Goal: Transaction & Acquisition: Purchase product/service

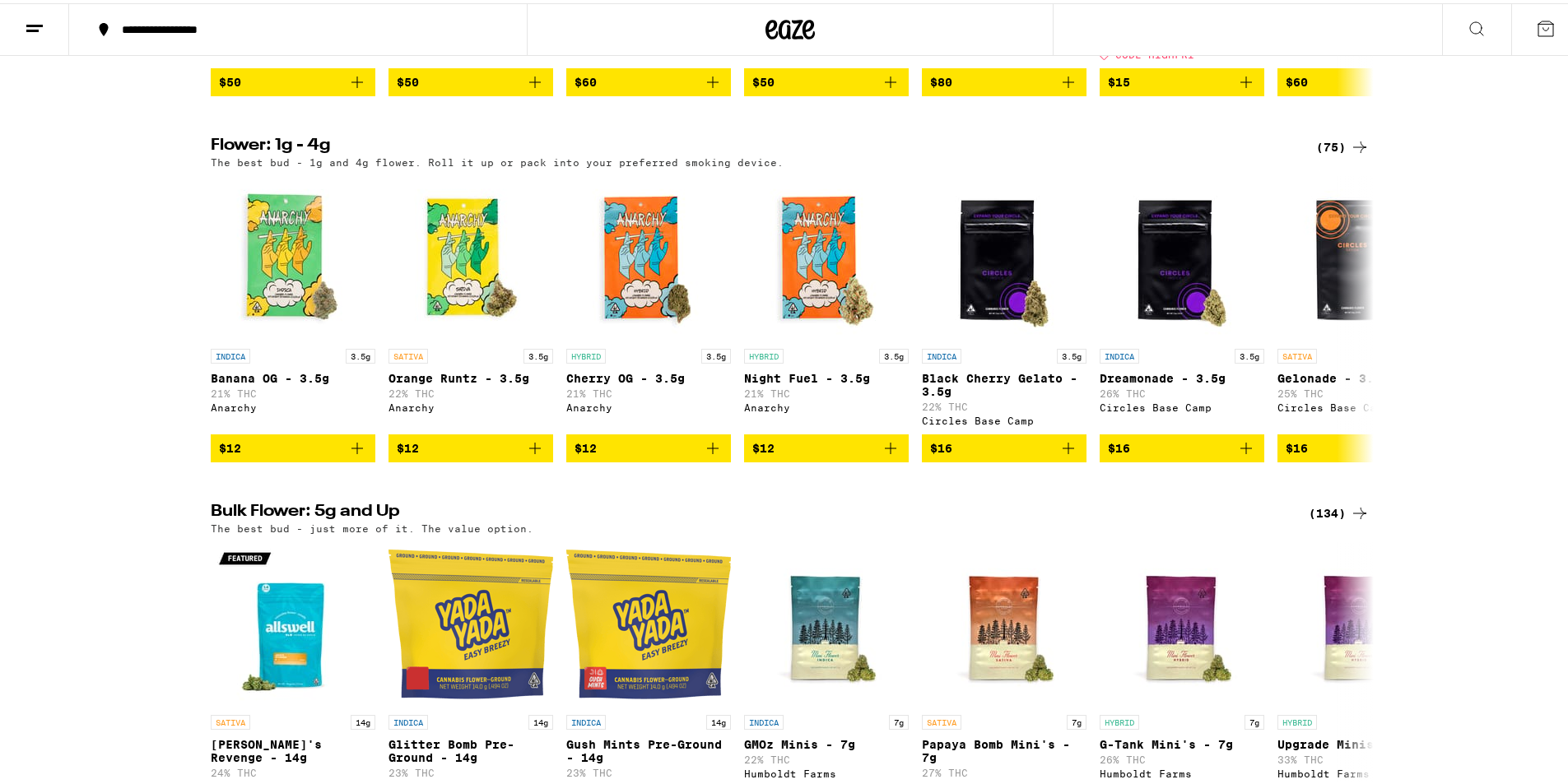
scroll to position [1658, 0]
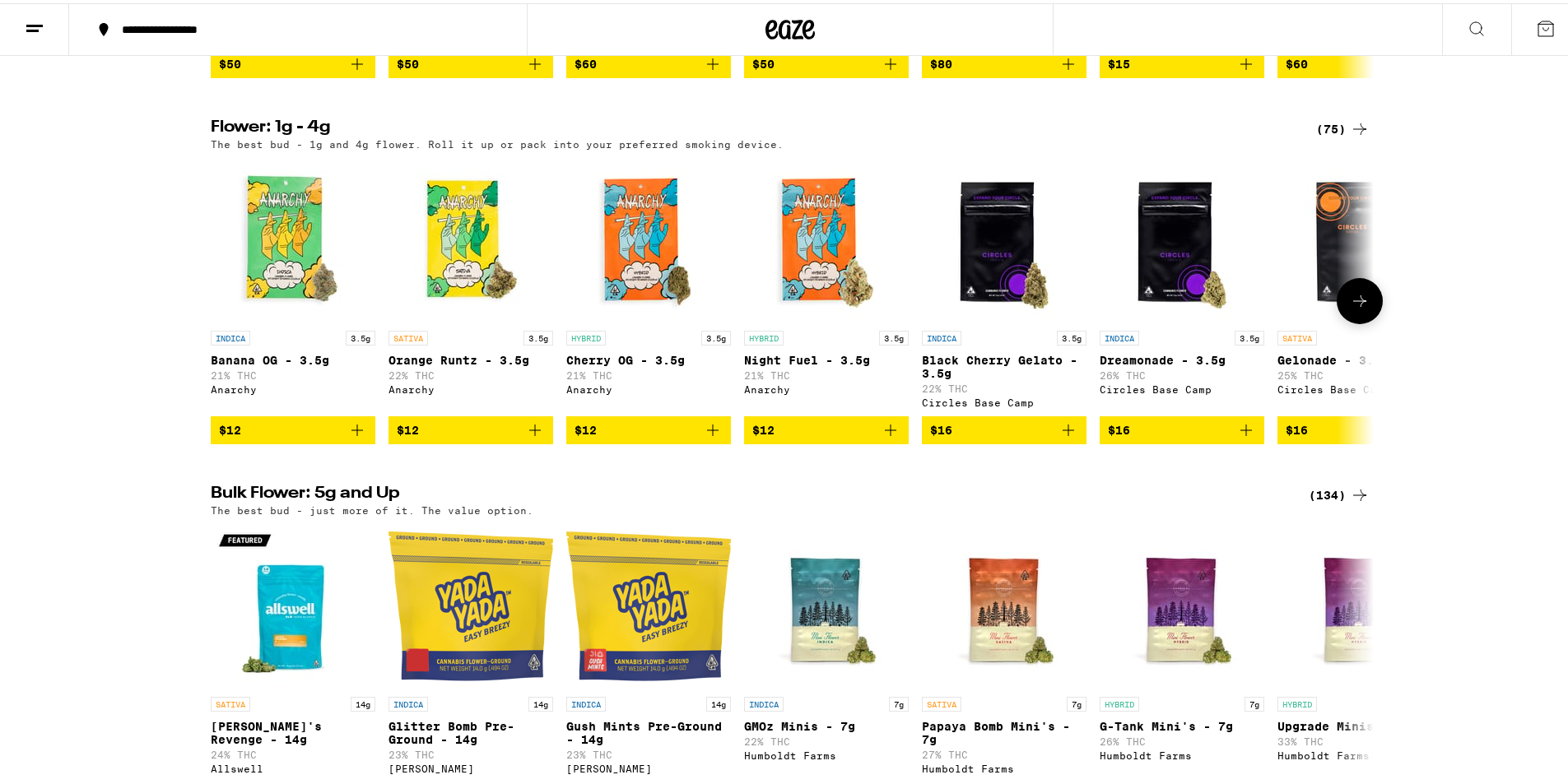
click at [1353, 308] on icon at bounding box center [1360, 297] width 20 height 20
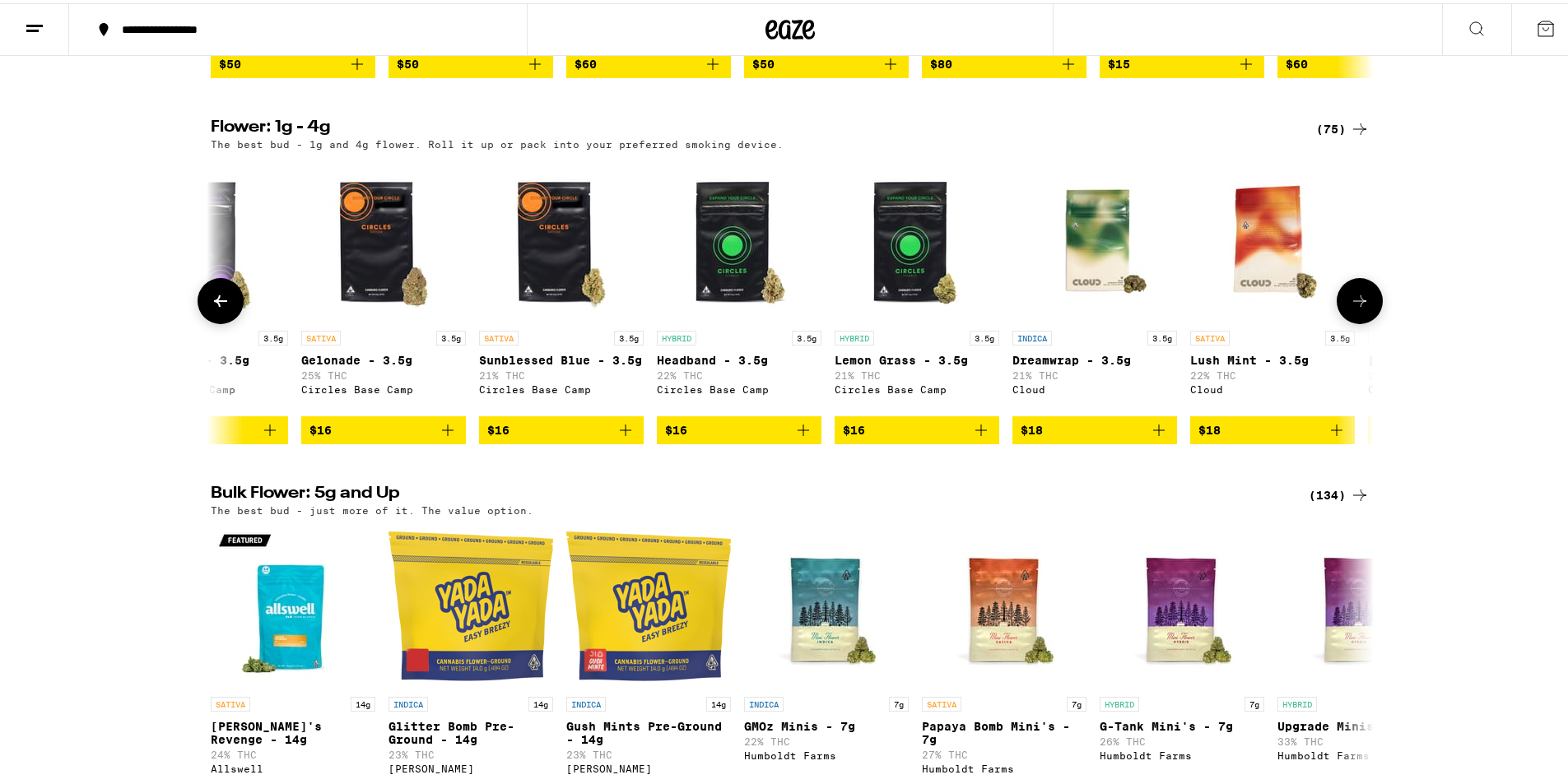
scroll to position [0, 980]
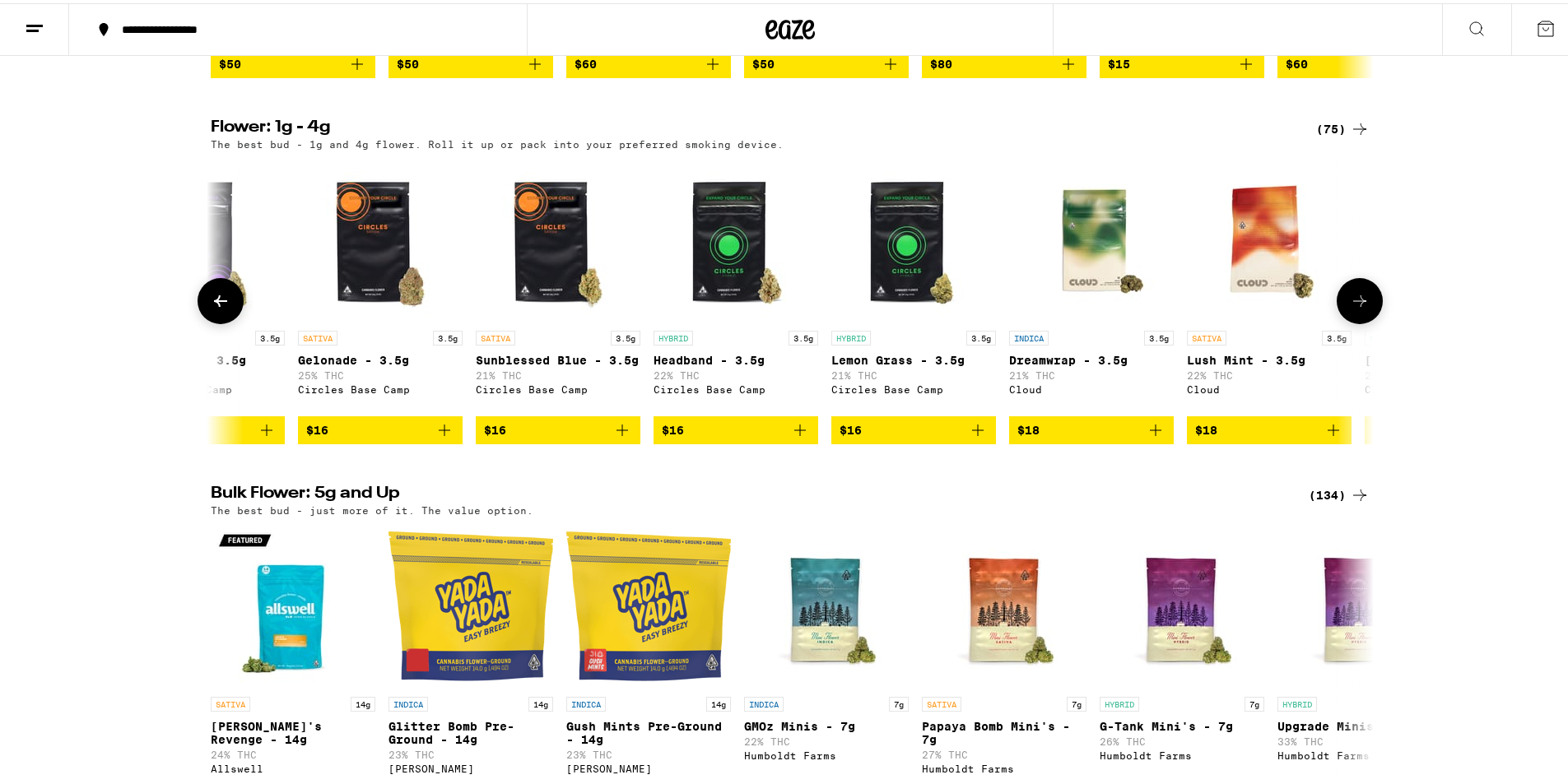
click at [1353, 308] on icon at bounding box center [1360, 297] width 20 height 20
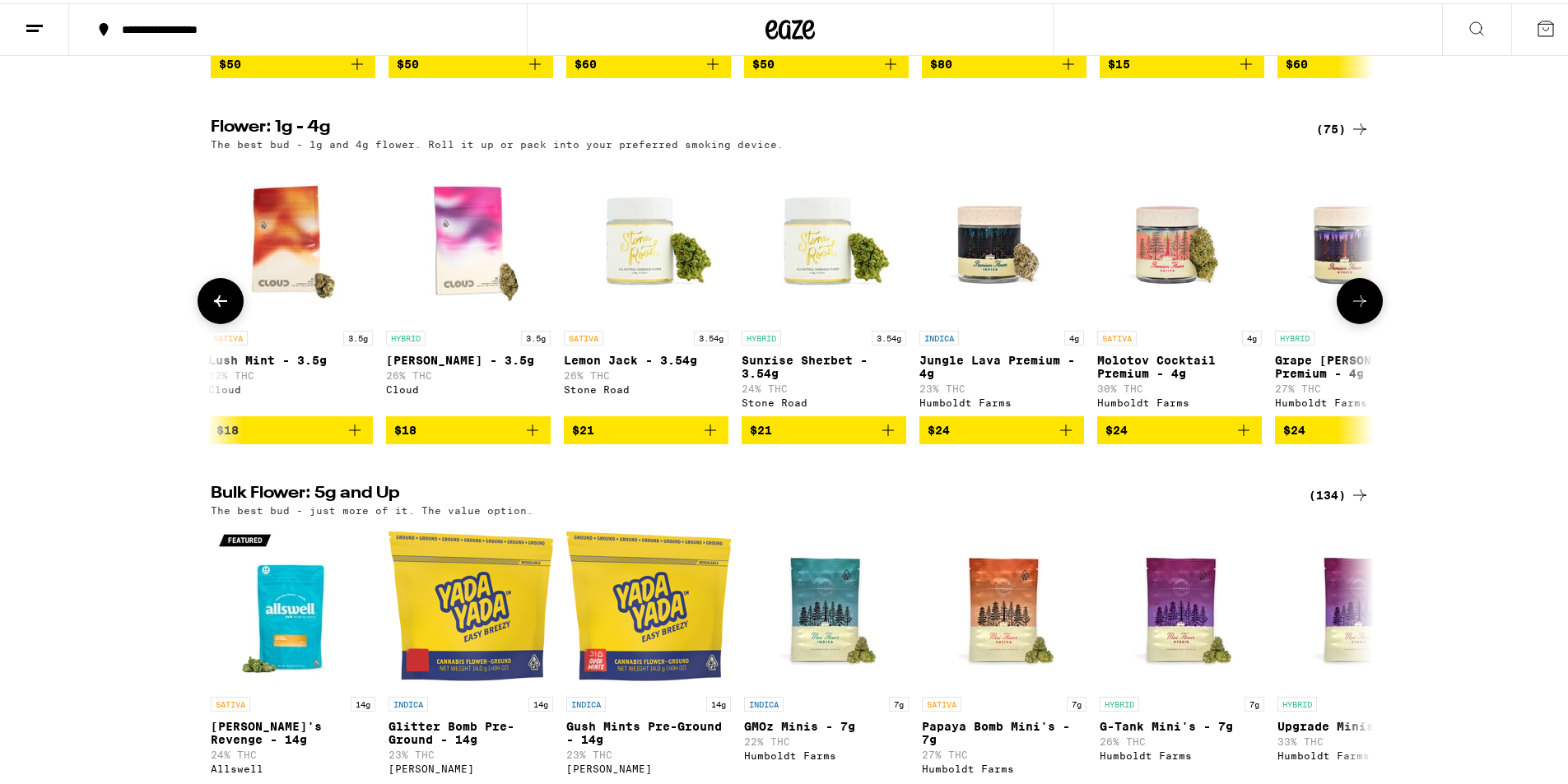
scroll to position [0, 1959]
click at [816, 303] on img "Open page for Sunrise Sherbet - 3.54g from Stone Road" at bounding box center [823, 236] width 164 height 164
click at [1337, 321] on button at bounding box center [1360, 298] width 46 height 46
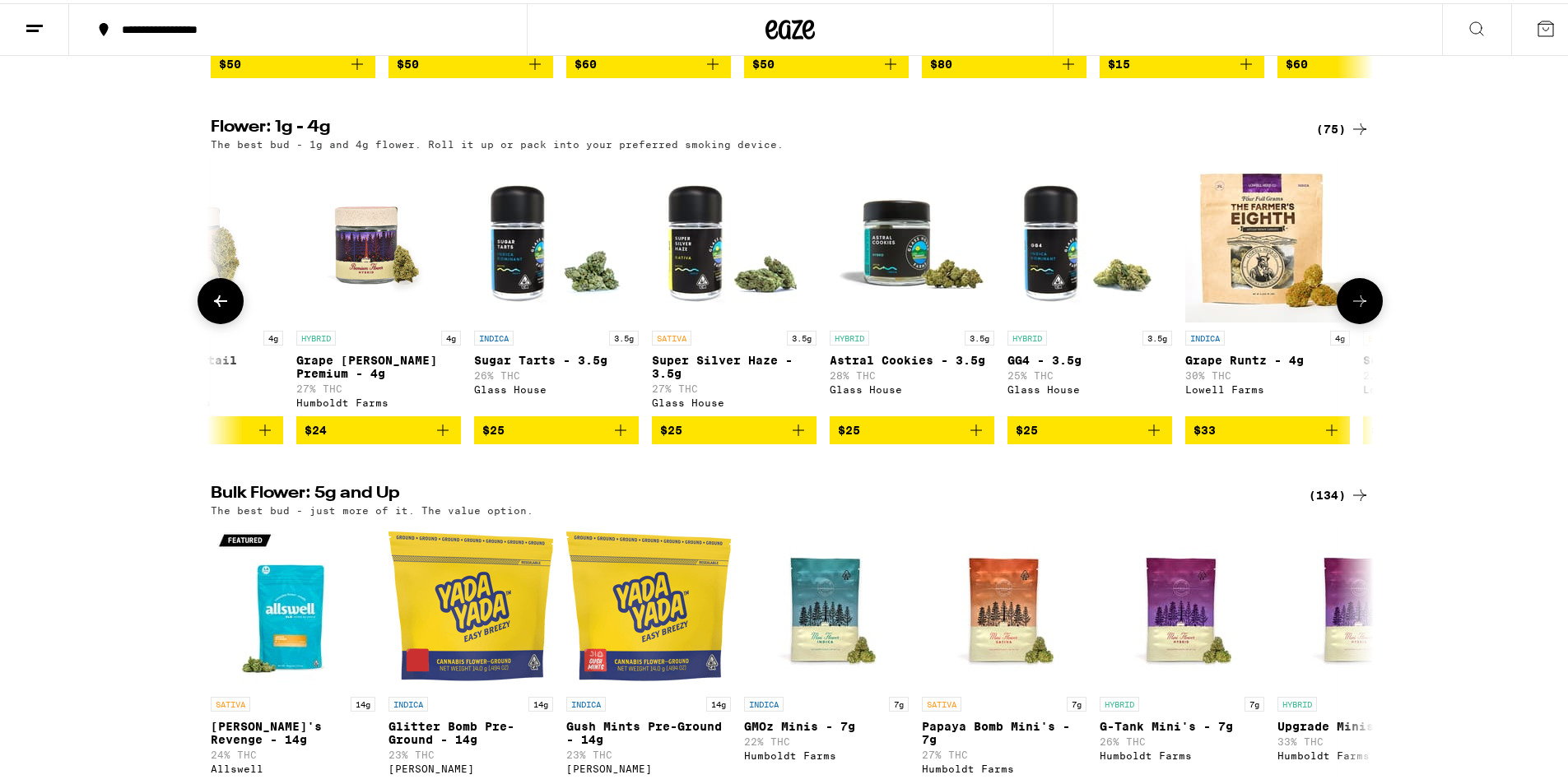
scroll to position [0, 2939]
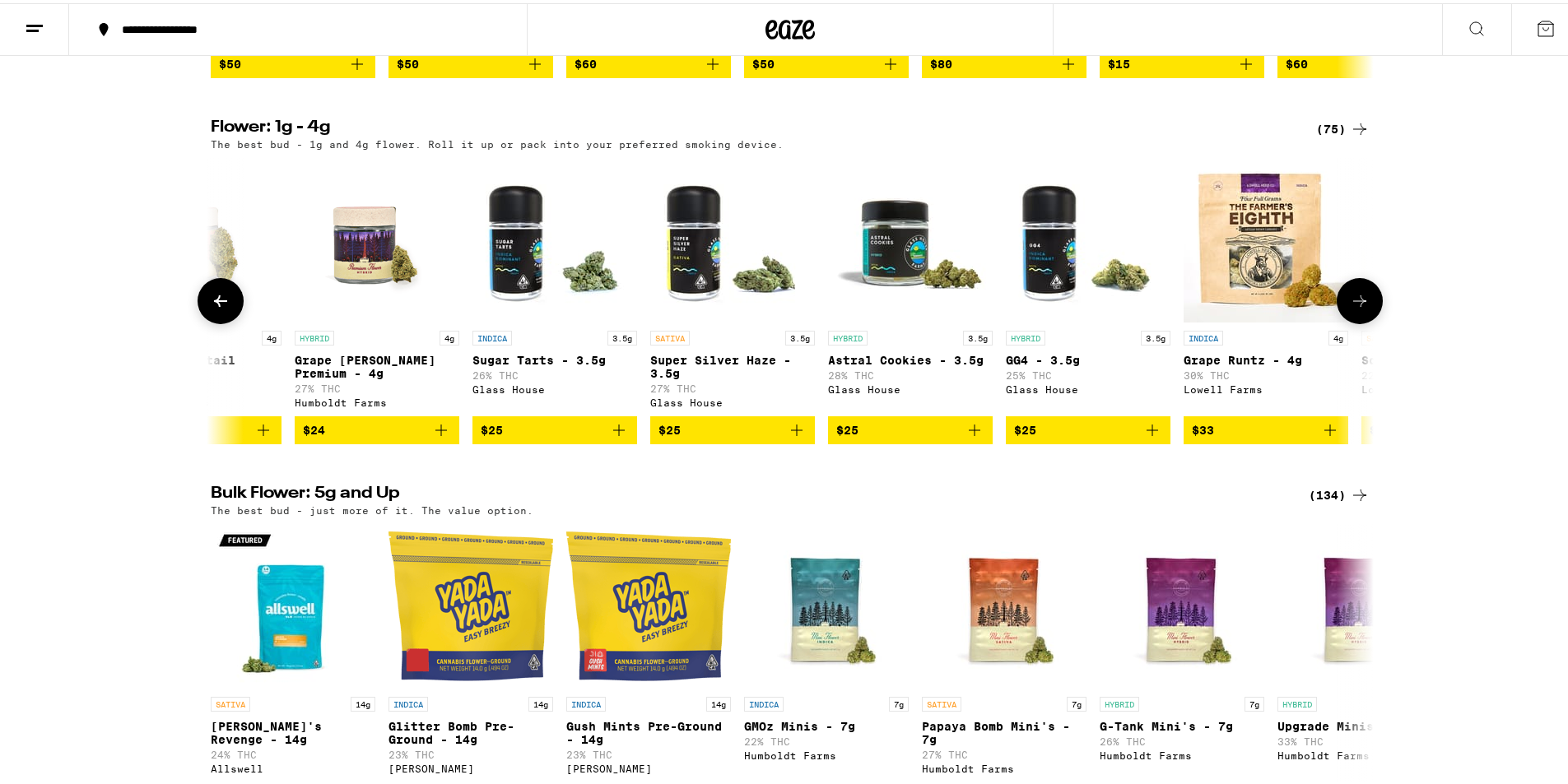
click at [1337, 321] on button at bounding box center [1360, 298] width 46 height 46
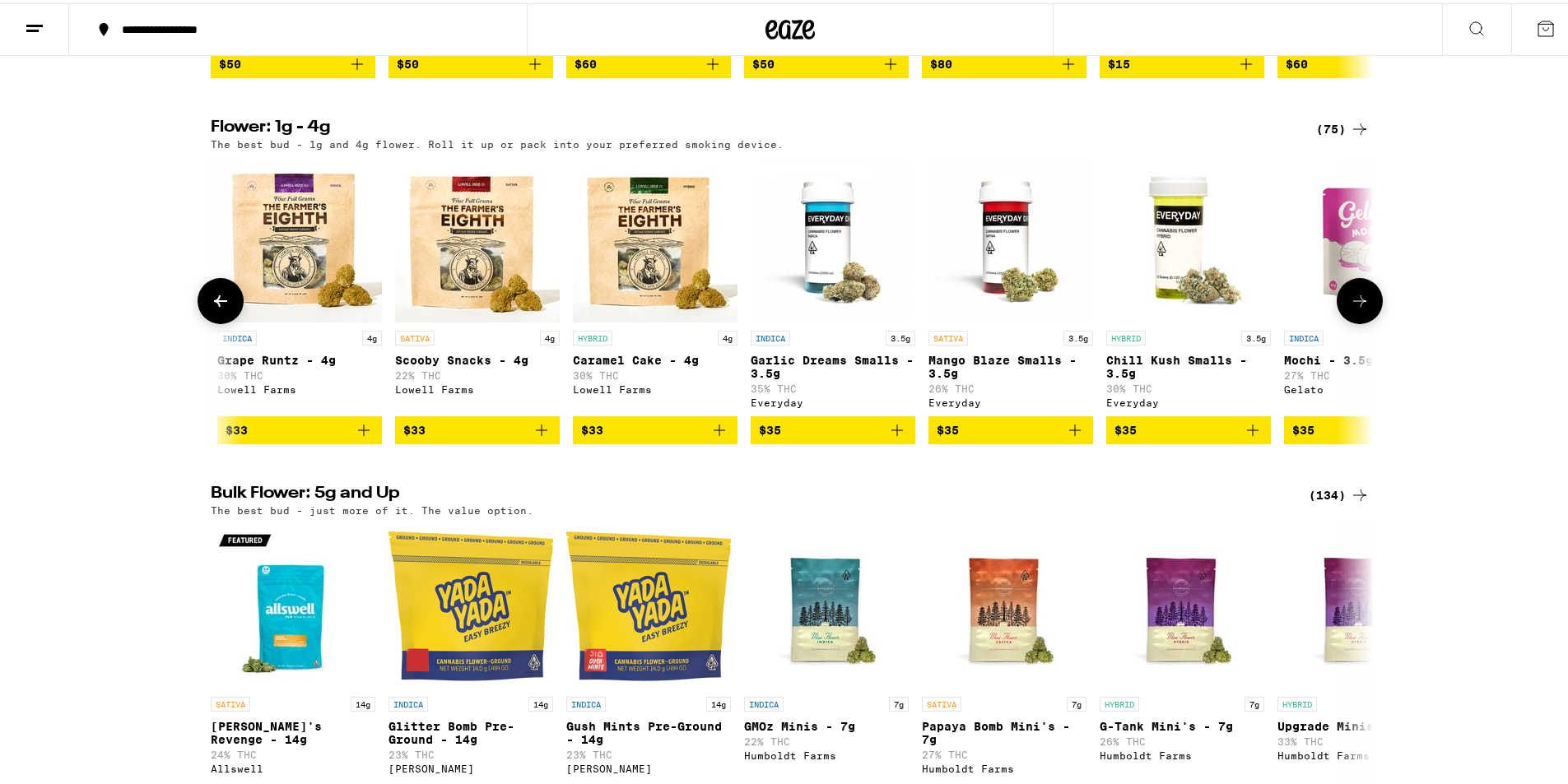
scroll to position [0, 3919]
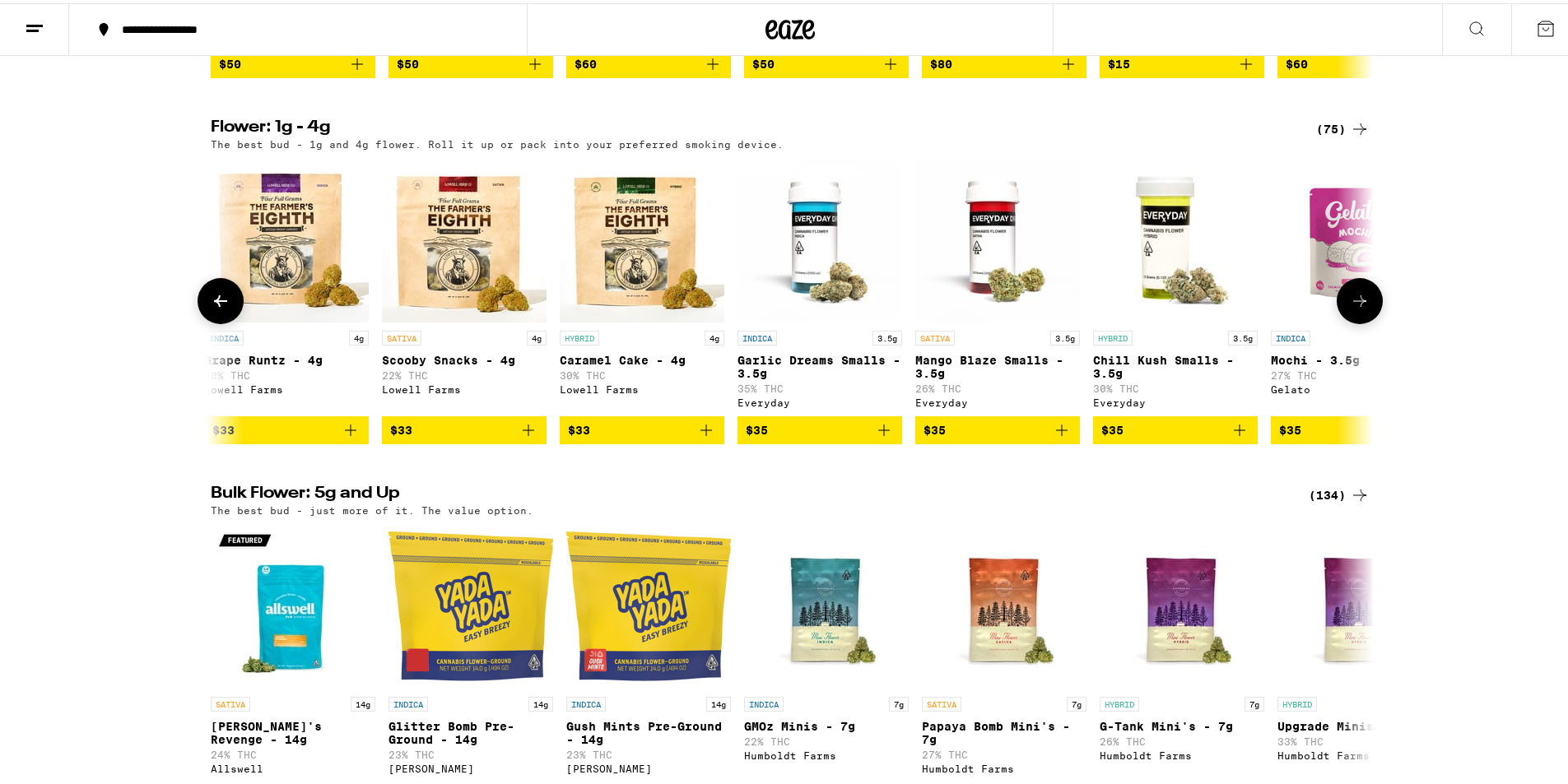
click at [1337, 321] on button at bounding box center [1360, 298] width 46 height 46
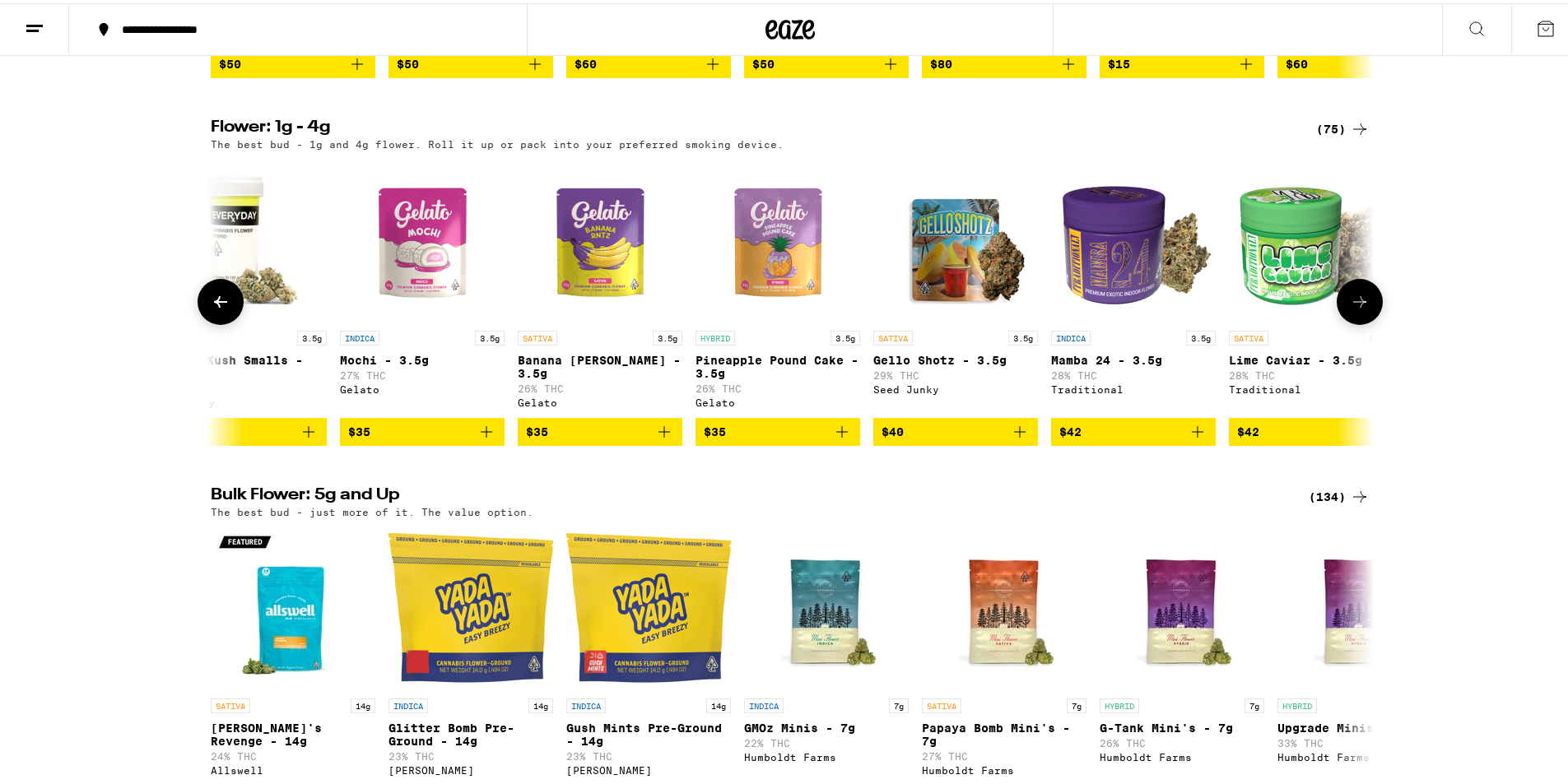
scroll to position [0, 4899]
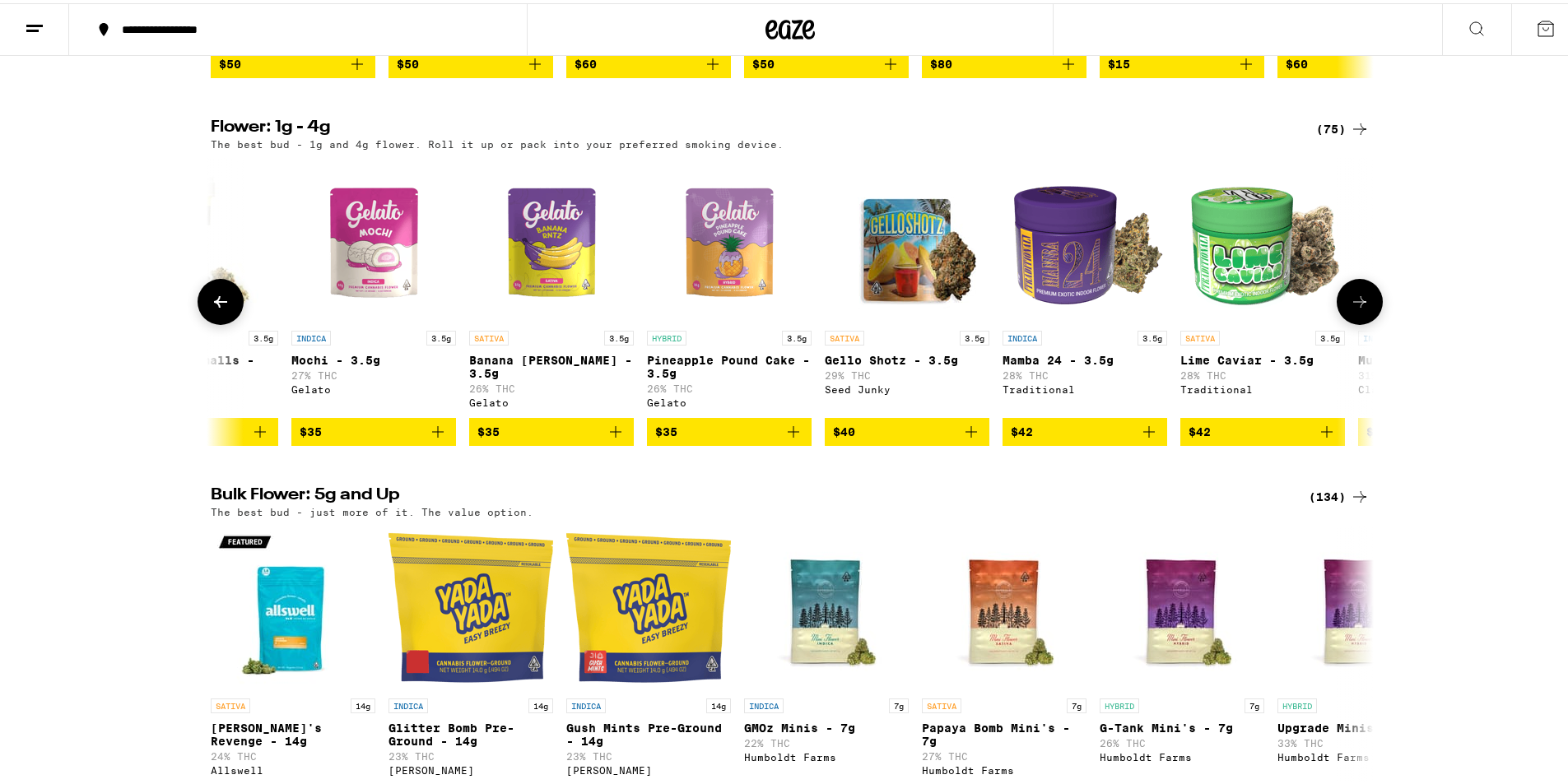
click at [1337, 321] on button at bounding box center [1360, 298] width 46 height 46
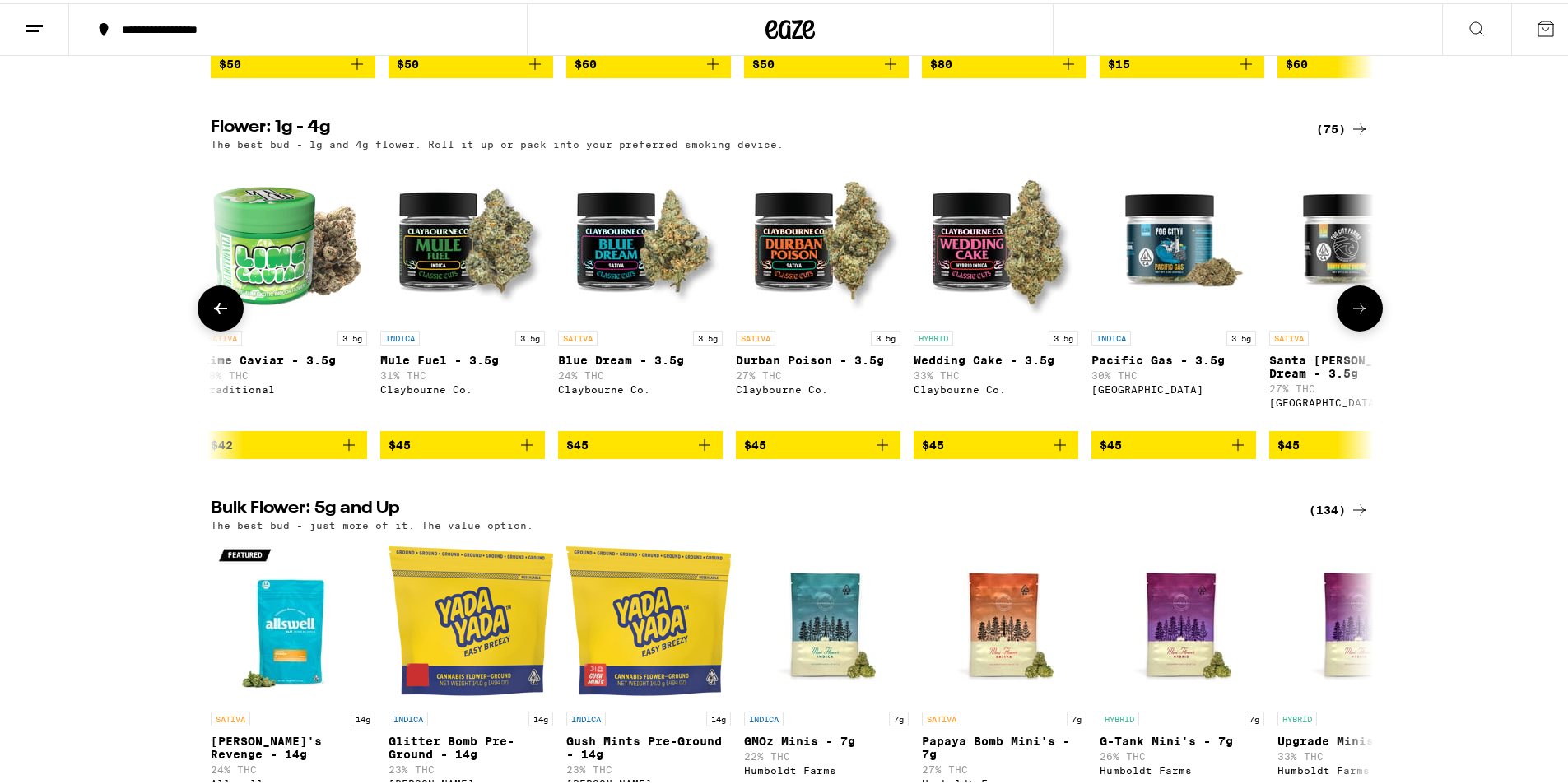
scroll to position [0, 5878]
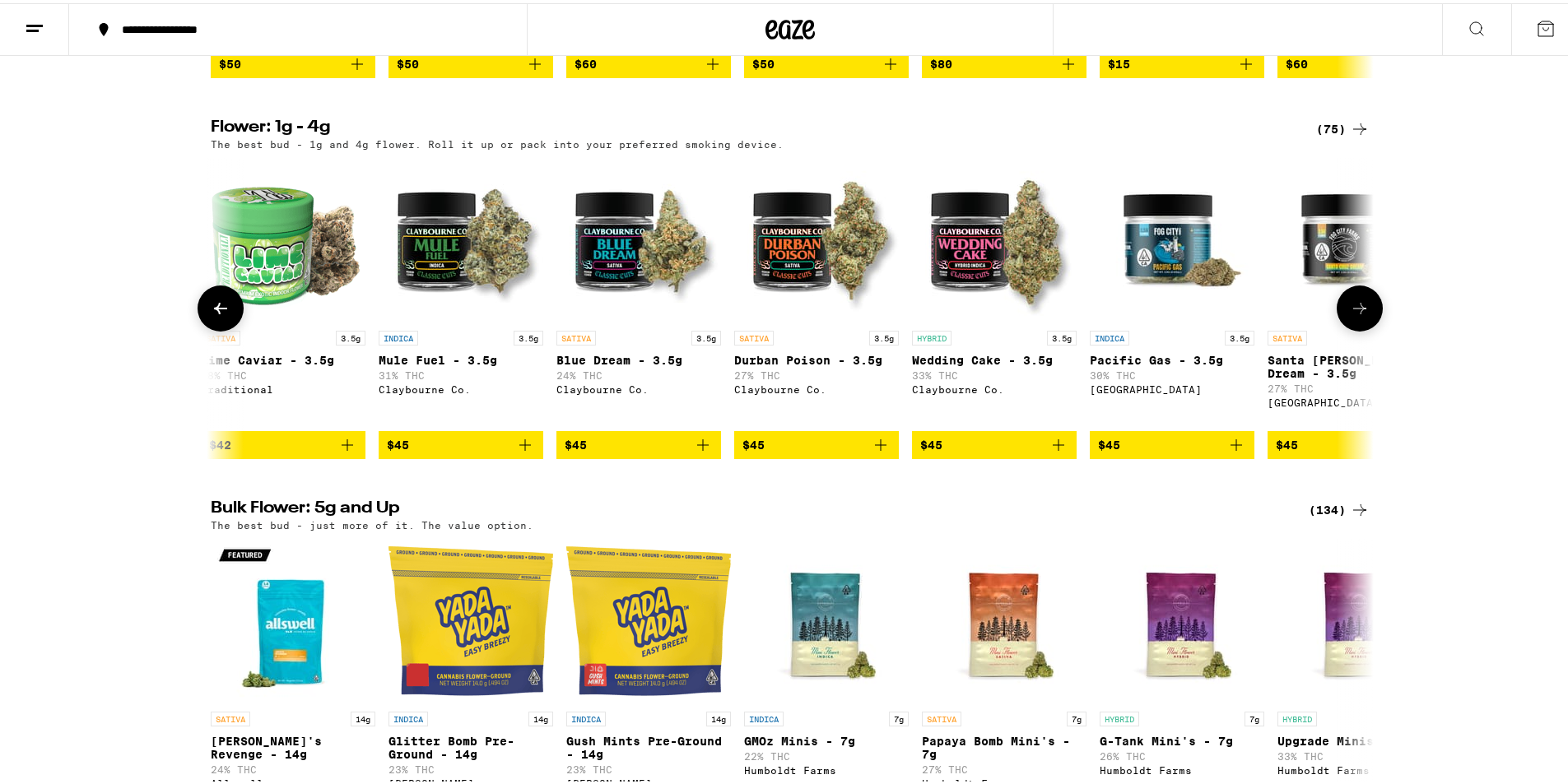
click at [480, 310] on img "Open page for Mule Fuel - 3.5g from Claybourne Co." at bounding box center [460, 236] width 164 height 164
click at [1350, 315] on icon at bounding box center [1360, 305] width 20 height 20
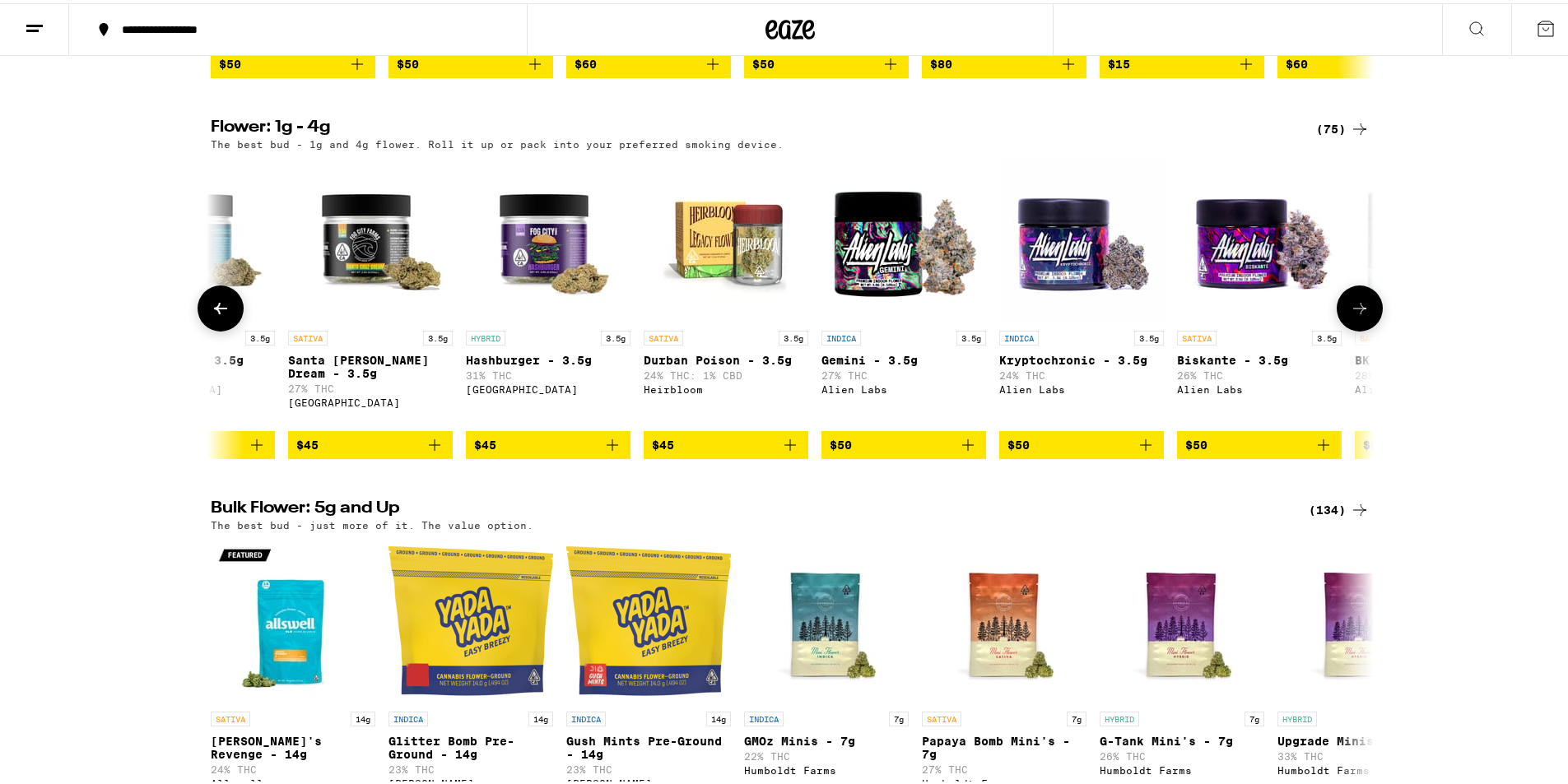
click at [1350, 315] on icon at bounding box center [1360, 305] width 20 height 20
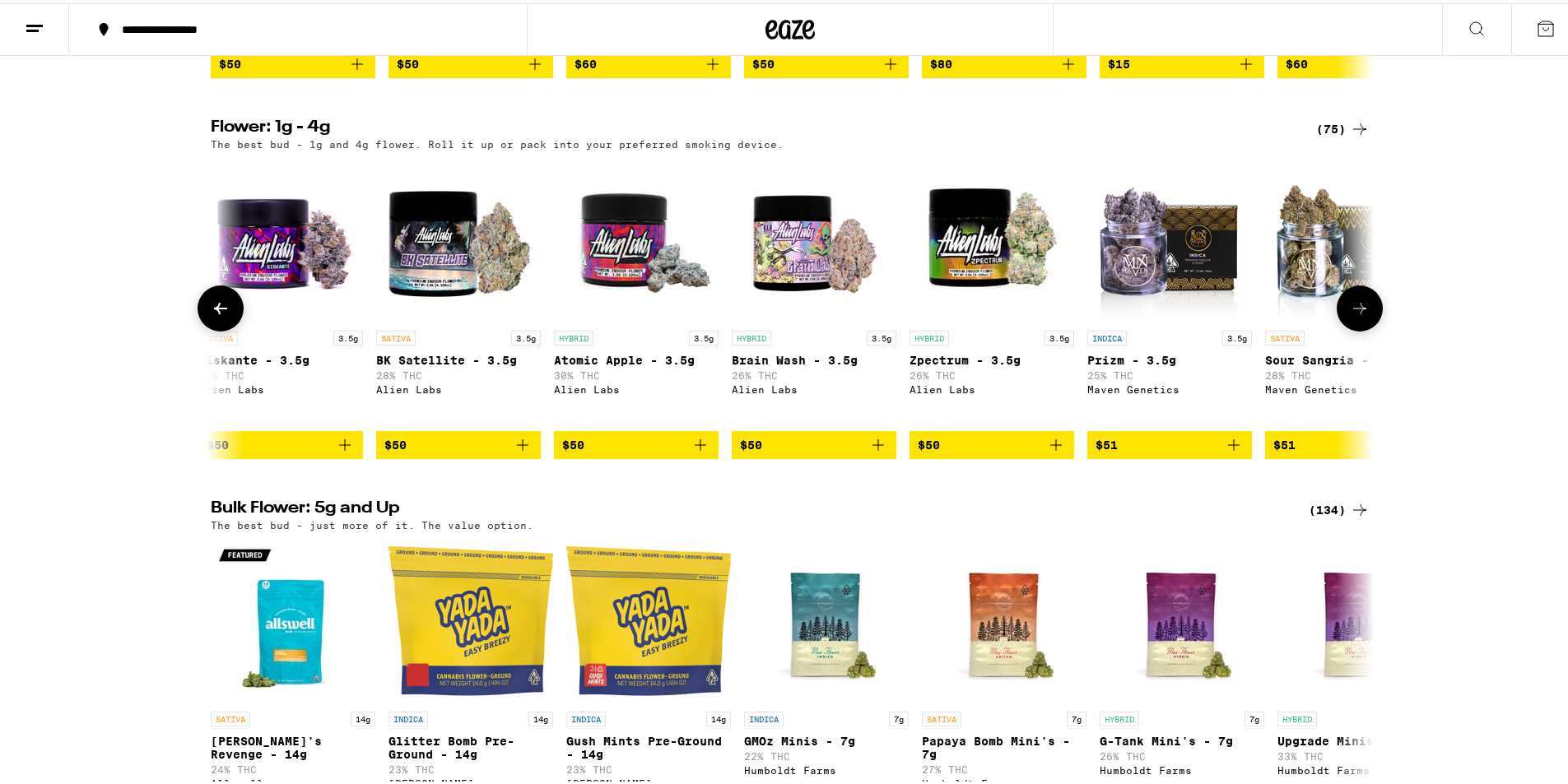
scroll to position [0, 7837]
click at [1350, 315] on icon at bounding box center [1360, 305] width 20 height 20
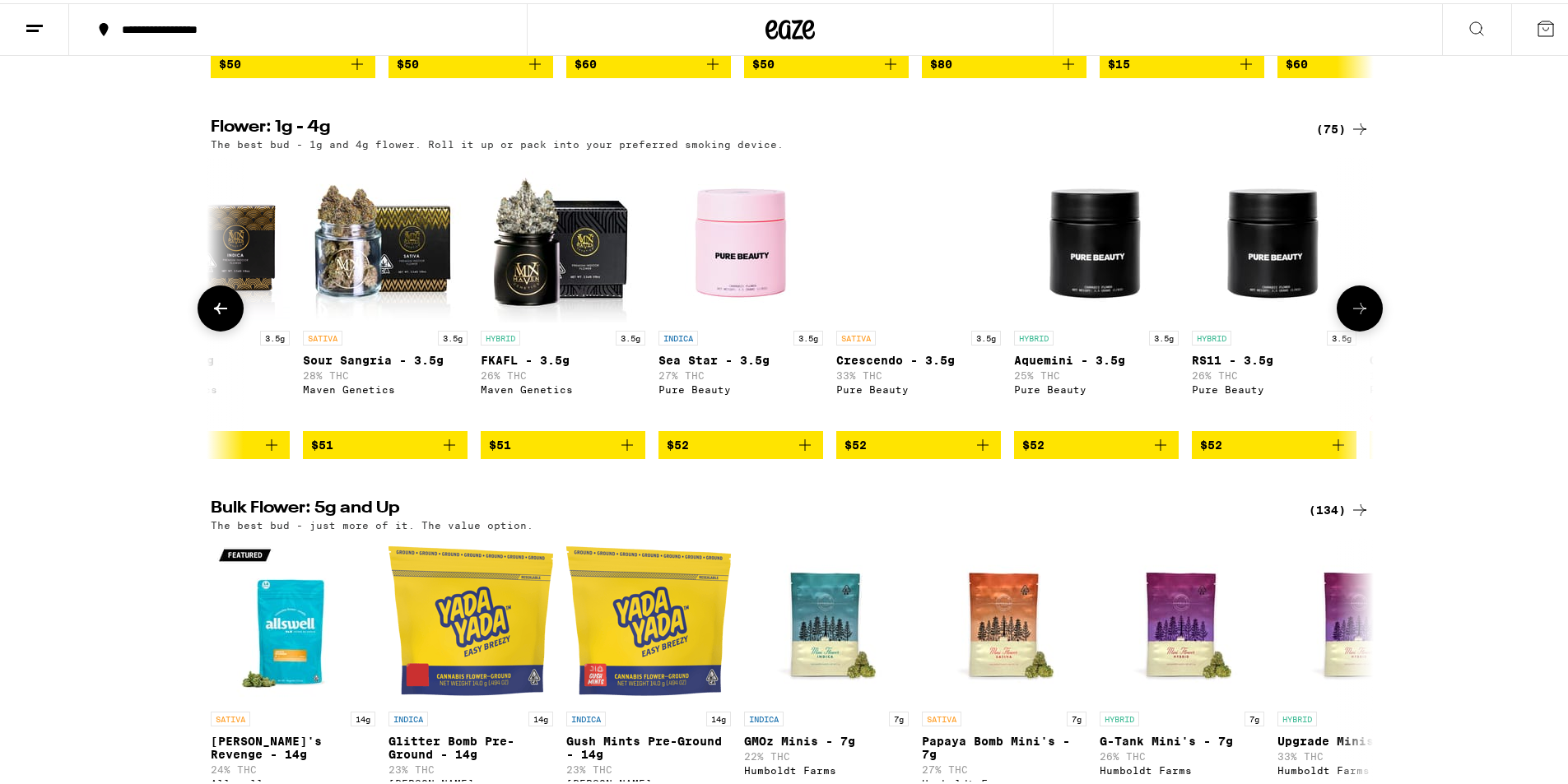
scroll to position [0, 8817]
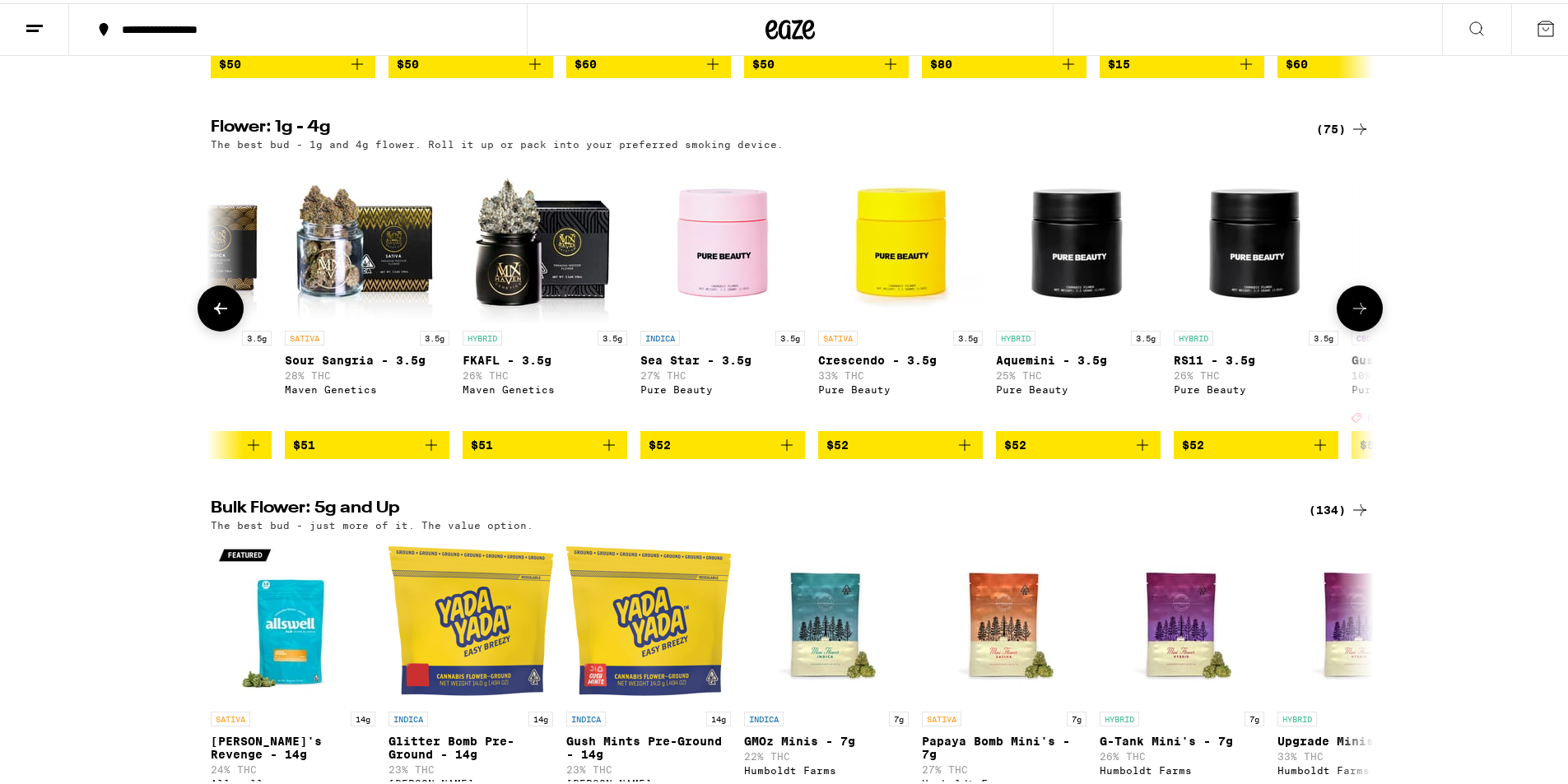
click at [1350, 315] on icon at bounding box center [1360, 305] width 20 height 20
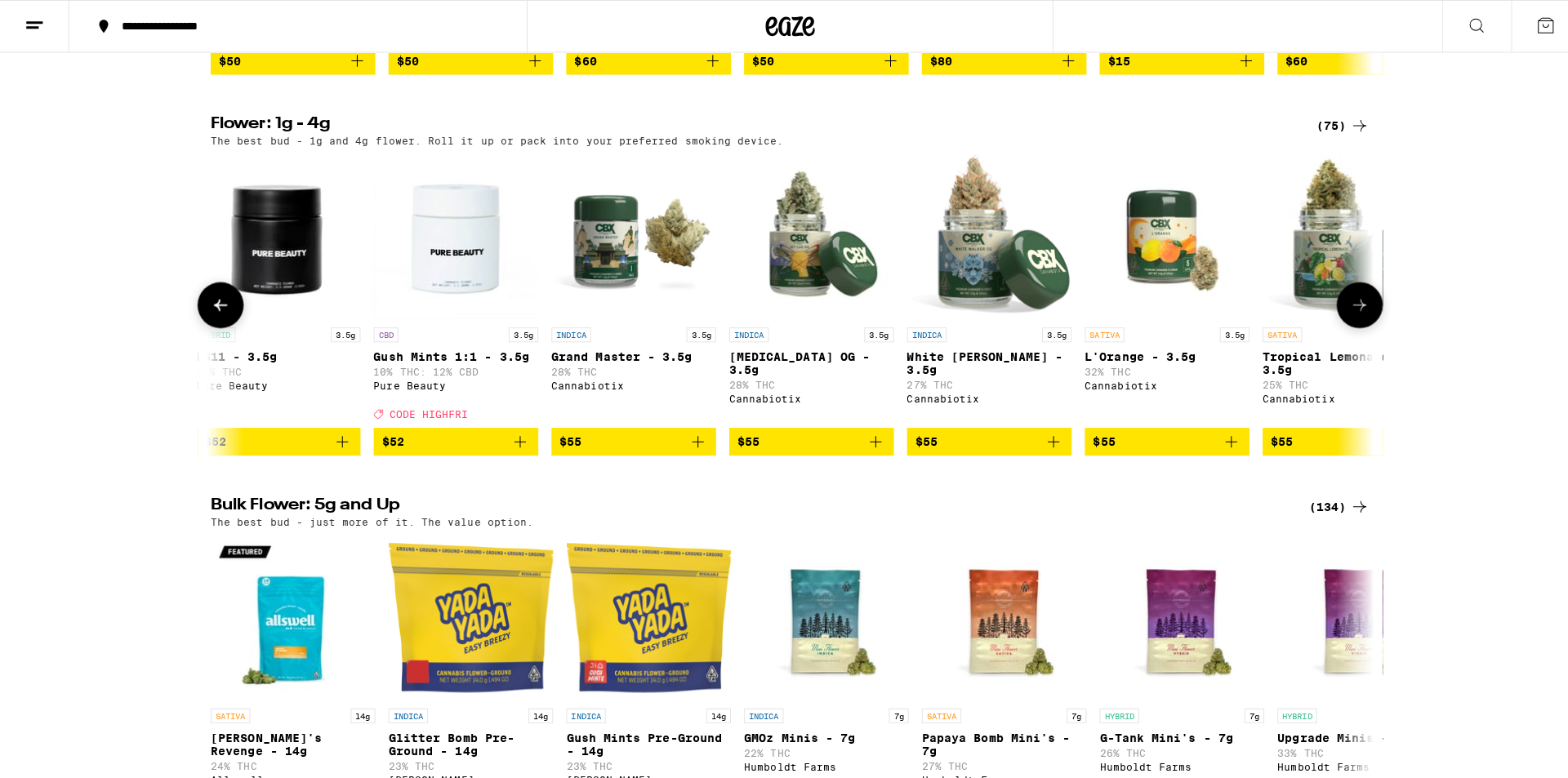
scroll to position [0, 9719]
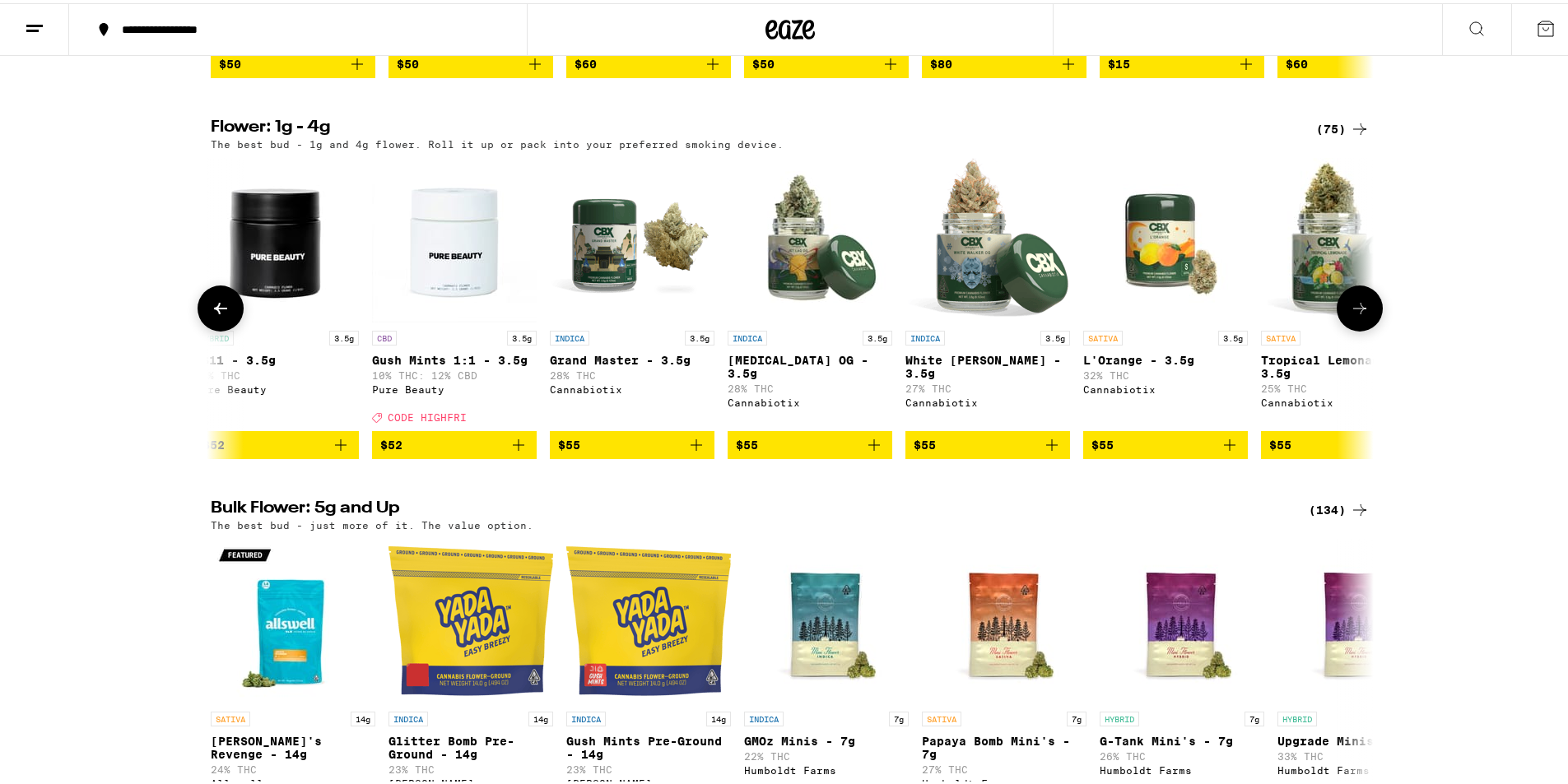
click at [962, 320] on img "Open page for White Walker OG - 3.5g from Cannabiotix" at bounding box center [987, 236] width 164 height 164
click at [1327, 675] on img "Open page for Upgrade Minis - 7g from Humboldt Farms" at bounding box center [1359, 617] width 164 height 164
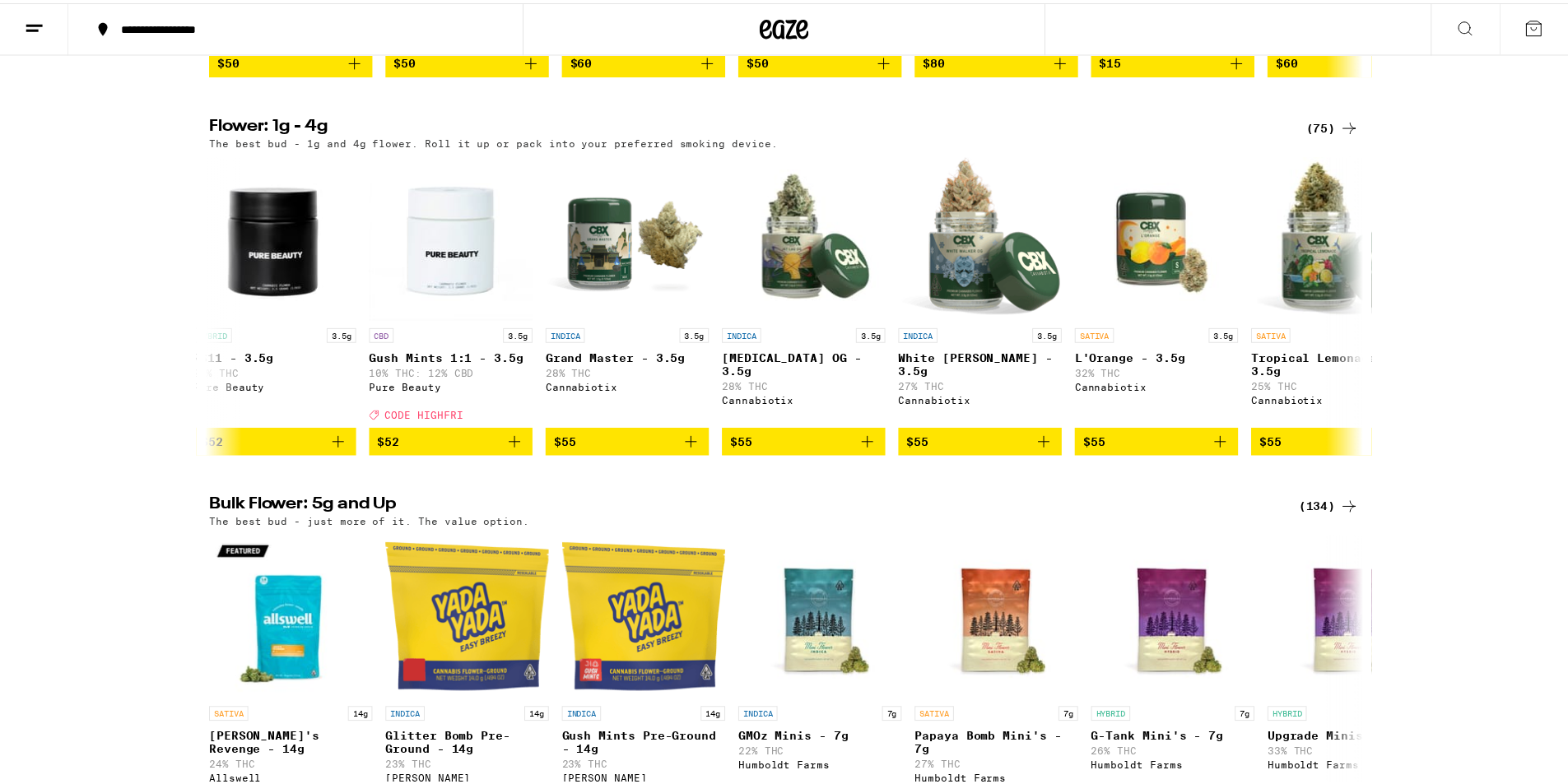
scroll to position [1750, 0]
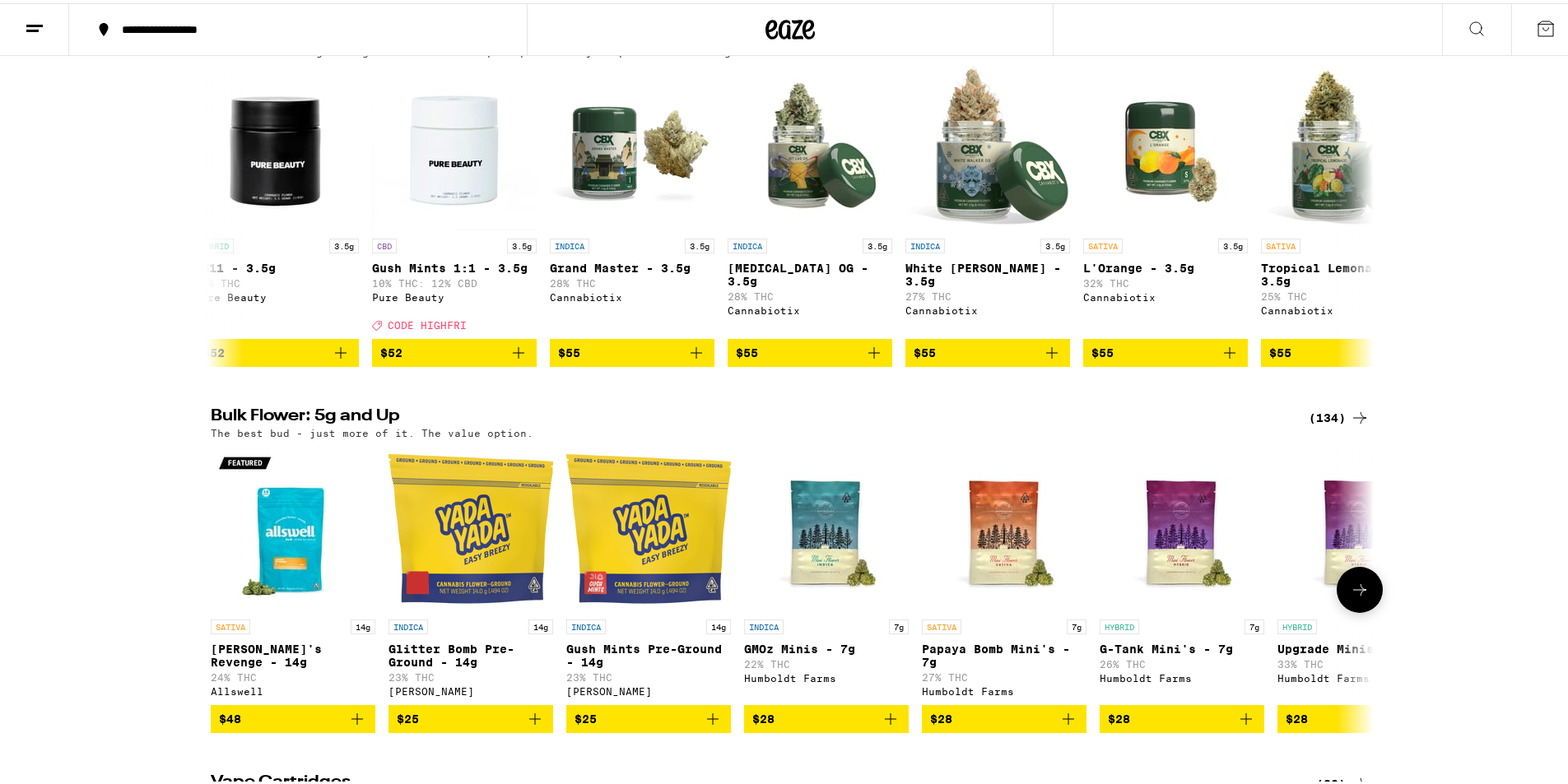
click at [243, 578] on img "Open page for Jack's Revenge - 14g from Allswell" at bounding box center [292, 525] width 164 height 164
click at [1181, 608] on img "Open page for G-Tank Mini's - 7g from Humboldt Farms" at bounding box center [1182, 525] width 164 height 164
click at [1367, 610] on button at bounding box center [1360, 587] width 46 height 46
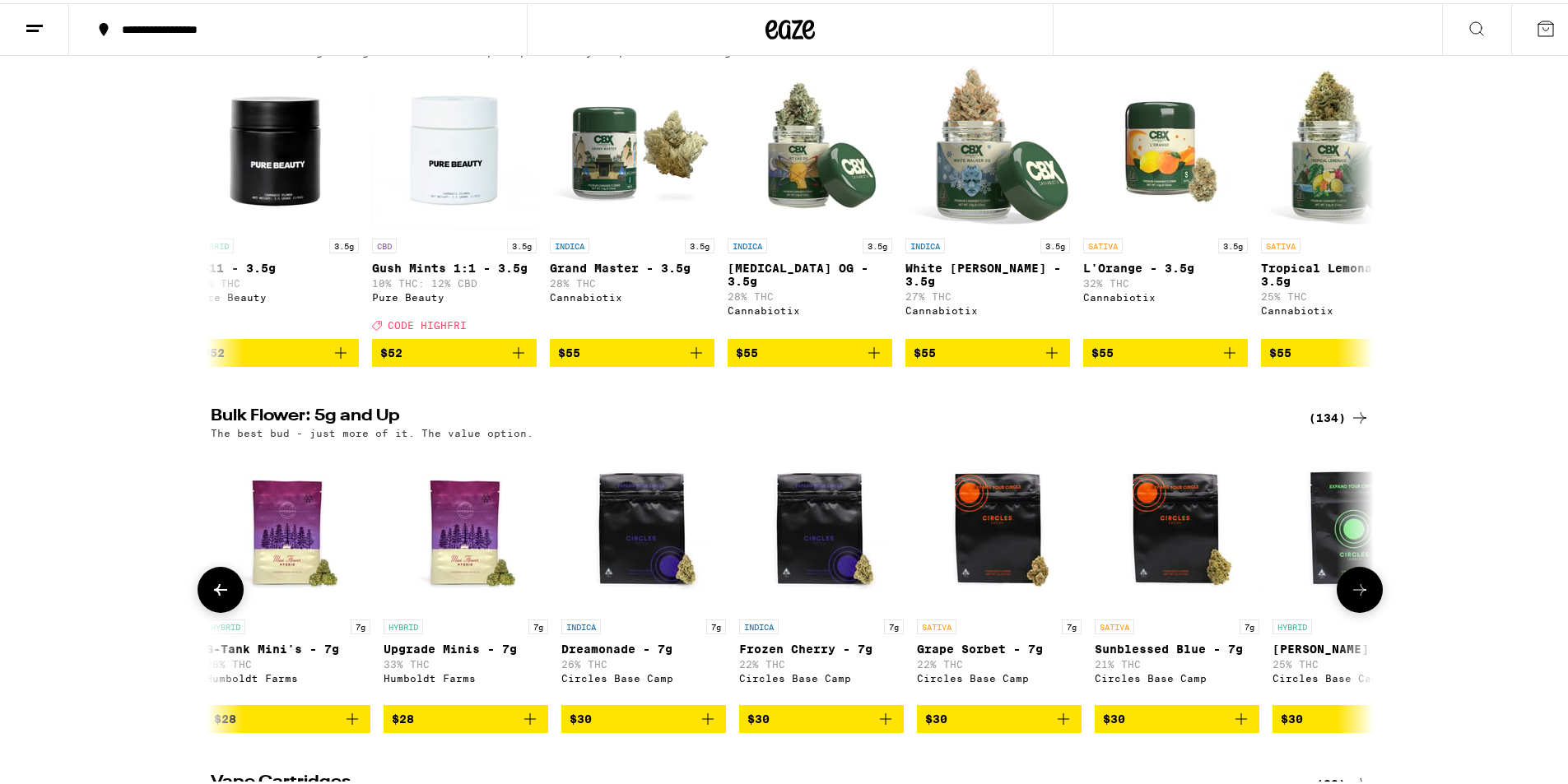
scroll to position [0, 980]
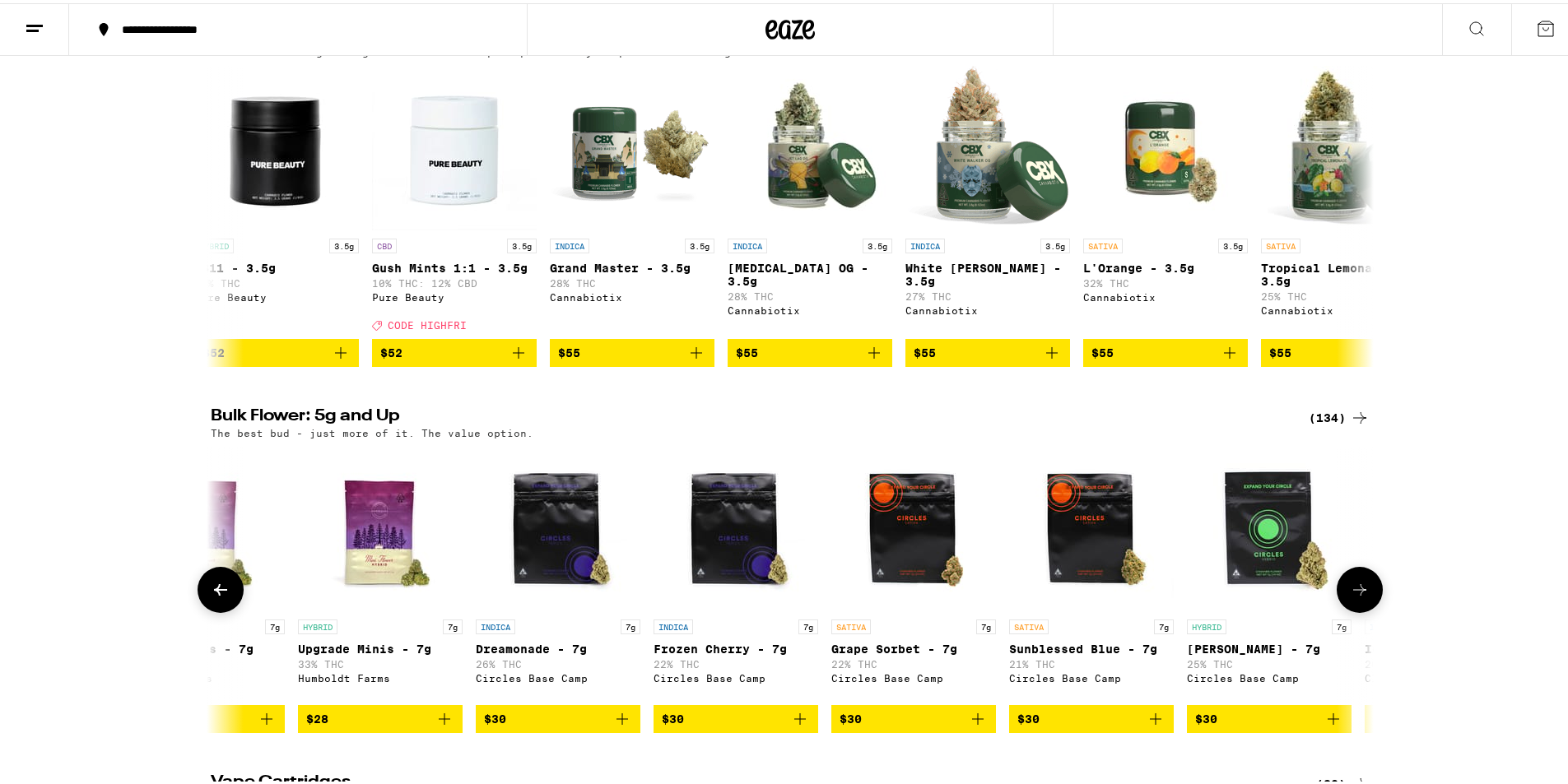
click at [1367, 610] on button at bounding box center [1360, 587] width 46 height 46
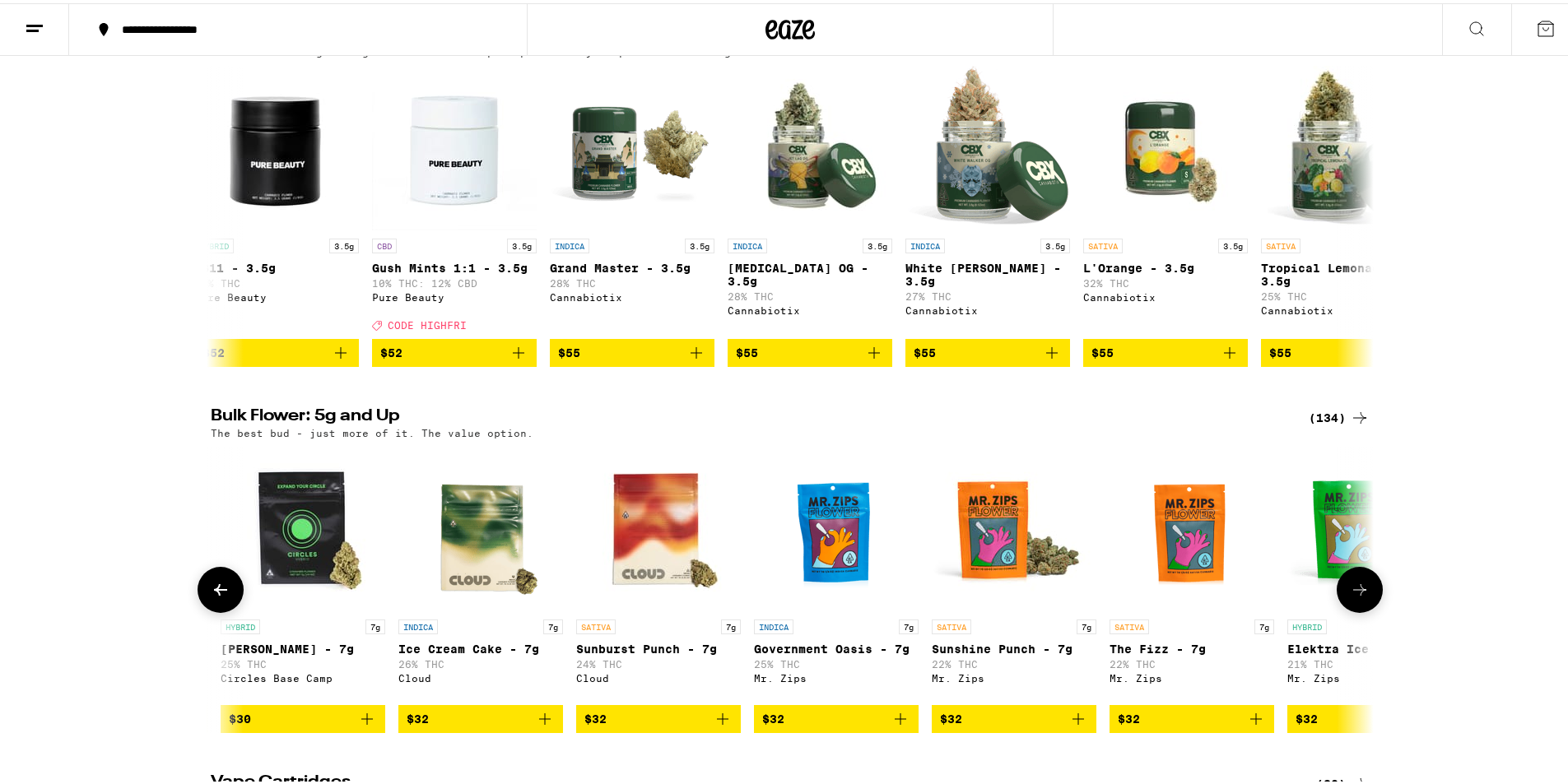
scroll to position [0, 1959]
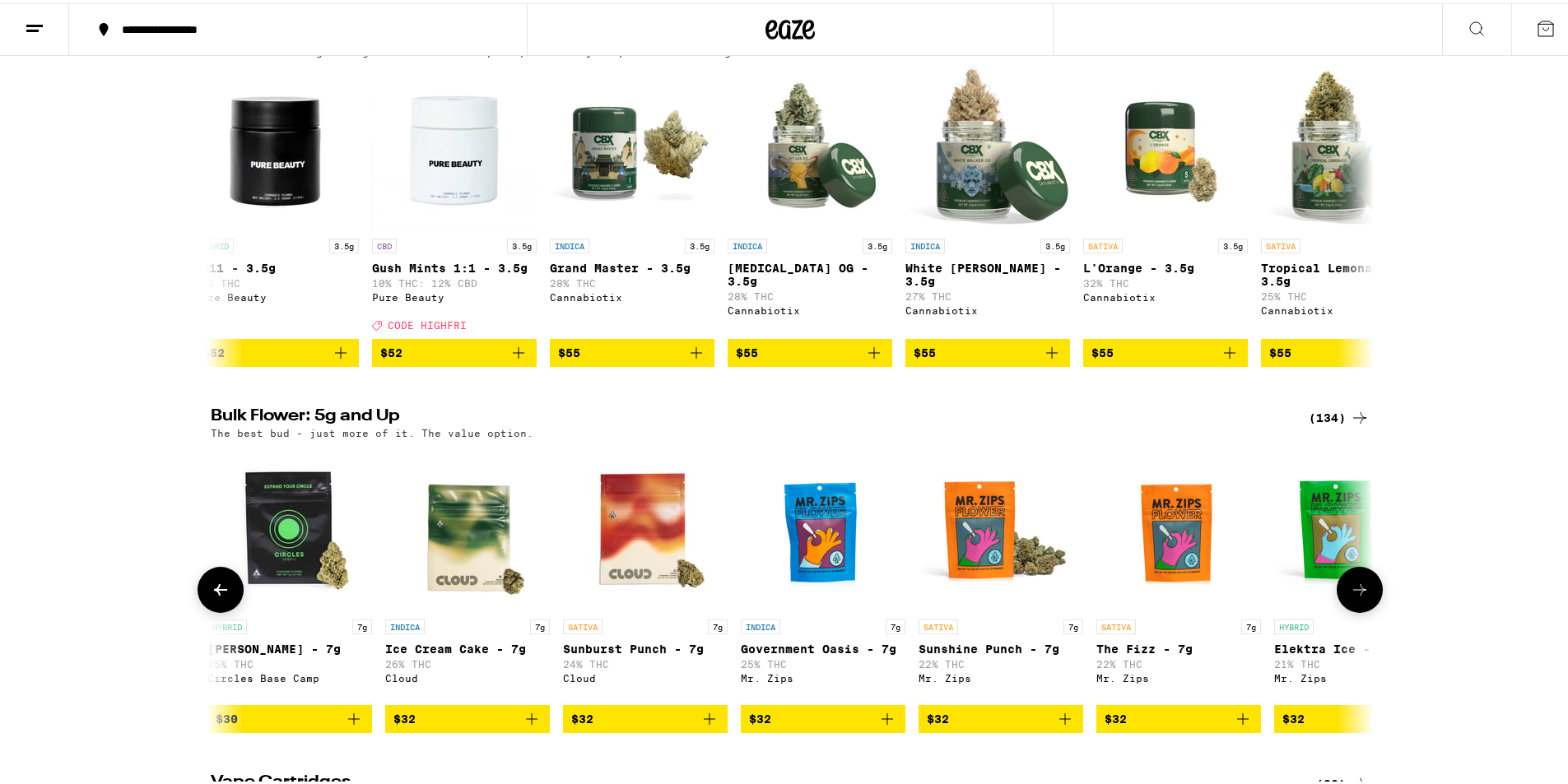
click at [1367, 610] on button at bounding box center [1360, 587] width 46 height 46
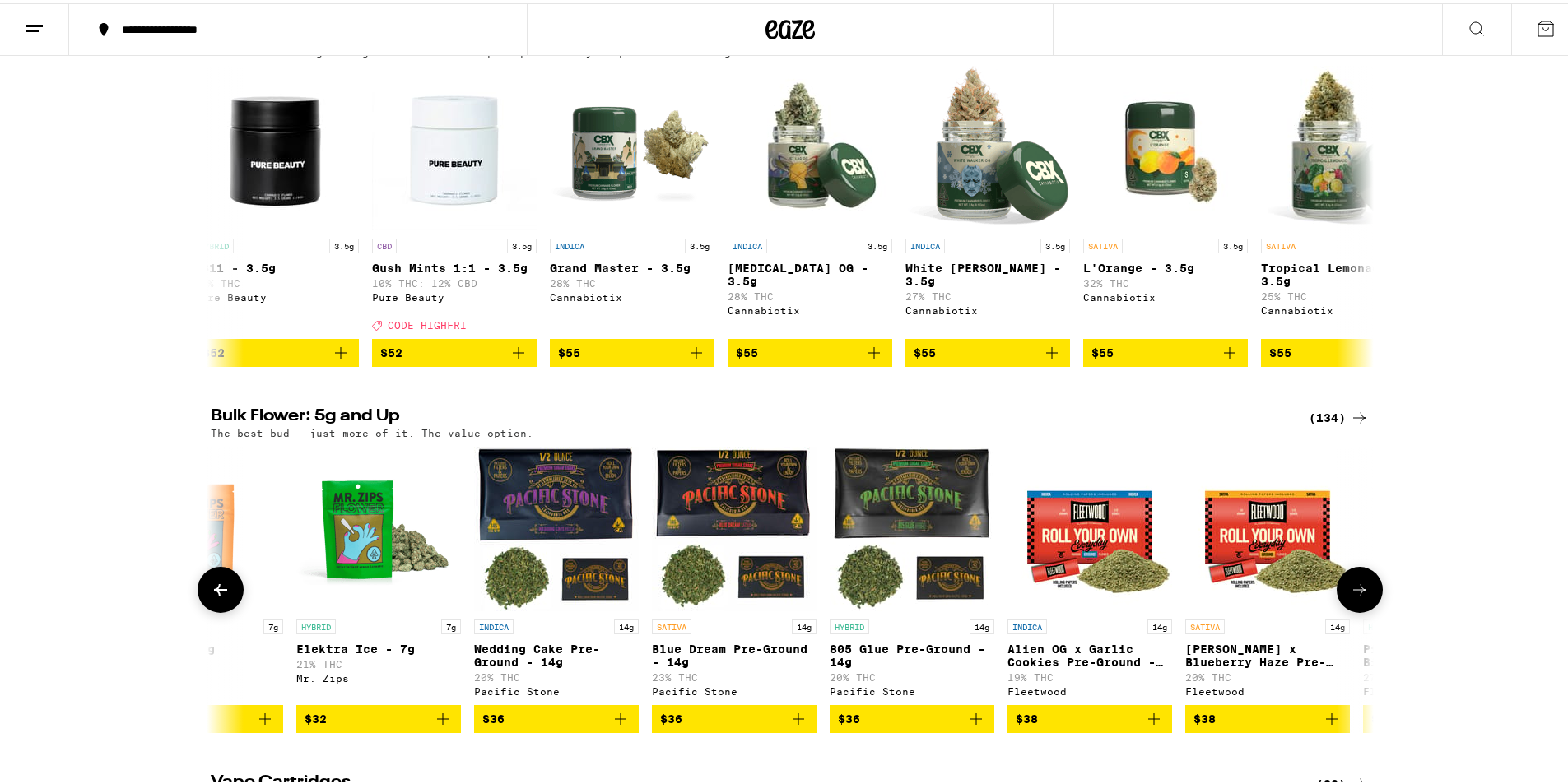
scroll to position [0, 2939]
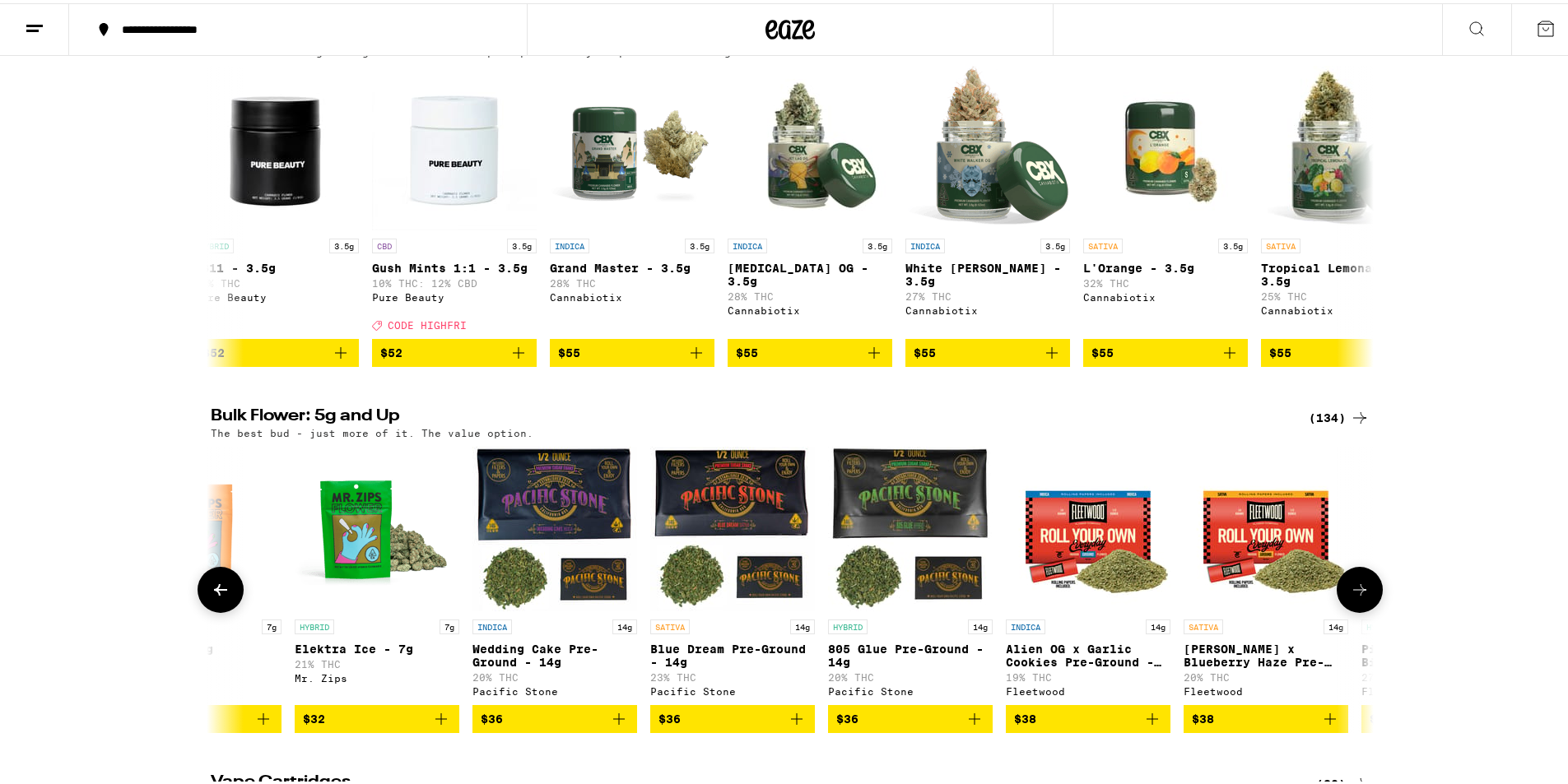
click at [1367, 610] on button at bounding box center [1360, 587] width 46 height 46
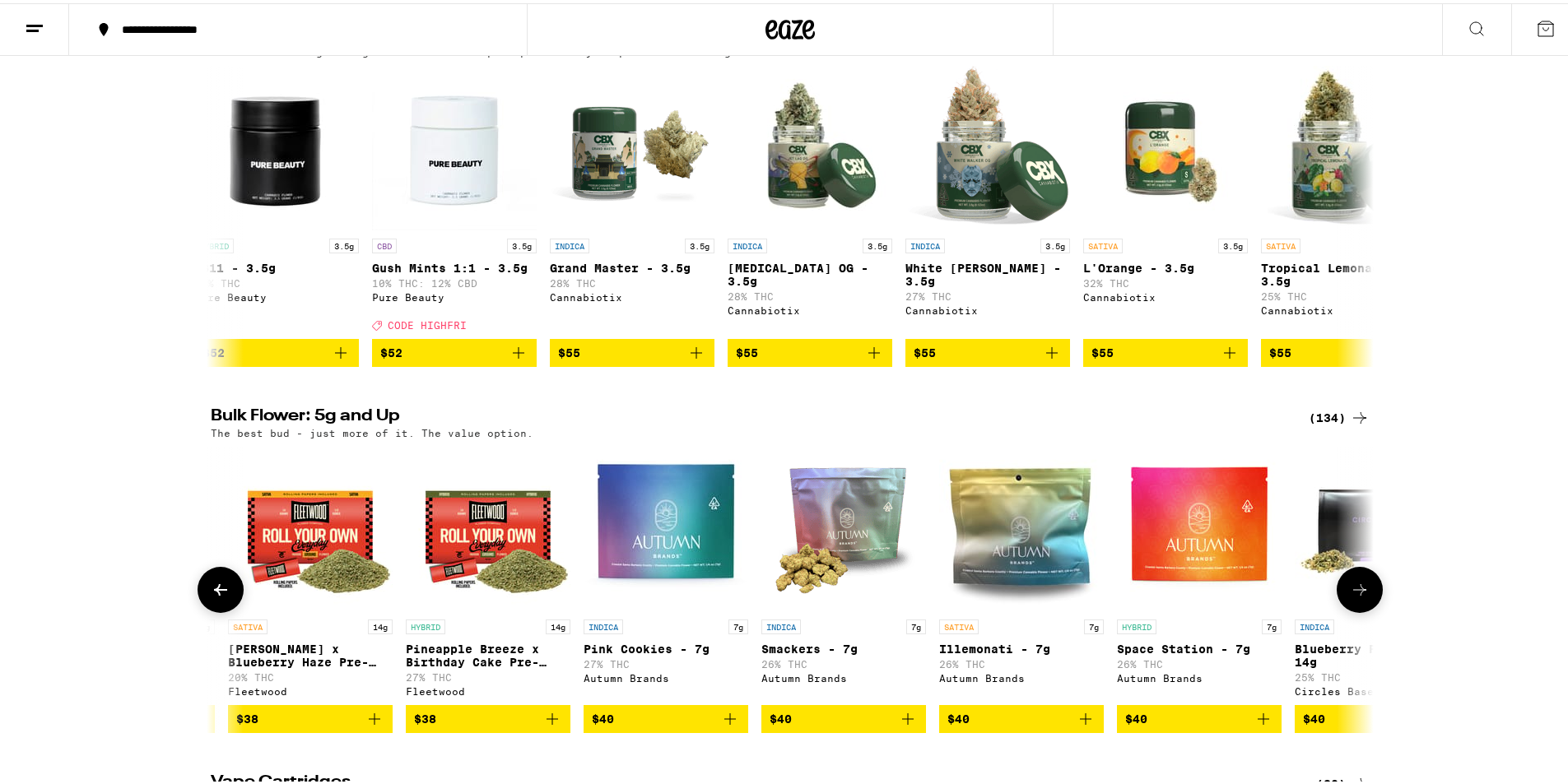
scroll to position [0, 3919]
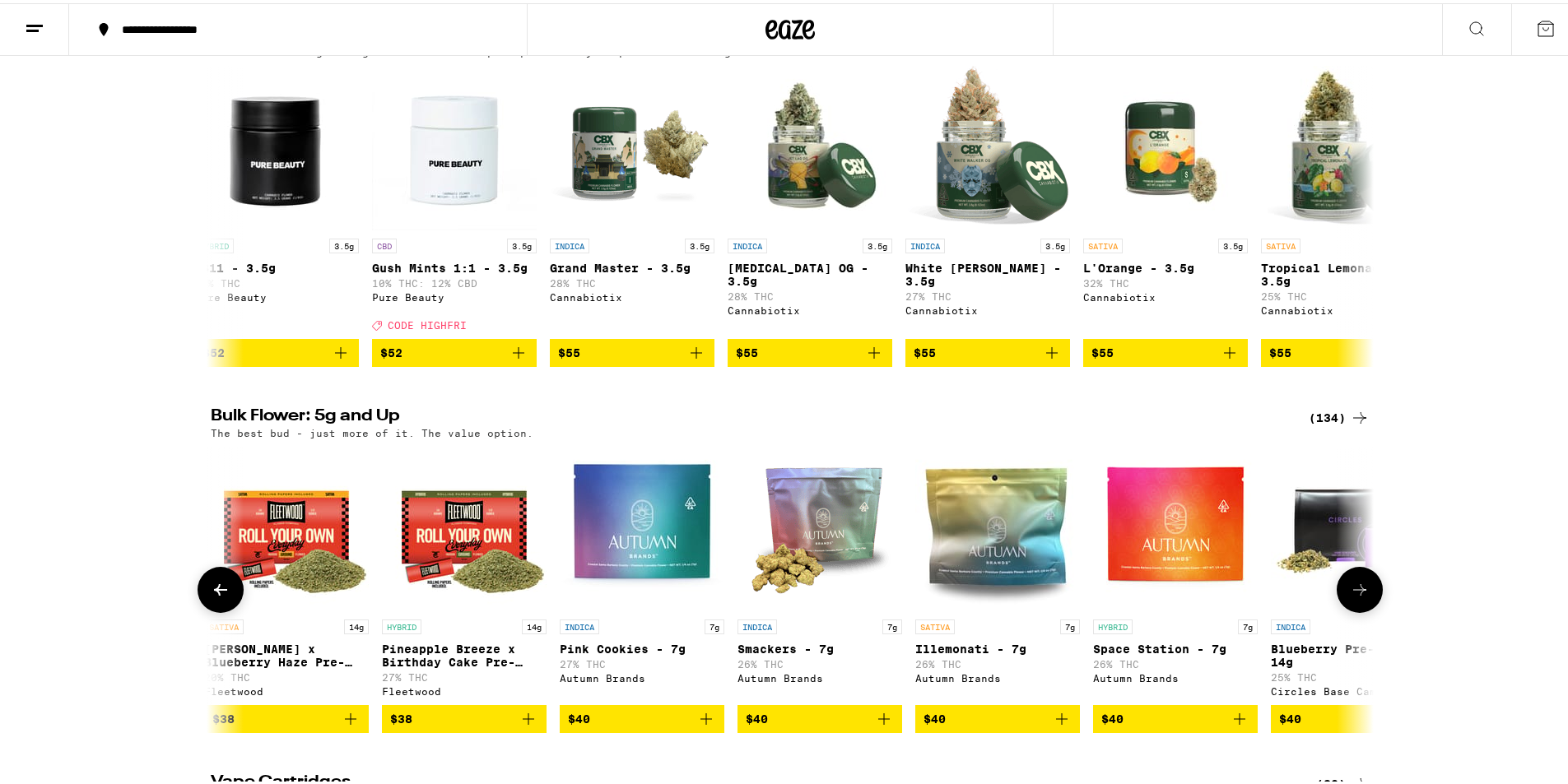
click at [1367, 610] on button at bounding box center [1360, 587] width 46 height 46
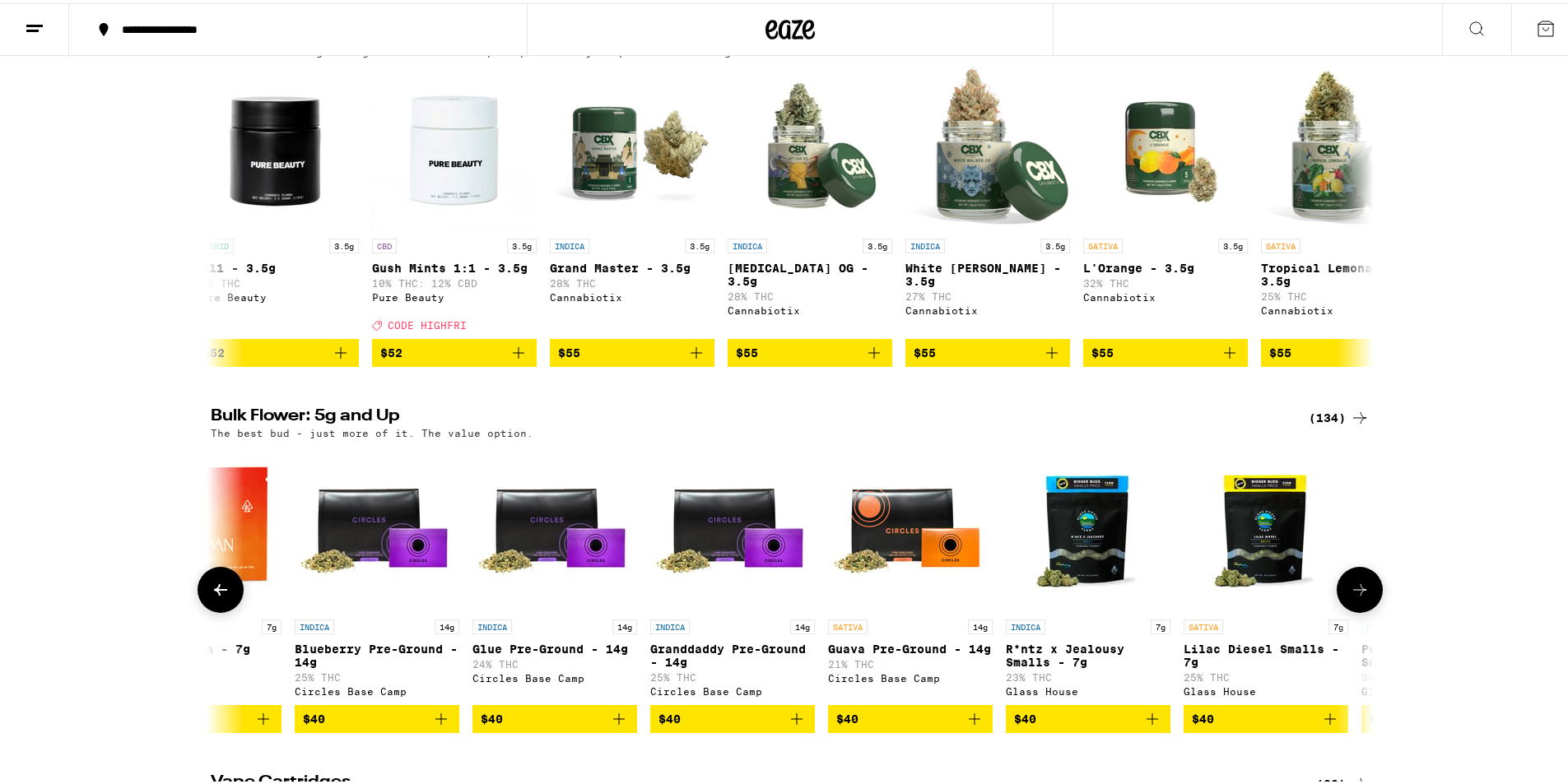
scroll to position [0, 4899]
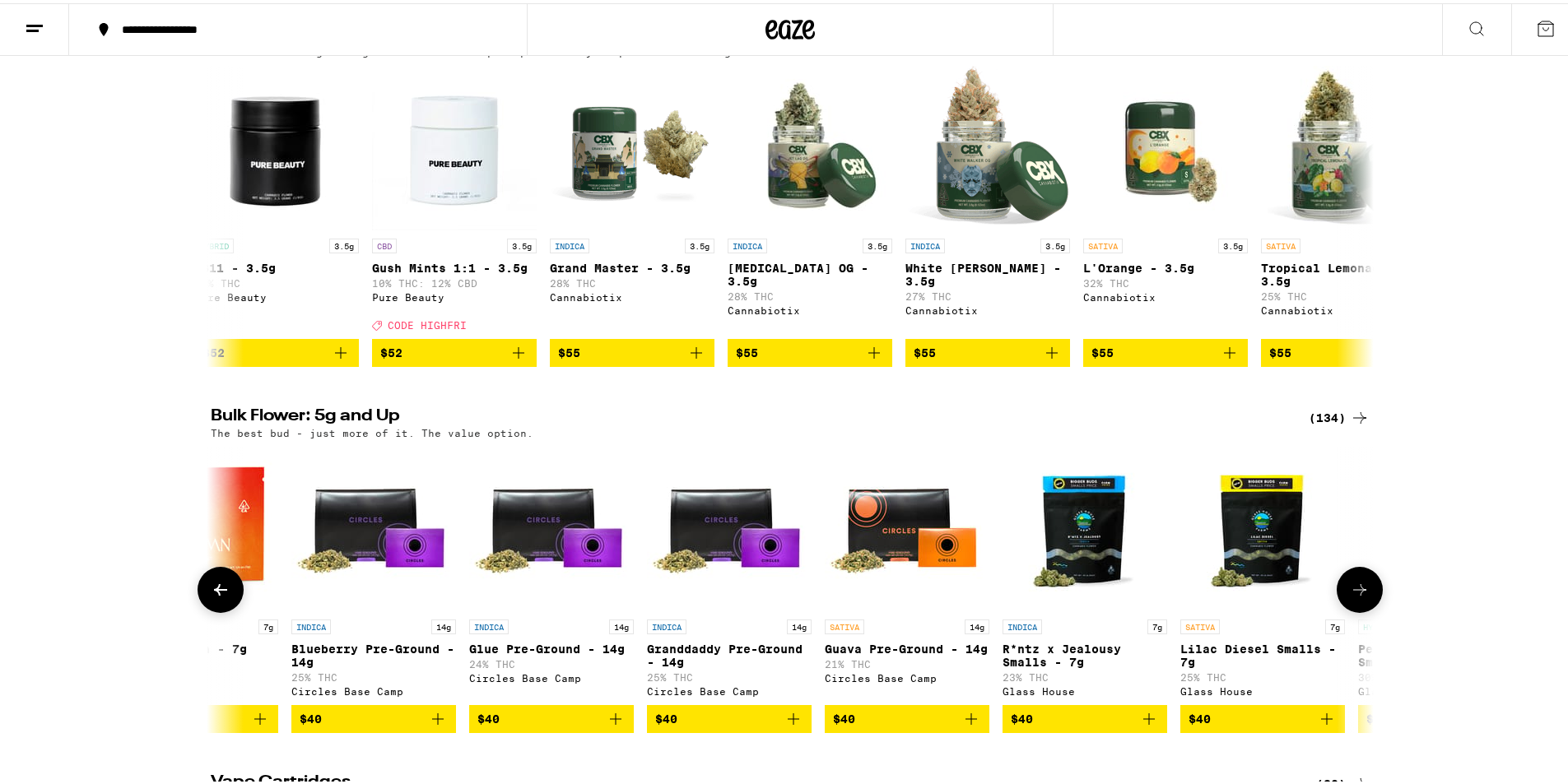
click at [1367, 610] on button at bounding box center [1360, 587] width 46 height 46
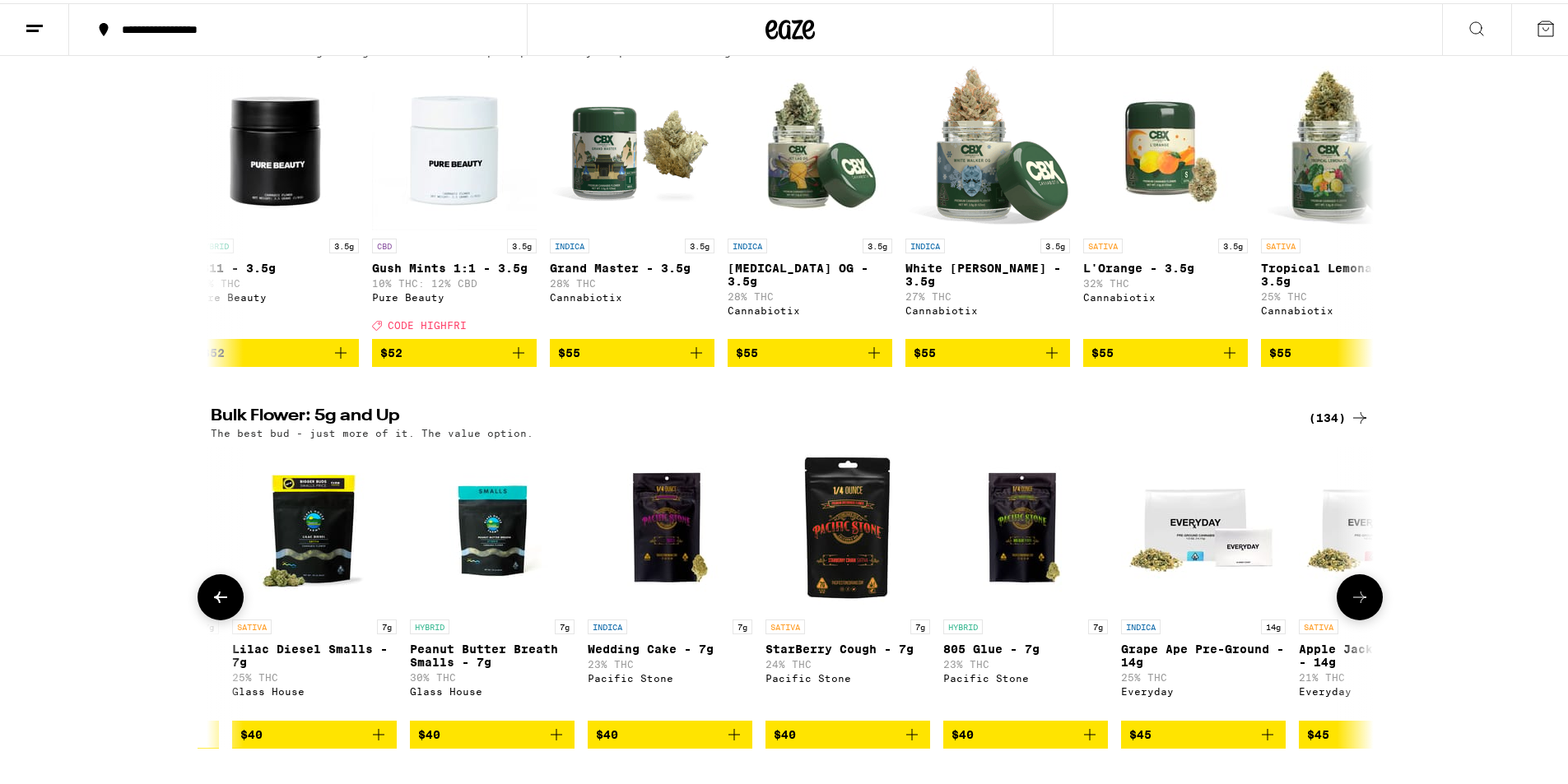
scroll to position [0, 5878]
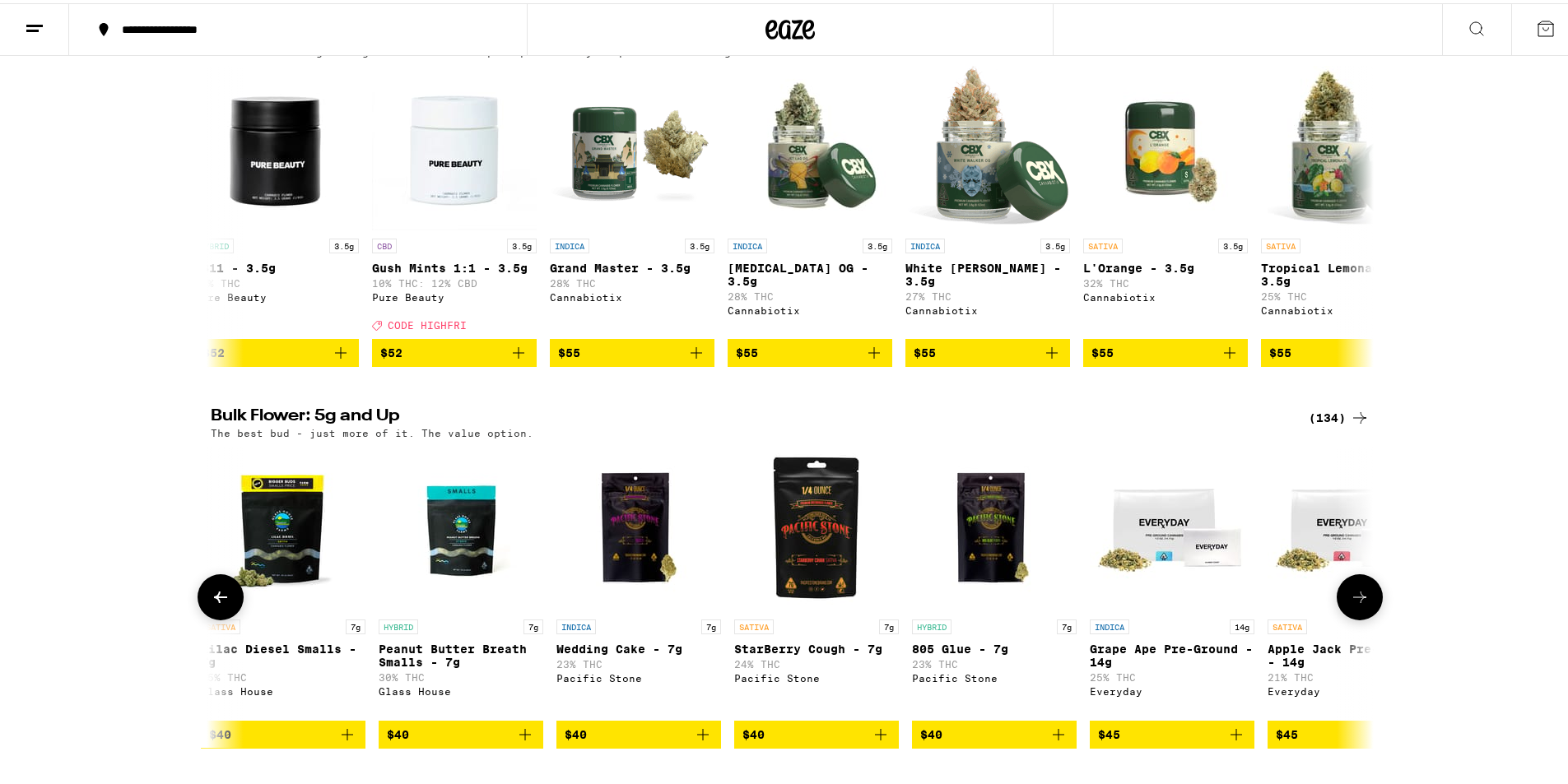
click at [1367, 617] on button at bounding box center [1360, 594] width 46 height 46
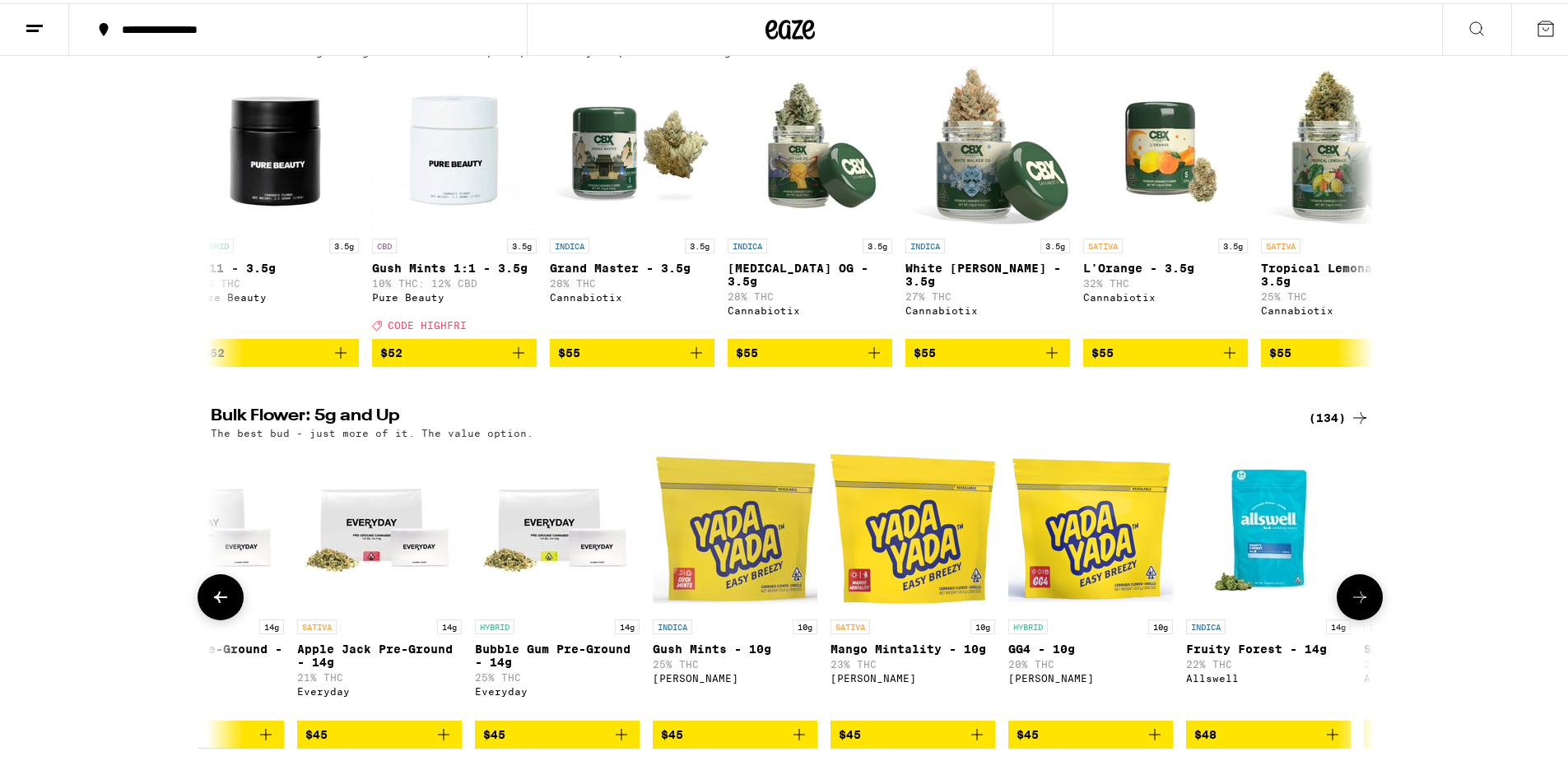
scroll to position [0, 6857]
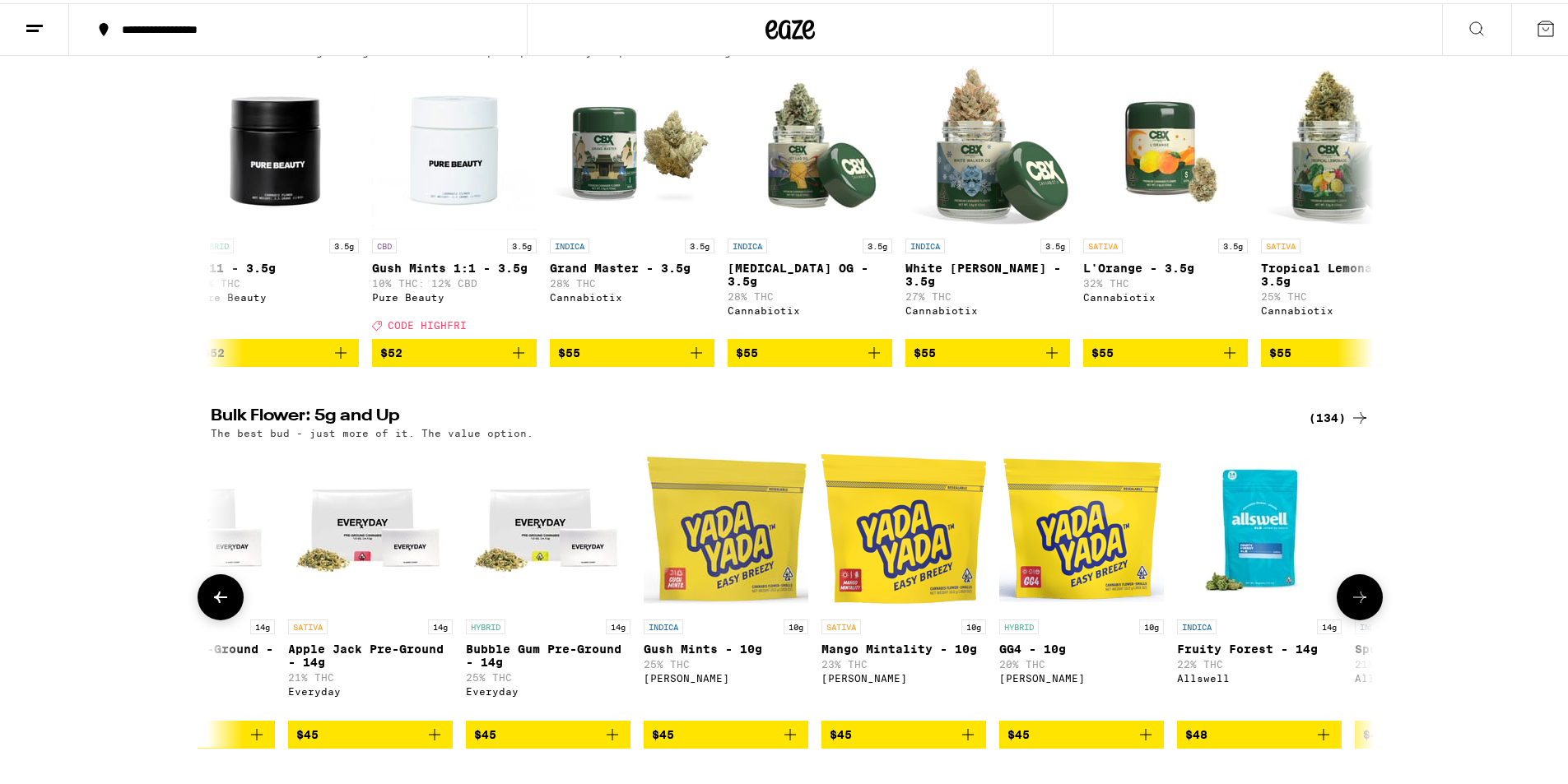
click at [1367, 617] on button at bounding box center [1360, 594] width 46 height 46
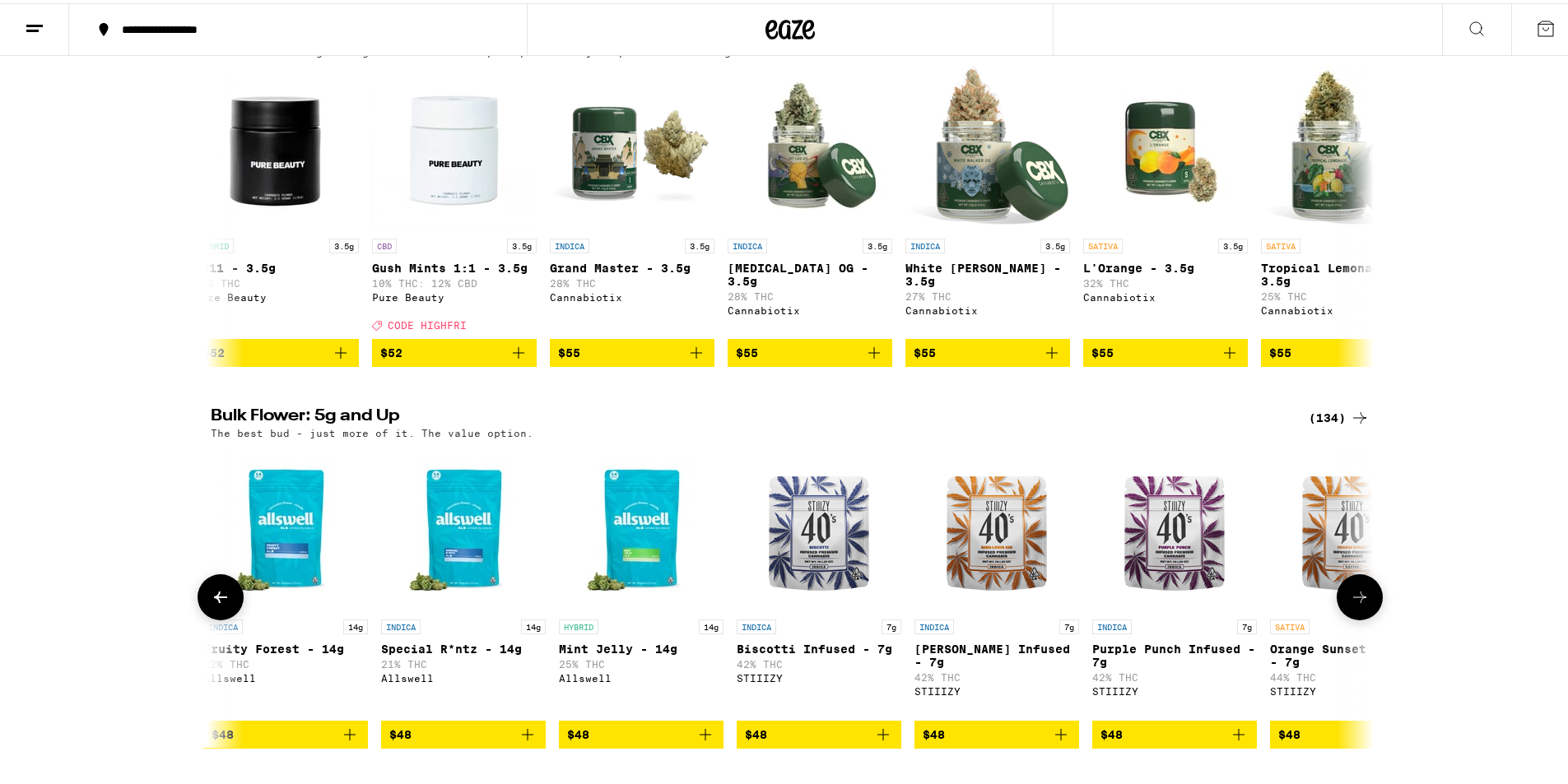
scroll to position [0, 7837]
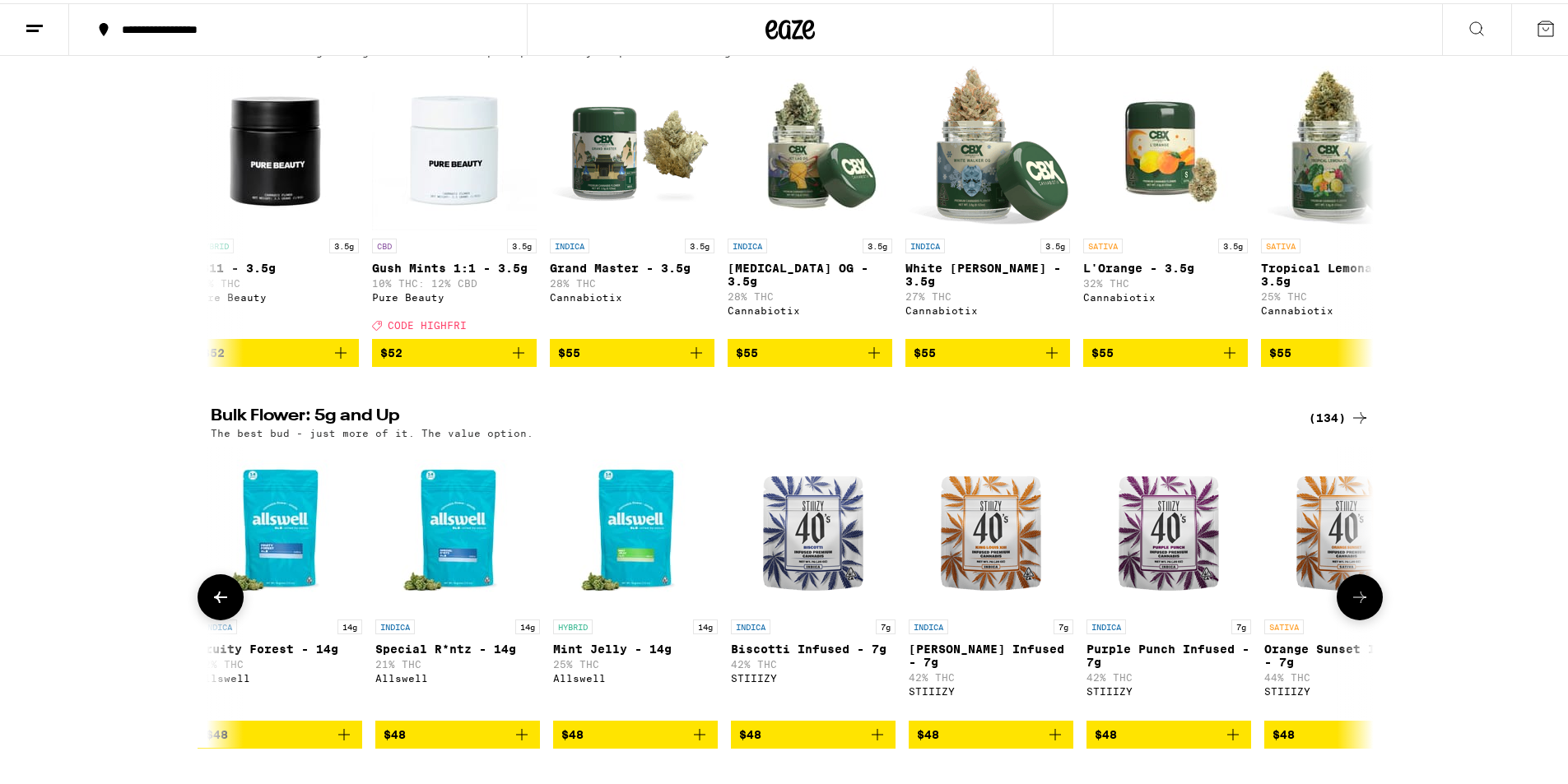
click at [1367, 617] on button at bounding box center [1360, 594] width 46 height 46
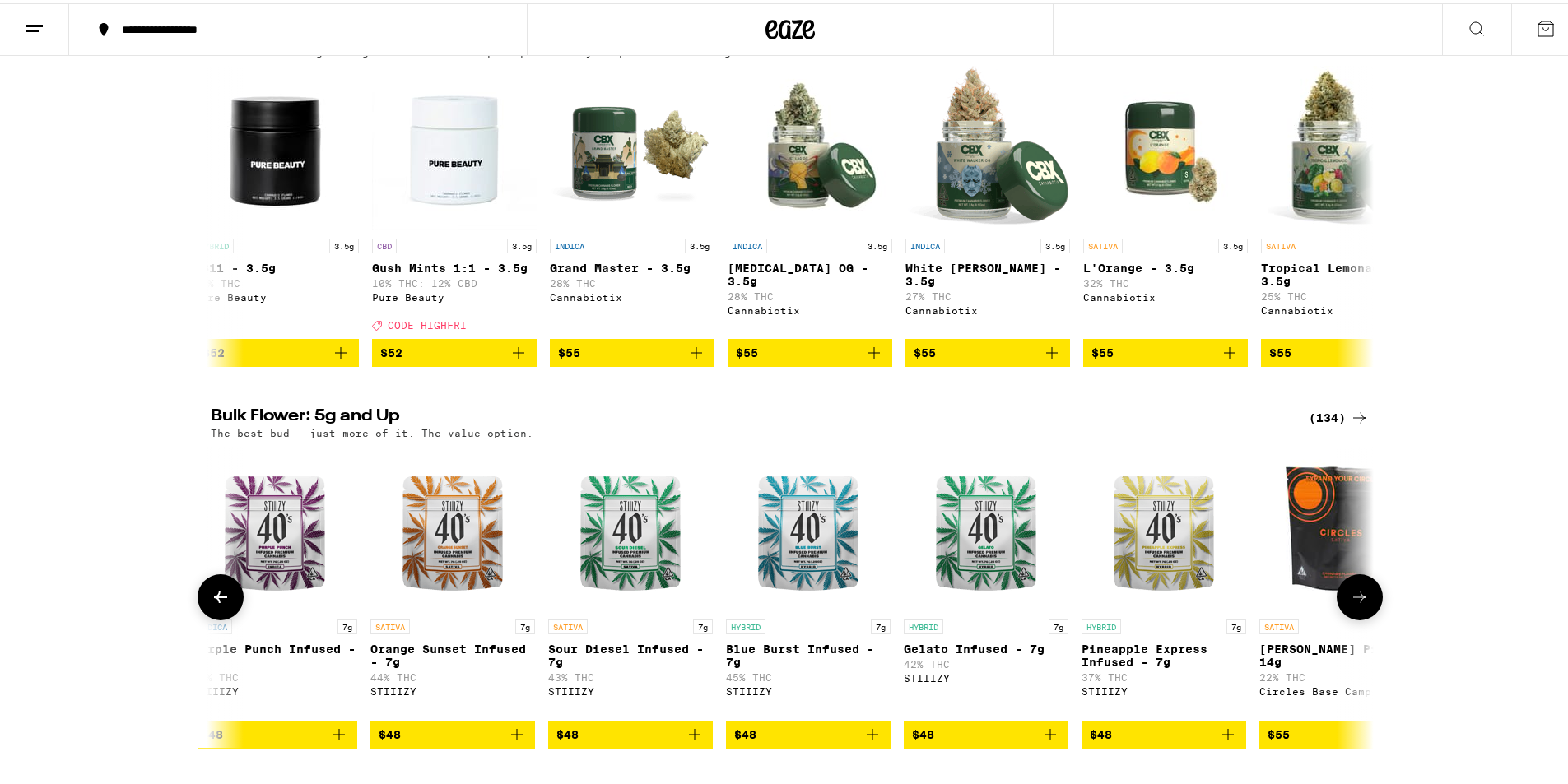
scroll to position [0, 8817]
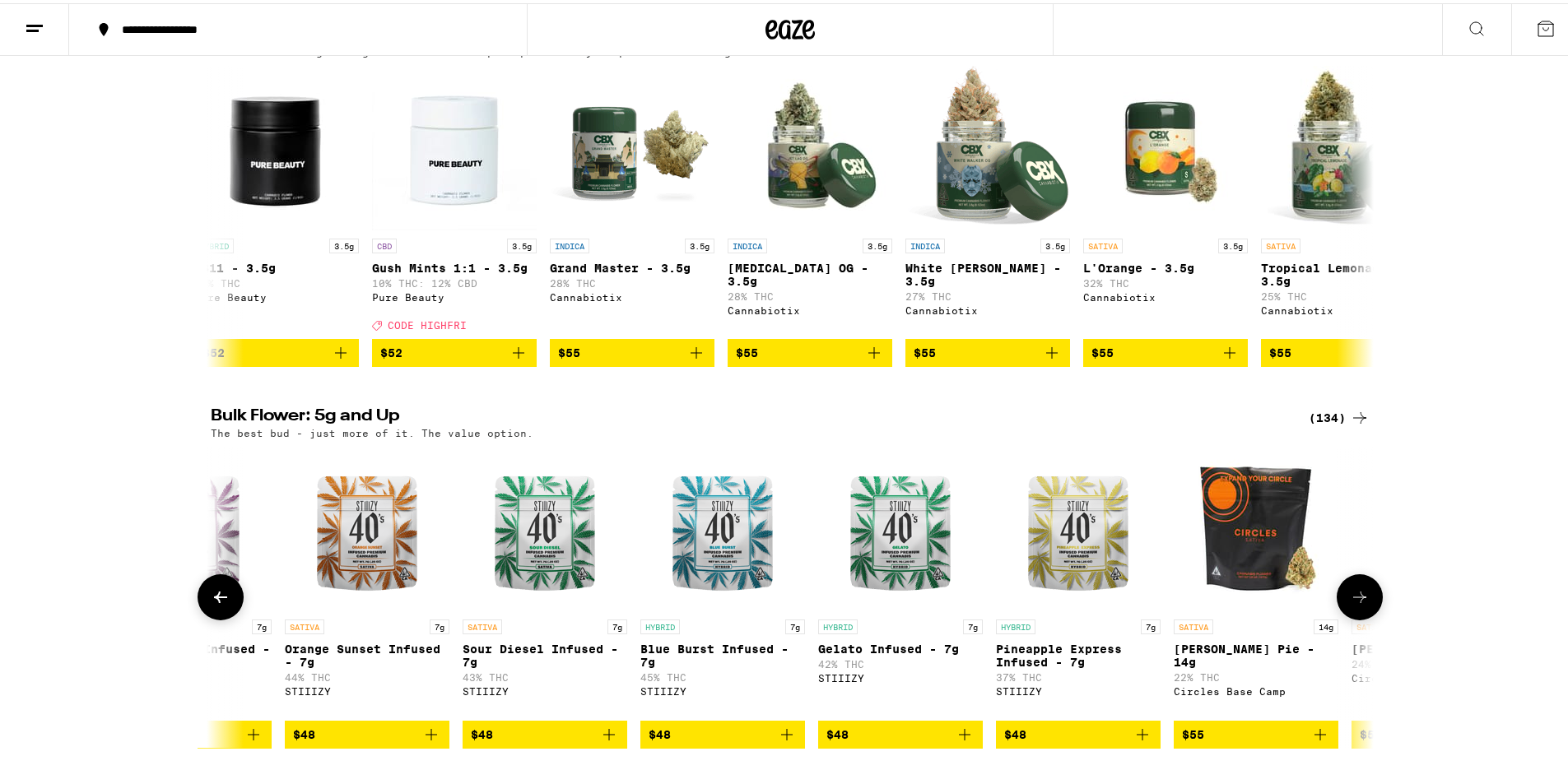
click at [1367, 617] on button at bounding box center [1360, 594] width 46 height 46
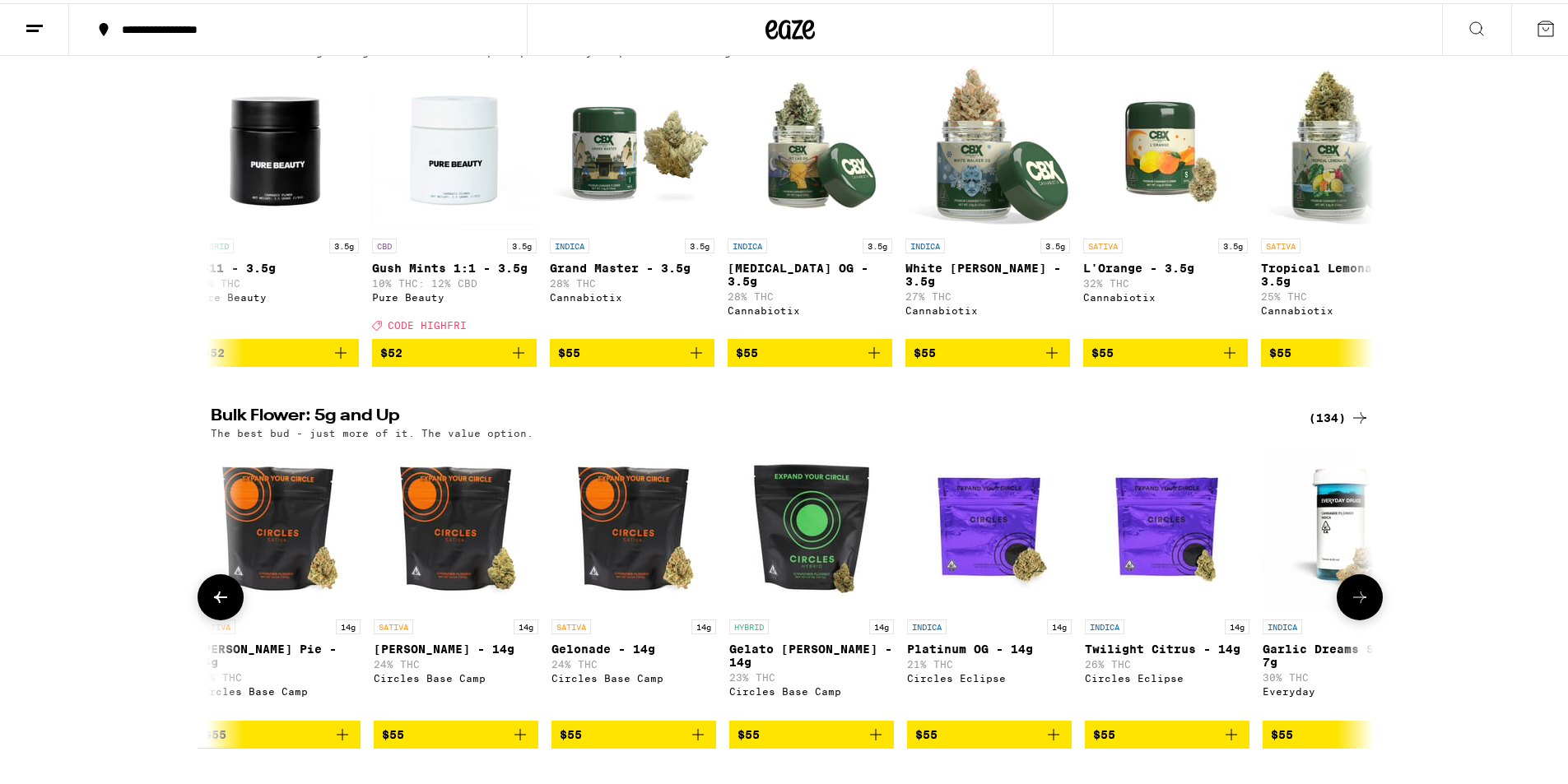
scroll to position [0, 9796]
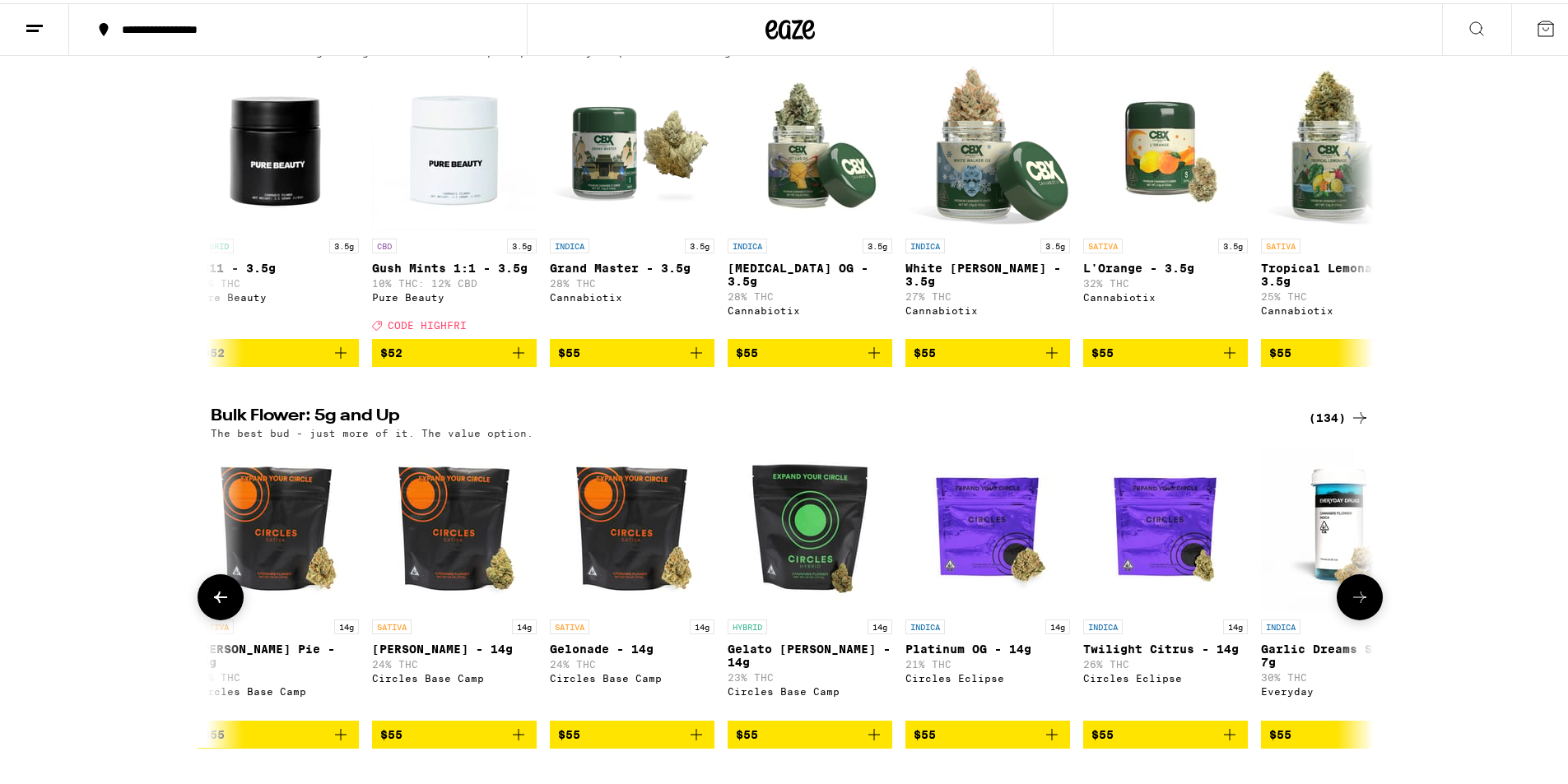
click at [1367, 617] on button at bounding box center [1360, 594] width 46 height 46
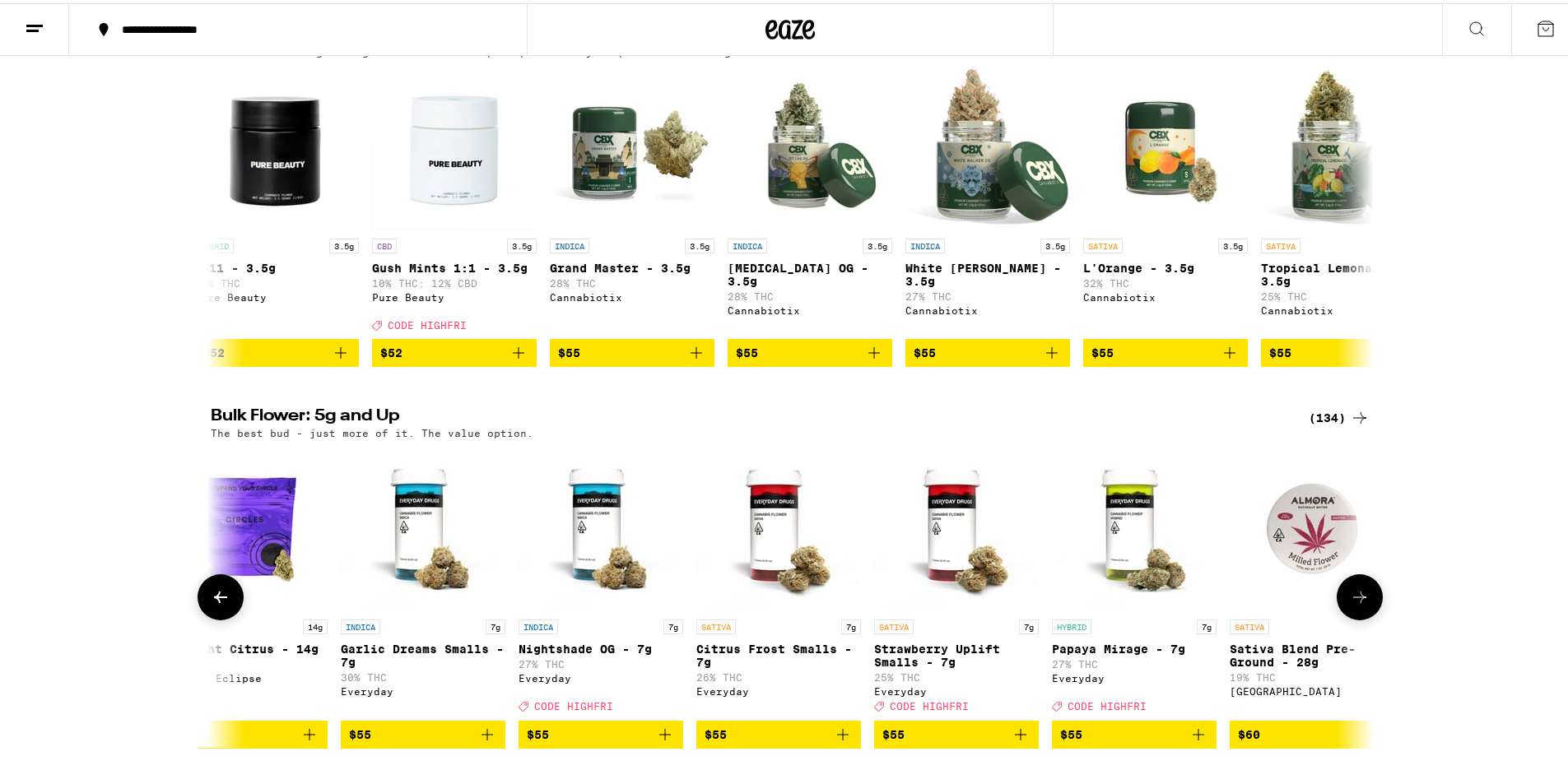
scroll to position [0, 10776]
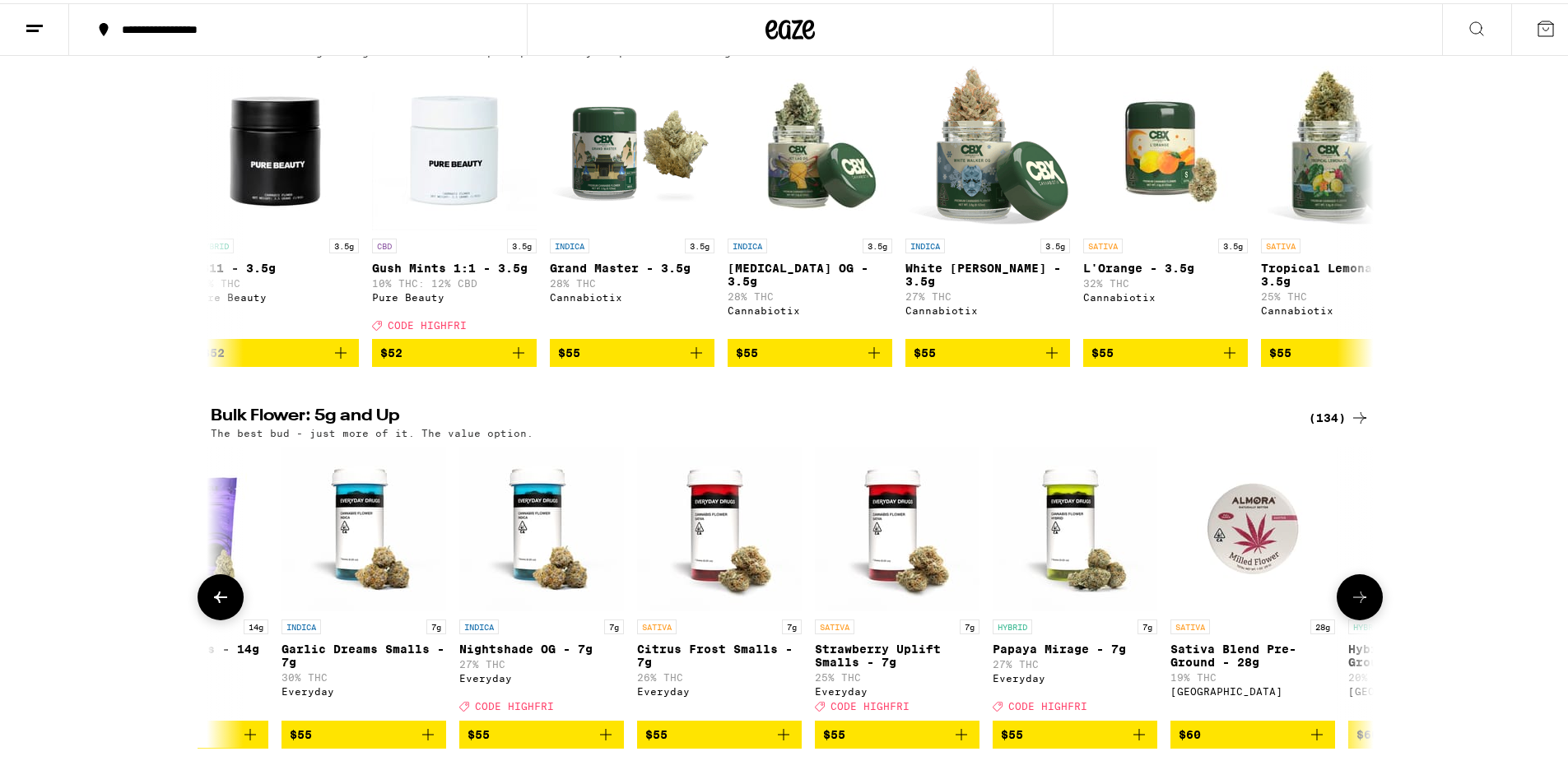
click at [1367, 617] on button at bounding box center [1360, 594] width 46 height 46
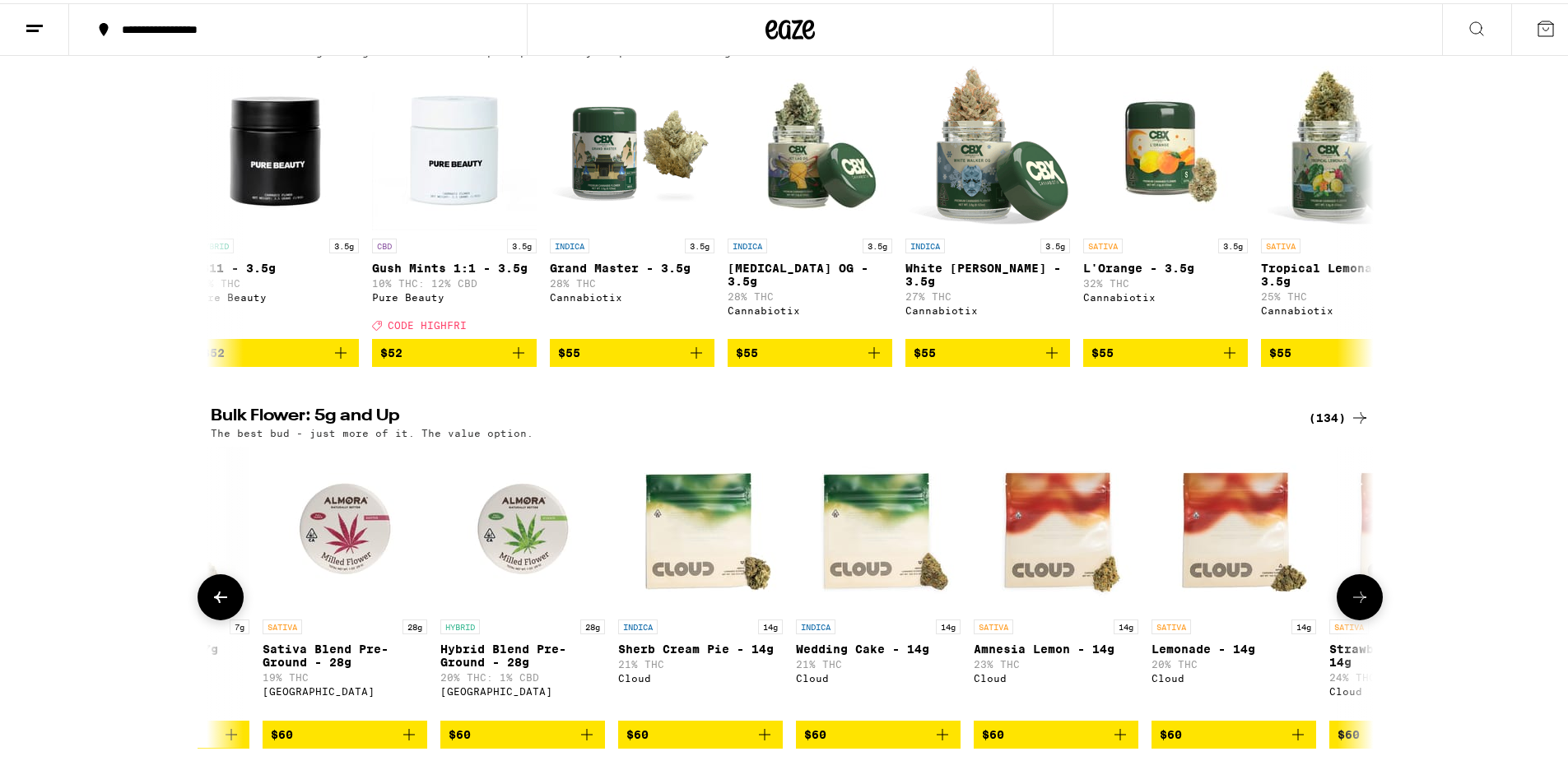
scroll to position [0, 11756]
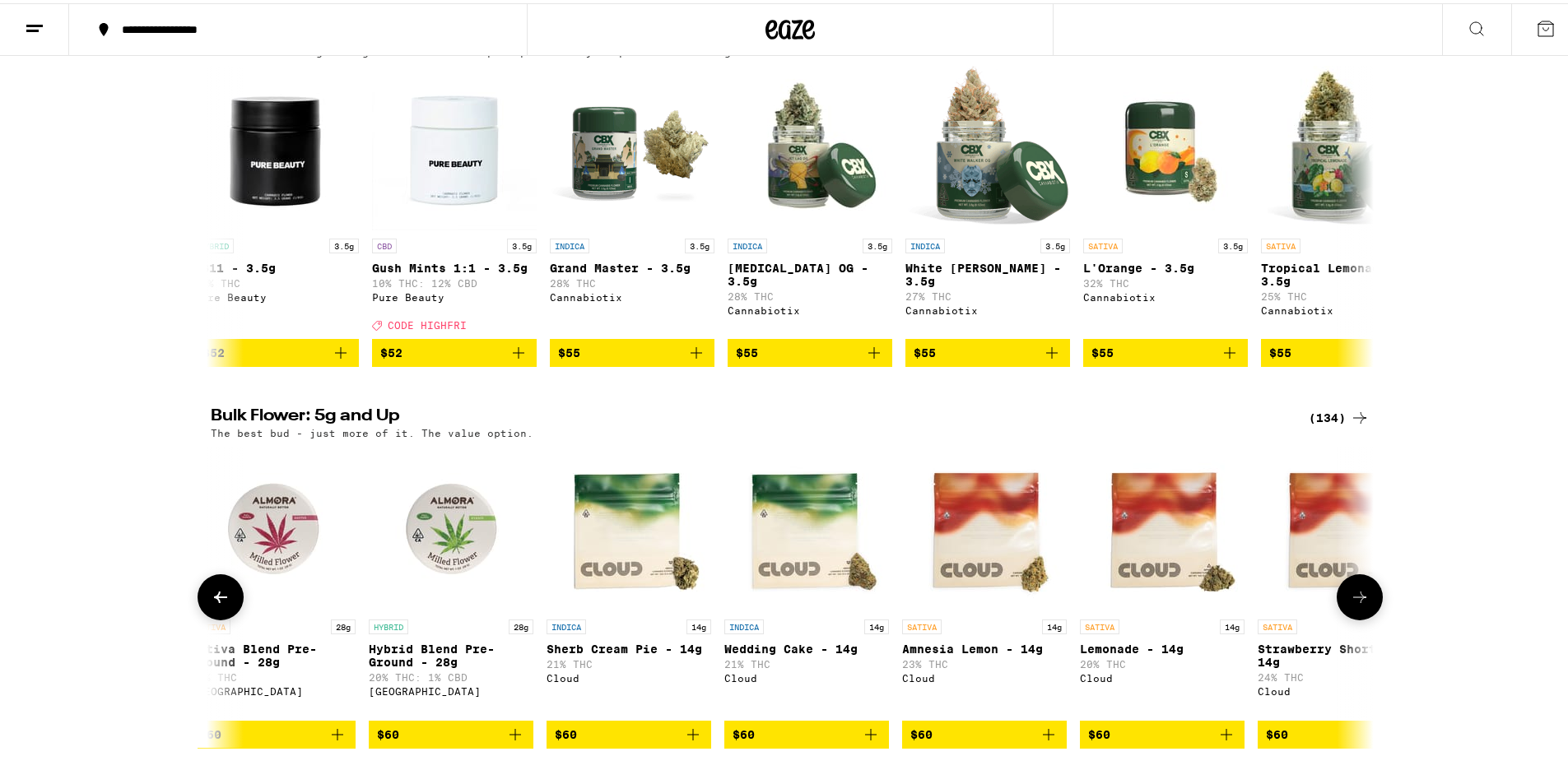
click at [1367, 617] on button at bounding box center [1360, 594] width 46 height 46
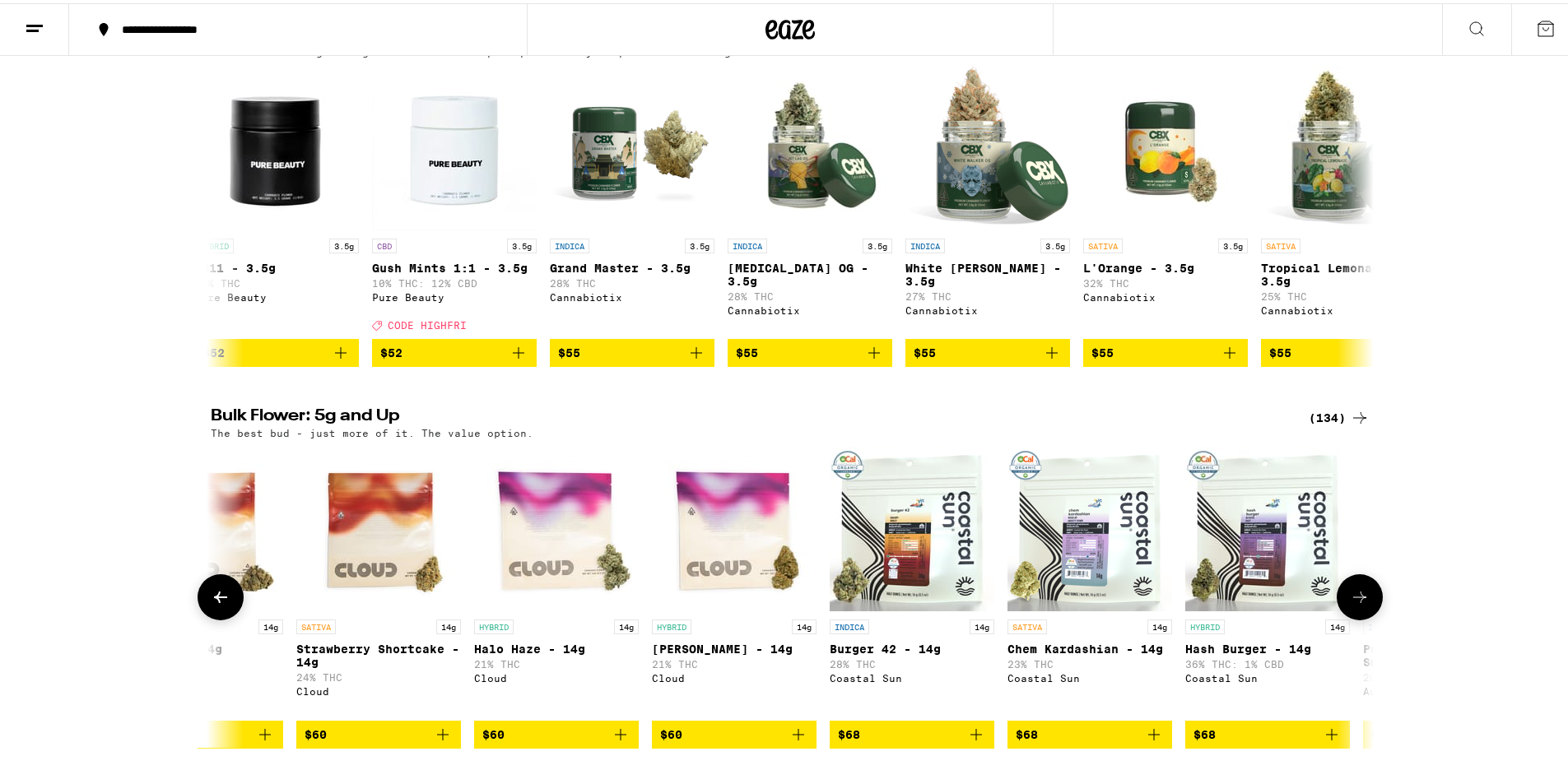
scroll to position [0, 12736]
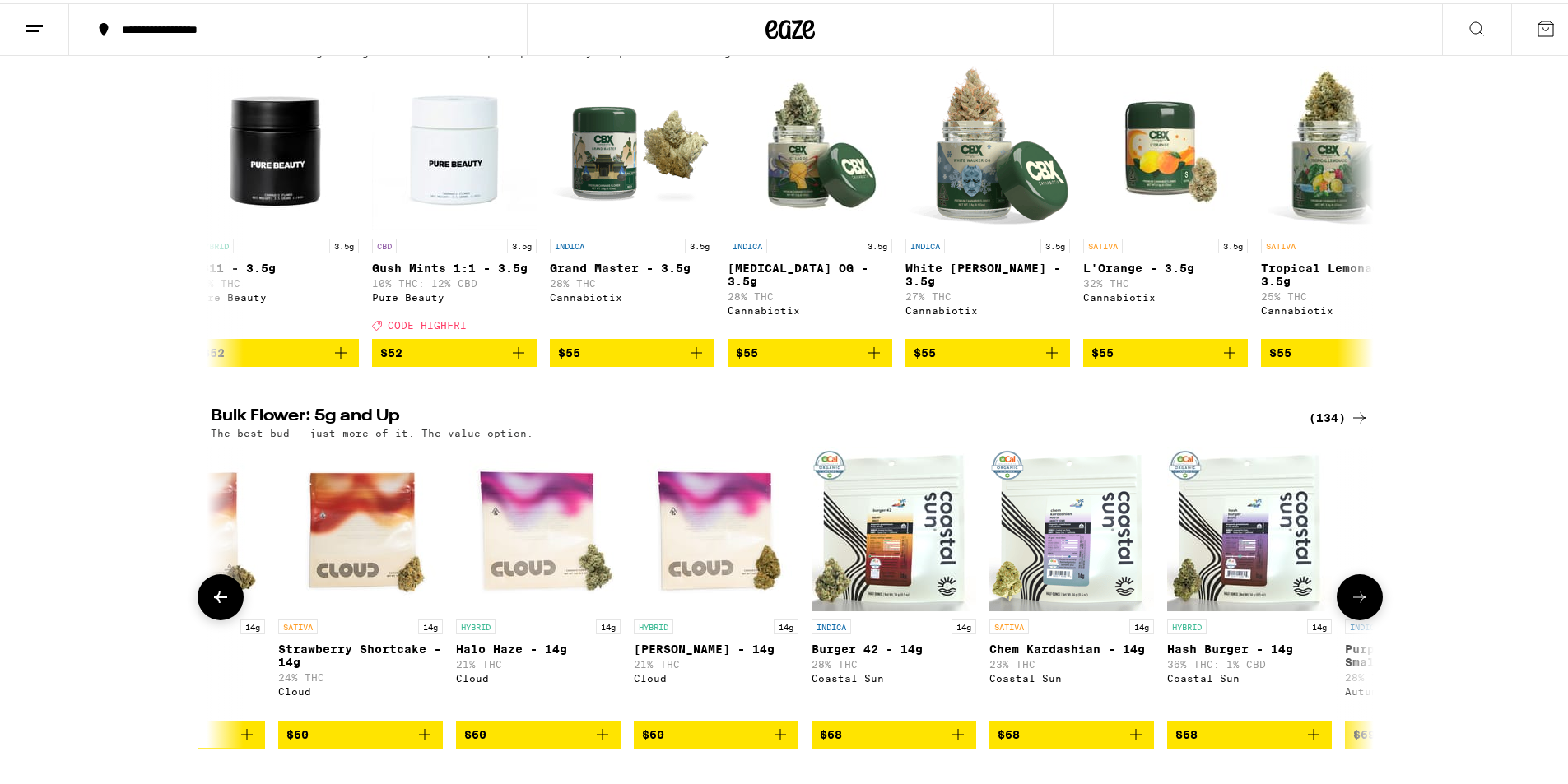
click at [1367, 617] on button at bounding box center [1360, 594] width 46 height 46
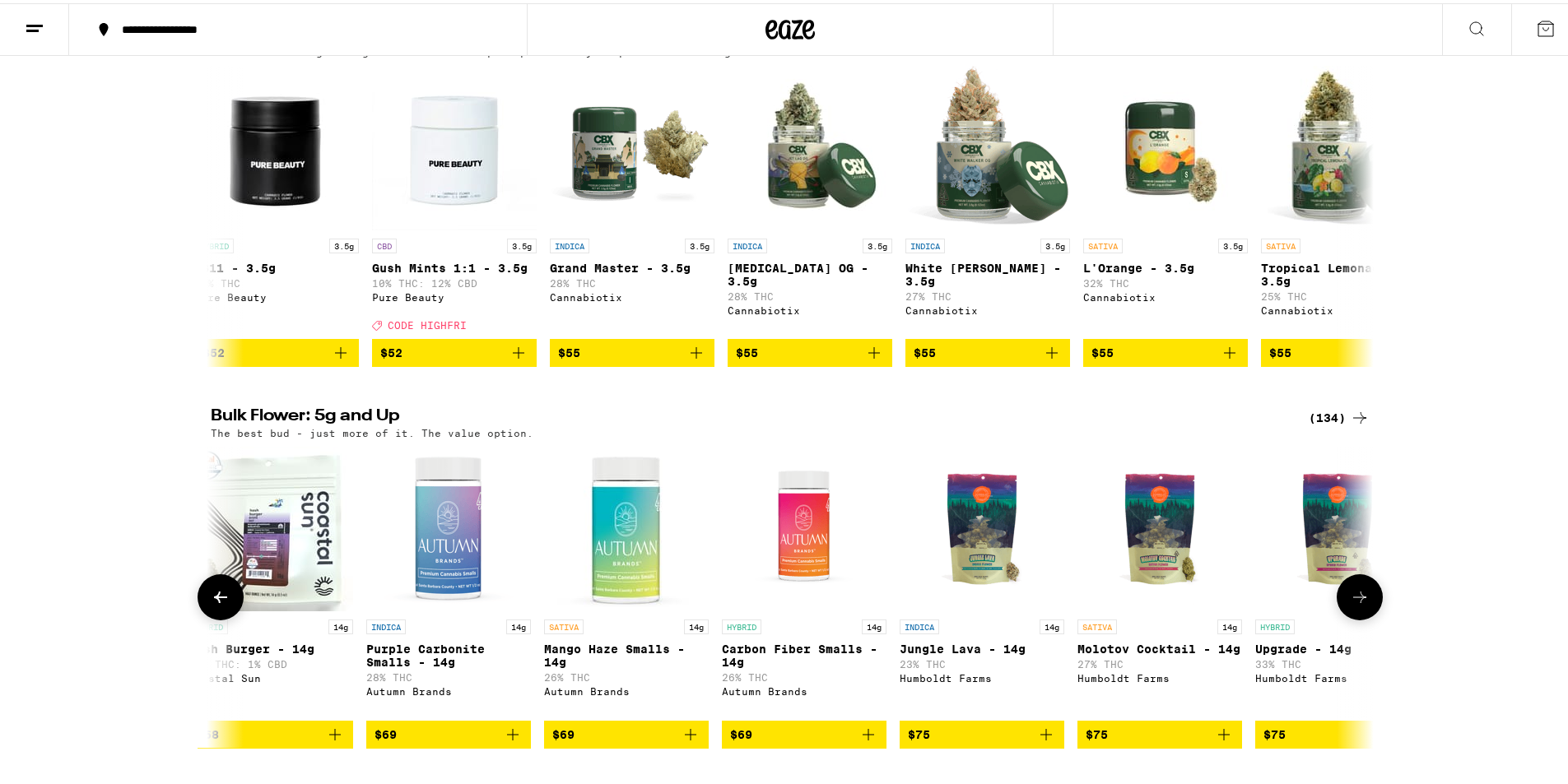
scroll to position [0, 13715]
click at [1367, 617] on button at bounding box center [1360, 594] width 46 height 46
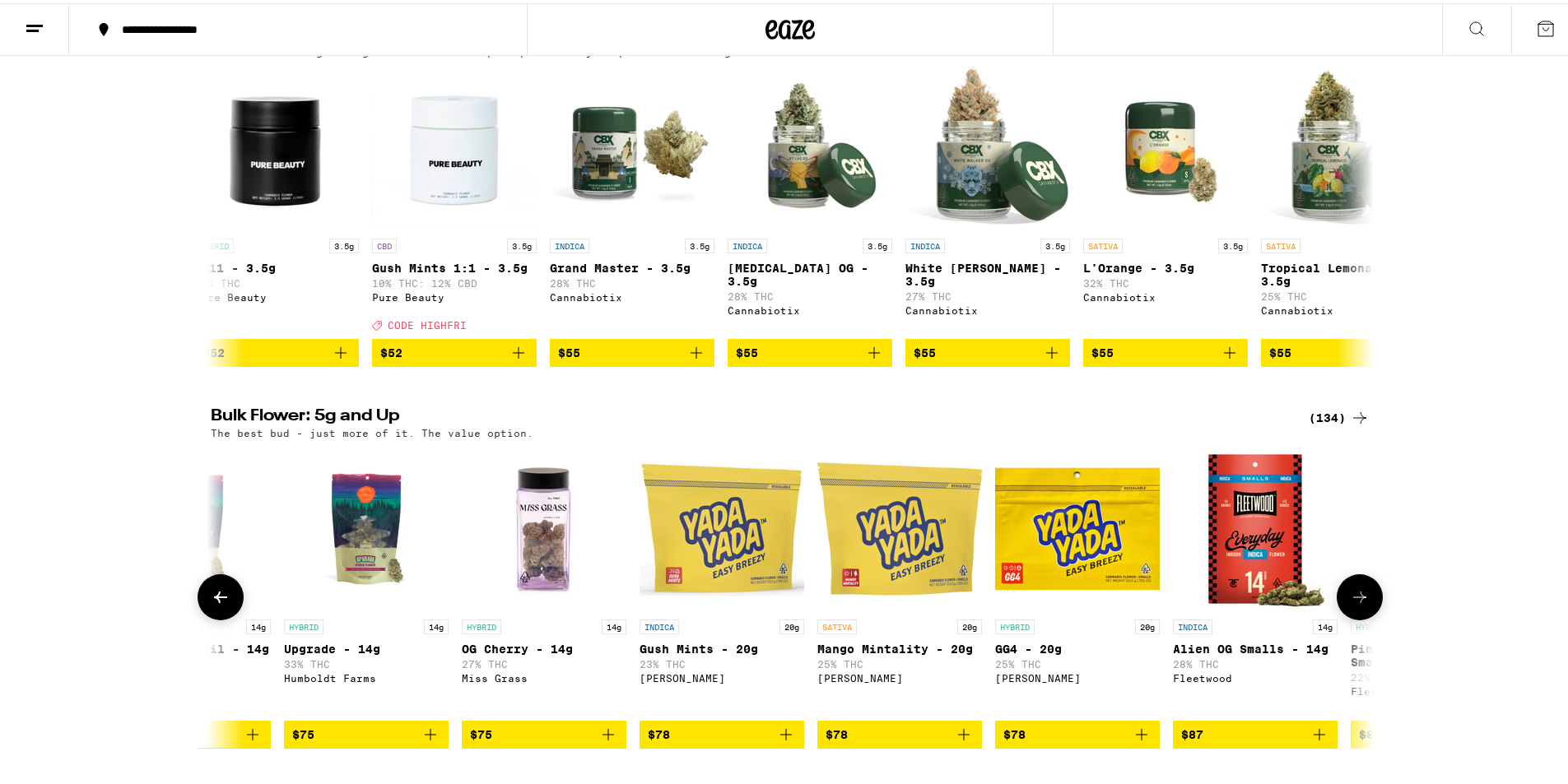
scroll to position [0, 14695]
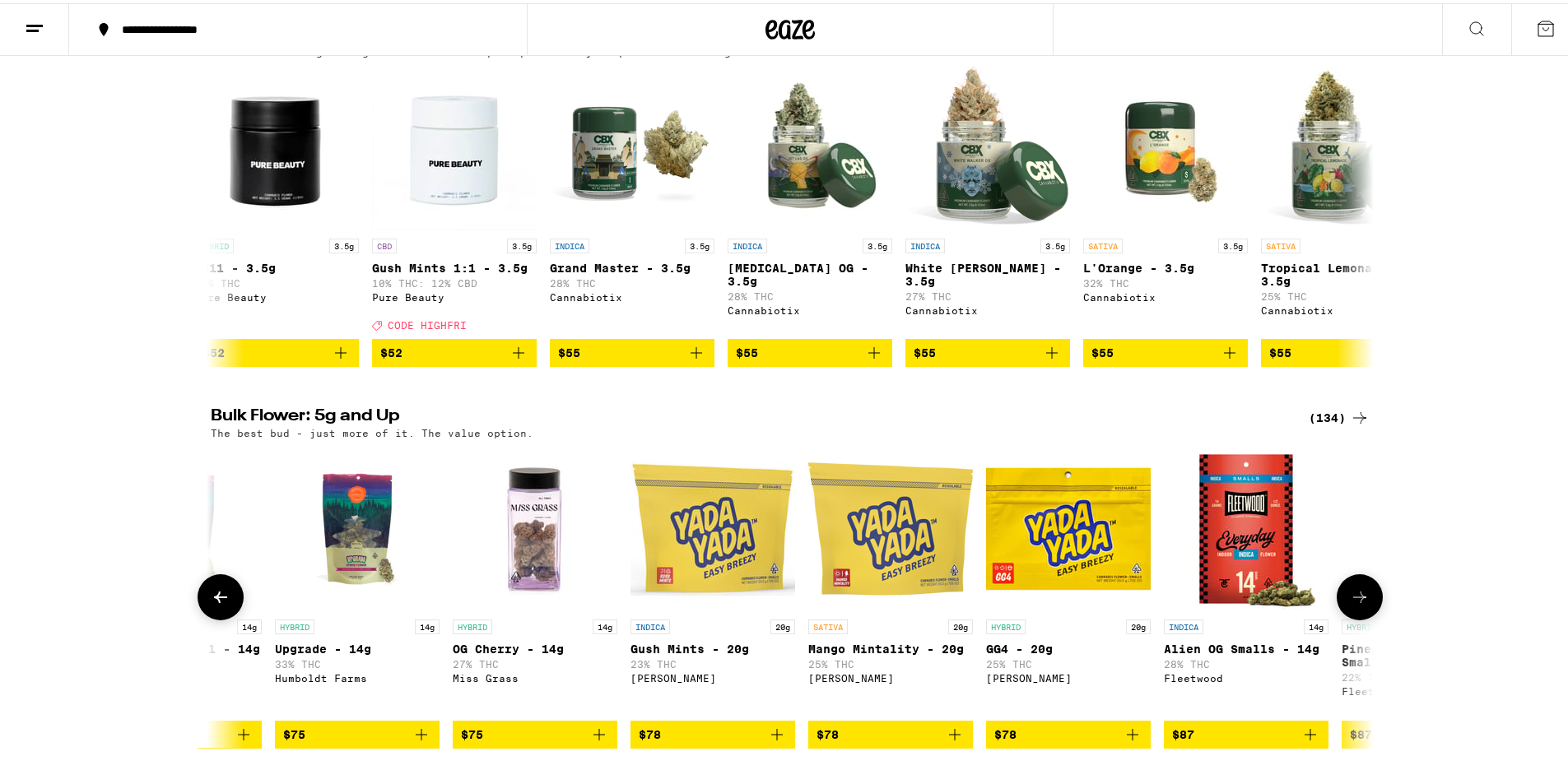
click at [1367, 617] on button at bounding box center [1360, 594] width 46 height 46
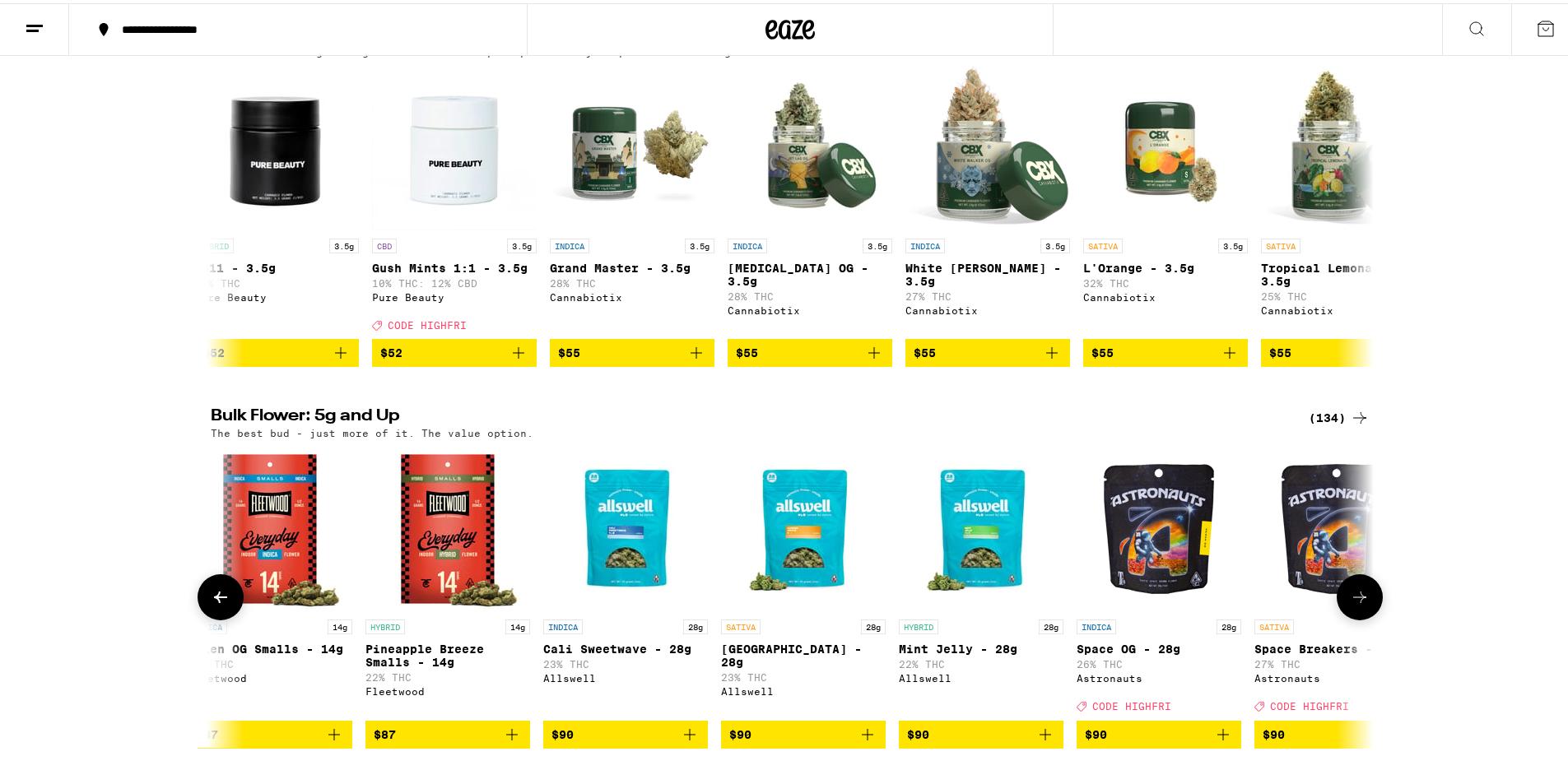
scroll to position [0, 15675]
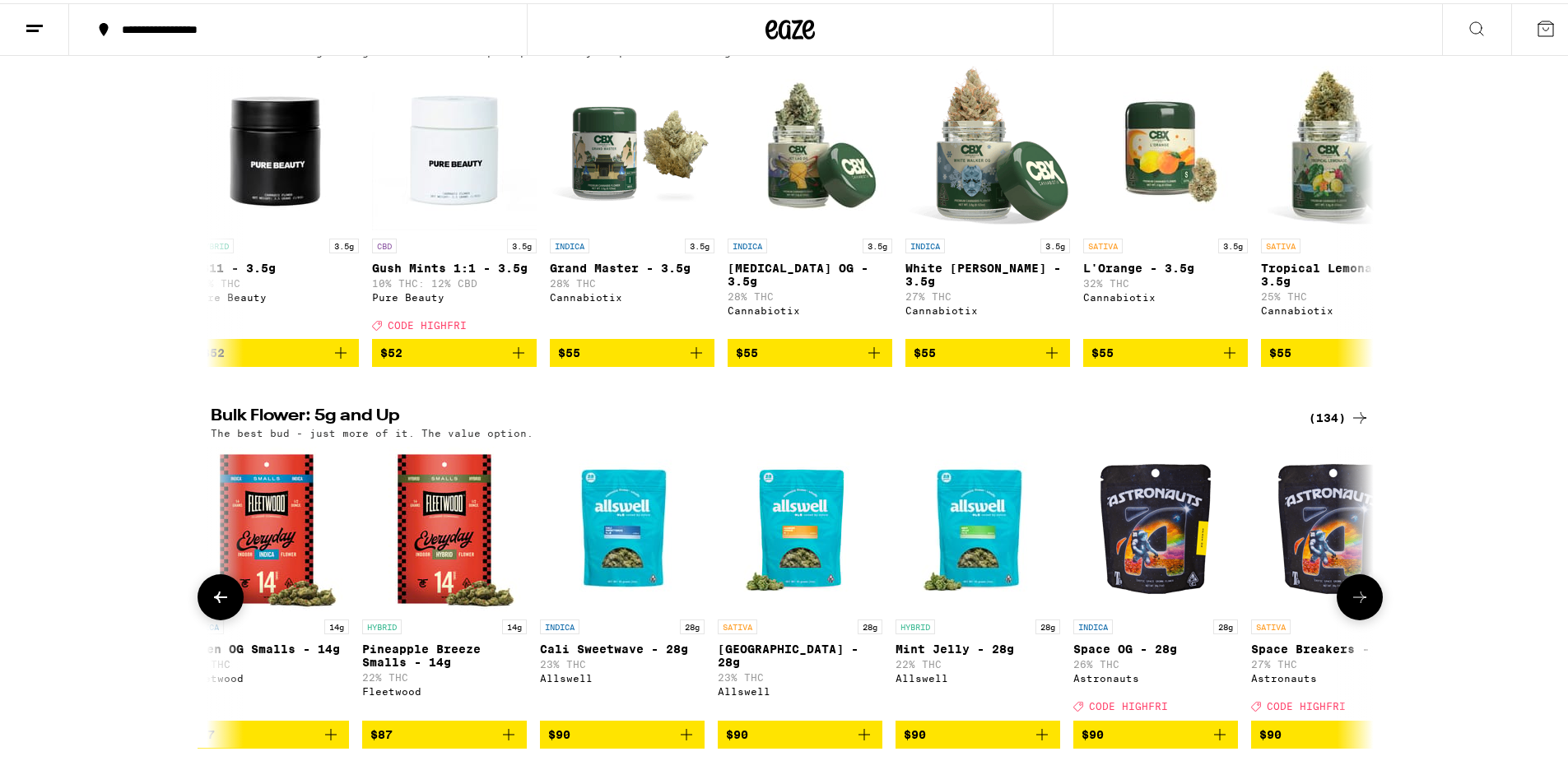
click at [1367, 617] on button at bounding box center [1360, 594] width 46 height 46
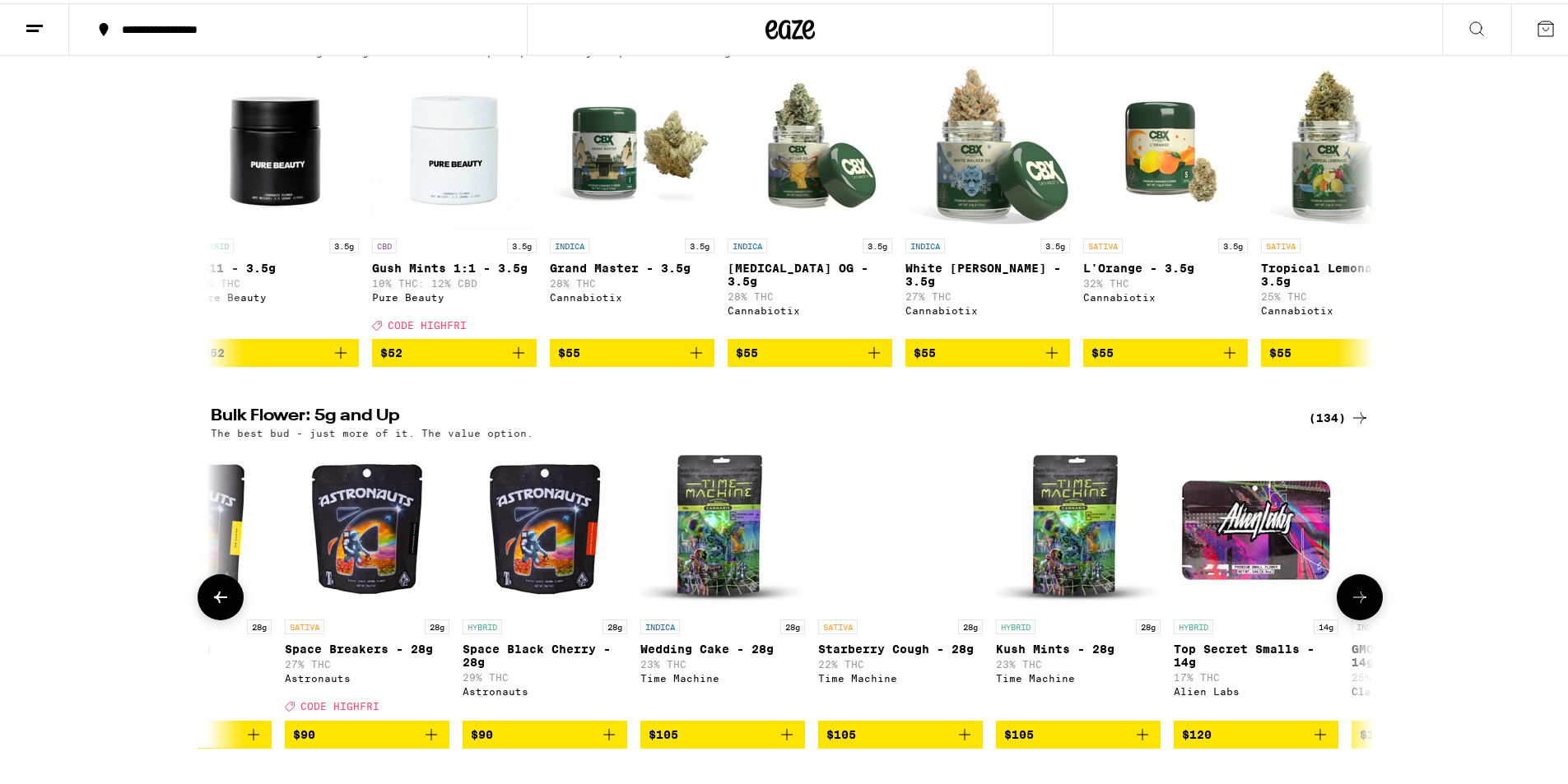
scroll to position [0, 16655]
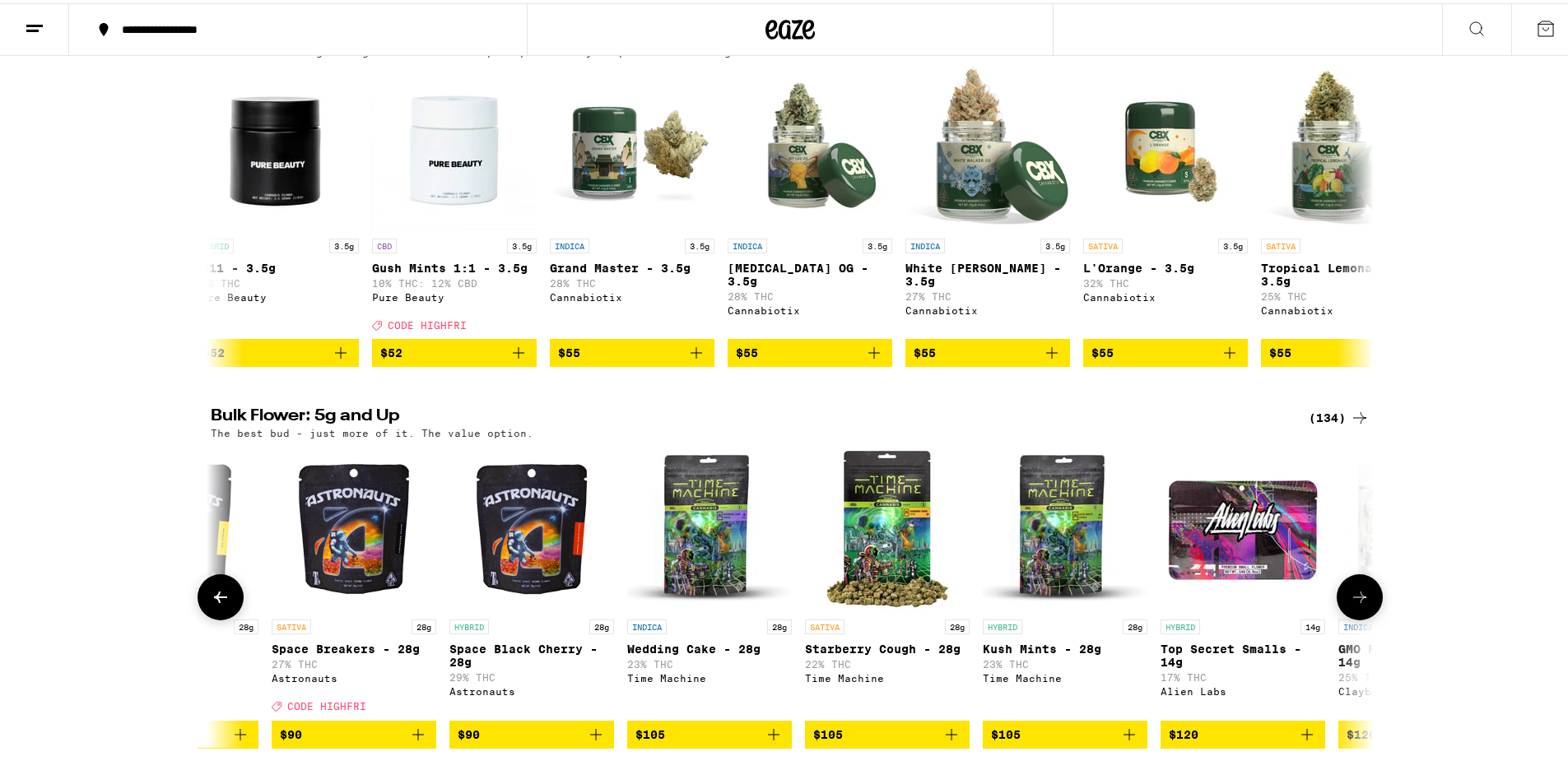
drag, startPoint x: 1367, startPoint y: 661, endPoint x: 1369, endPoint y: 672, distance: 11.2
click at [1369, 617] on button at bounding box center [1360, 594] width 46 height 46
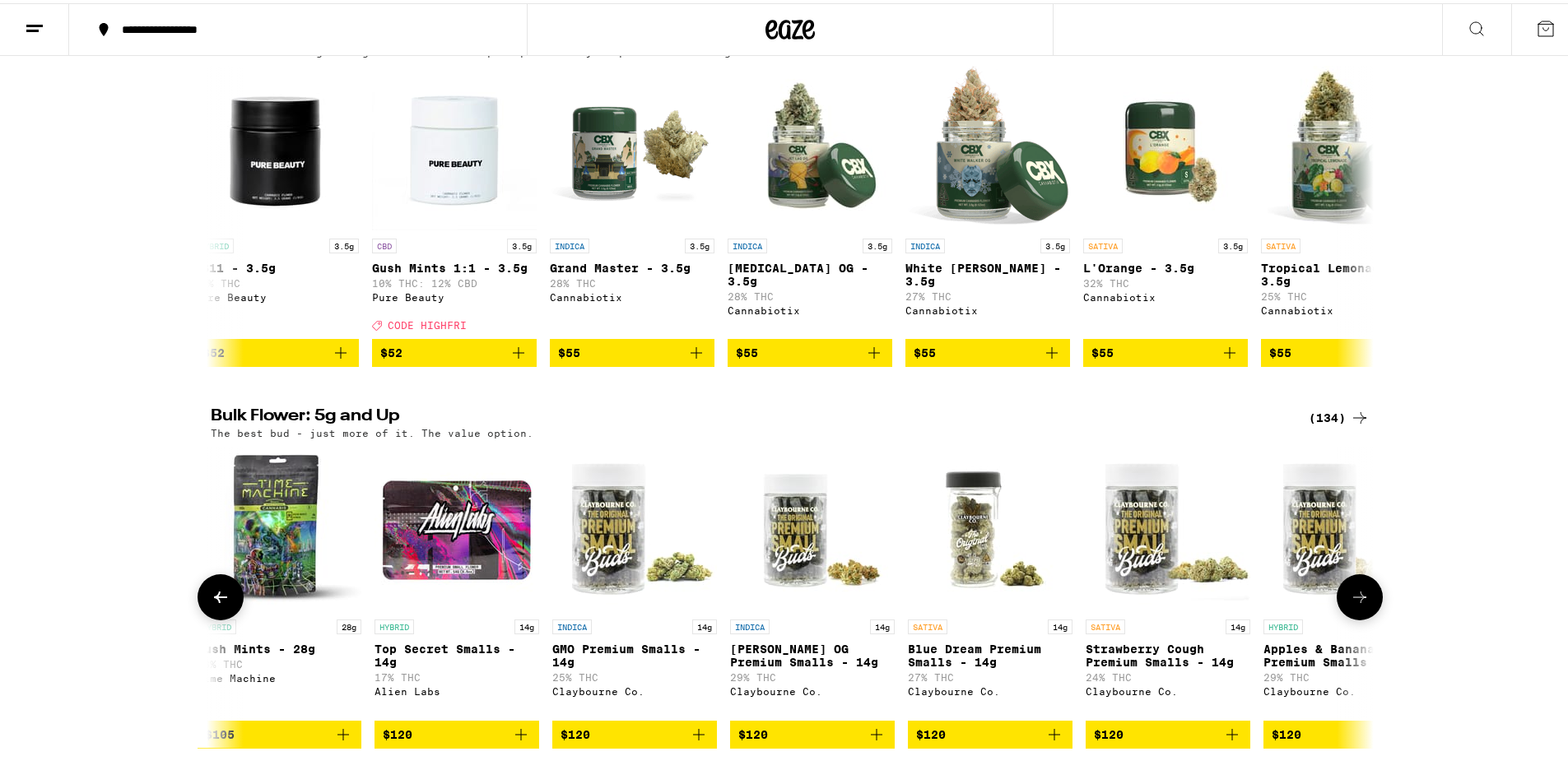
scroll to position [0, 17634]
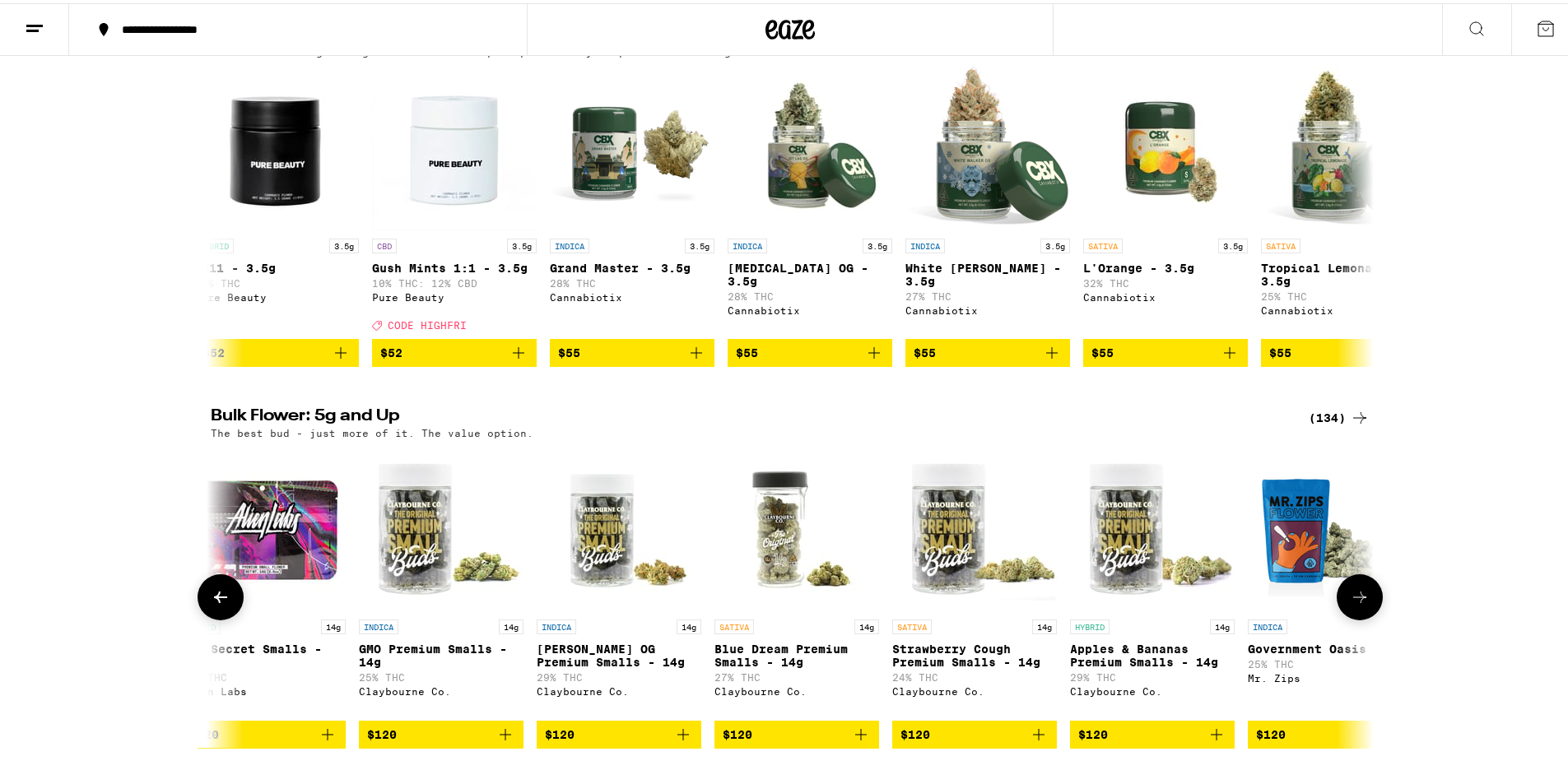
click at [1369, 617] on button at bounding box center [1360, 594] width 46 height 46
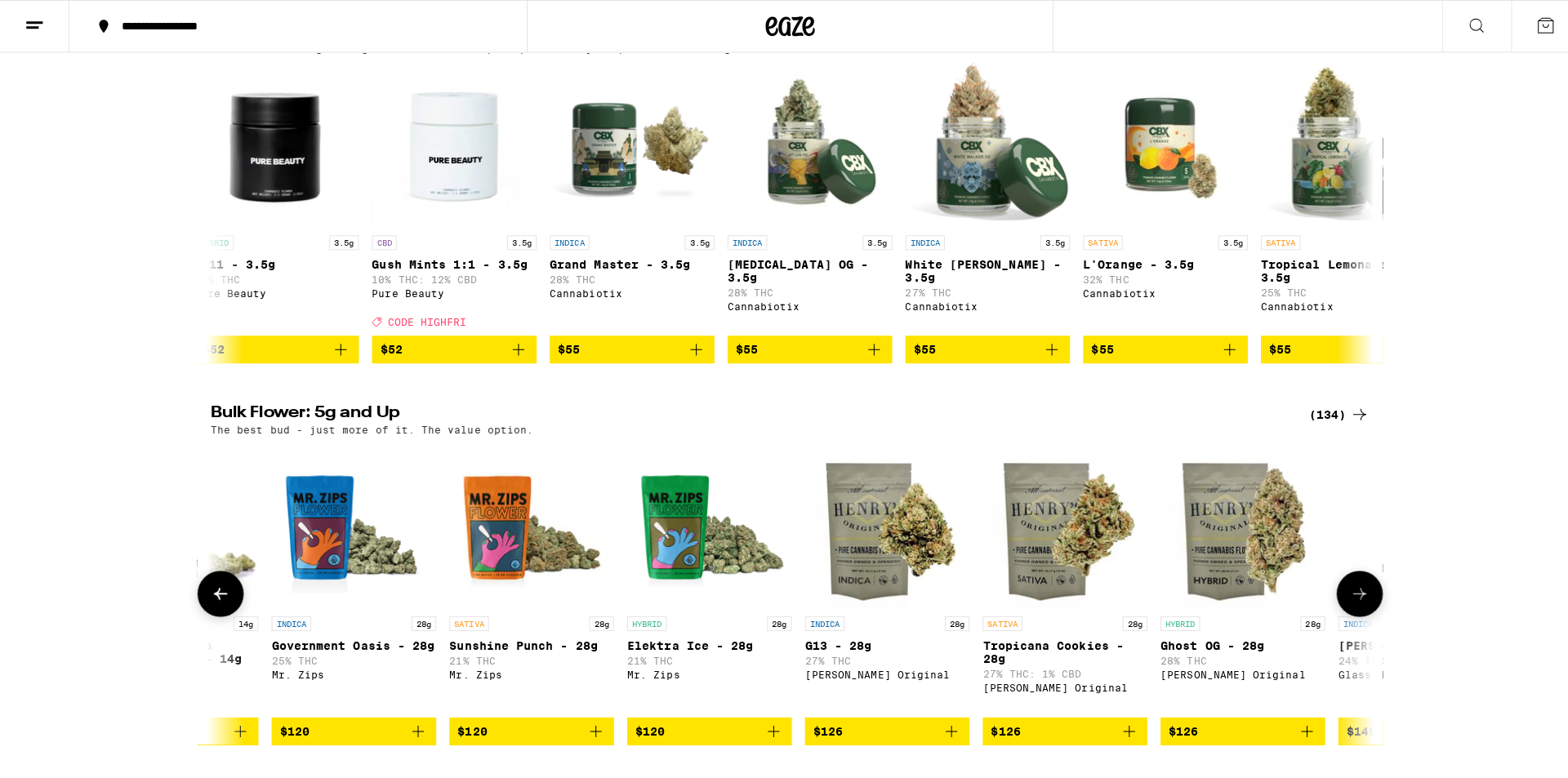
scroll to position [0, 18467]
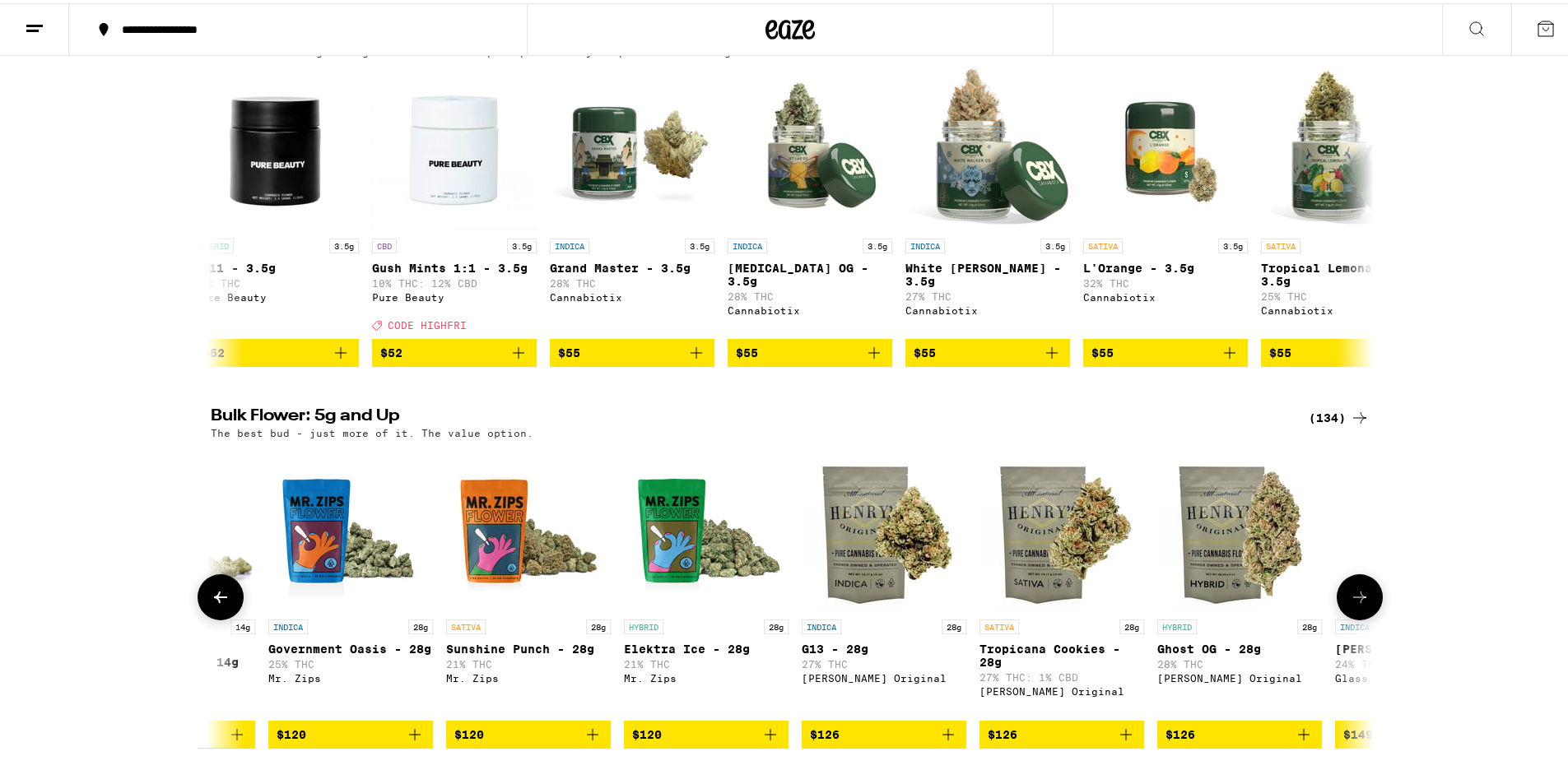
click at [881, 607] on img "Open page for G13 - 28g from Henry's Original" at bounding box center [884, 525] width 164 height 164
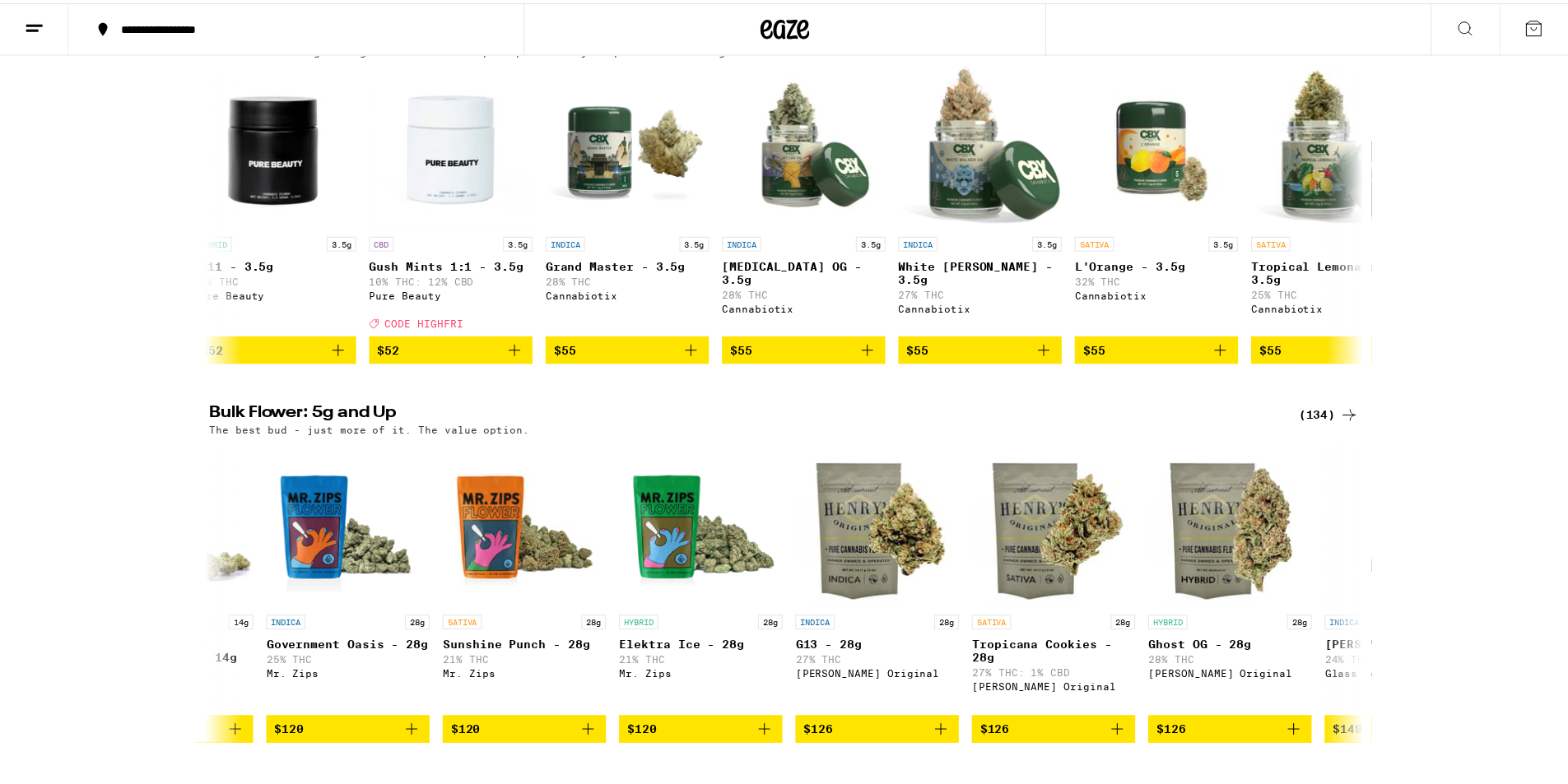
scroll to position [1768, 0]
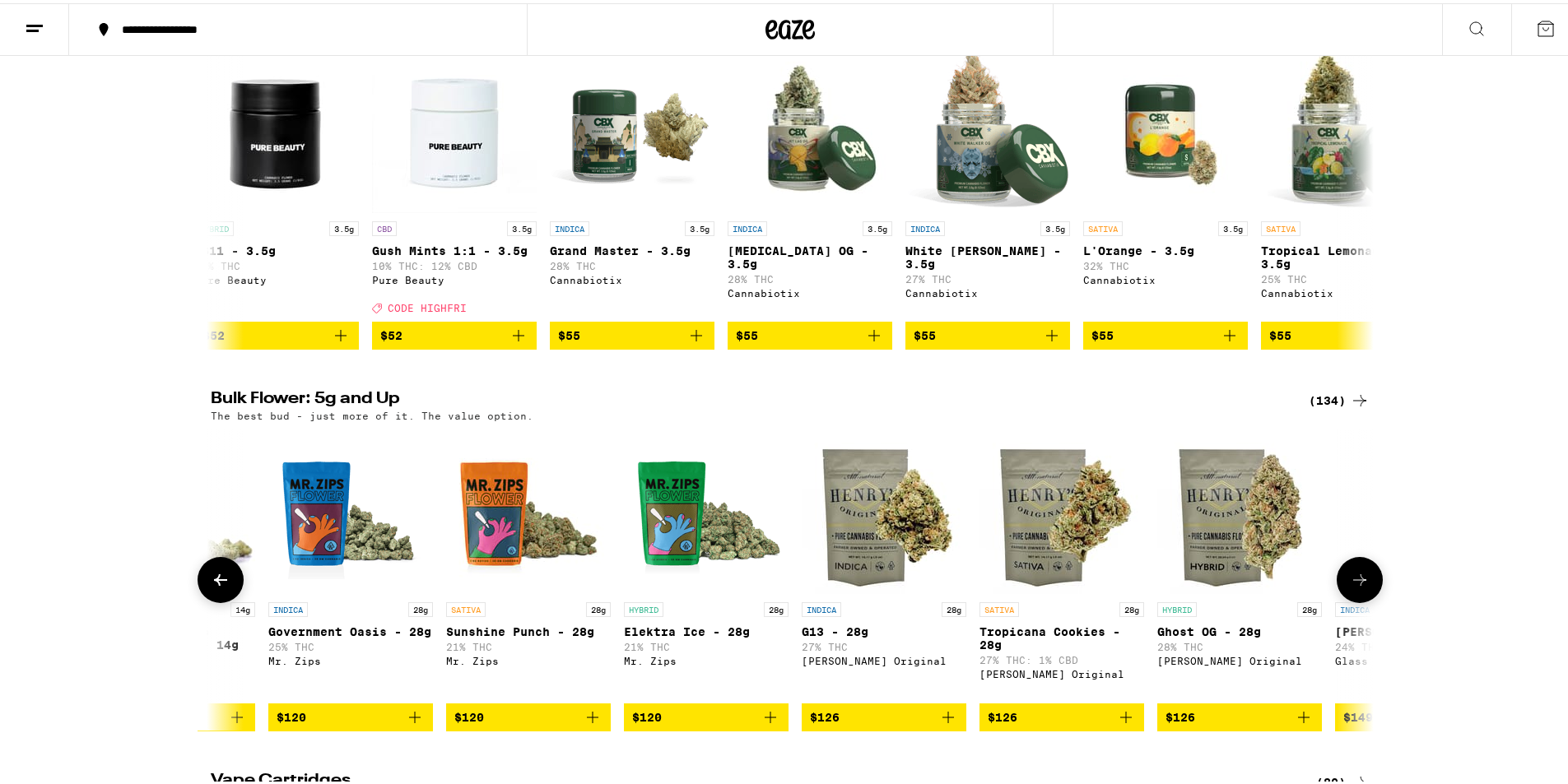
click at [1229, 590] on img "Open page for Ghost OG - 28g from Henry's Original" at bounding box center [1239, 508] width 164 height 164
click at [1255, 580] on img "Open page for Ghost OG - 28g from Henry's Original" at bounding box center [1239, 508] width 164 height 164
click at [1357, 587] on icon at bounding box center [1360, 576] width 20 height 20
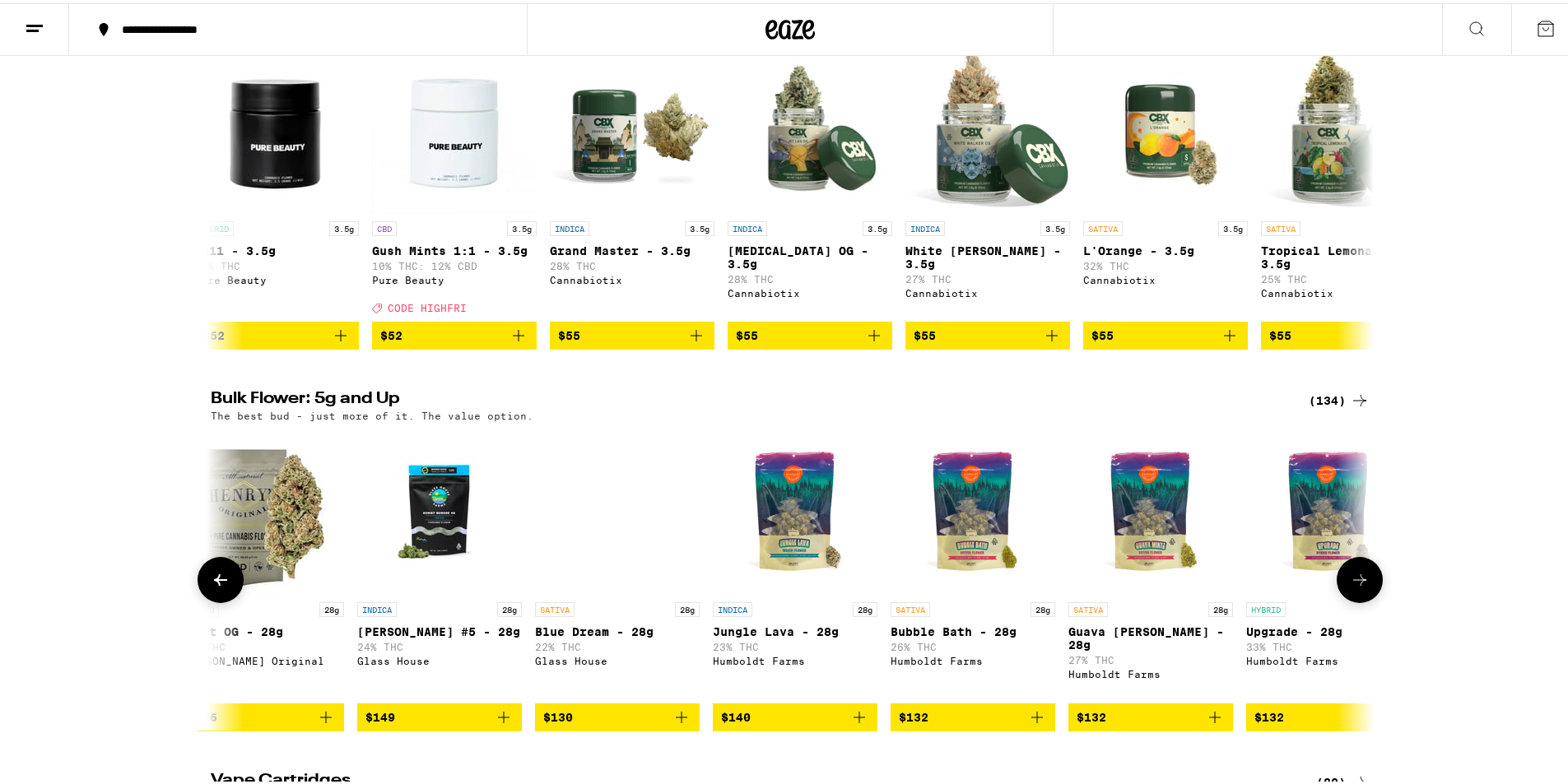
scroll to position [0, 19593]
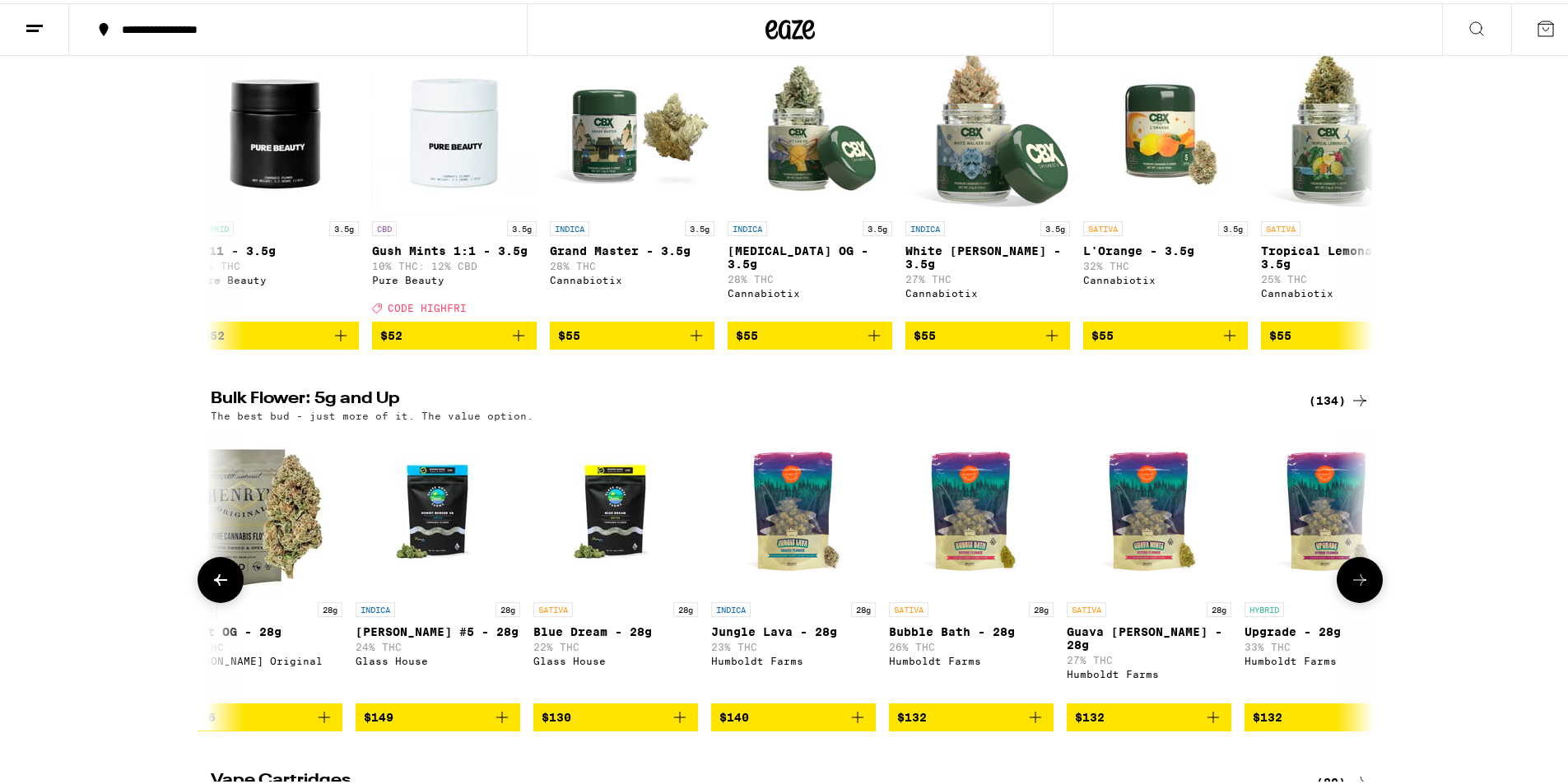
click at [1353, 587] on icon at bounding box center [1360, 576] width 20 height 20
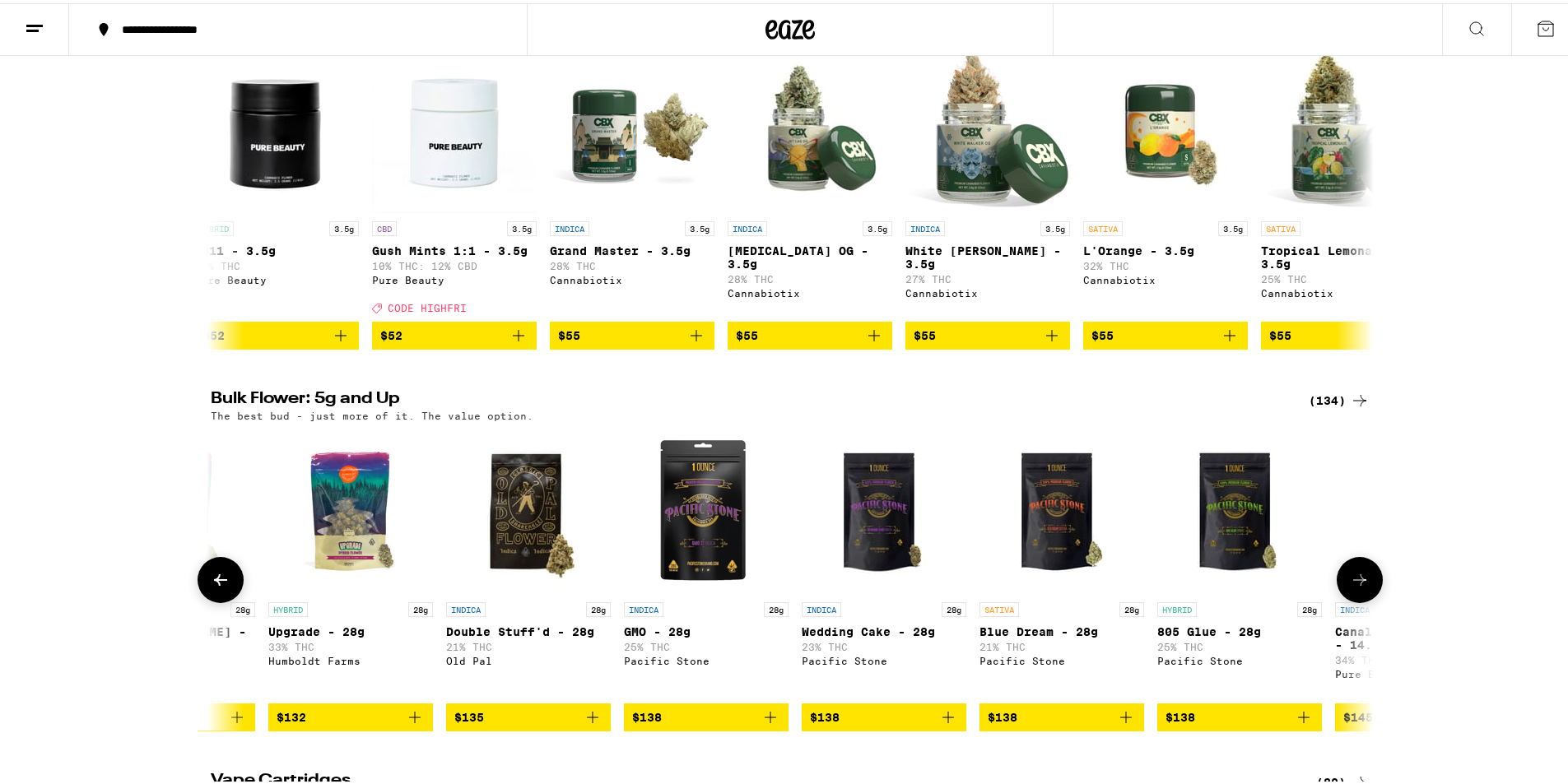
scroll to position [0, 20573]
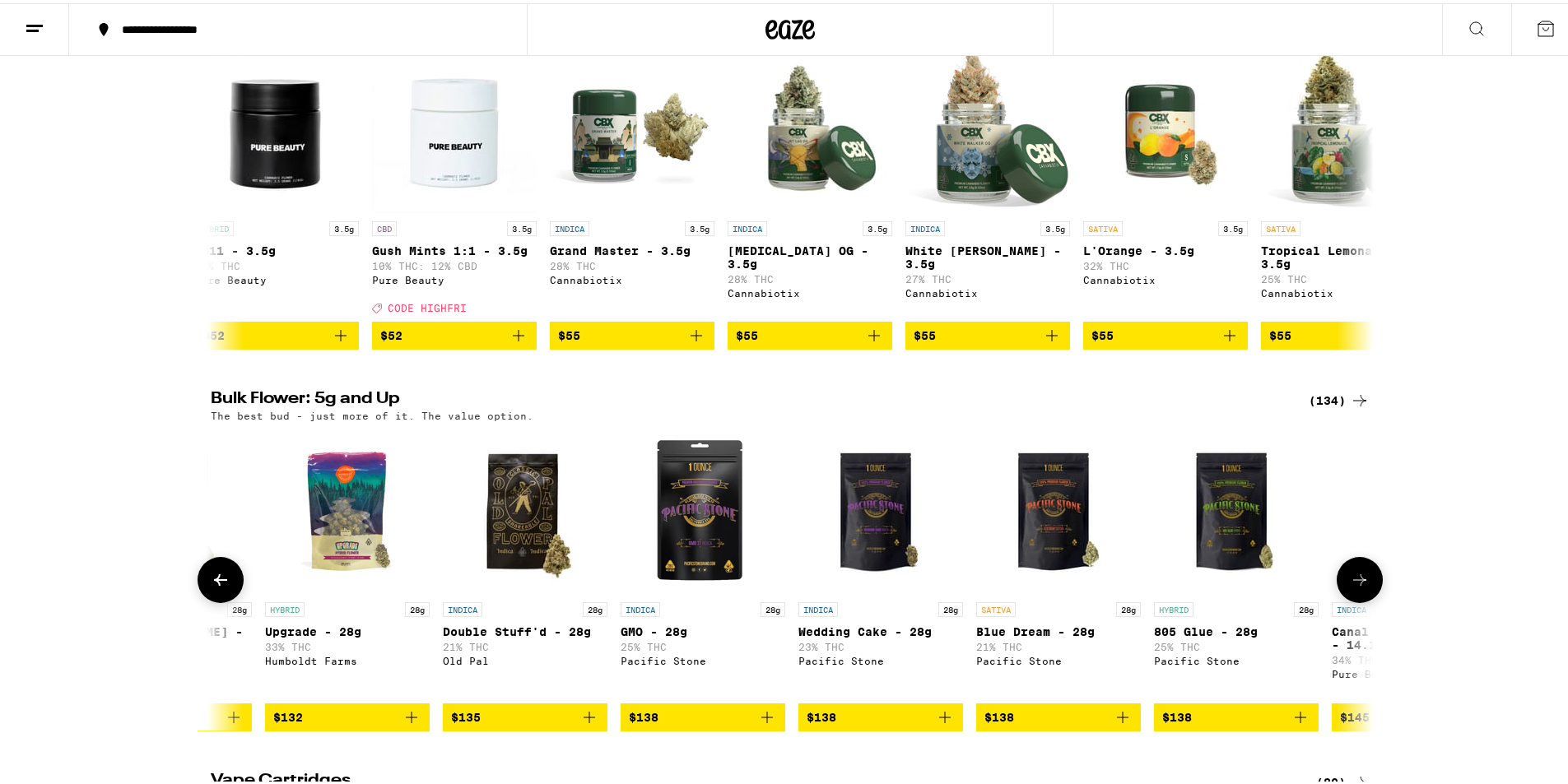
click at [1230, 590] on img "Open page for 805 Glue - 28g from Pacific Stone" at bounding box center [1236, 508] width 164 height 164
click at [1350, 587] on icon at bounding box center [1360, 576] width 20 height 20
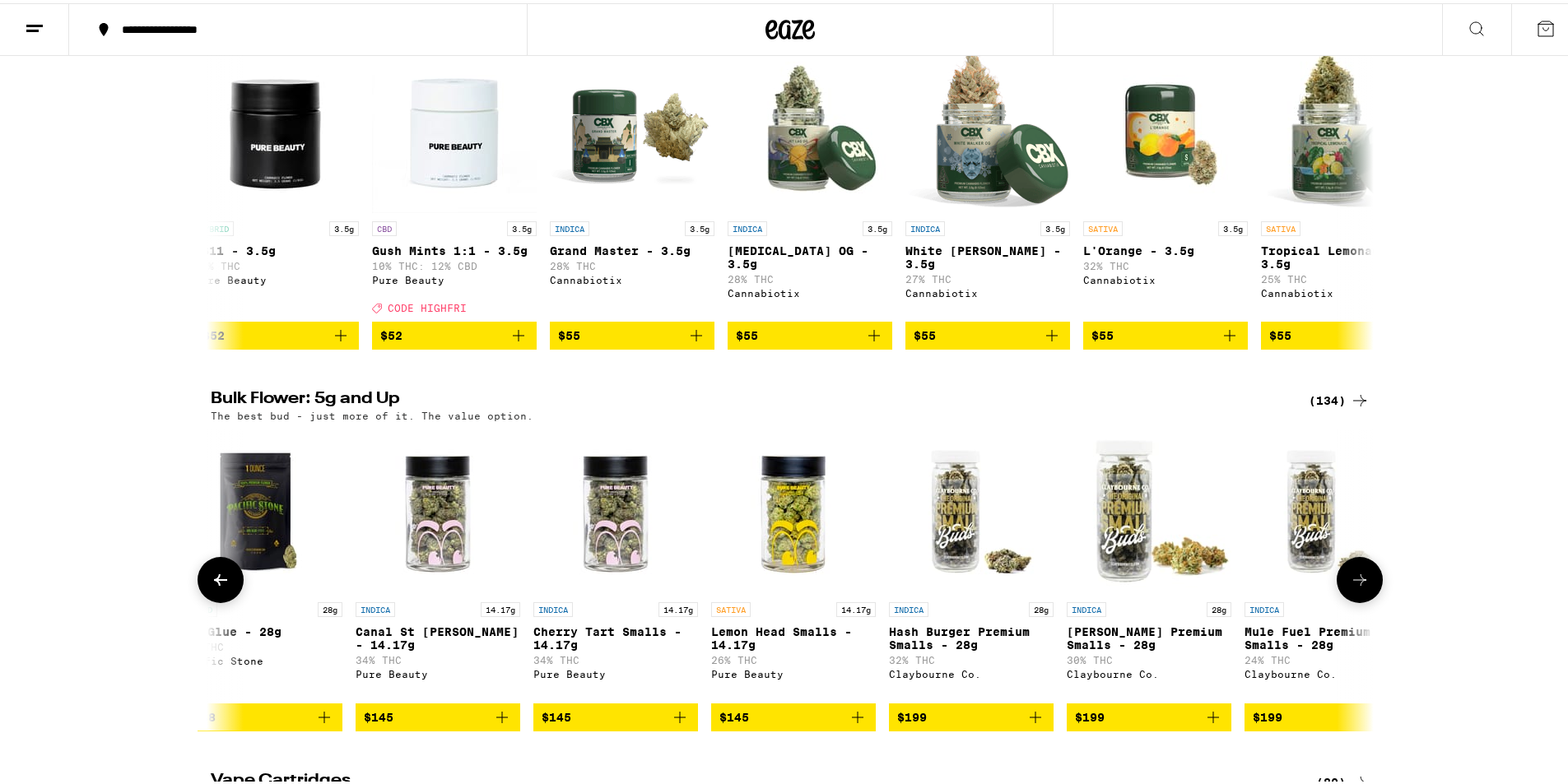
scroll to position [0, 21552]
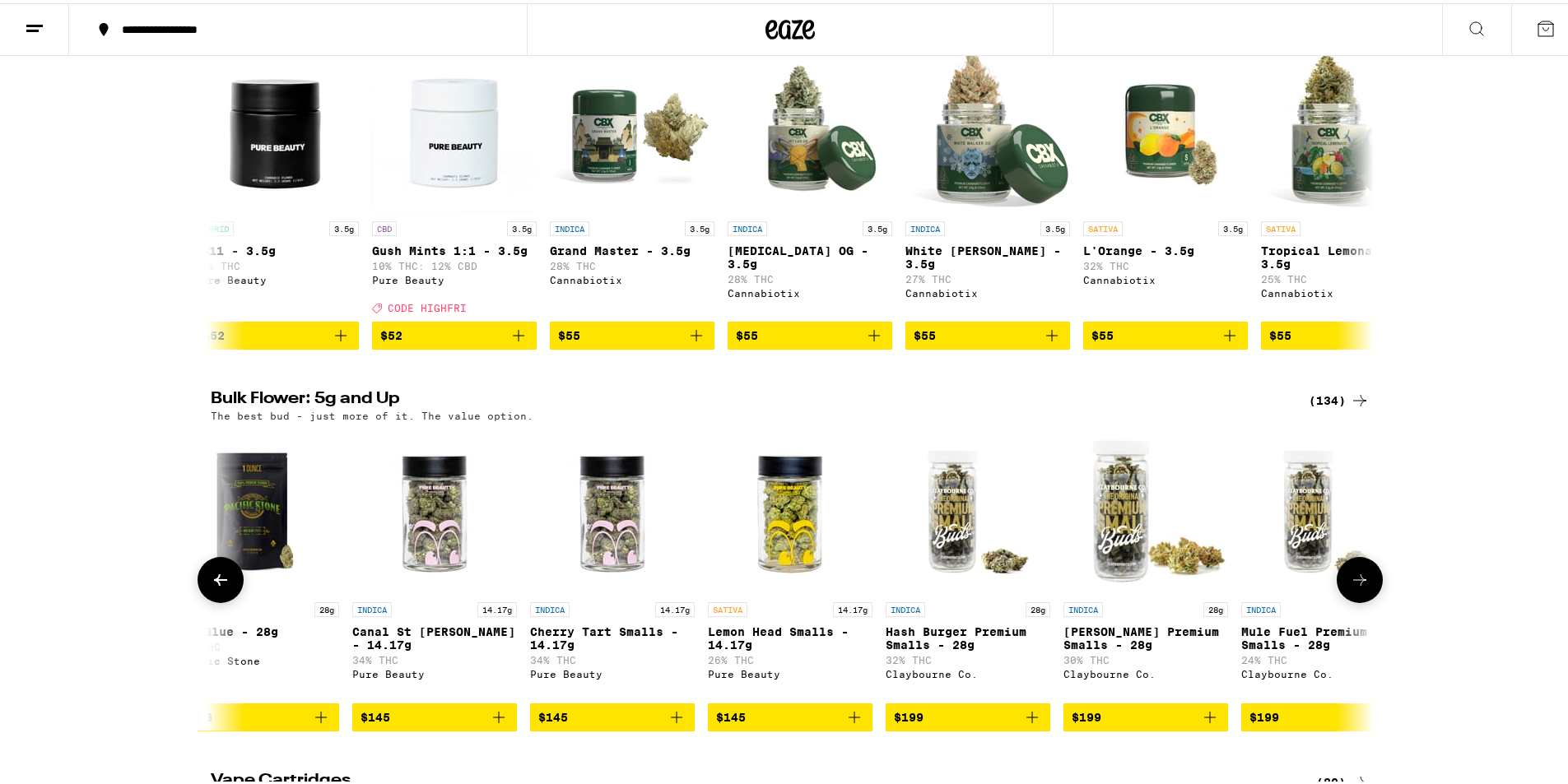
click at [1286, 590] on img "Open page for Mule Fuel Premium Smalls - 28g from Claybourne Co." at bounding box center [1323, 508] width 164 height 164
click at [1349, 600] on button at bounding box center [1360, 577] width 46 height 46
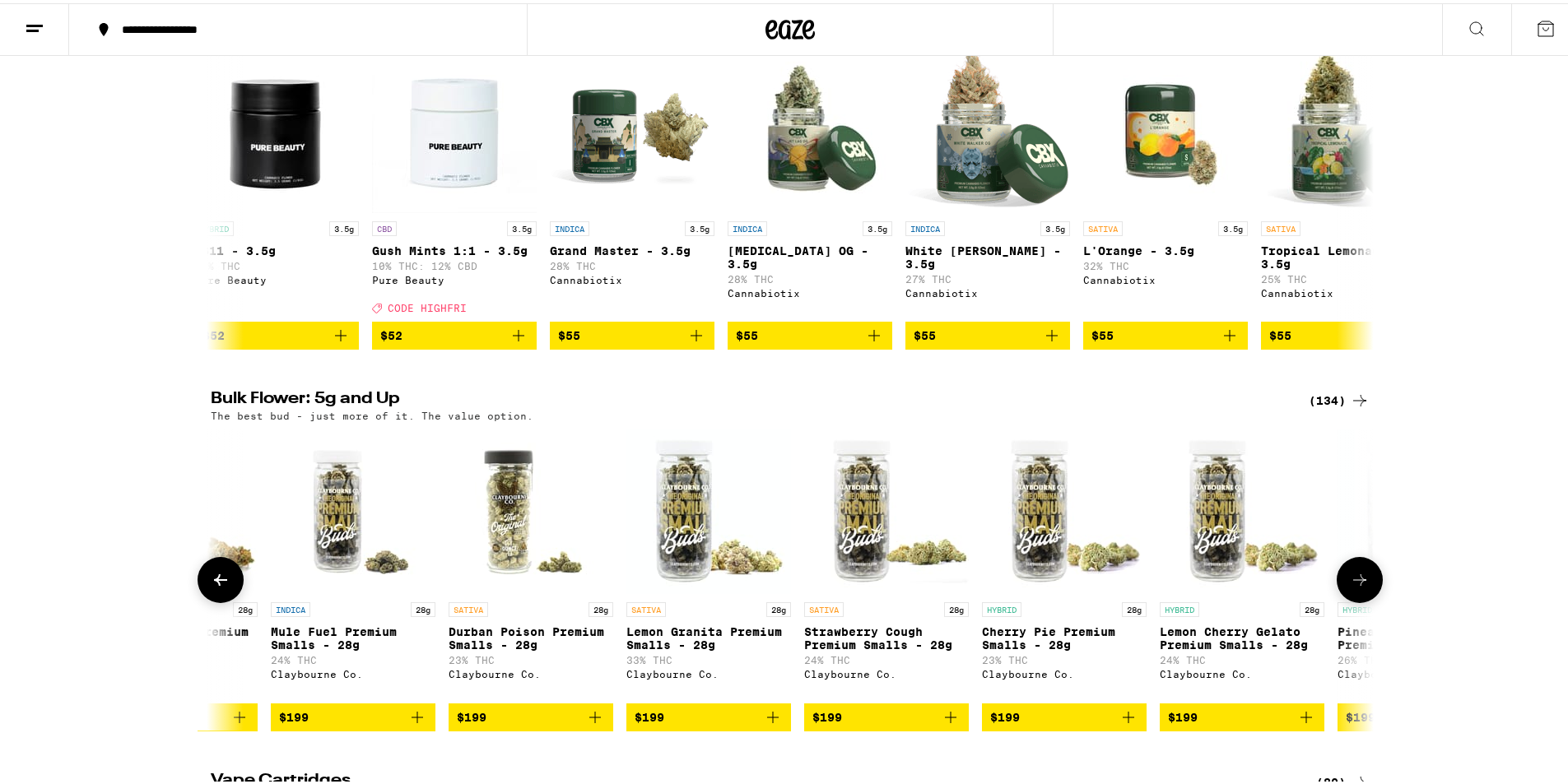
scroll to position [0, 22532]
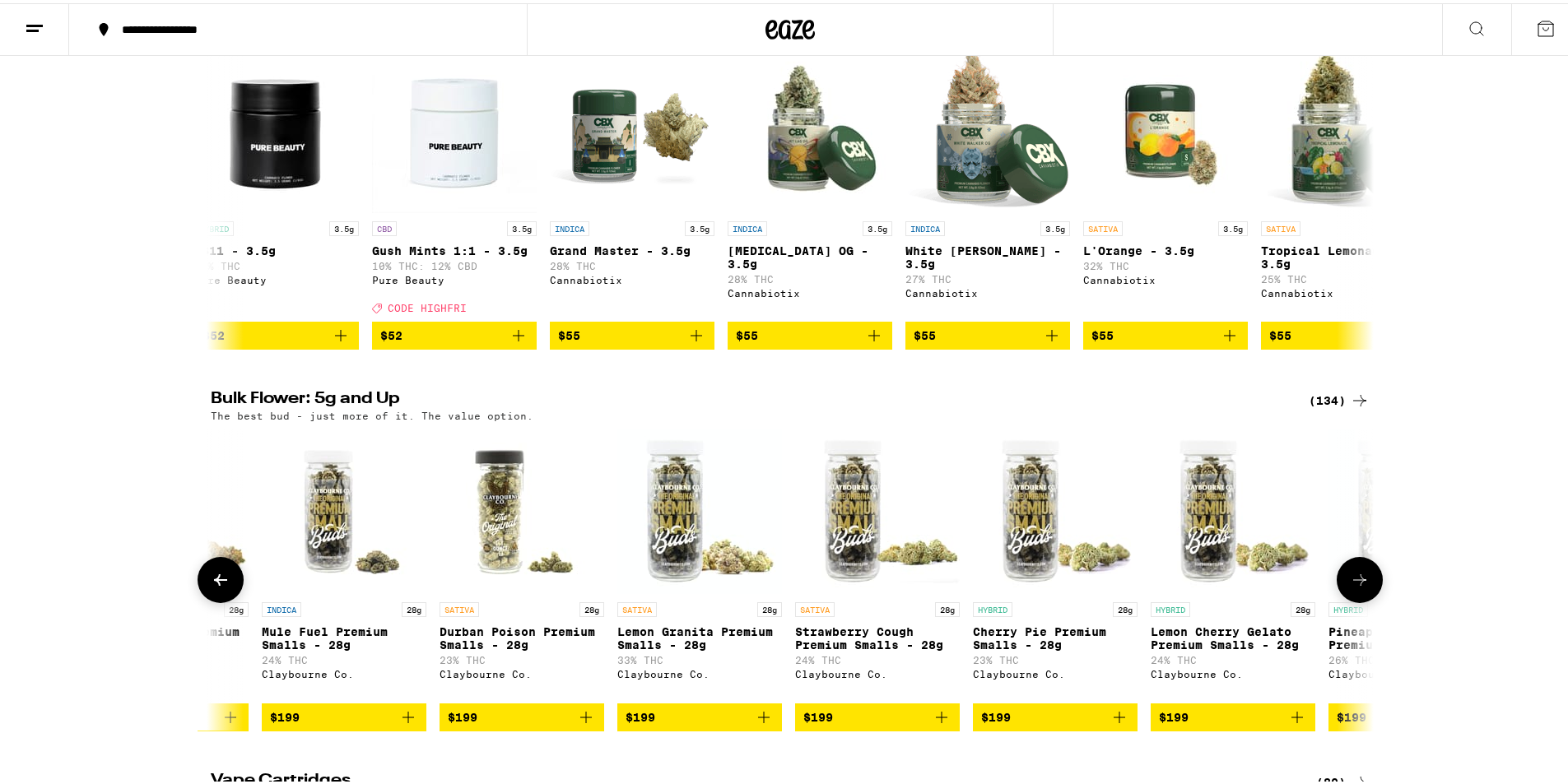
click at [1370, 600] on button at bounding box center [1360, 577] width 46 height 46
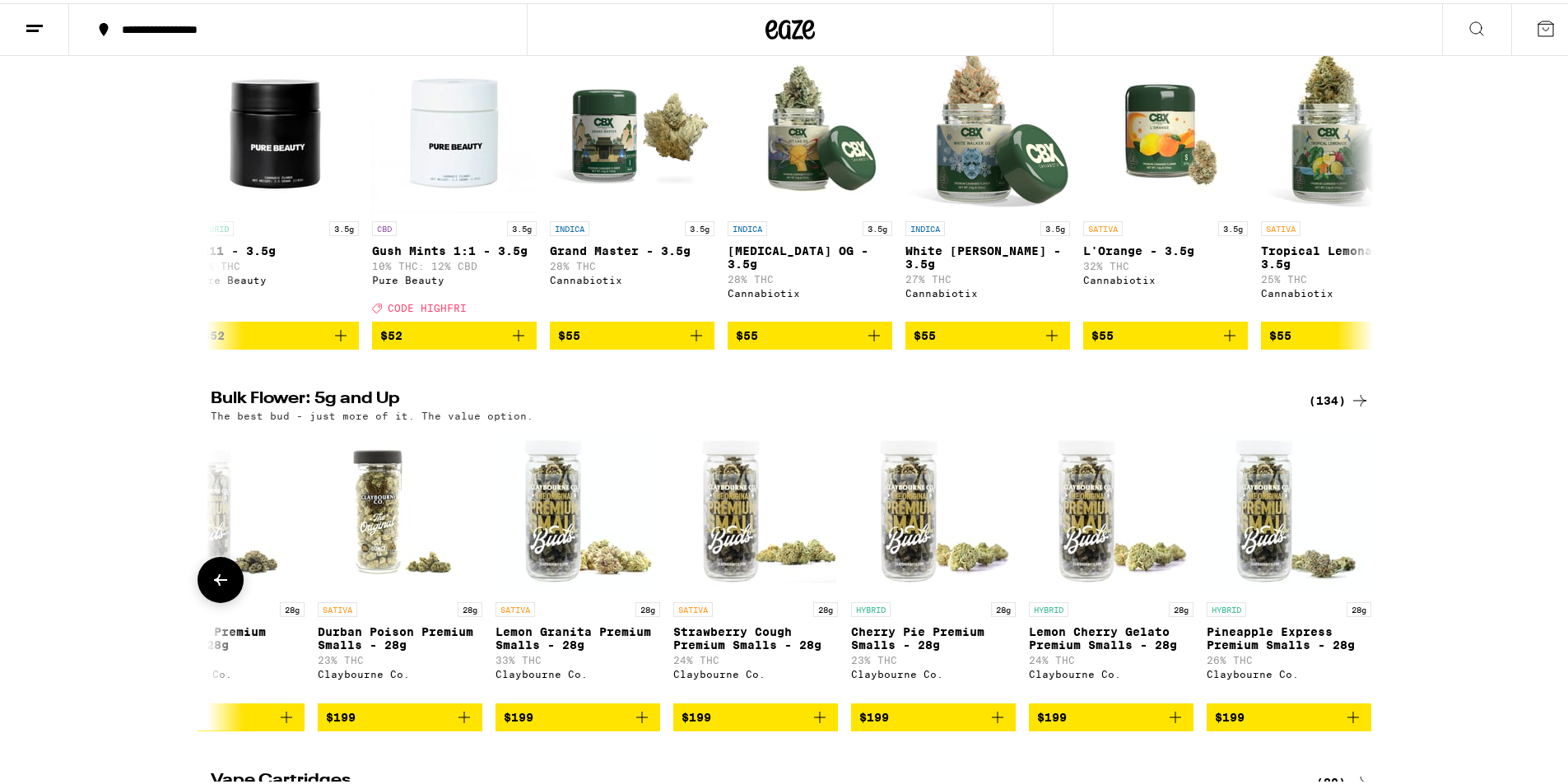
scroll to position [0, 22669]
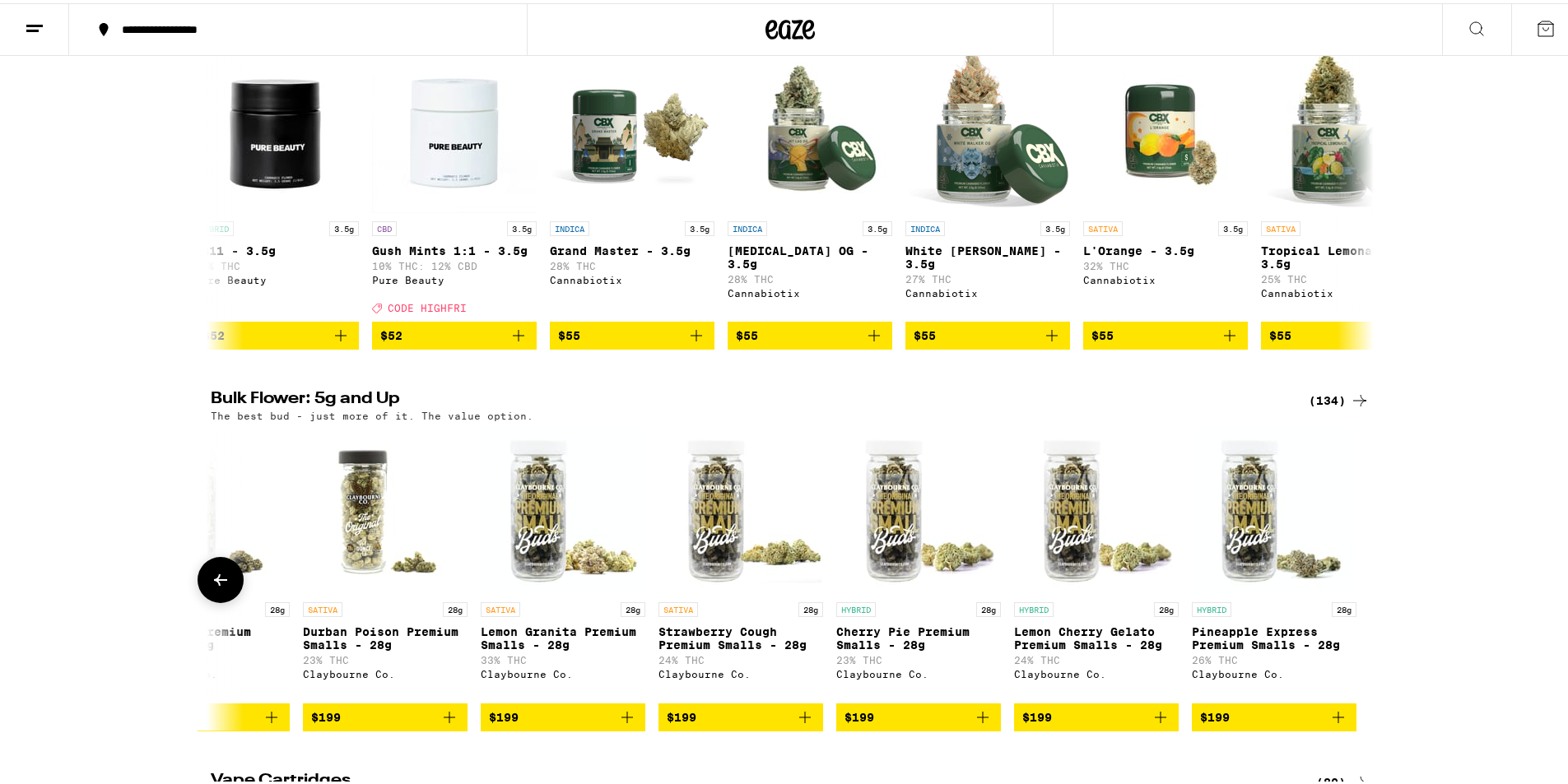
click at [1370, 600] on div at bounding box center [1360, 577] width 46 height 46
click at [710, 590] on img "Open page for Strawberry Cough Premium Smalls - 28g from Claybourne Co." at bounding box center [740, 508] width 164 height 164
click at [1351, 206] on icon at bounding box center [1360, 195] width 20 height 20
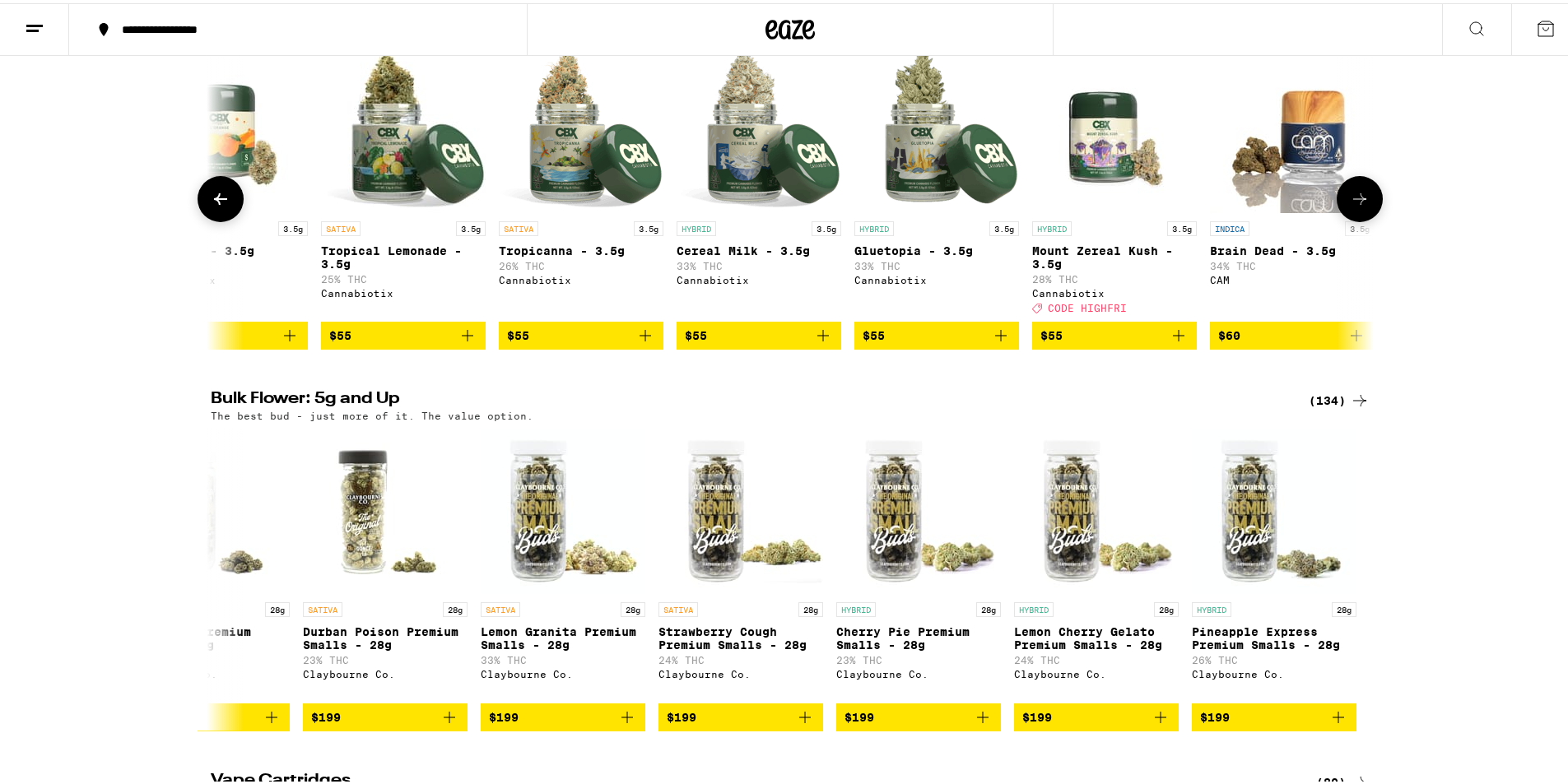
scroll to position [0, 10776]
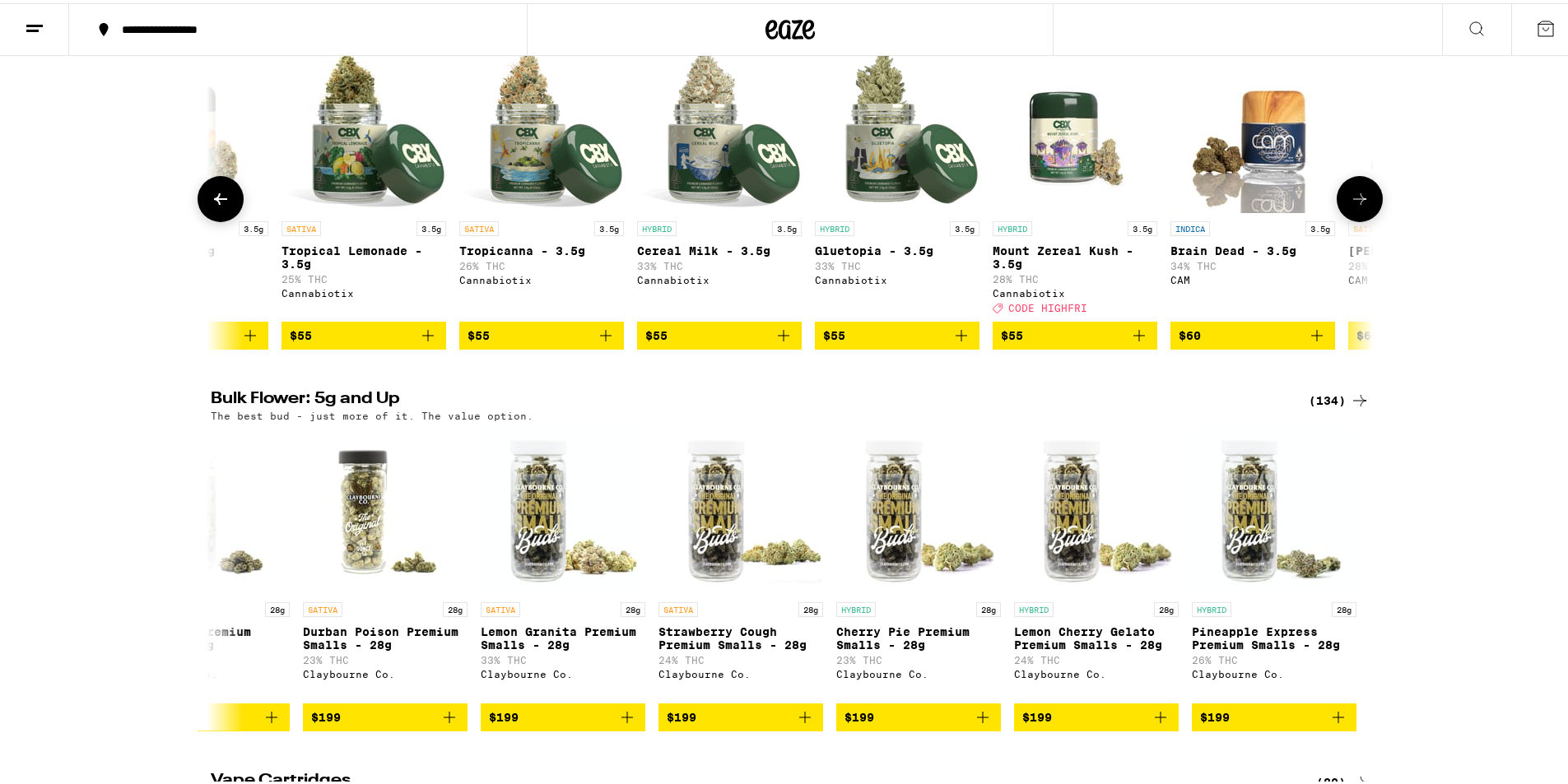
click at [1350, 206] on icon at bounding box center [1360, 195] width 20 height 20
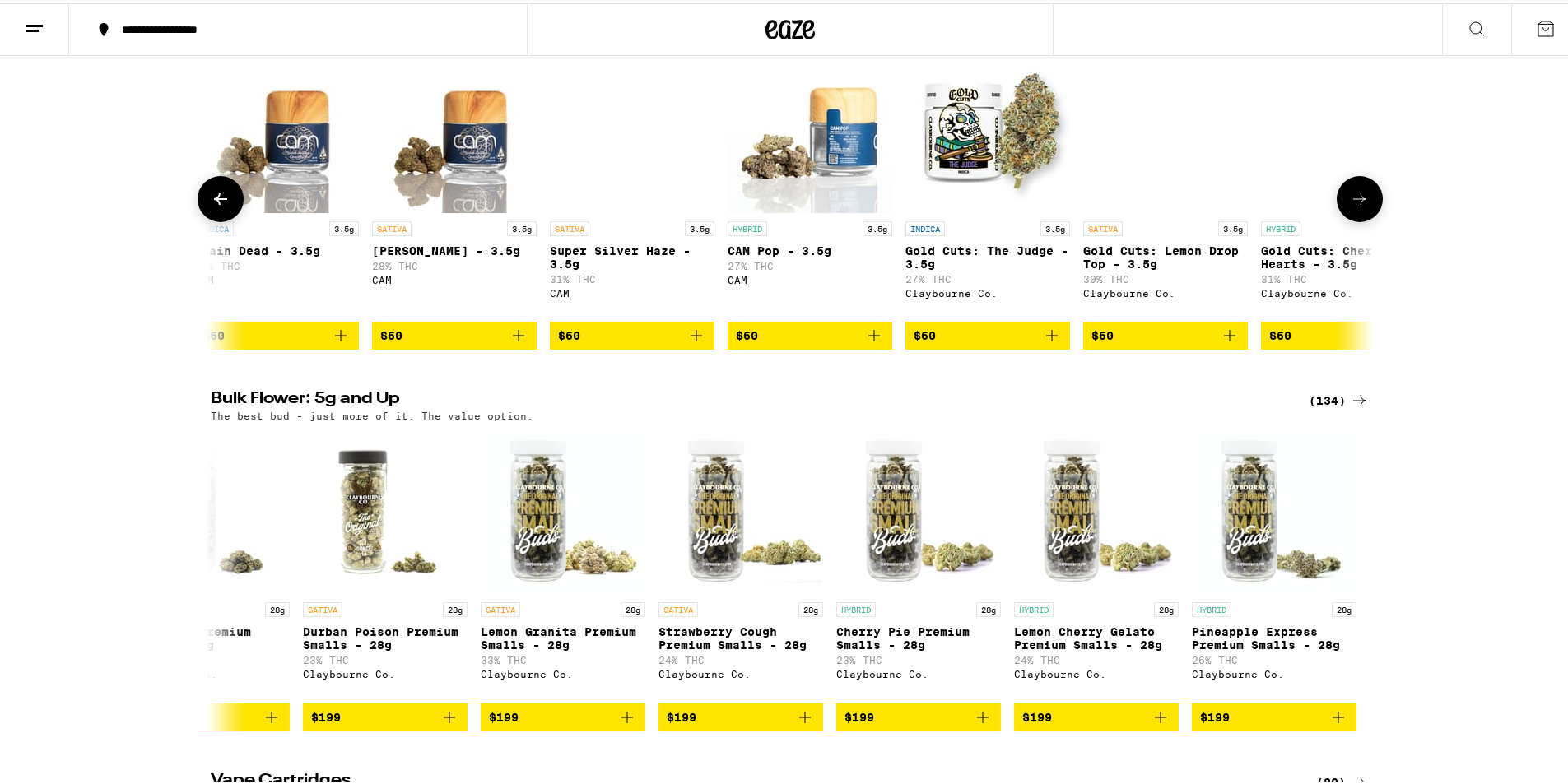
scroll to position [0, 11756]
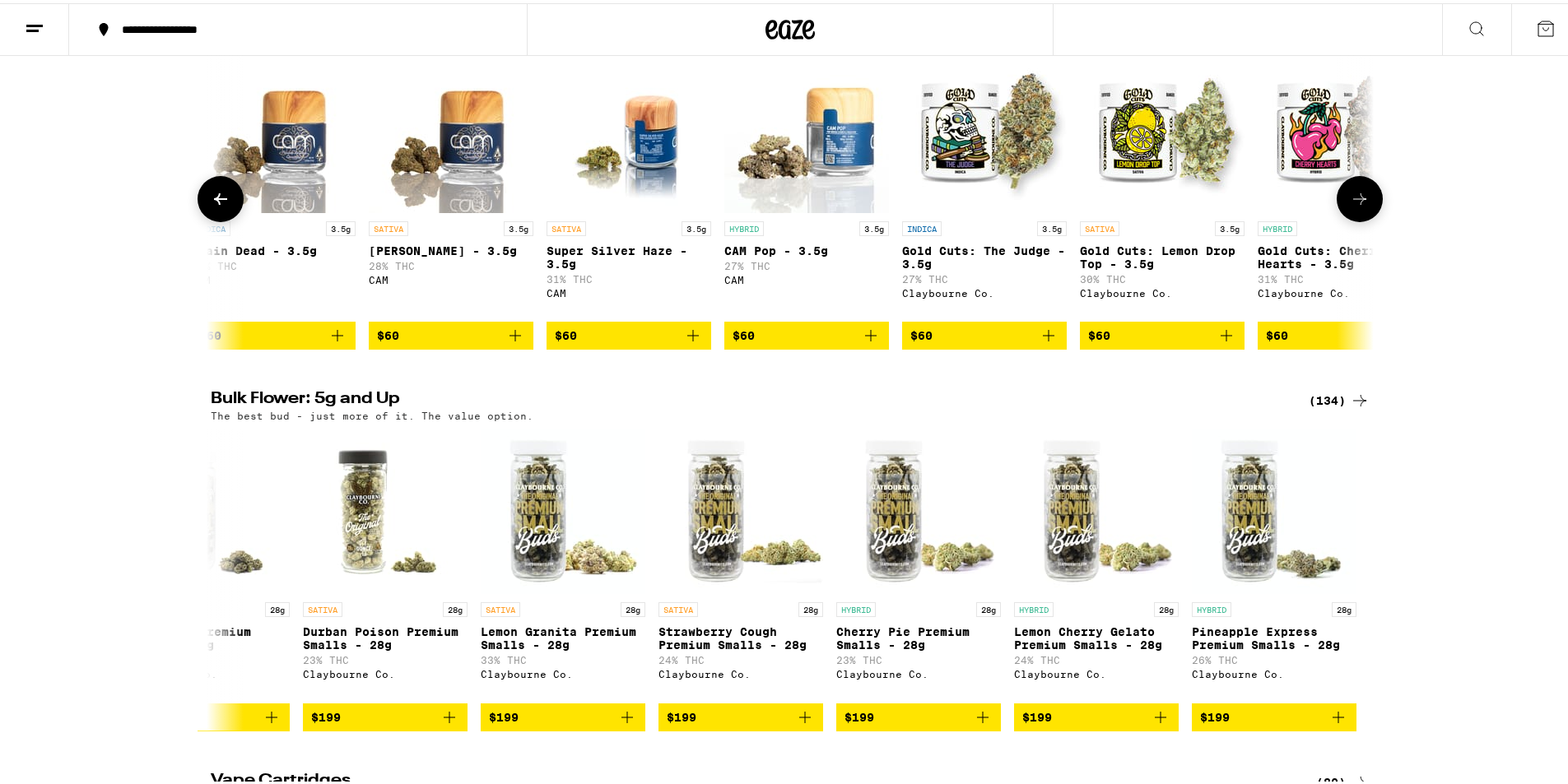
click at [1350, 206] on icon at bounding box center [1360, 195] width 20 height 20
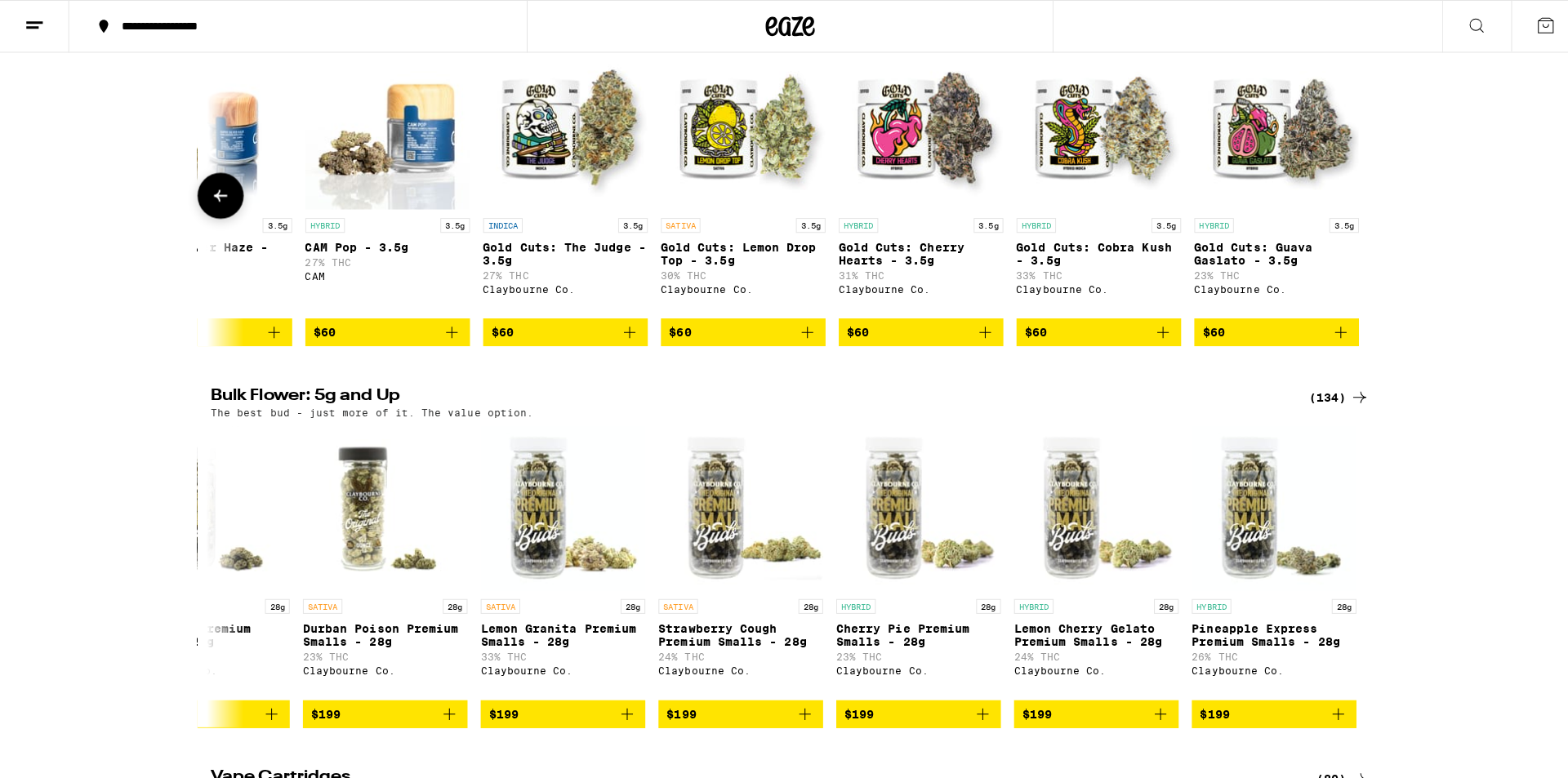
scroll to position [0, 12081]
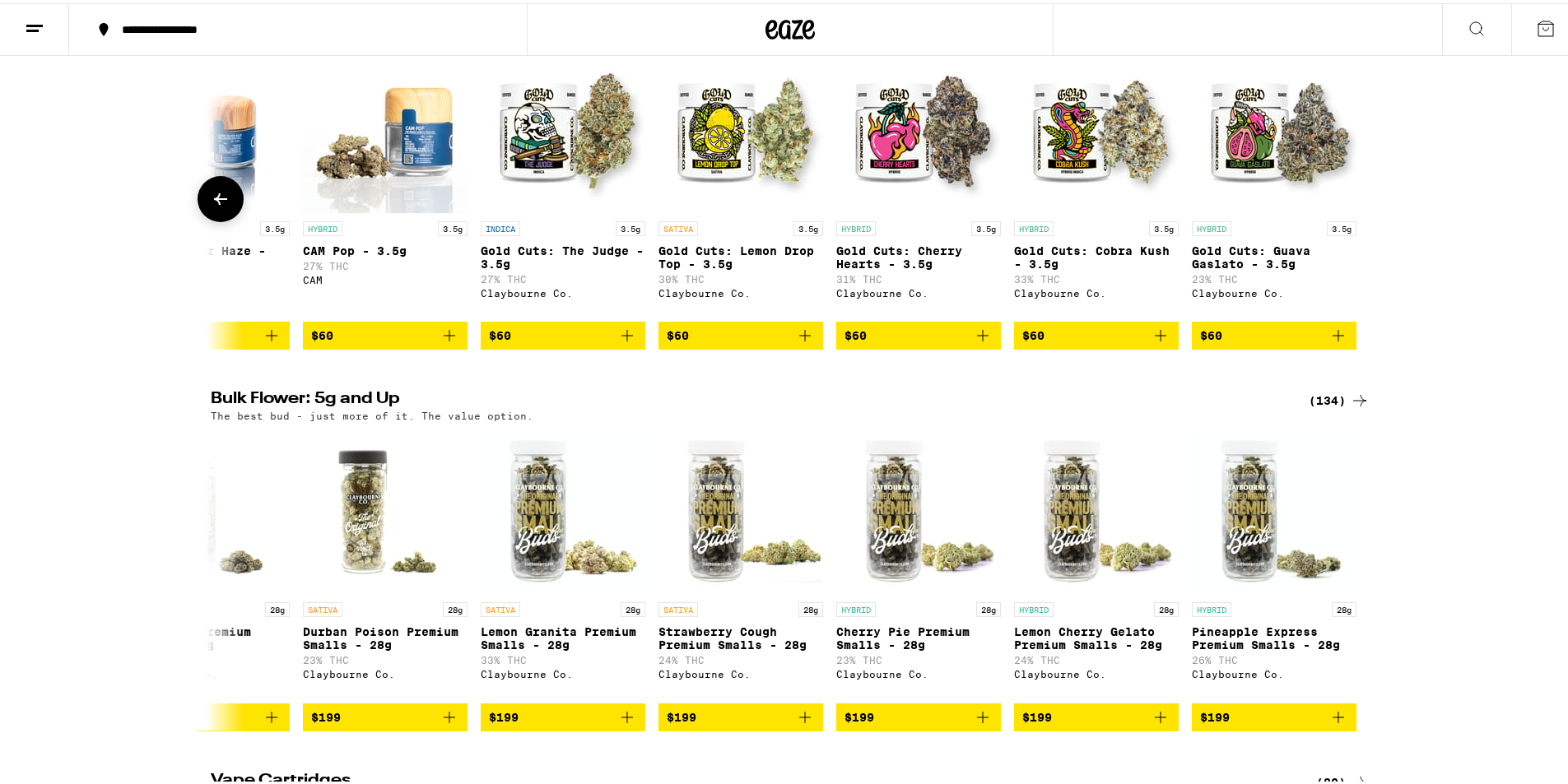
click at [1349, 218] on div at bounding box center [1360, 196] width 46 height 46
click at [1295, 205] on img "Open page for Gold Cuts: Guava Gaslato - 3.5g from Claybourne Co." at bounding box center [1274, 127] width 164 height 164
click at [1066, 179] on img "Open page for Gold Cuts: Cobra Kush - 3.5g from Claybourne Co." at bounding box center [1096, 127] width 164 height 164
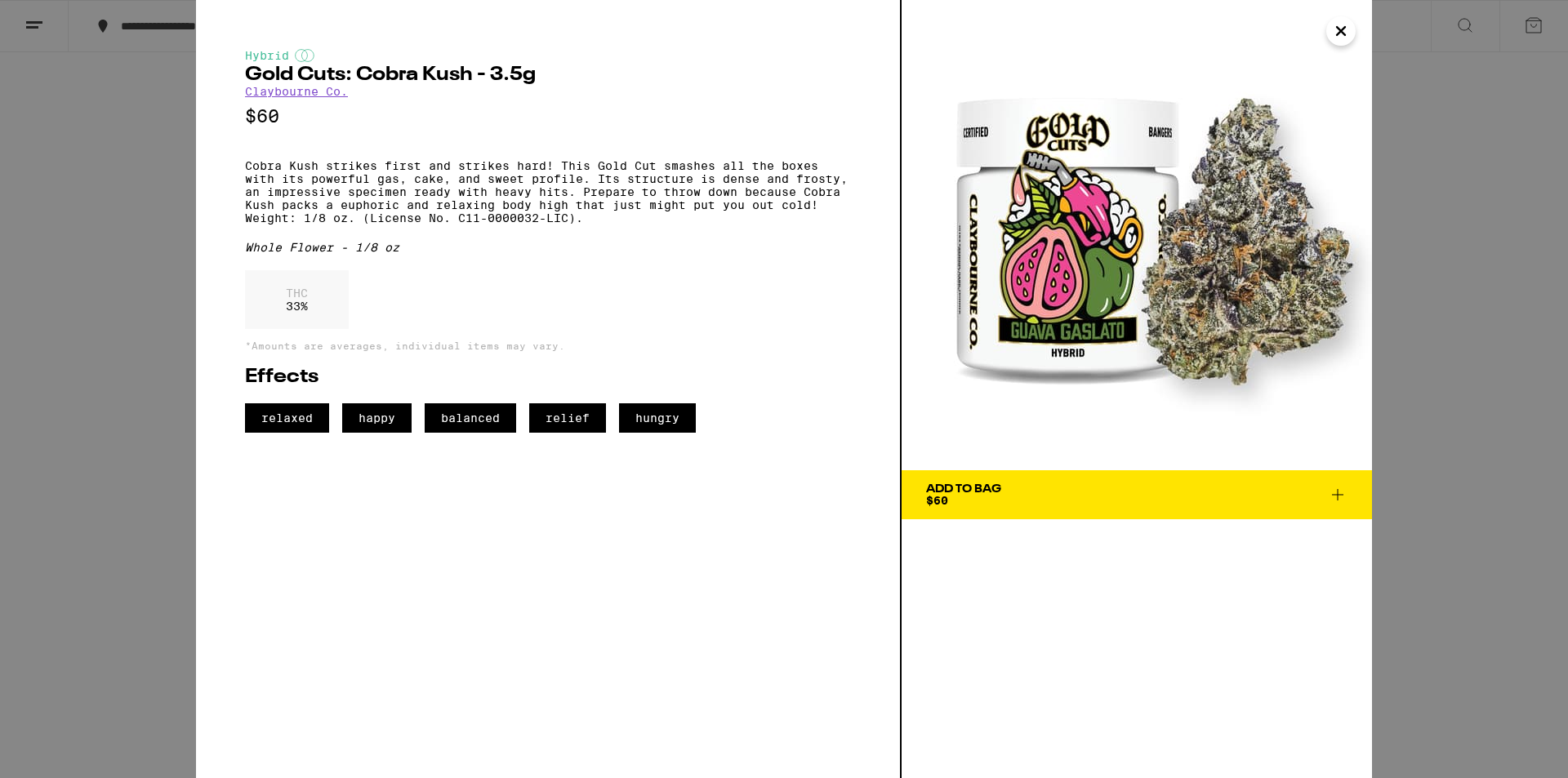
click at [1178, 485] on span "Add To Bag $60" at bounding box center [1137, 495] width 421 height 23
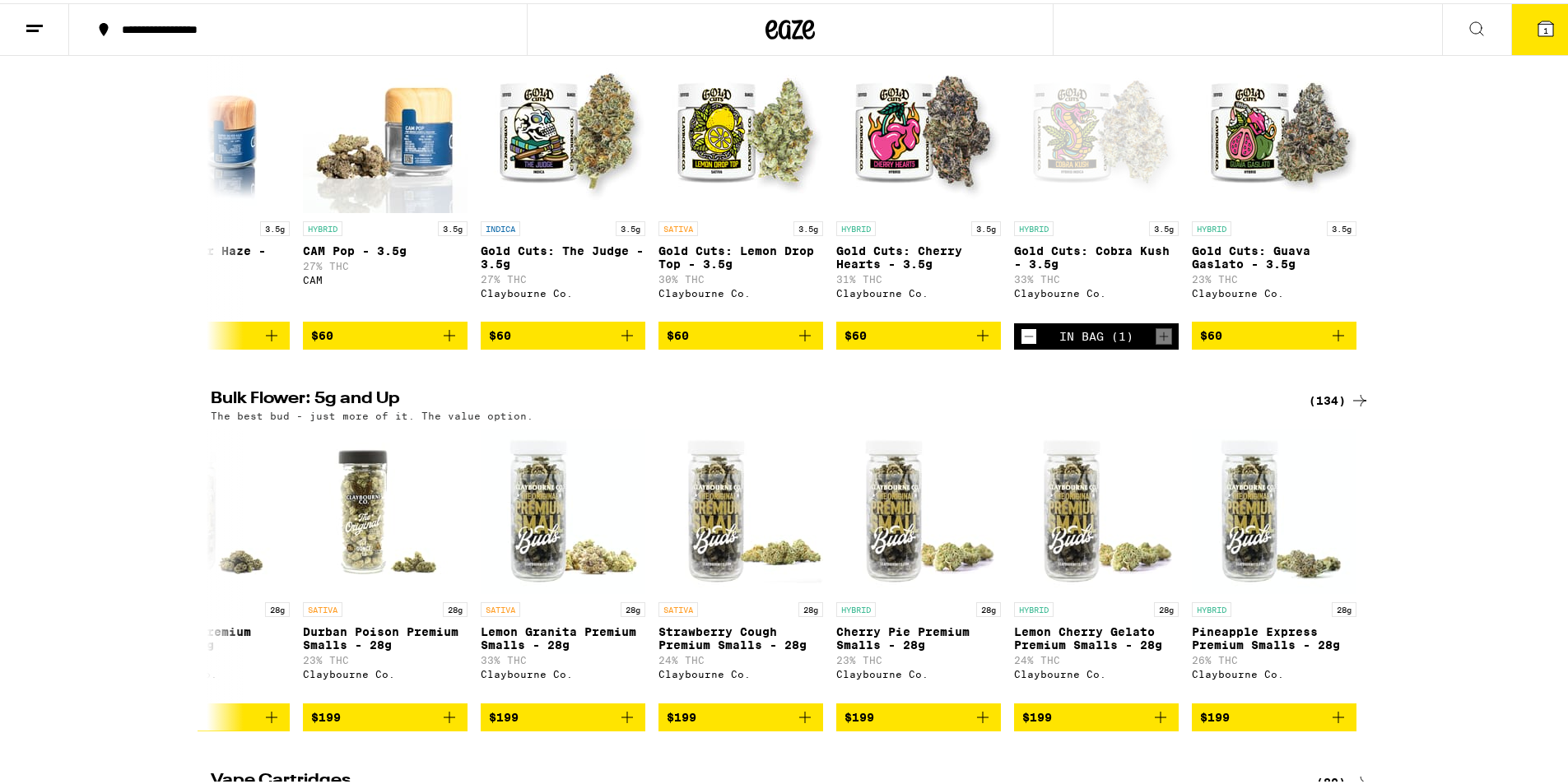
click at [1536, 24] on icon at bounding box center [1546, 26] width 20 height 20
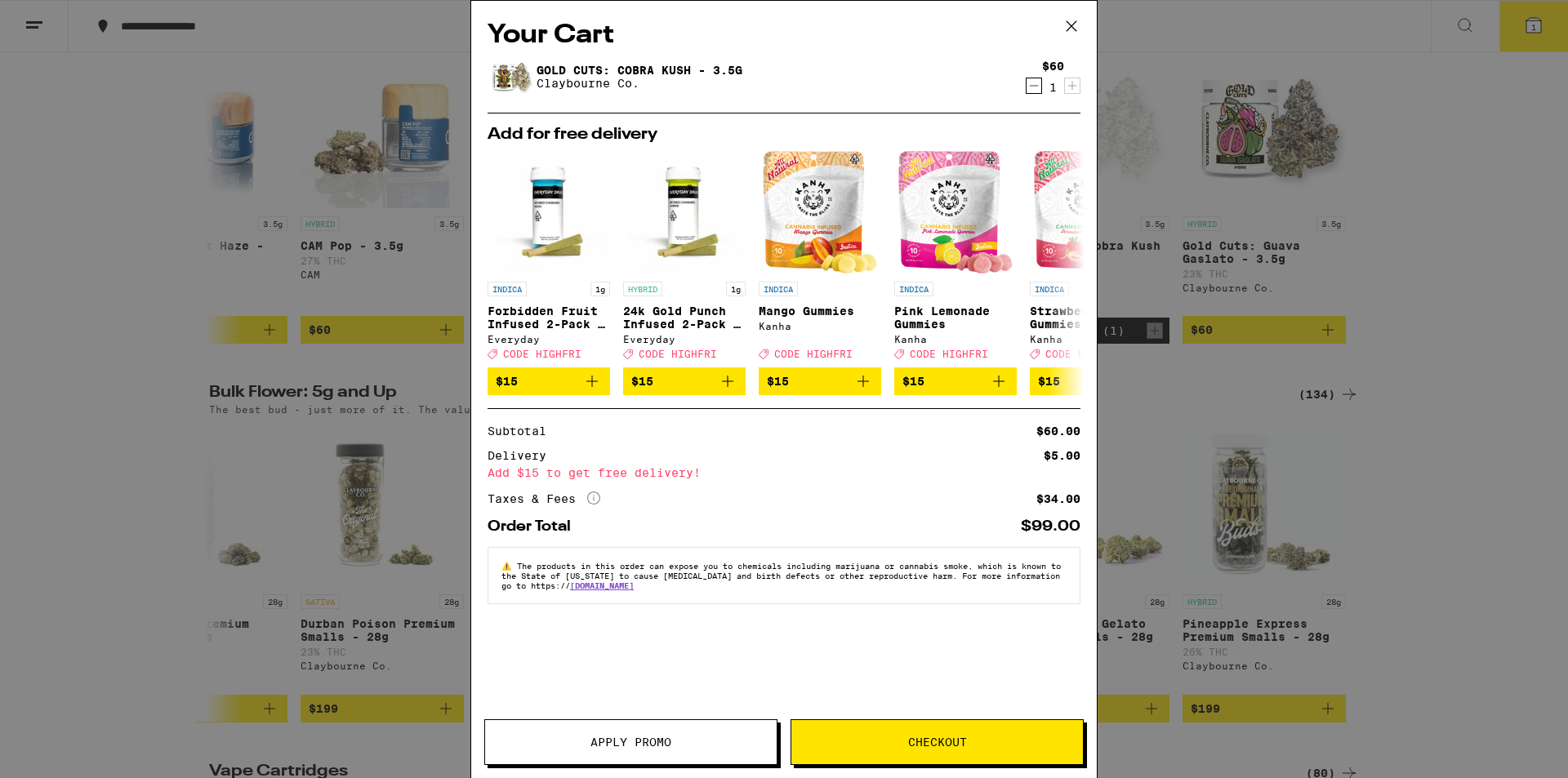
click at [908, 752] on button "Checkout" at bounding box center [937, 742] width 294 height 46
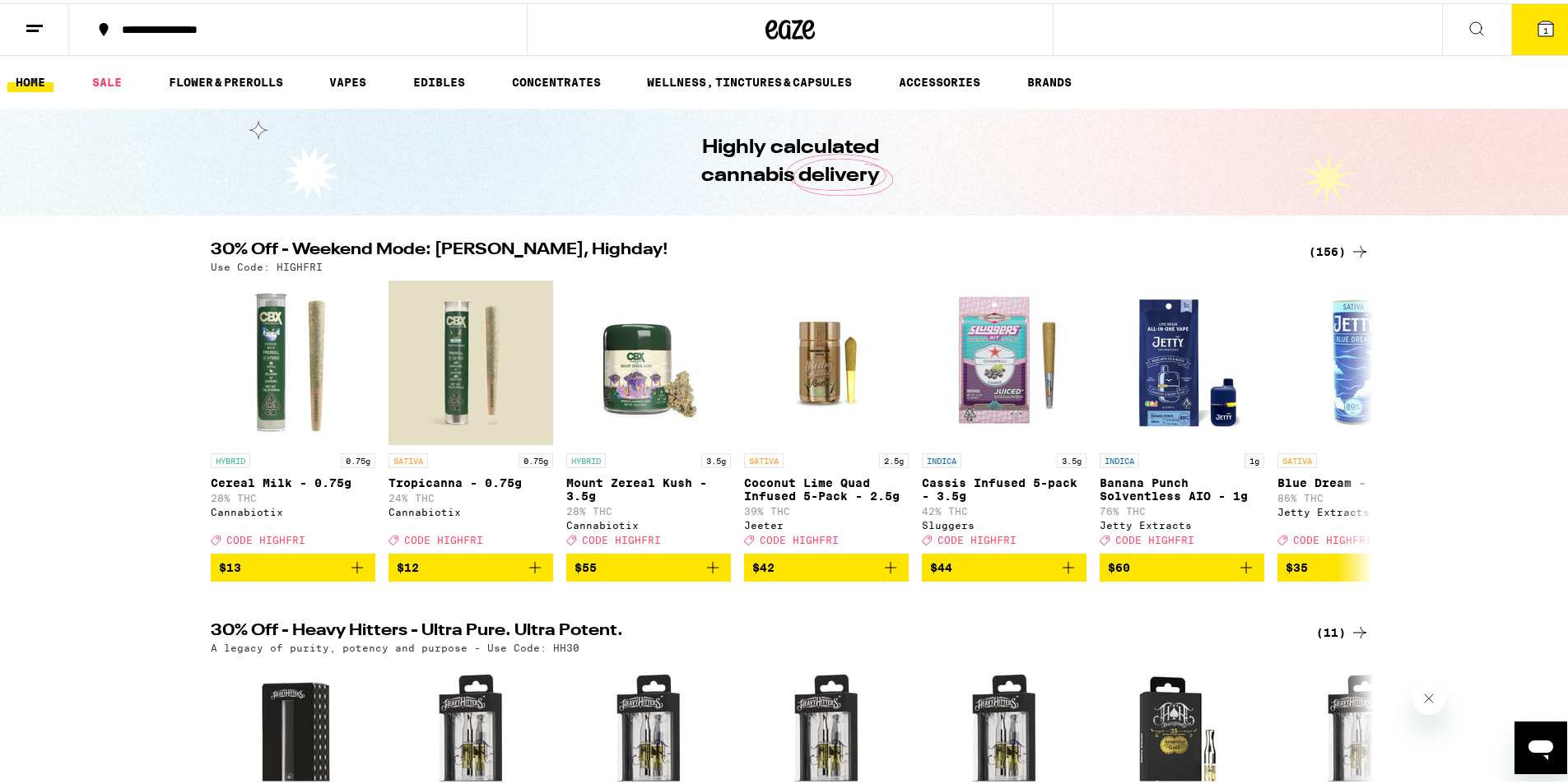
click at [1536, 18] on icon at bounding box center [1546, 26] width 20 height 20
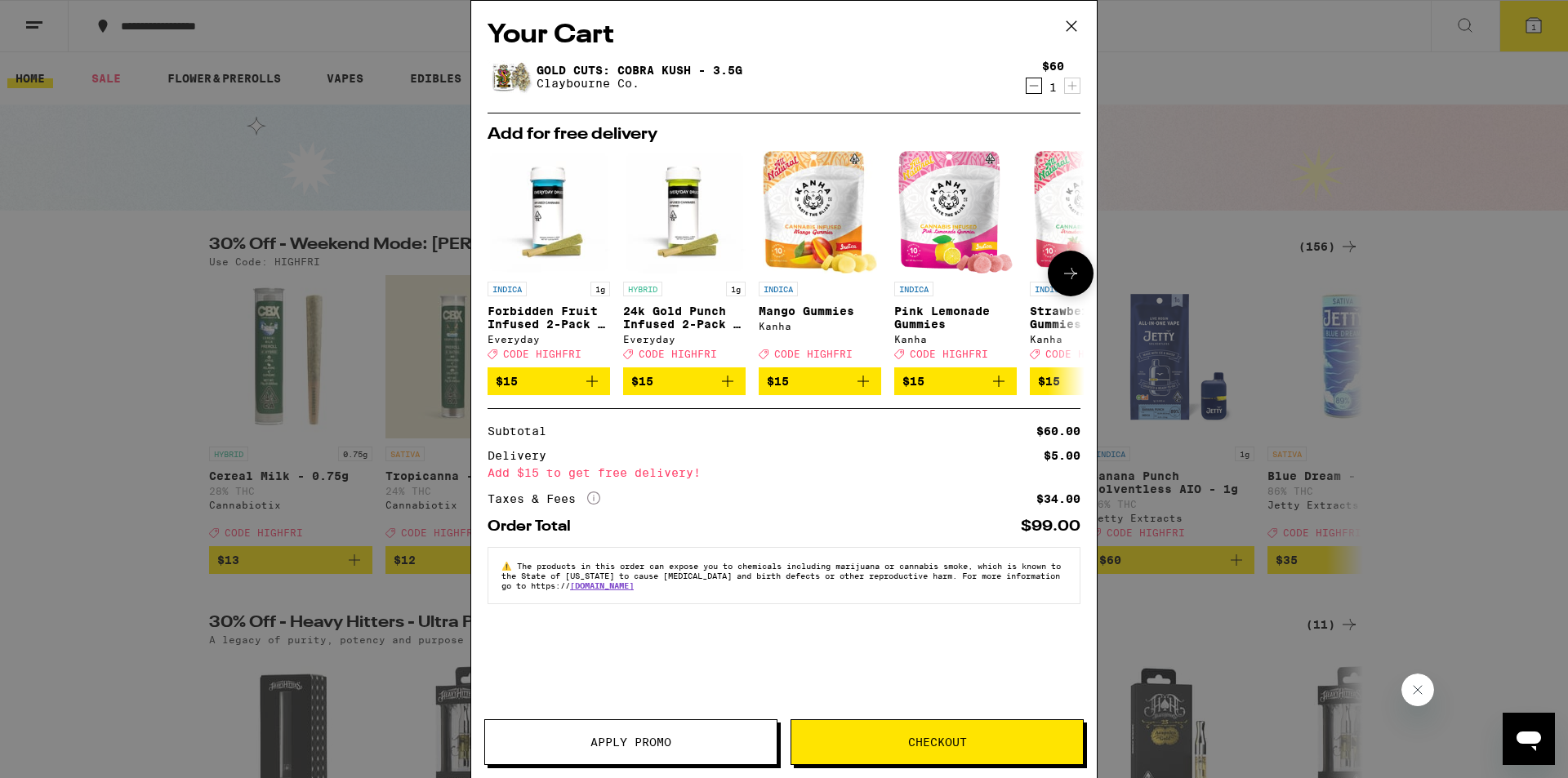
click at [1066, 279] on icon at bounding box center [1071, 273] width 19 height 19
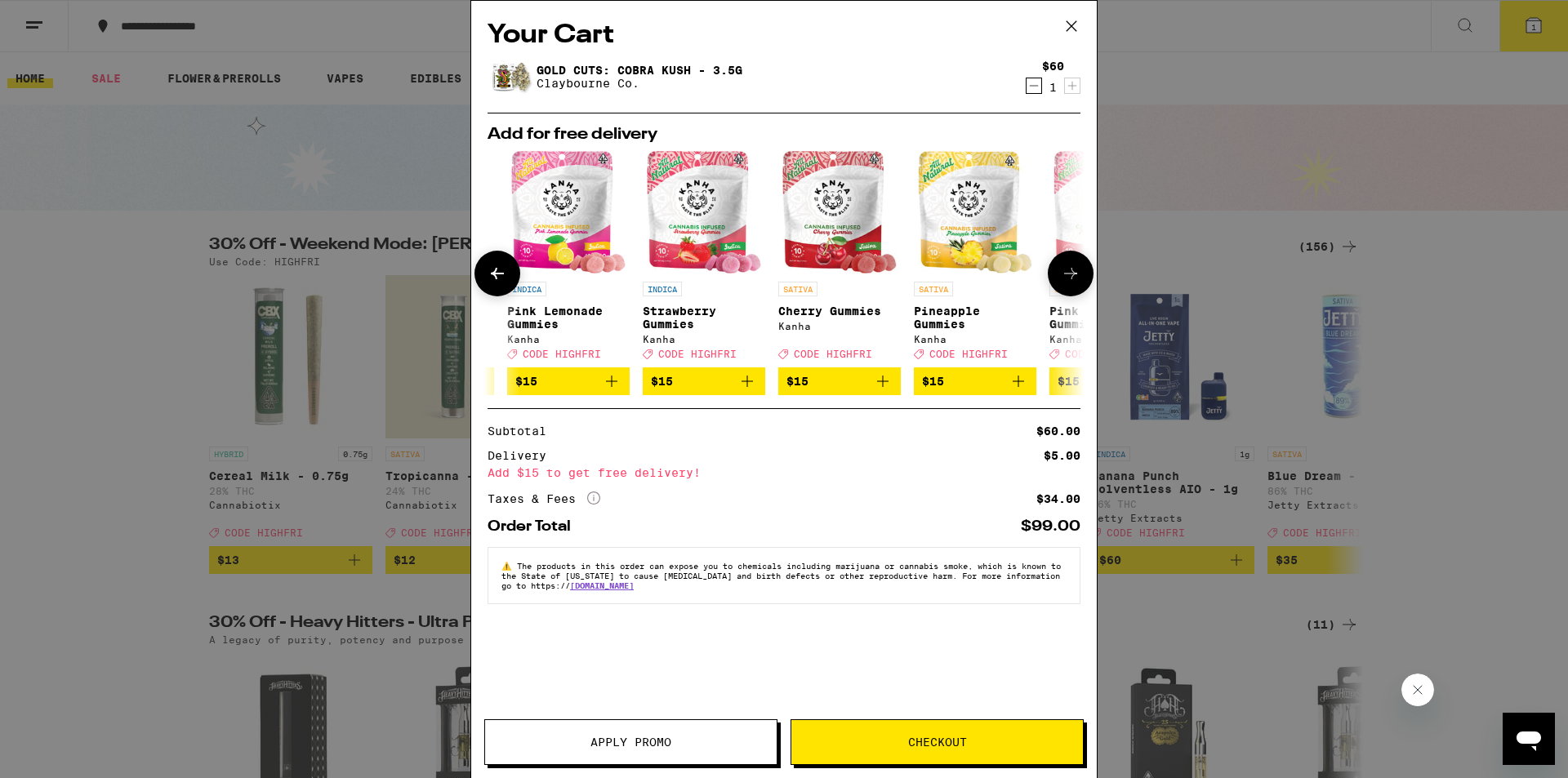
scroll to position [0, 415]
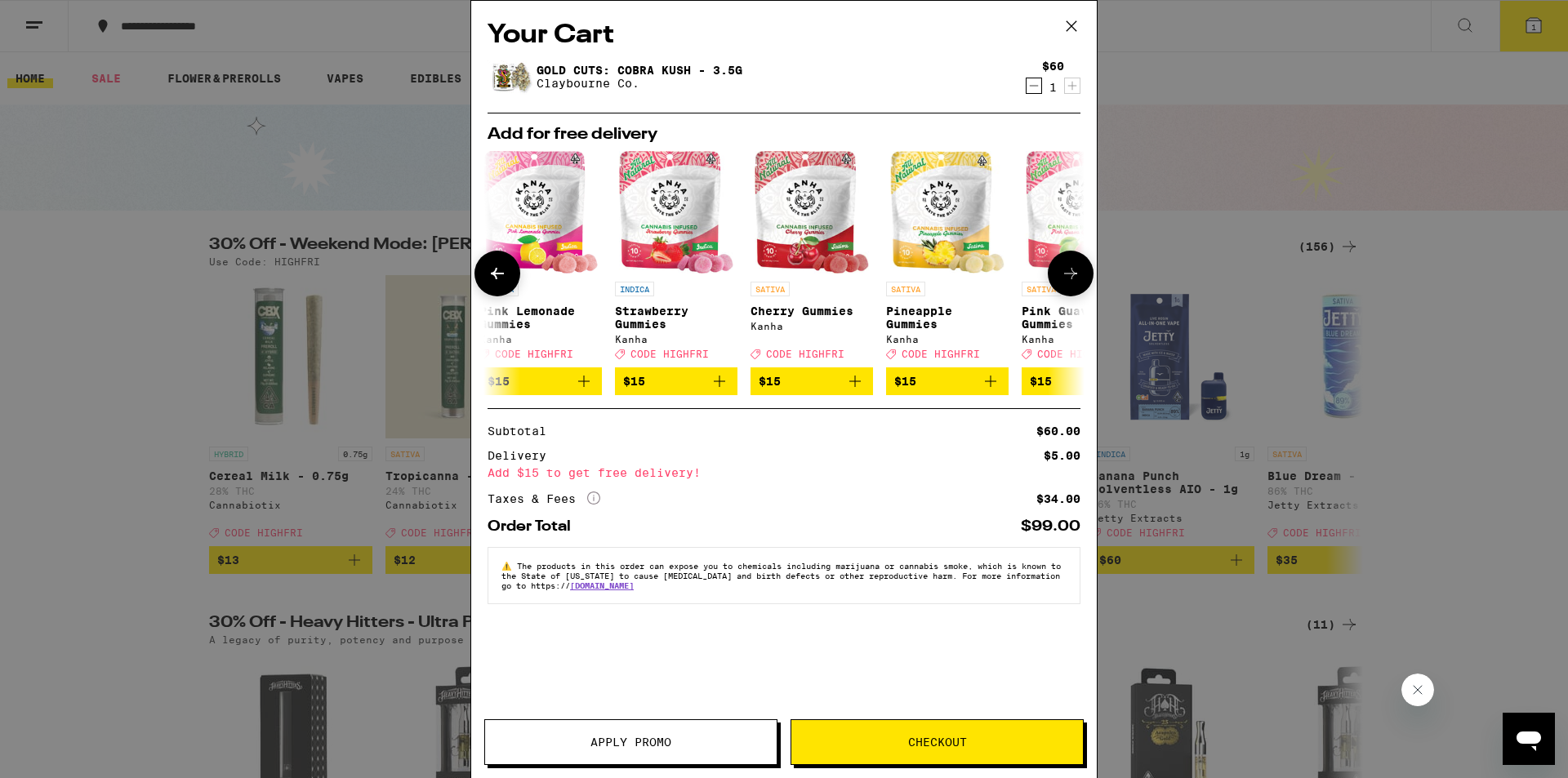
click at [1064, 279] on icon at bounding box center [1071, 273] width 19 height 19
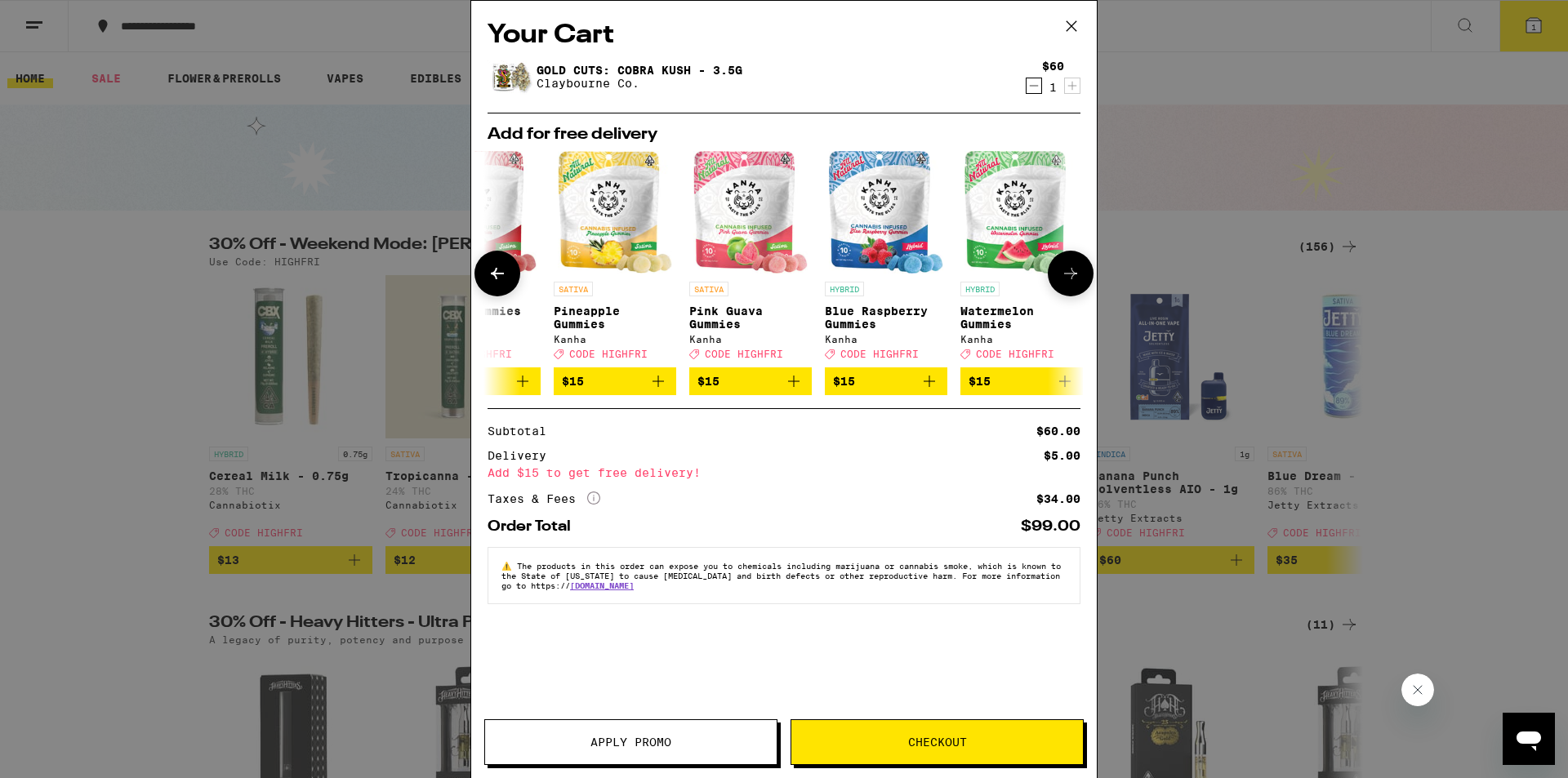
scroll to position [0, 763]
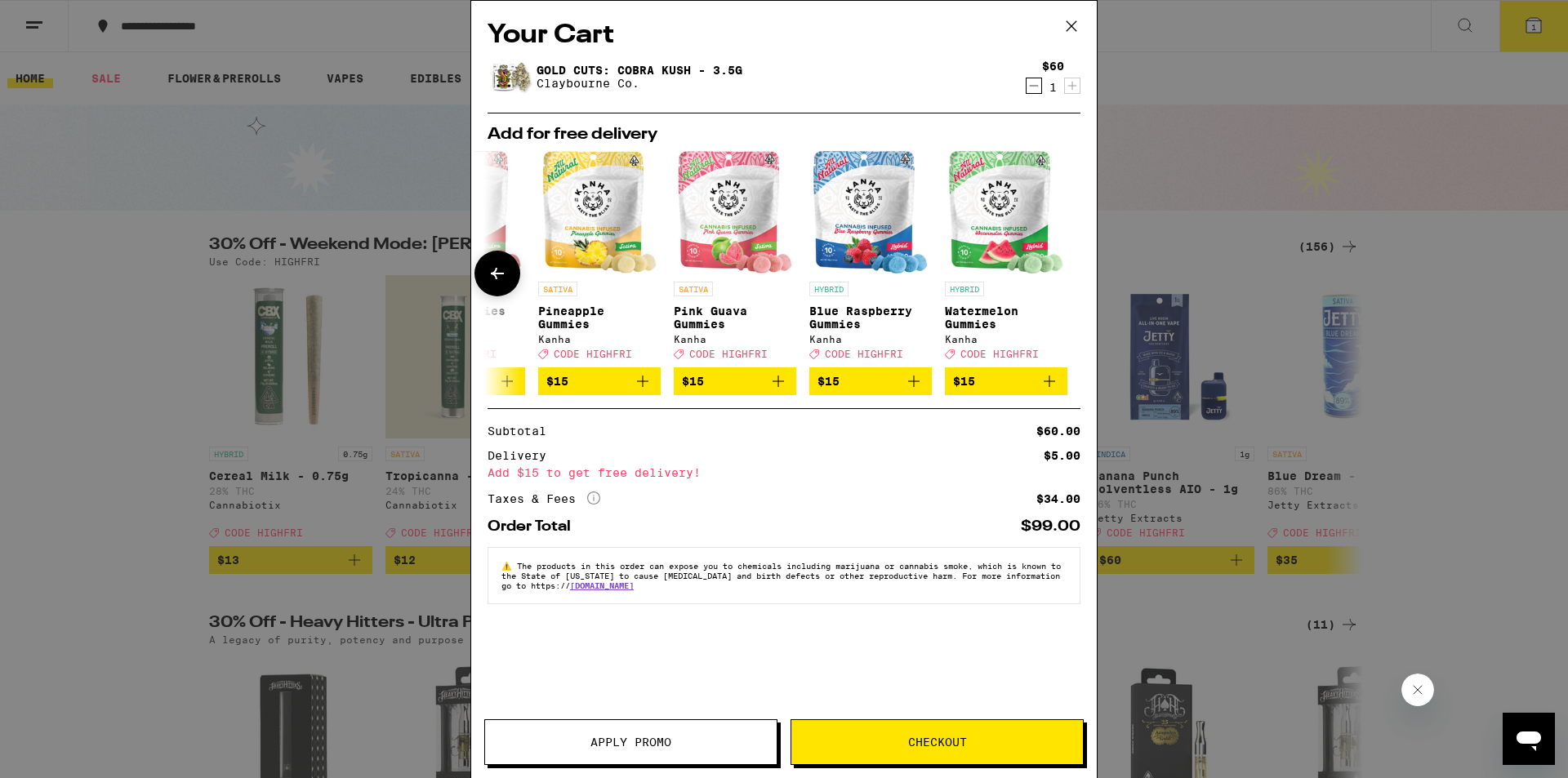
click at [1063, 279] on div at bounding box center [1071, 273] width 46 height 46
click at [495, 281] on icon at bounding box center [497, 273] width 19 height 19
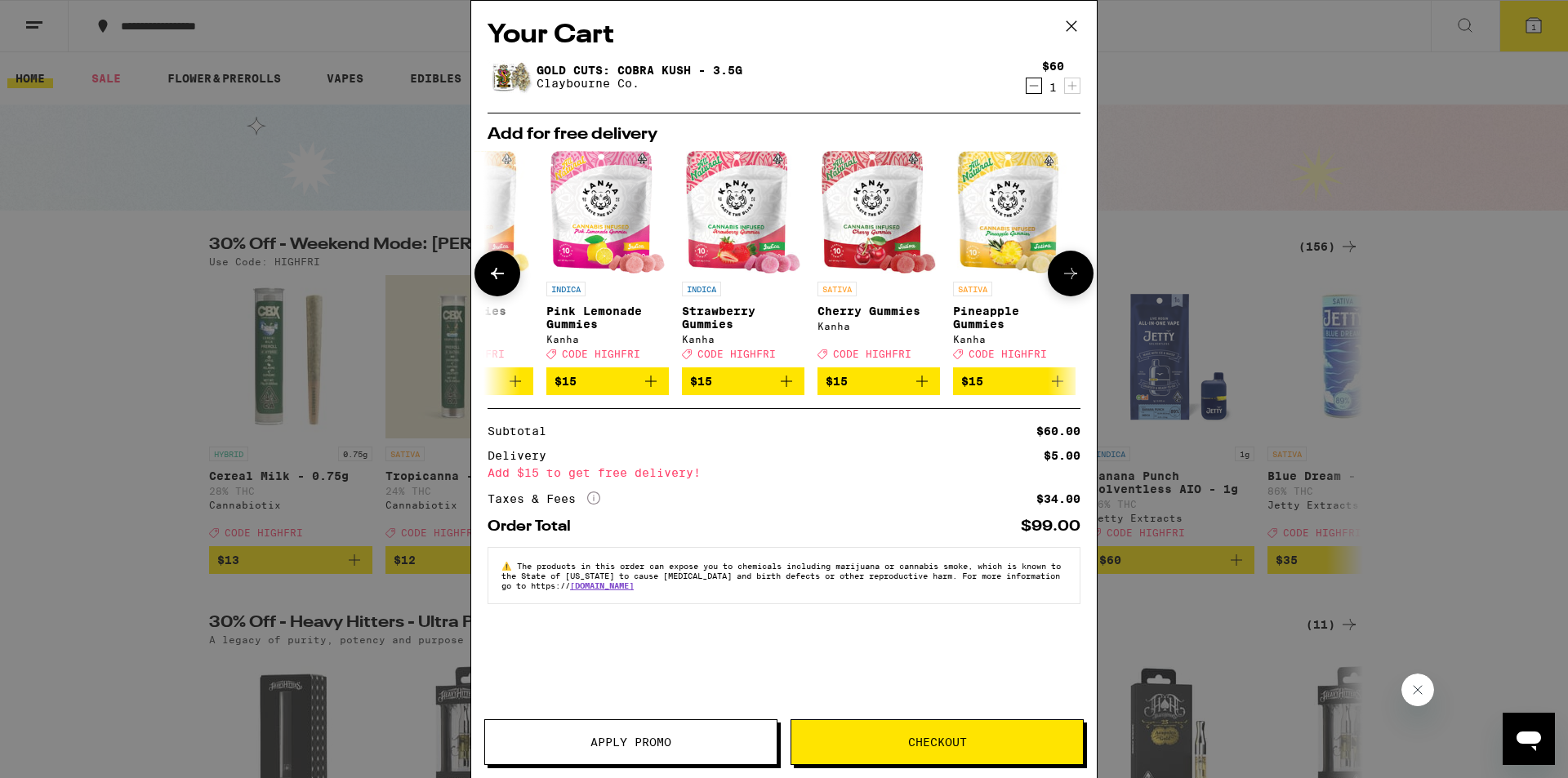
click at [495, 281] on icon at bounding box center [497, 273] width 19 height 19
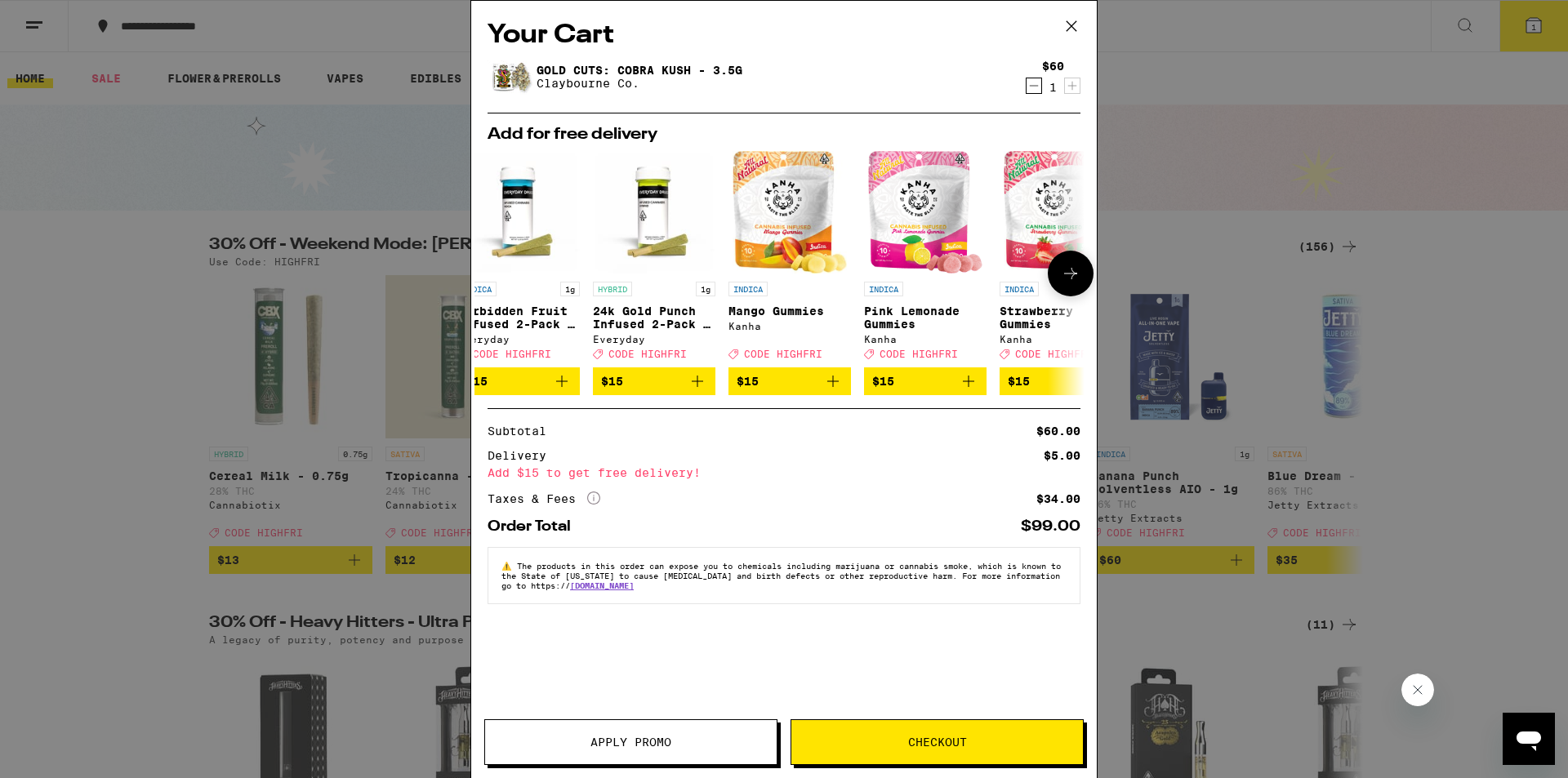
scroll to position [0, 0]
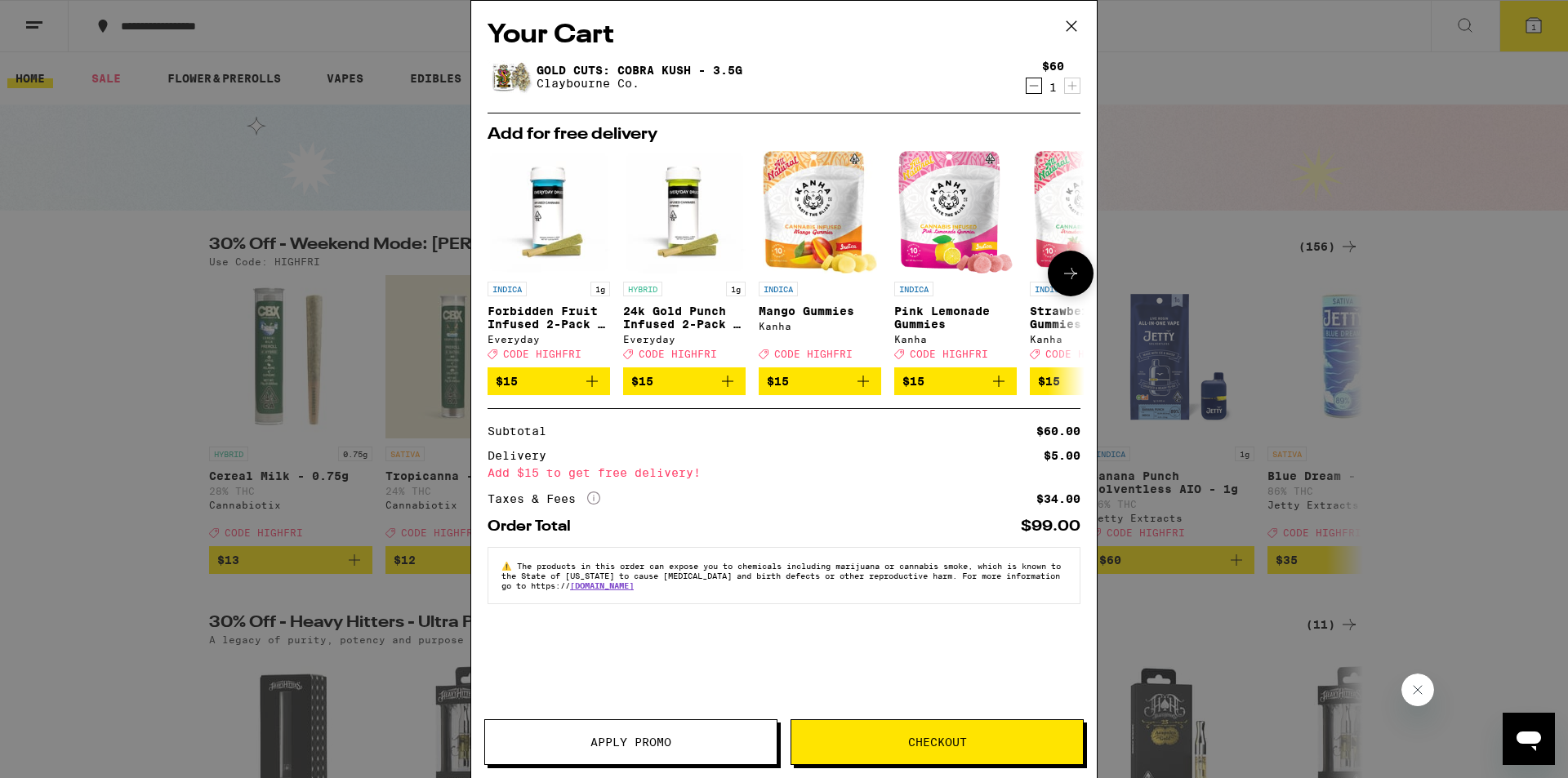
click at [492, 272] on div at bounding box center [497, 273] width 46 height 46
click at [520, 72] on img at bounding box center [510, 77] width 46 height 46
click at [566, 64] on link "Gold Cuts: Cobra Kush - 3.5g" at bounding box center [640, 70] width 206 height 13
click at [1069, 29] on icon at bounding box center [1072, 26] width 25 height 25
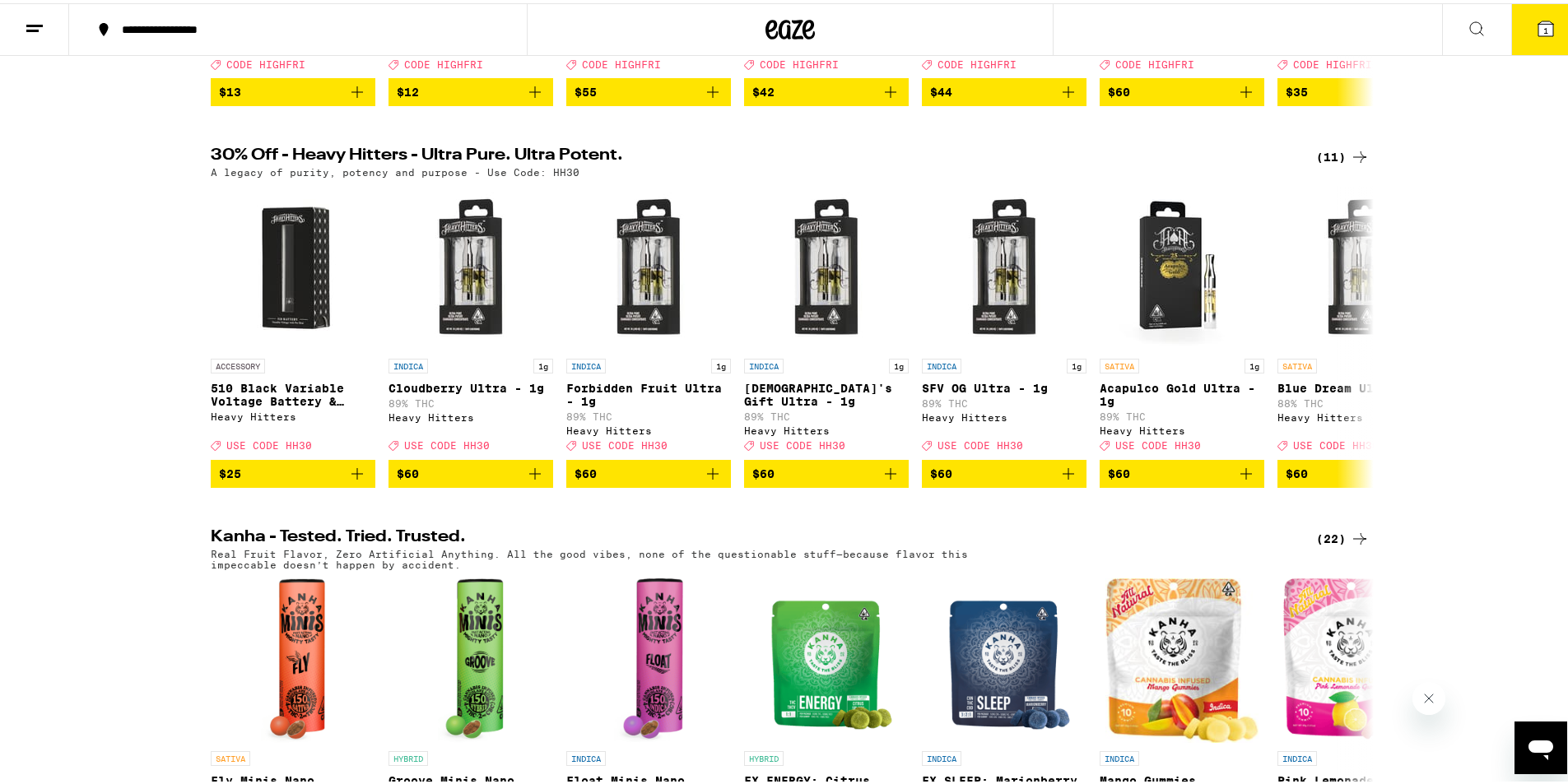
scroll to position [540, 0]
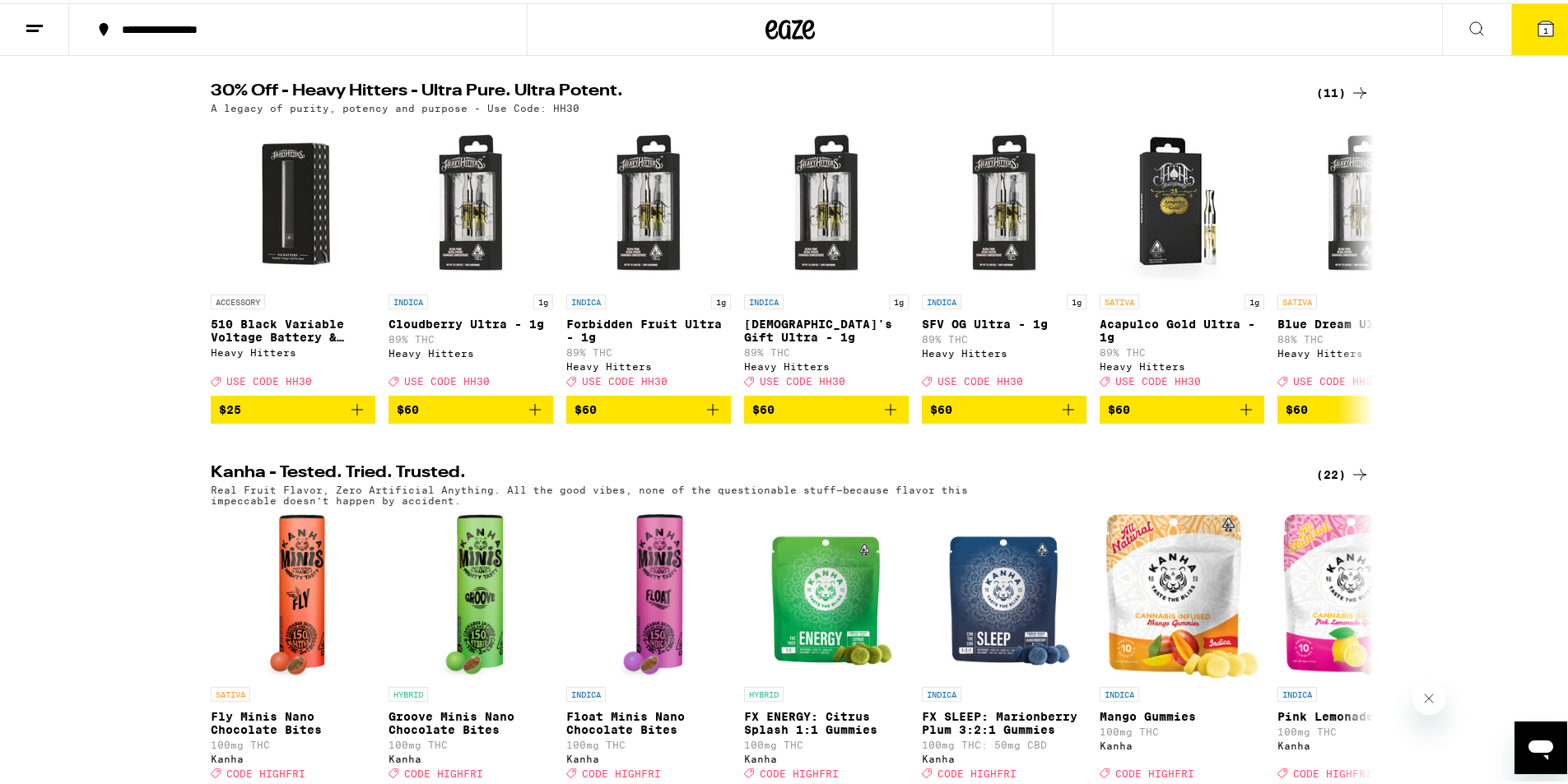
click at [1539, 28] on icon at bounding box center [1546, 25] width 15 height 15
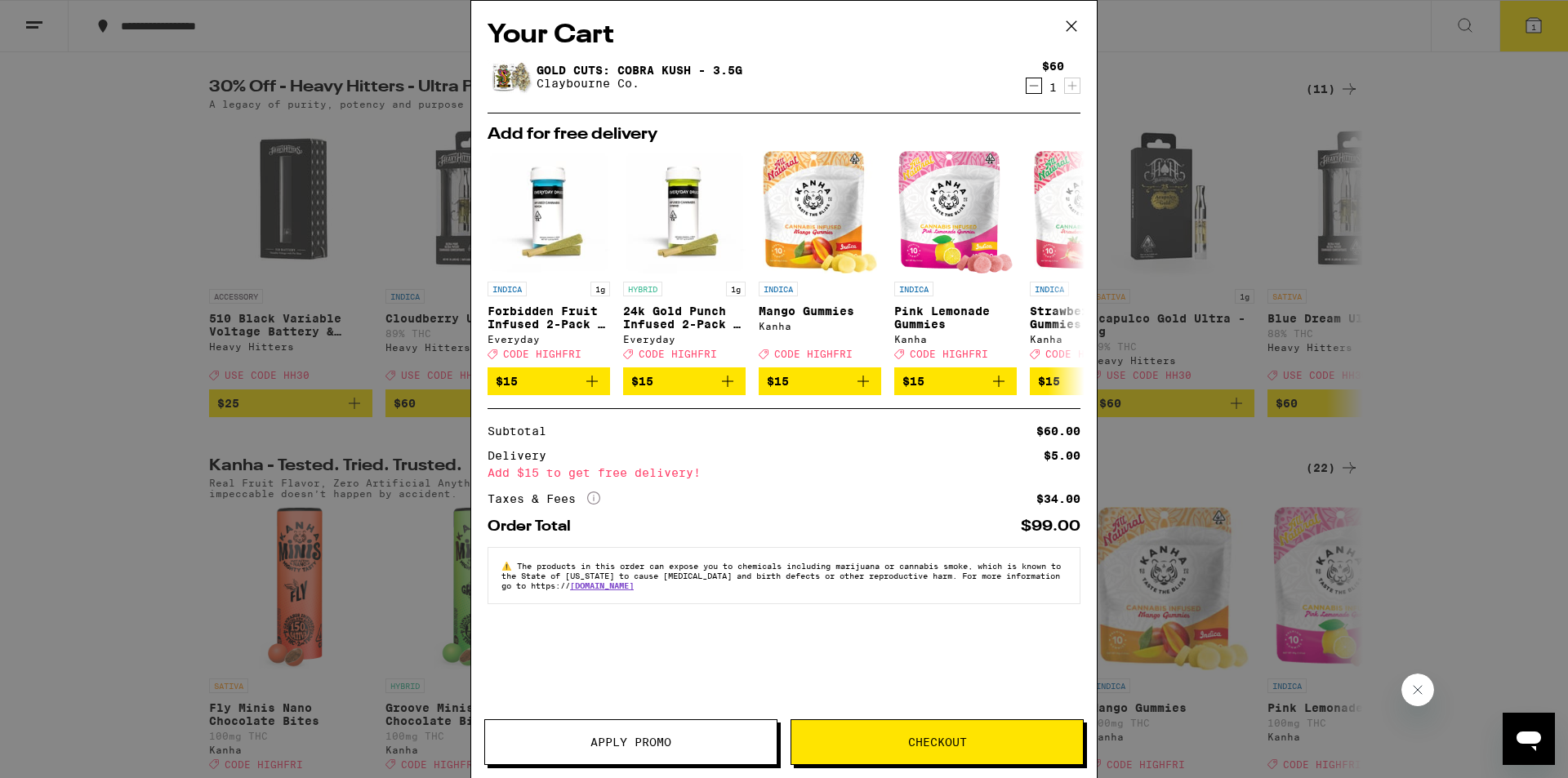
click at [1066, 22] on icon at bounding box center [1072, 26] width 25 height 25
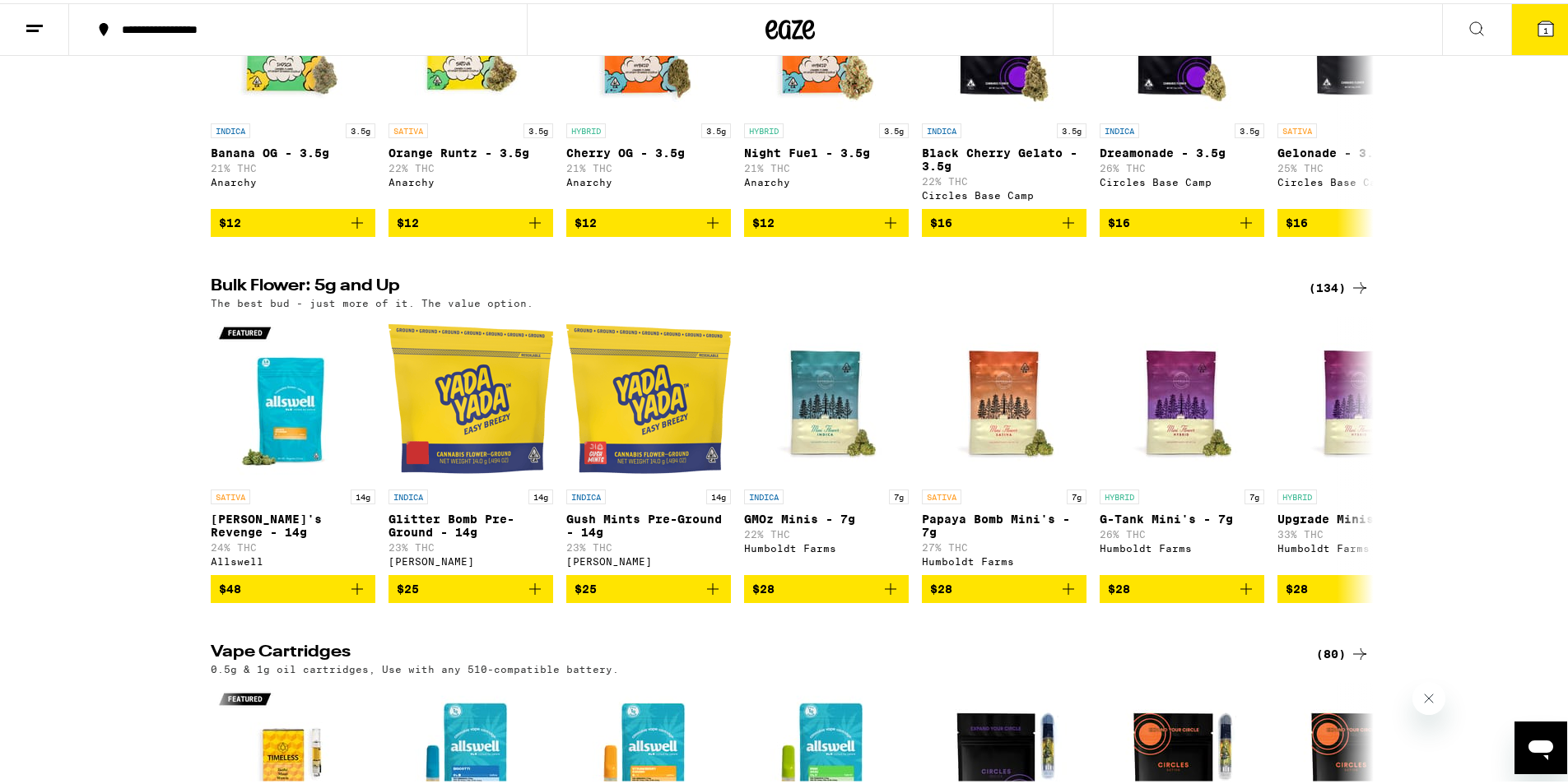
scroll to position [1874, 0]
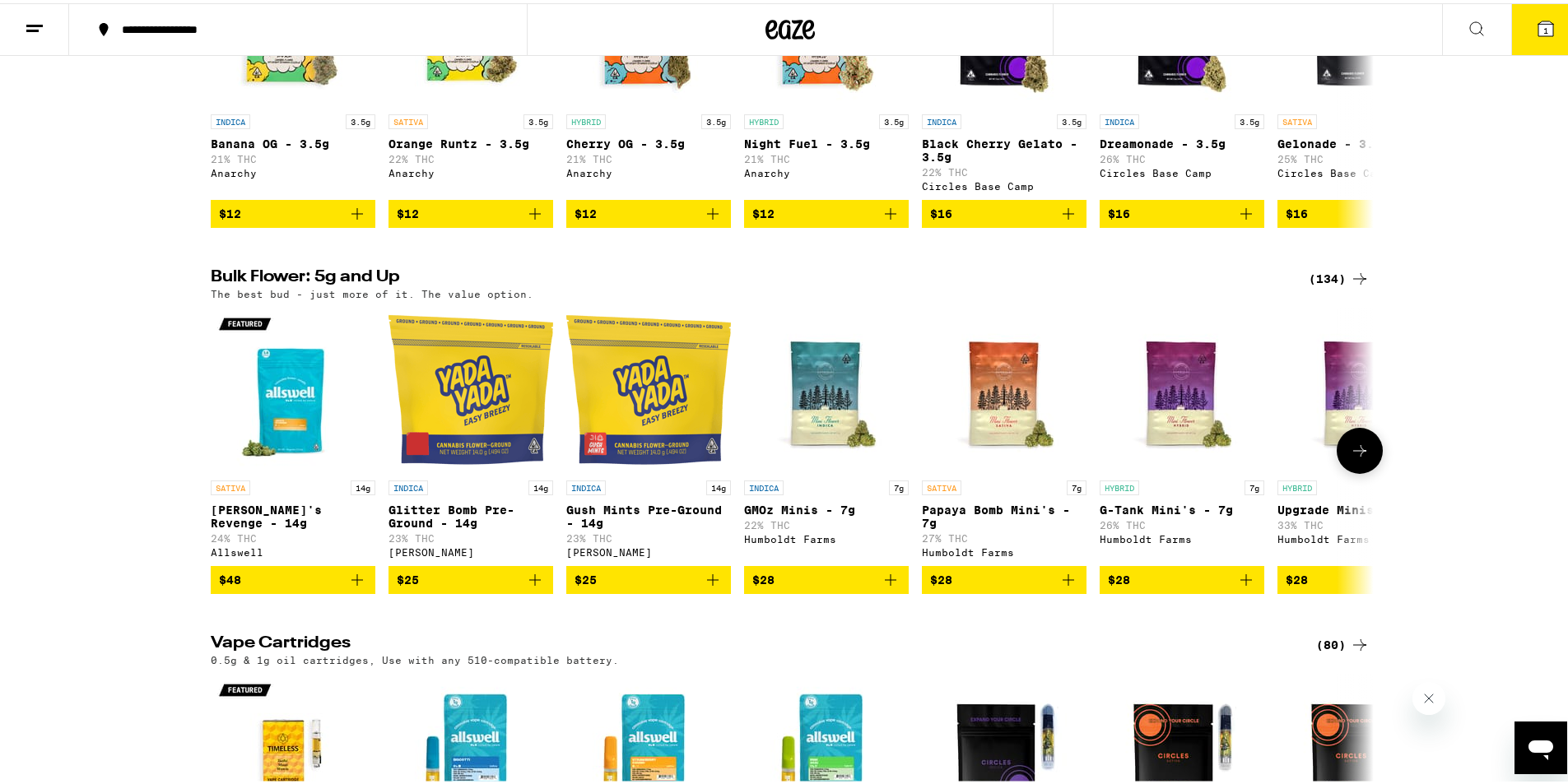
click at [1350, 457] on icon at bounding box center [1360, 447] width 20 height 20
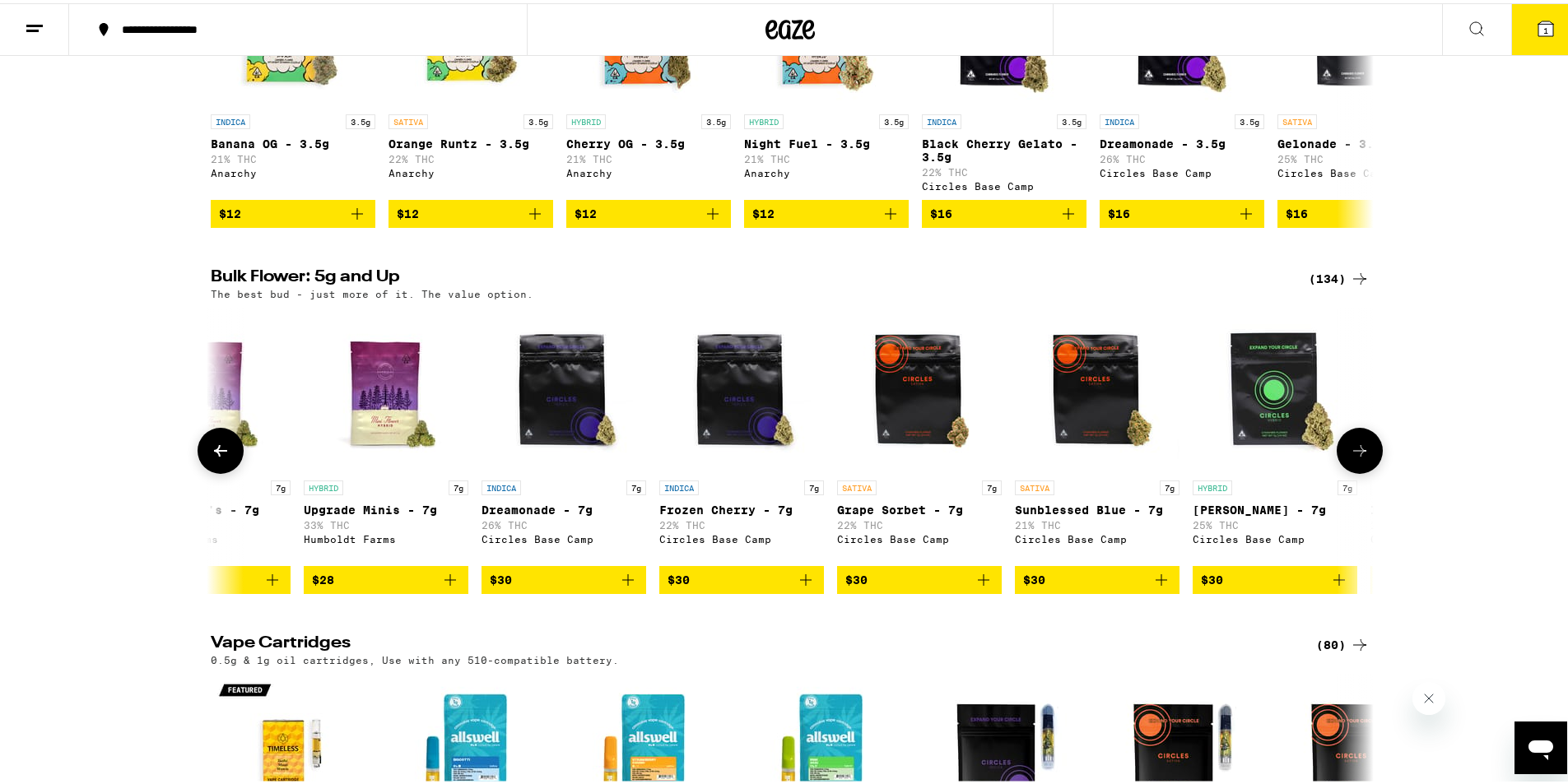
scroll to position [0, 980]
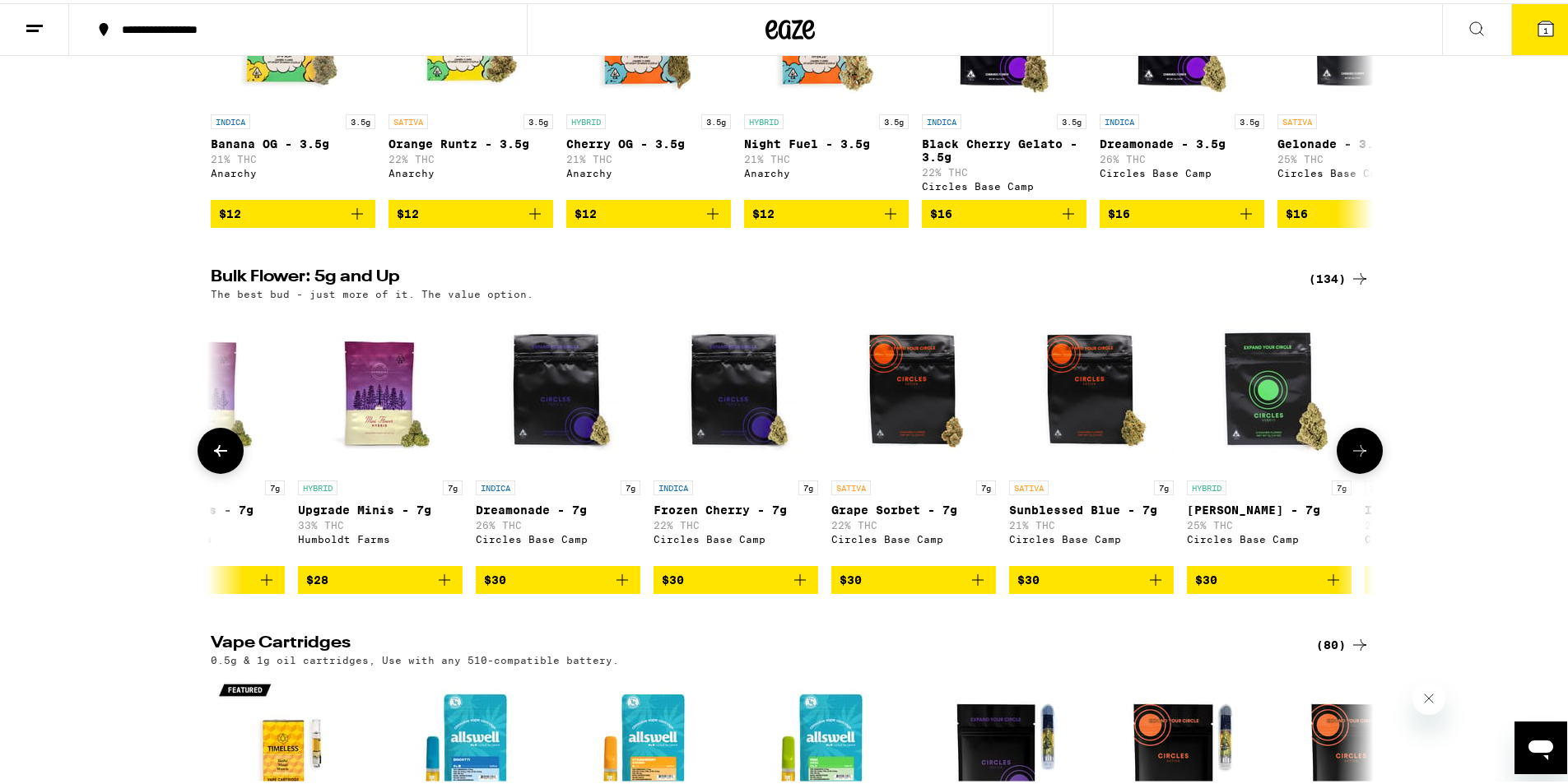
click at [1350, 457] on icon at bounding box center [1360, 447] width 20 height 20
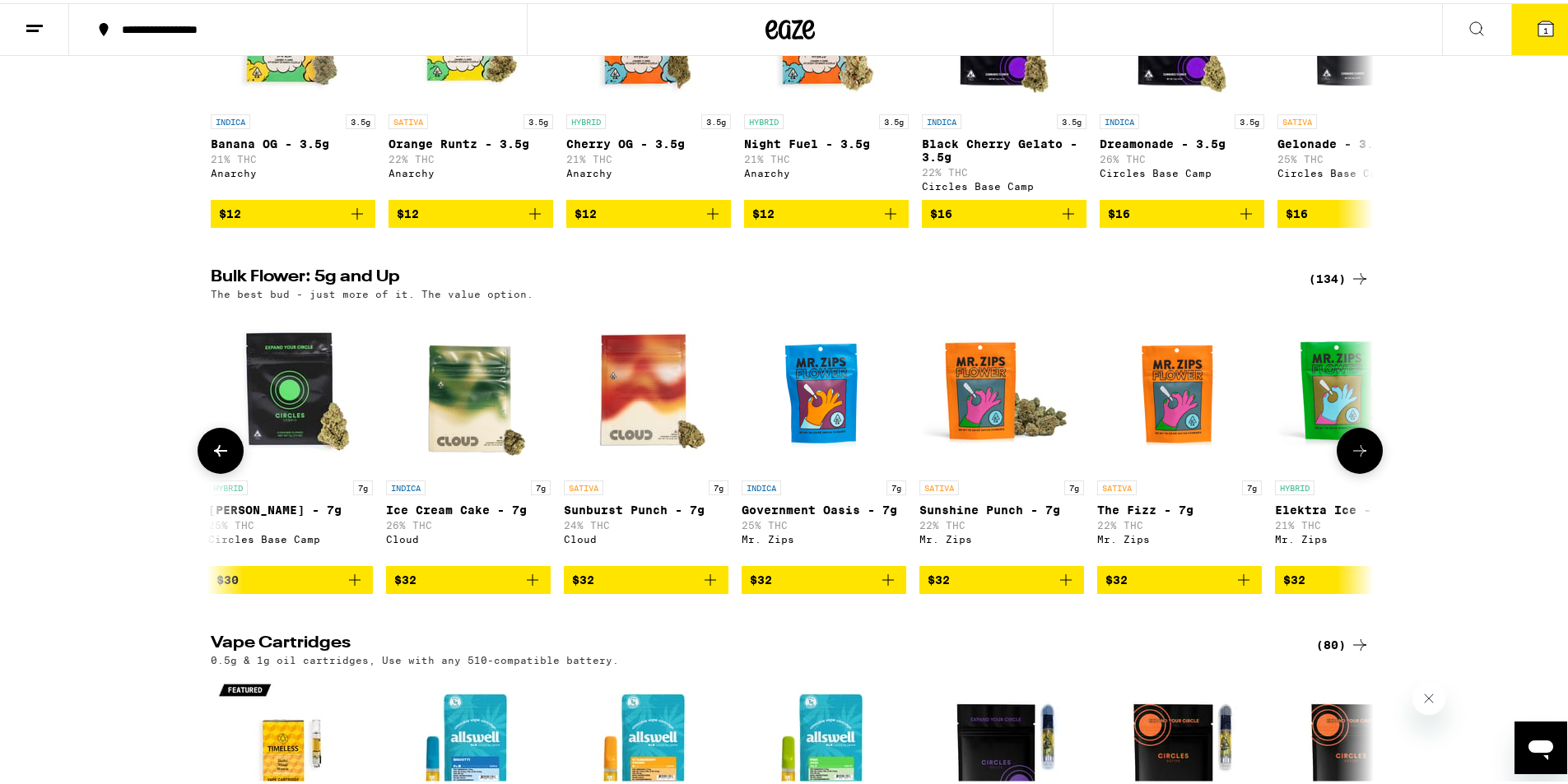
scroll to position [0, 1959]
click at [1350, 457] on icon at bounding box center [1360, 447] width 20 height 20
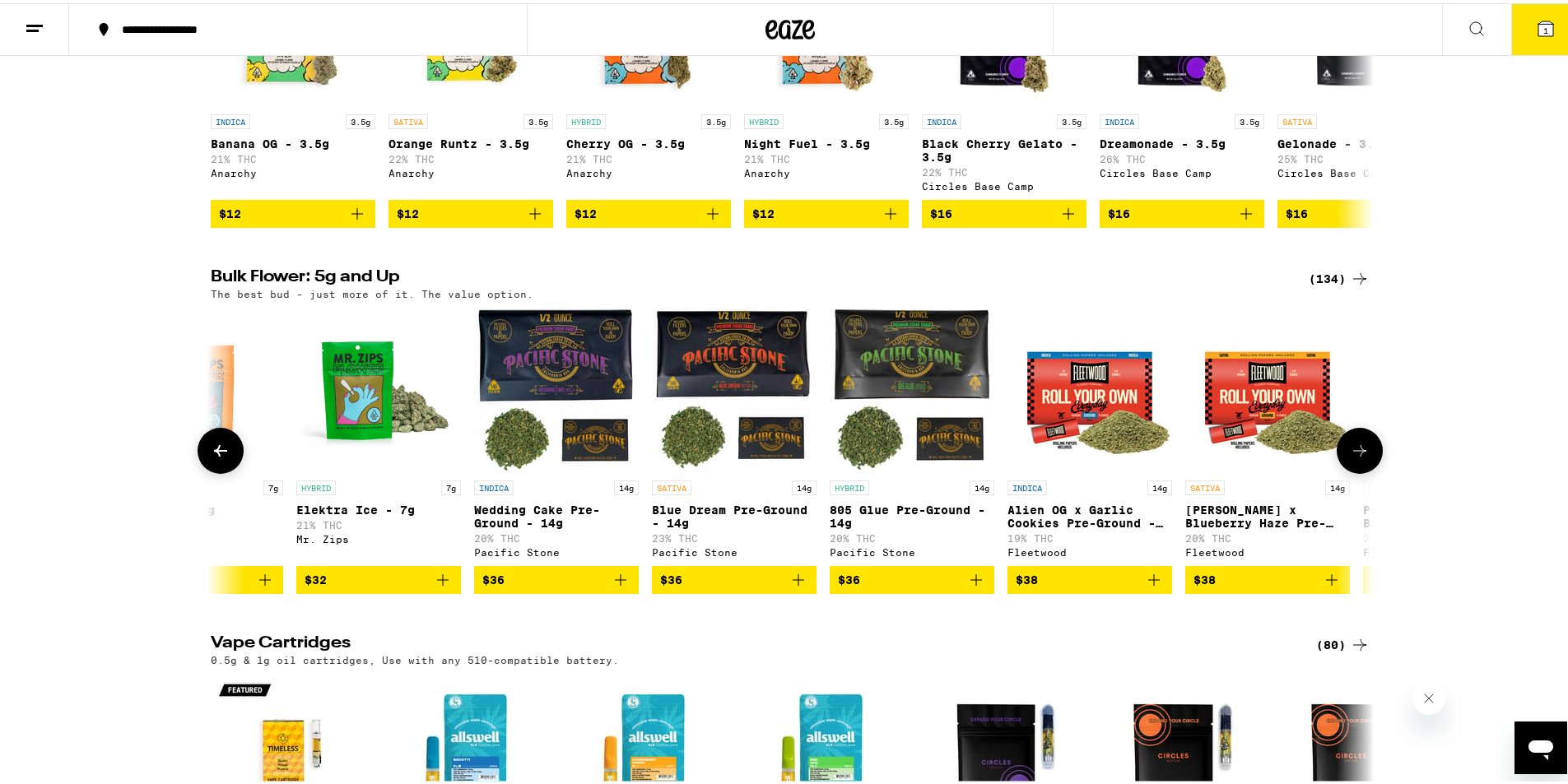
scroll to position [0, 2939]
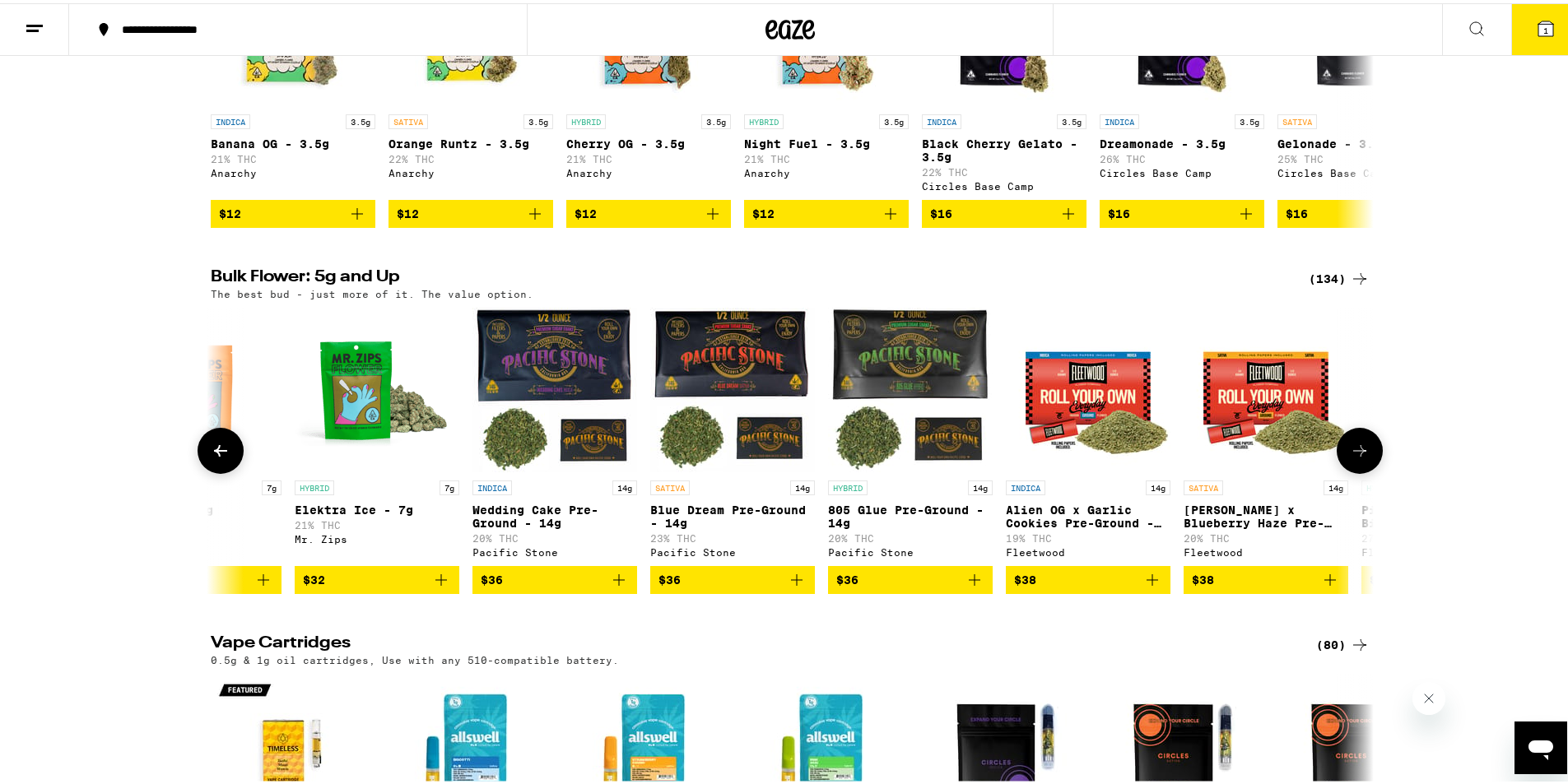
click at [1350, 457] on icon at bounding box center [1360, 447] width 20 height 20
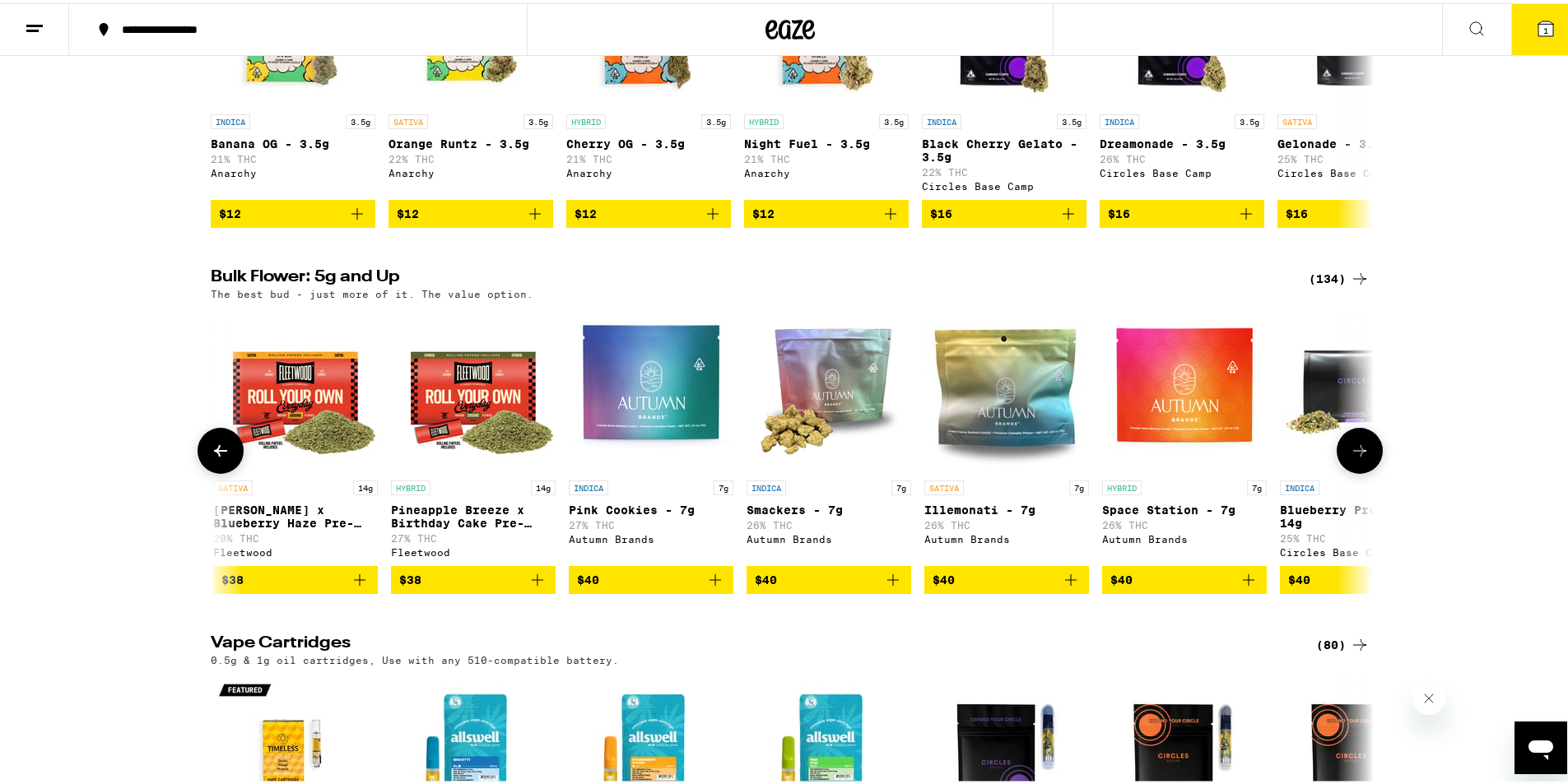
scroll to position [0, 3919]
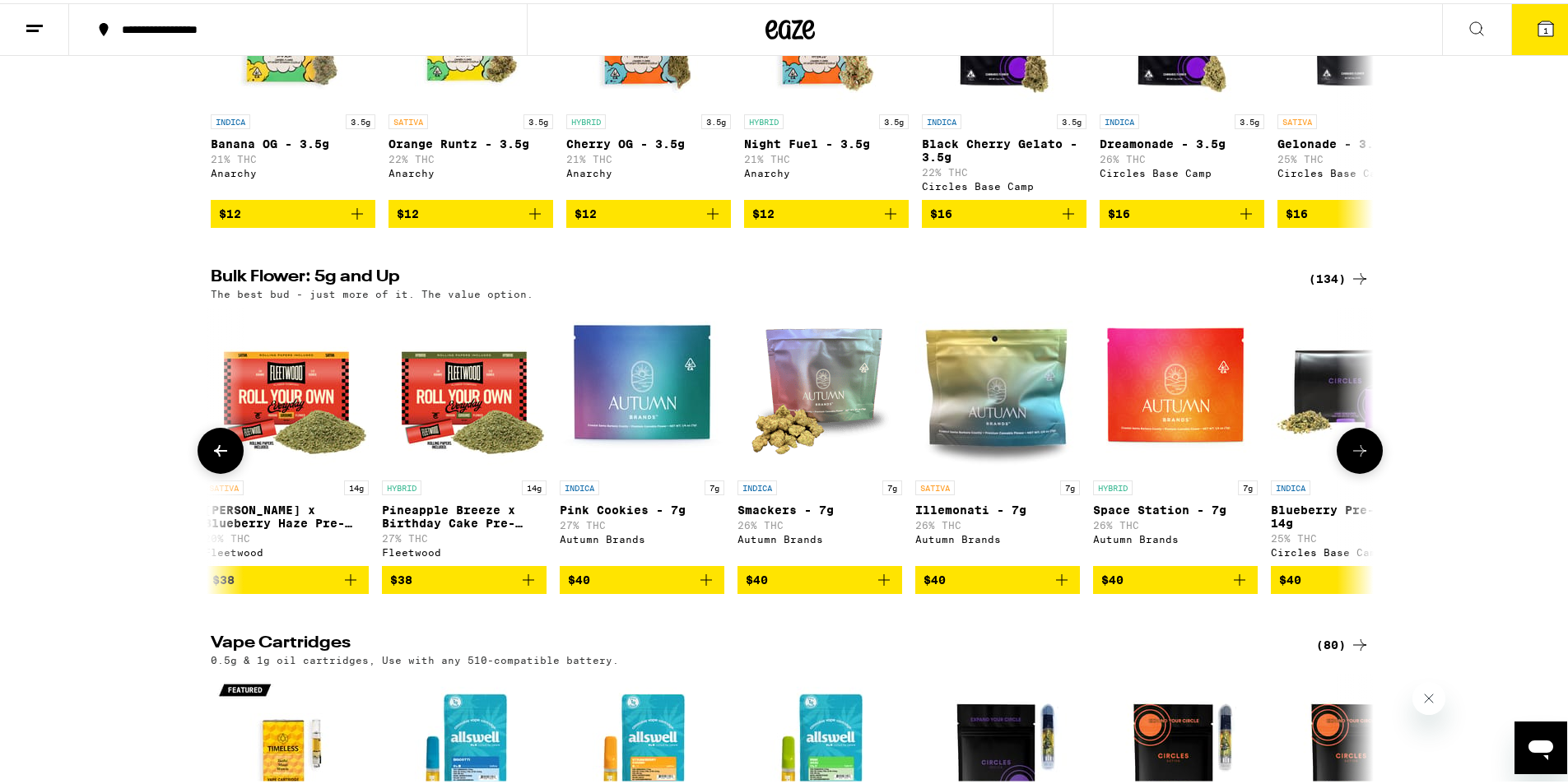
click at [1350, 457] on icon at bounding box center [1360, 447] width 20 height 20
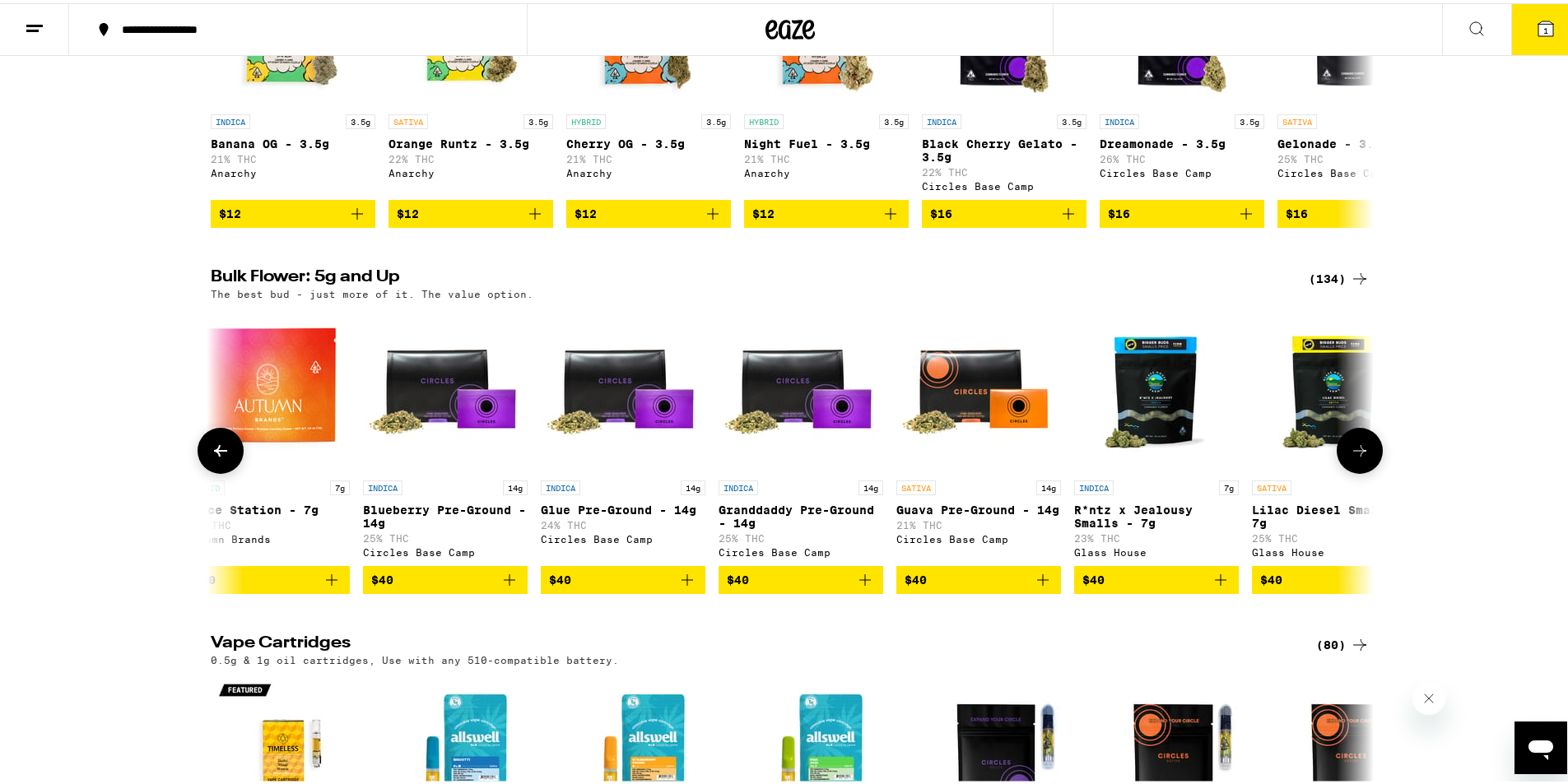
scroll to position [0, 4899]
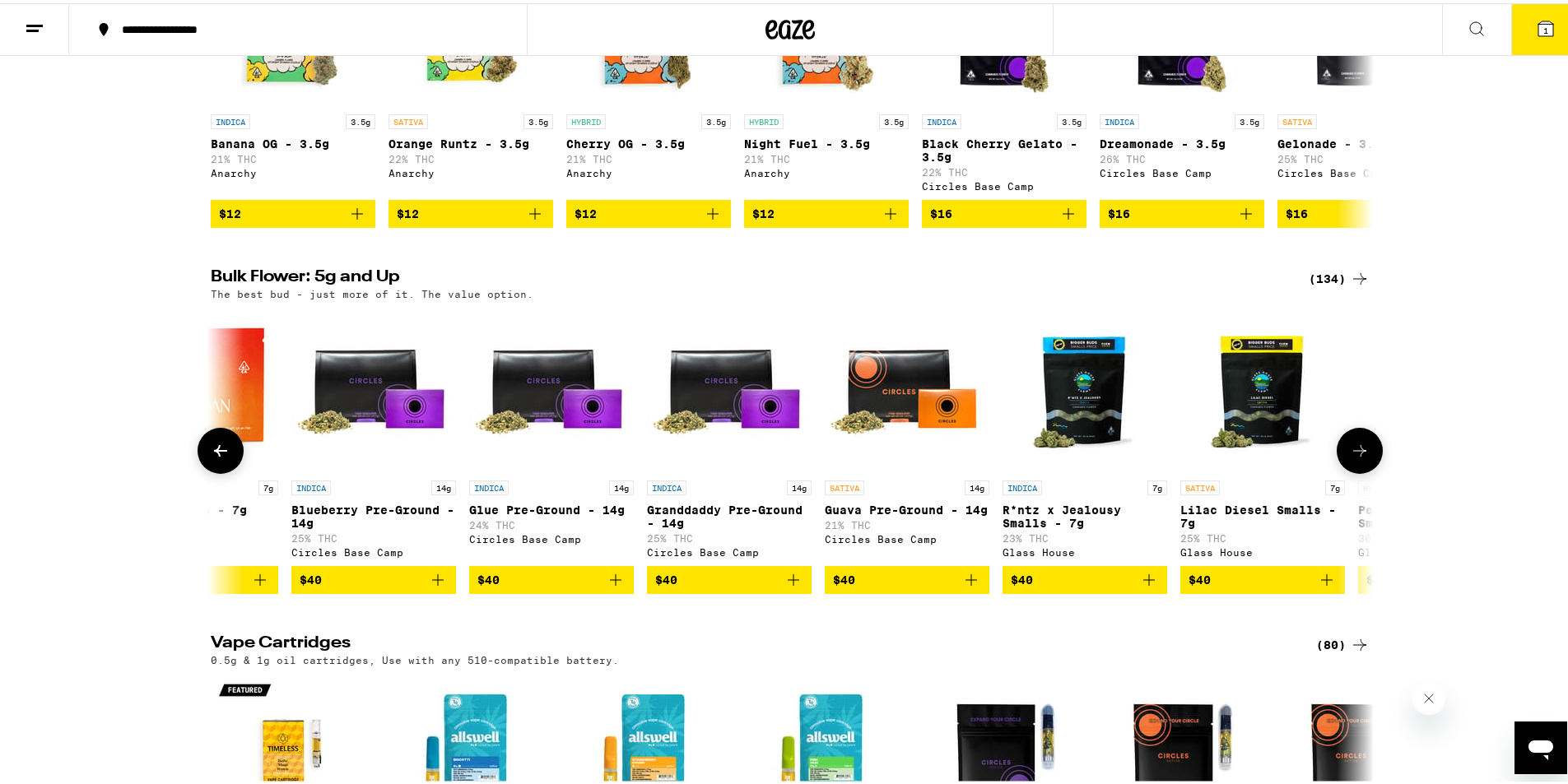
click at [1350, 457] on icon at bounding box center [1360, 447] width 20 height 20
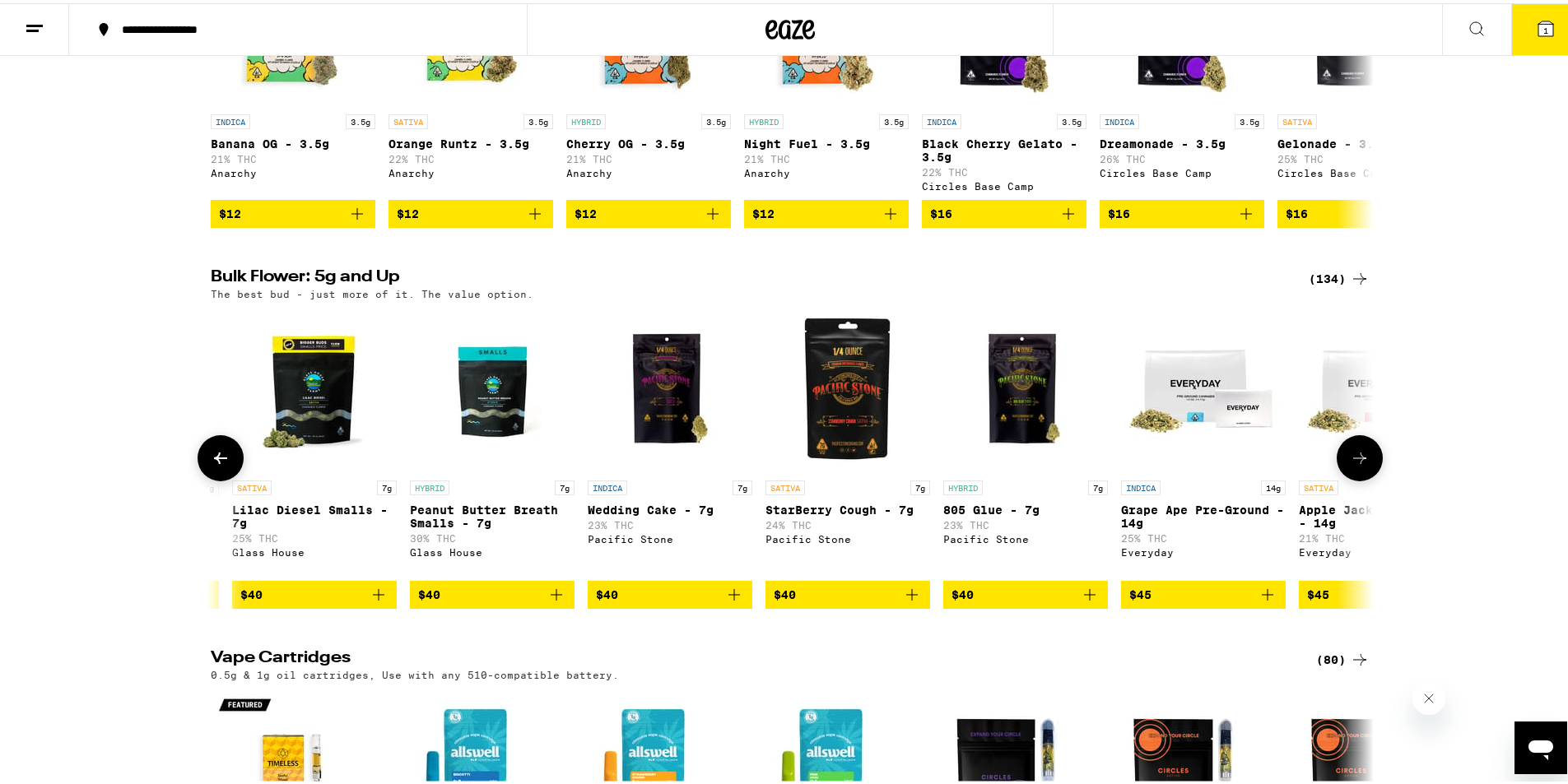
scroll to position [0, 5878]
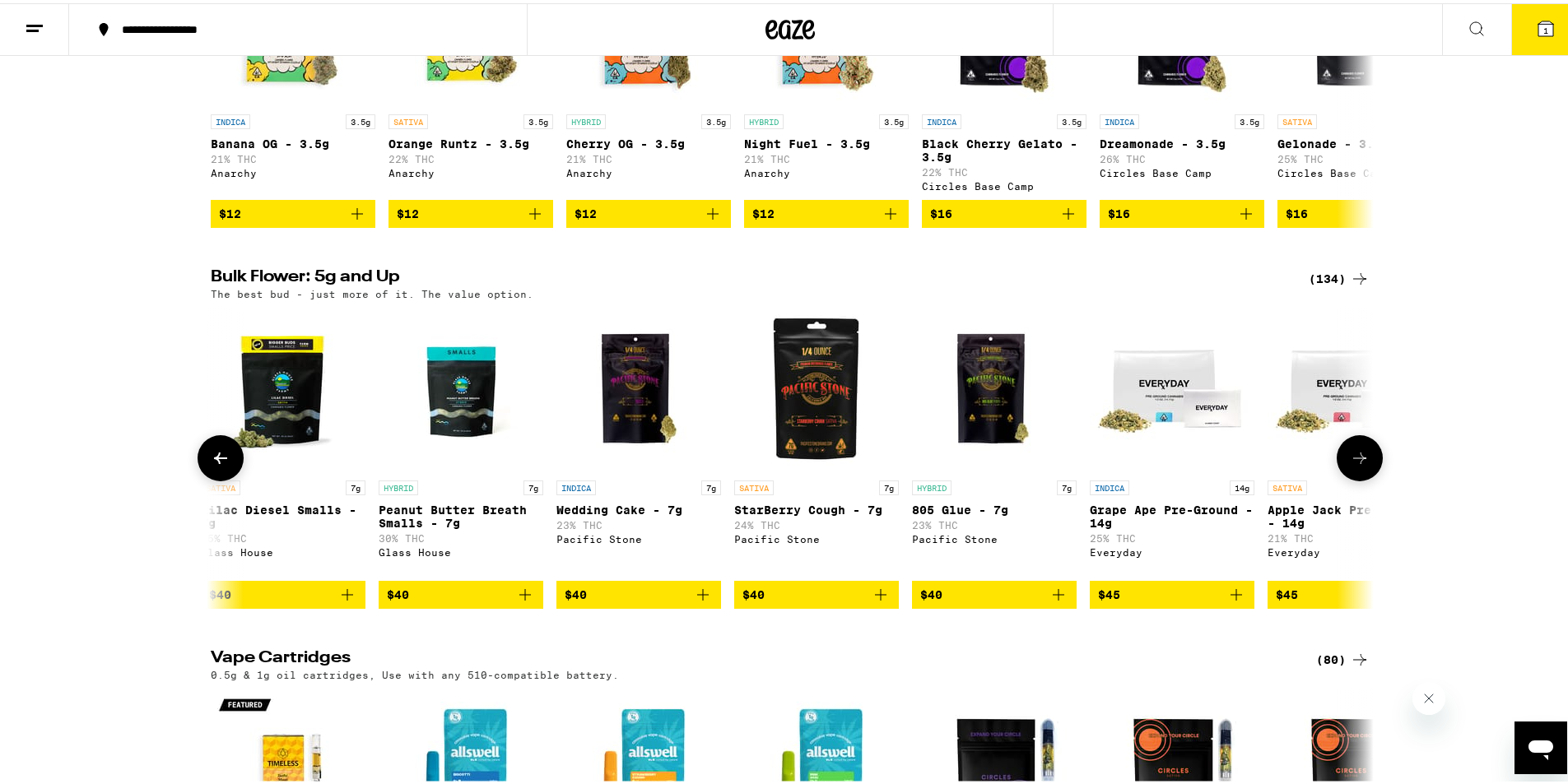
click at [1349, 478] on button at bounding box center [1360, 455] width 46 height 46
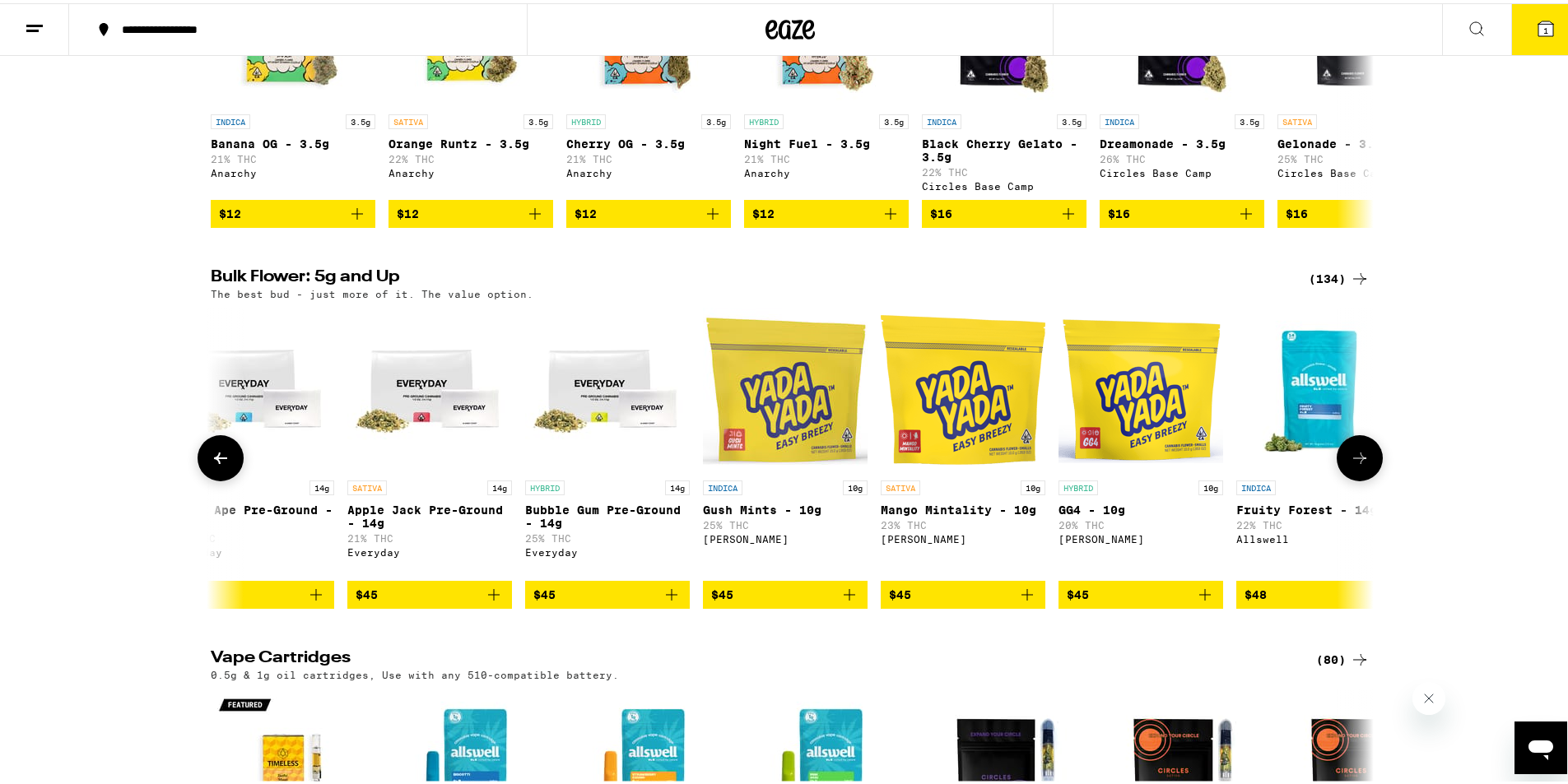
scroll to position [0, 6857]
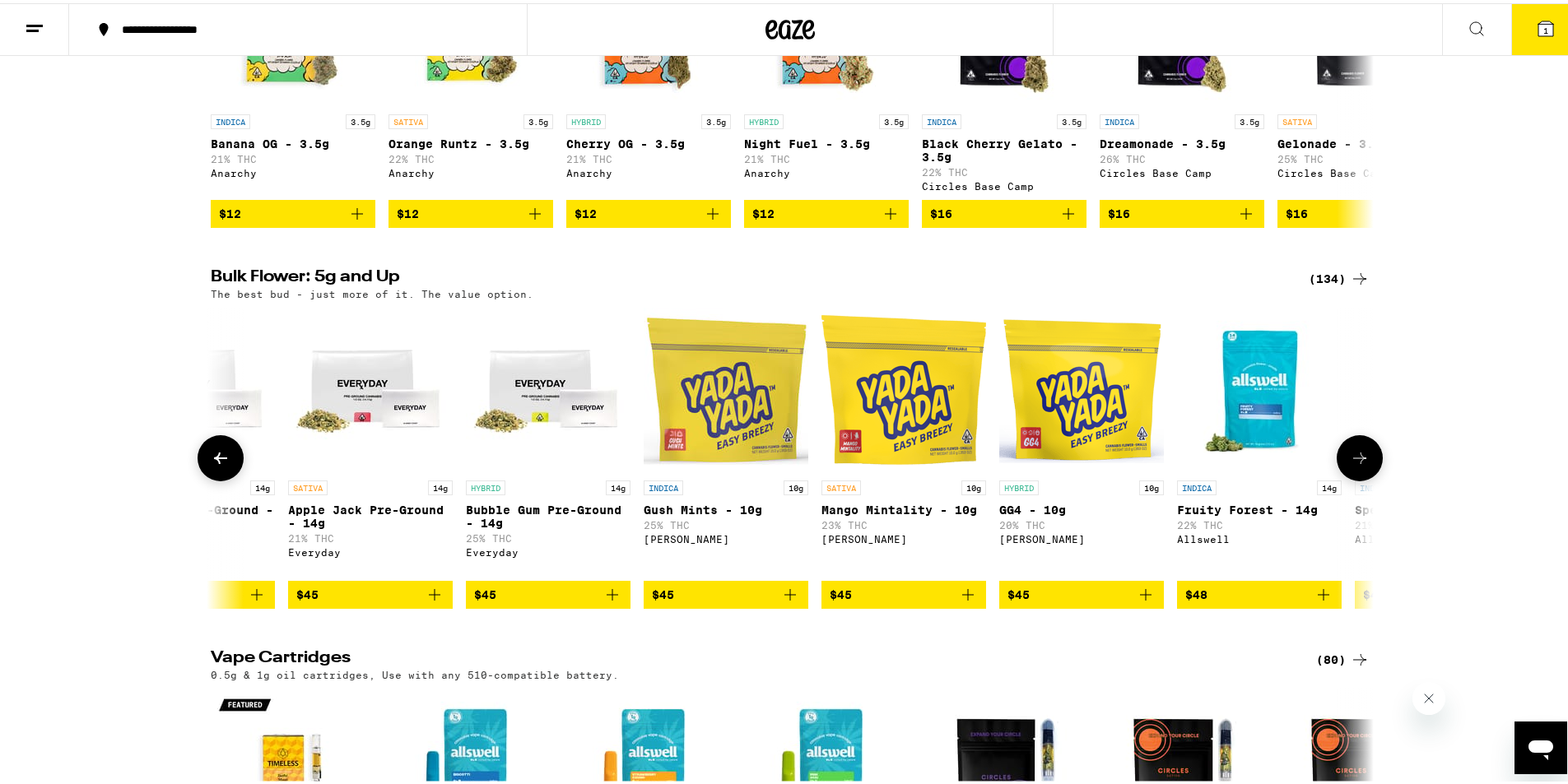
click at [1349, 478] on button at bounding box center [1360, 455] width 46 height 46
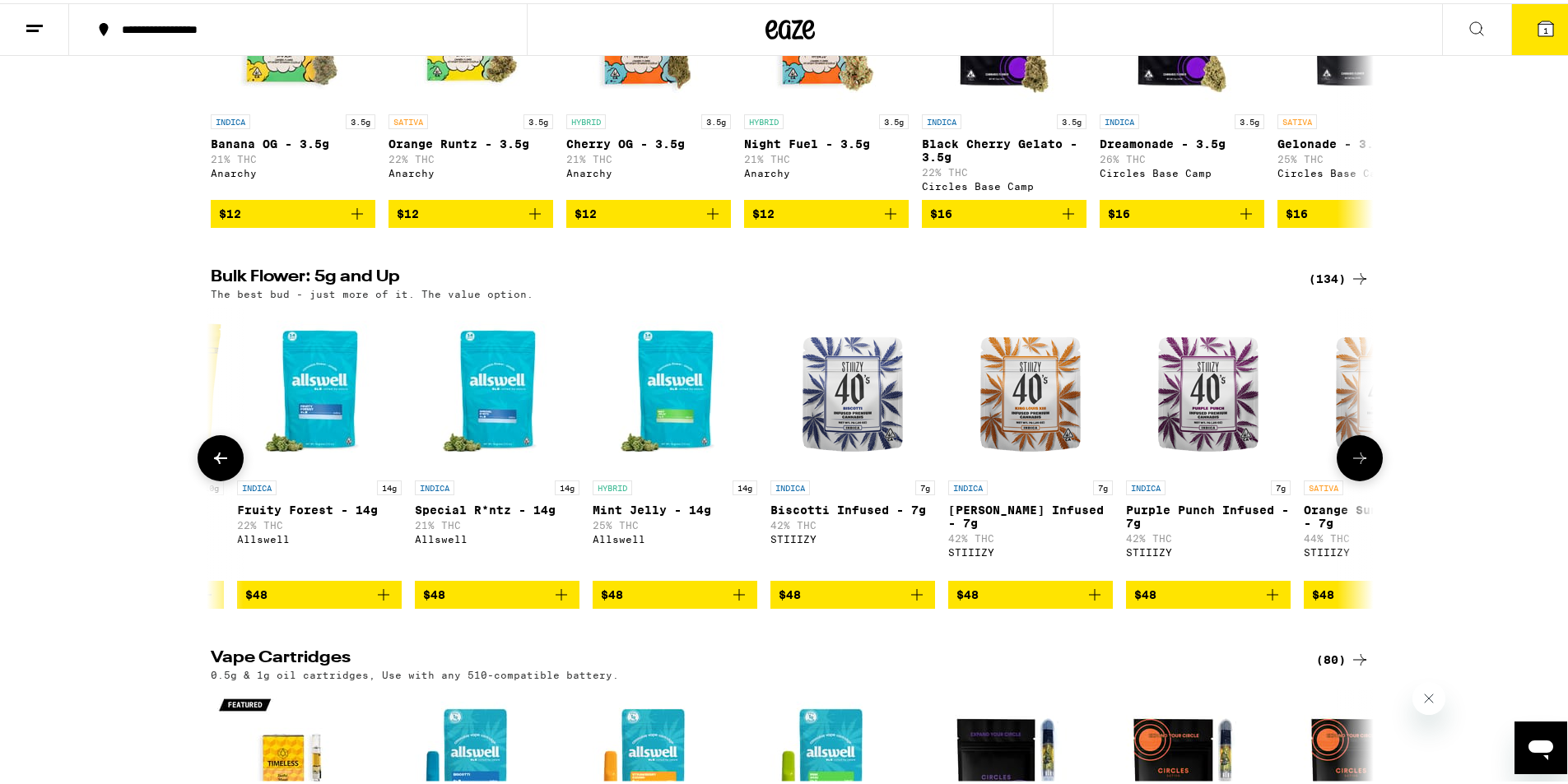
scroll to position [0, 7837]
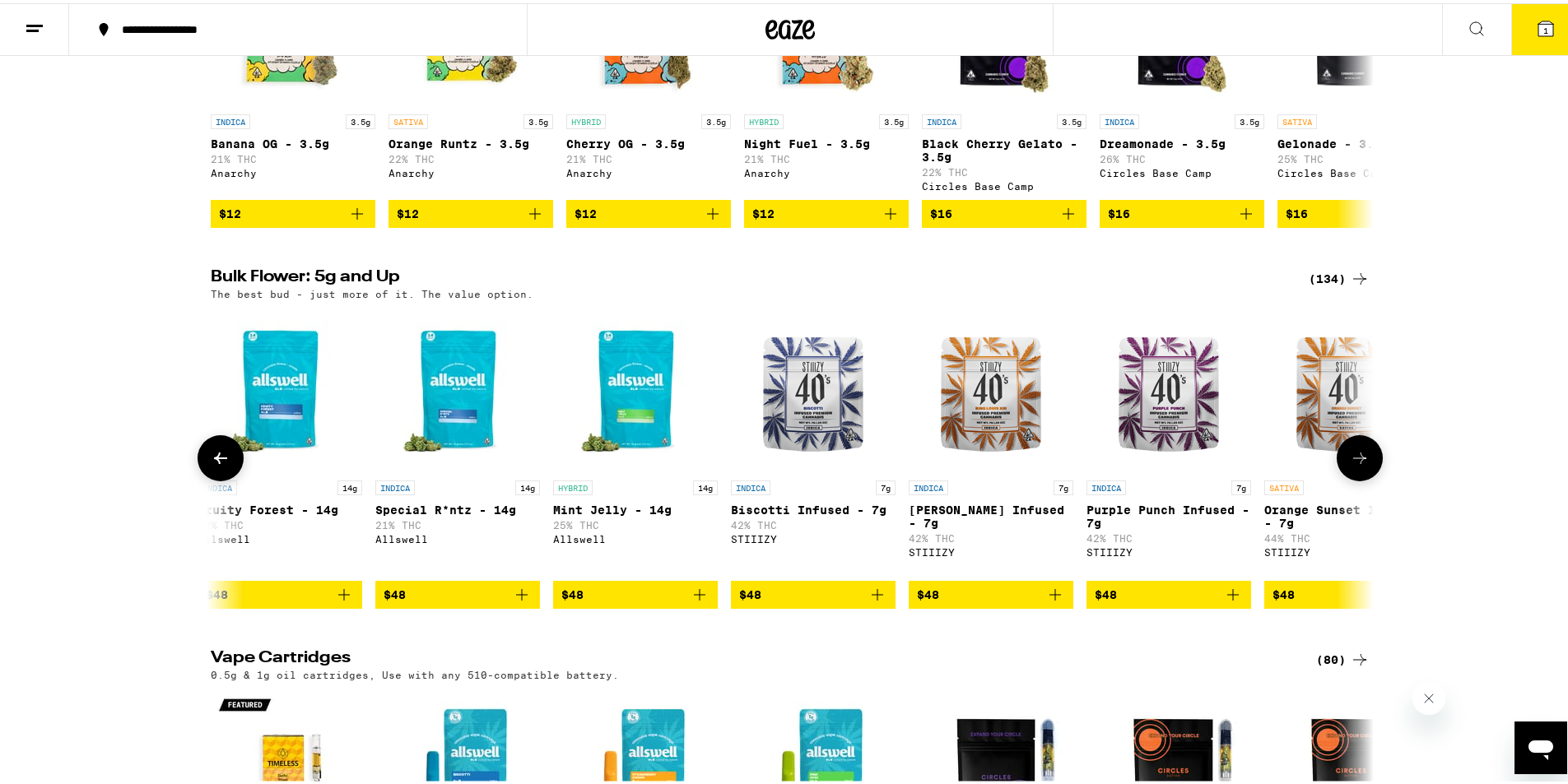
click at [1349, 478] on button at bounding box center [1360, 455] width 46 height 46
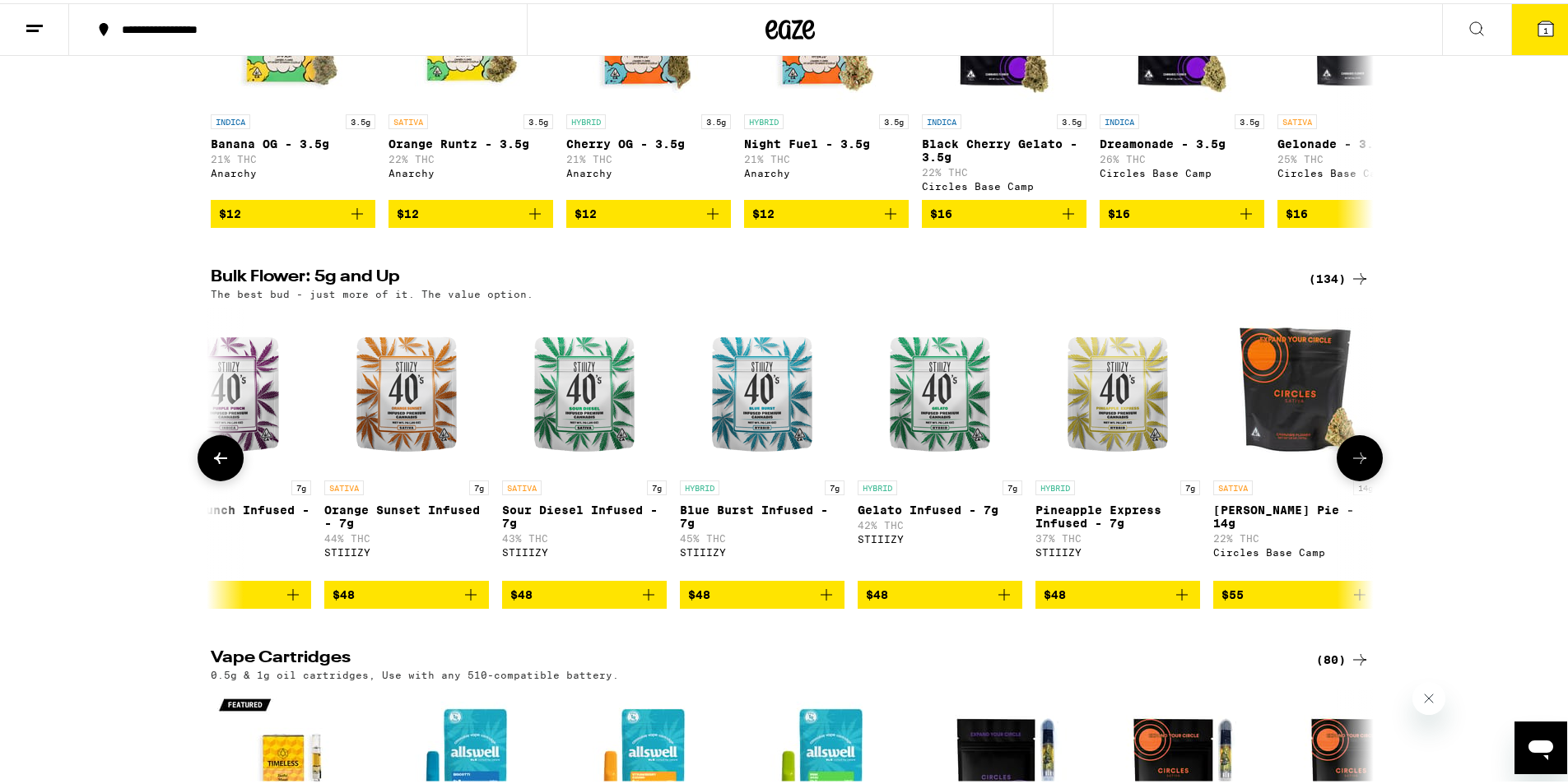
scroll to position [0, 8817]
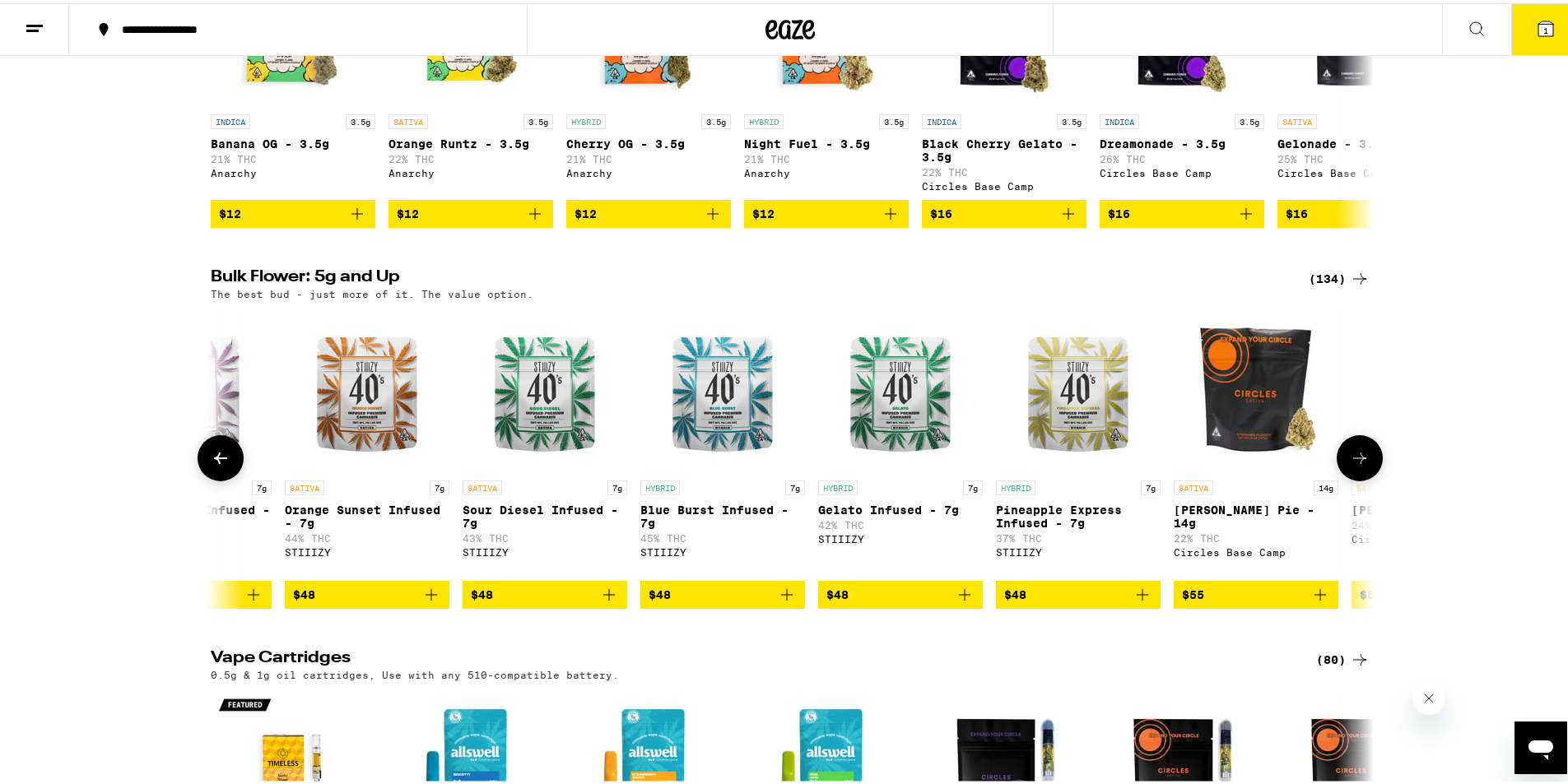
click at [1349, 478] on button at bounding box center [1360, 455] width 46 height 46
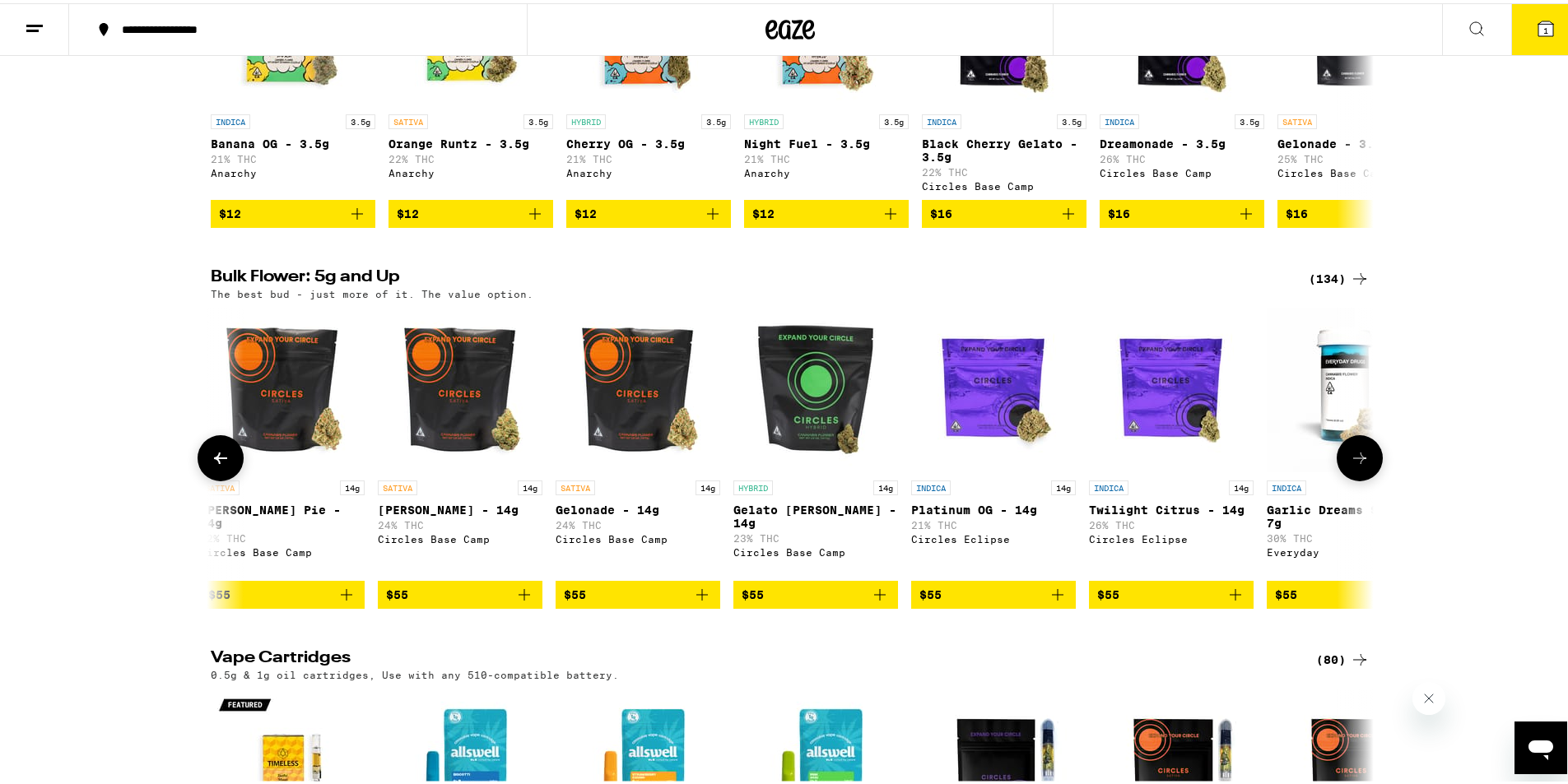
scroll to position [0, 9796]
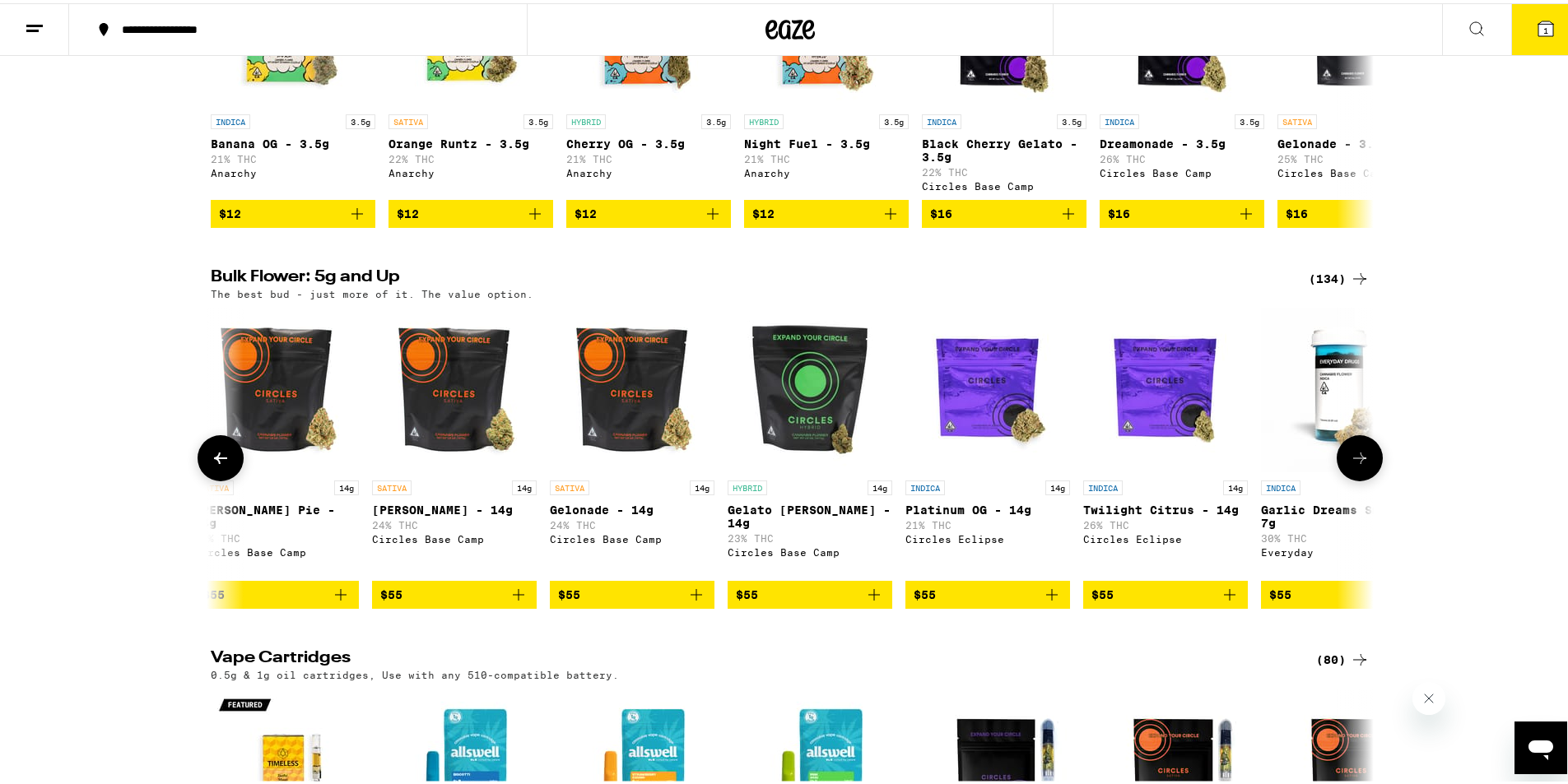
click at [1349, 478] on button at bounding box center [1360, 455] width 46 height 46
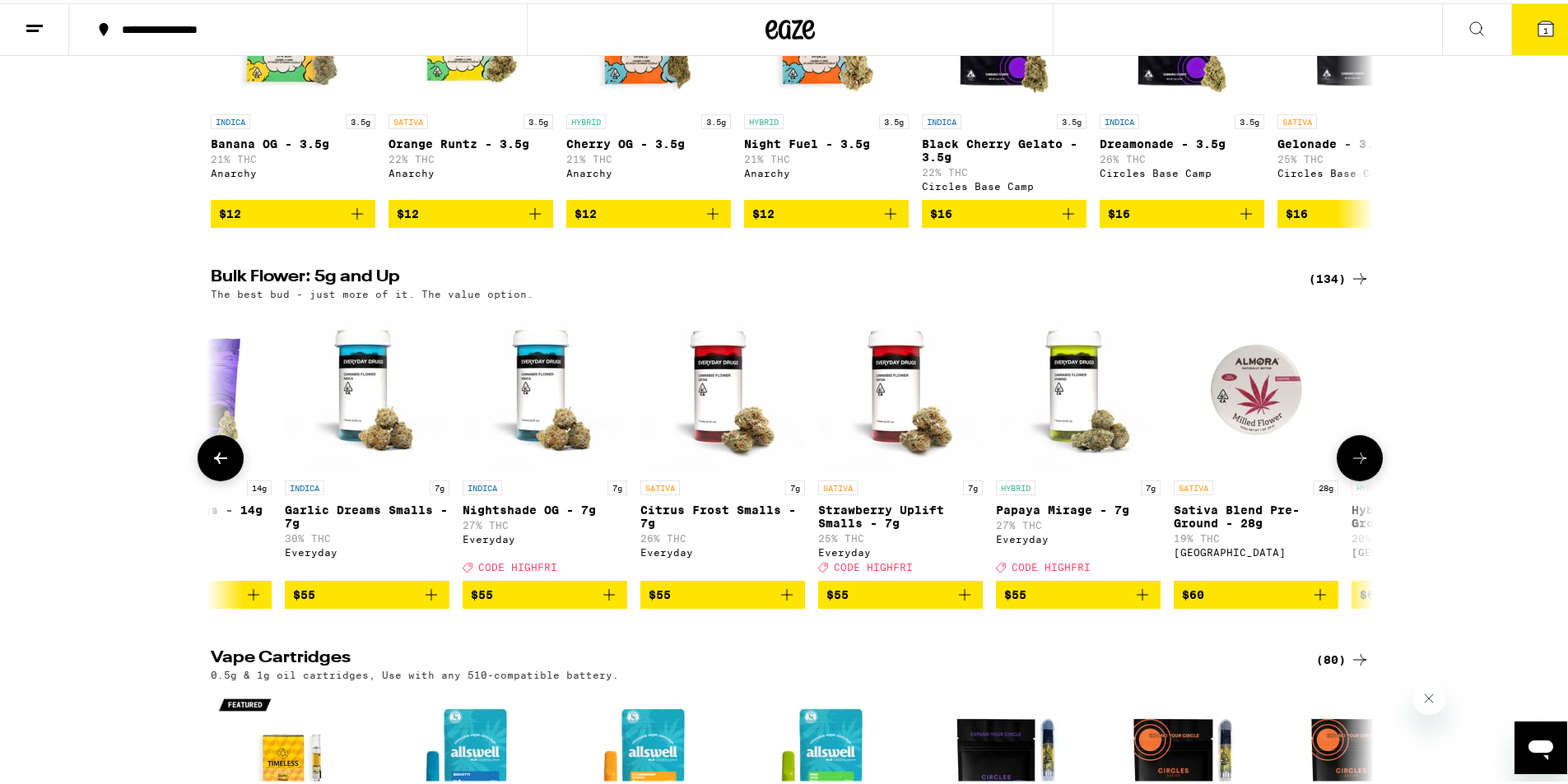
scroll to position [0, 10776]
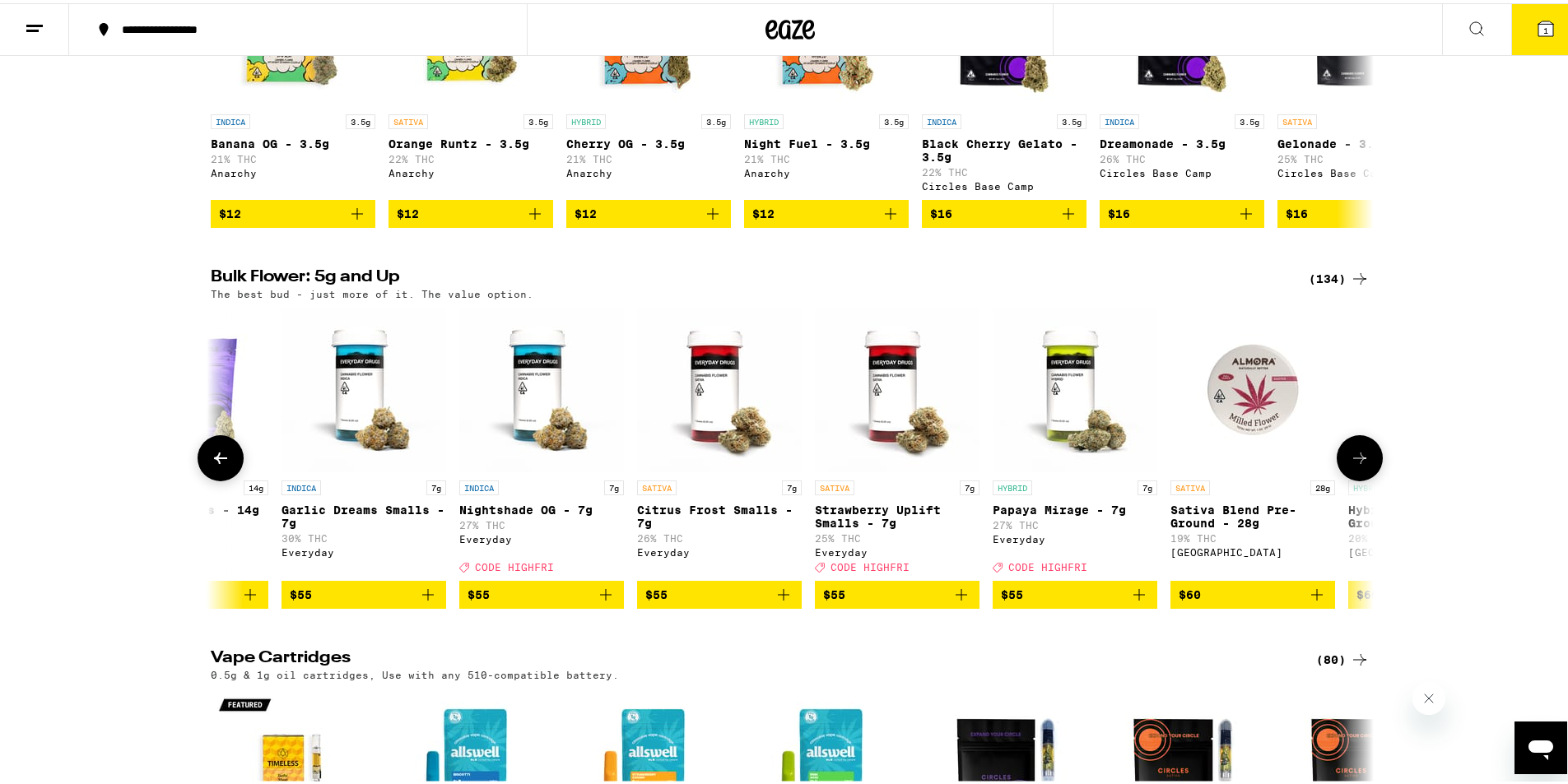
click at [1349, 478] on button at bounding box center [1360, 455] width 46 height 46
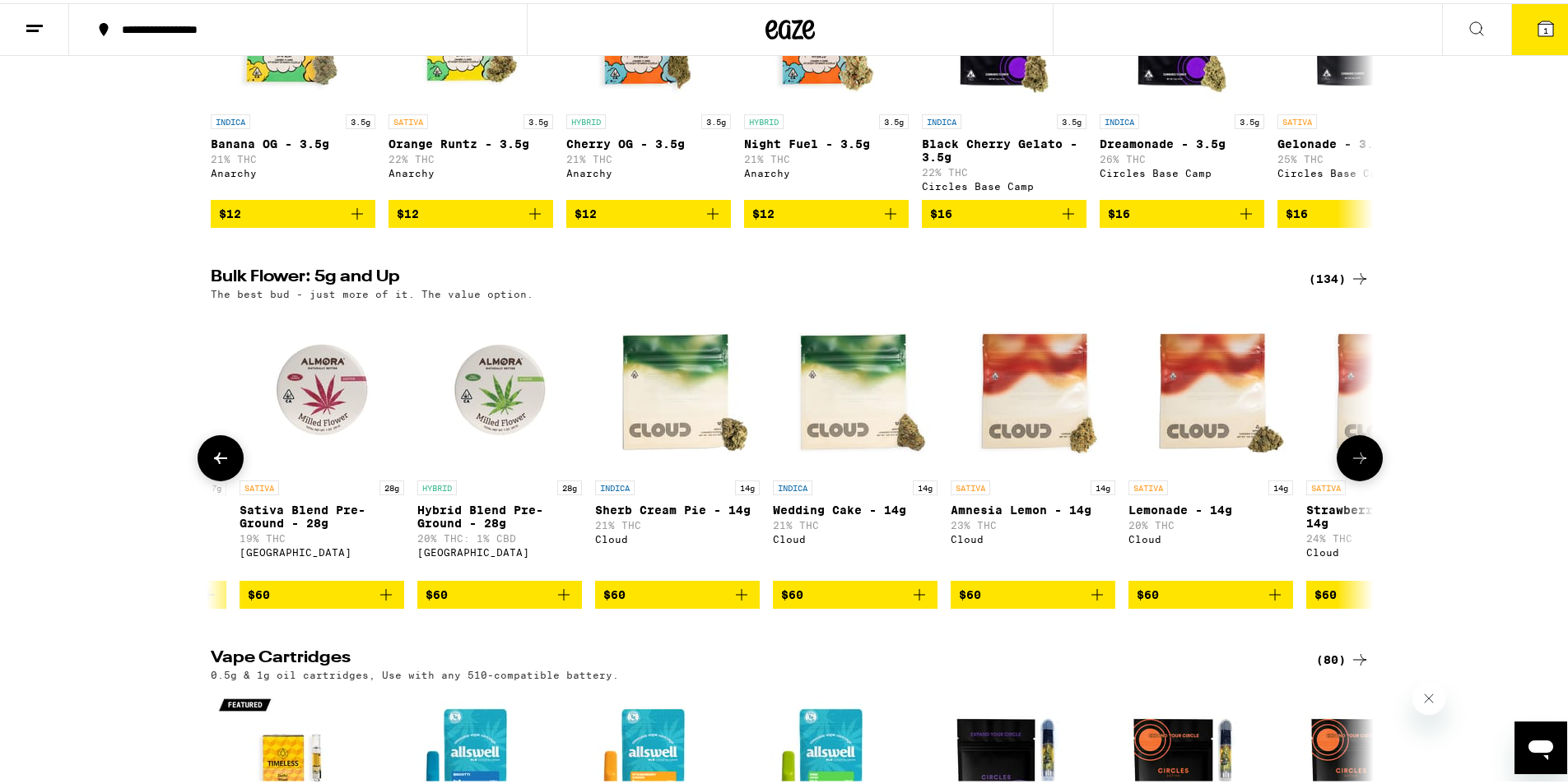
scroll to position [0, 11756]
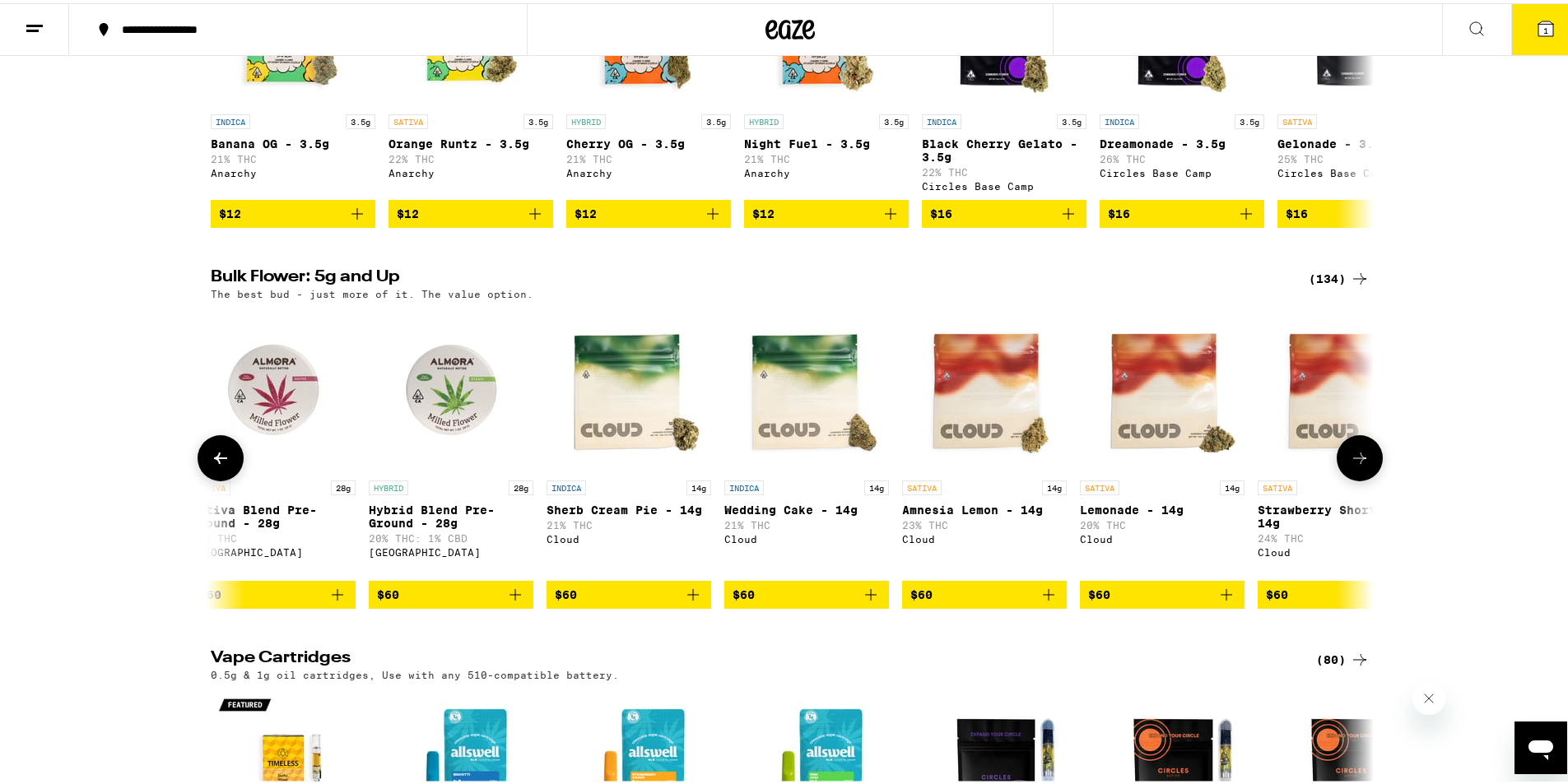
click at [1349, 478] on button at bounding box center [1360, 455] width 46 height 46
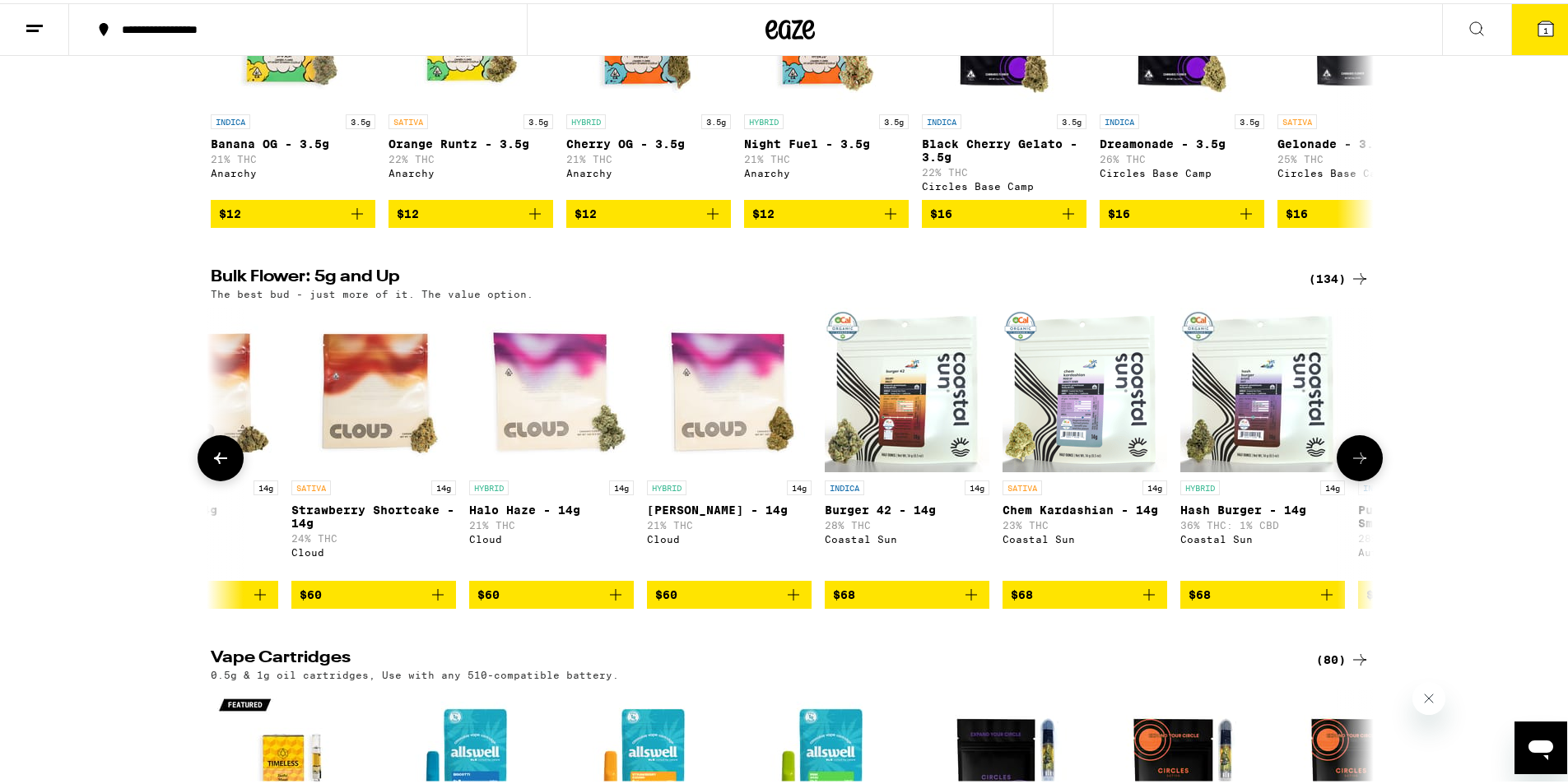
scroll to position [0, 12736]
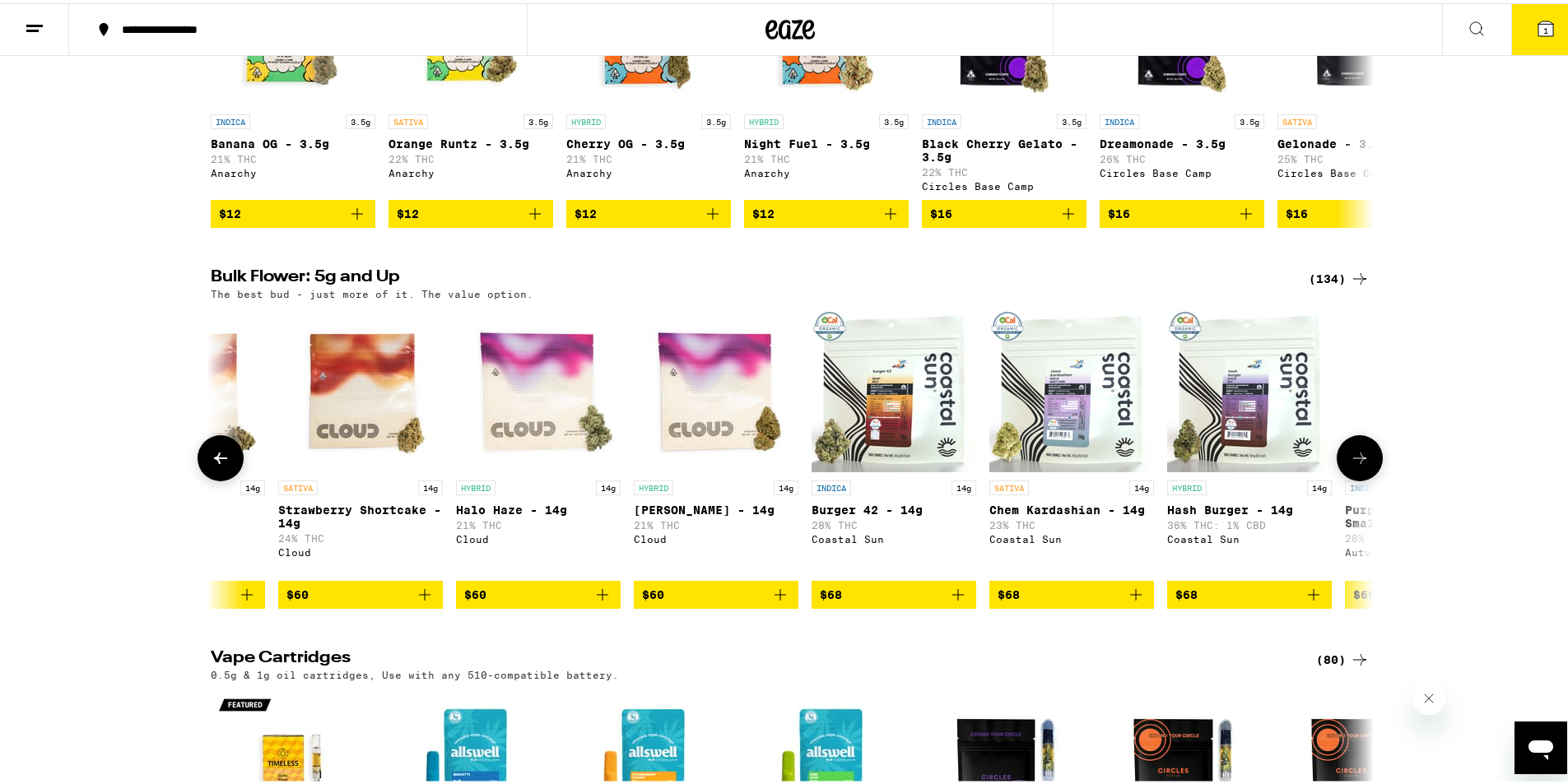
click at [1349, 478] on button at bounding box center [1360, 455] width 46 height 46
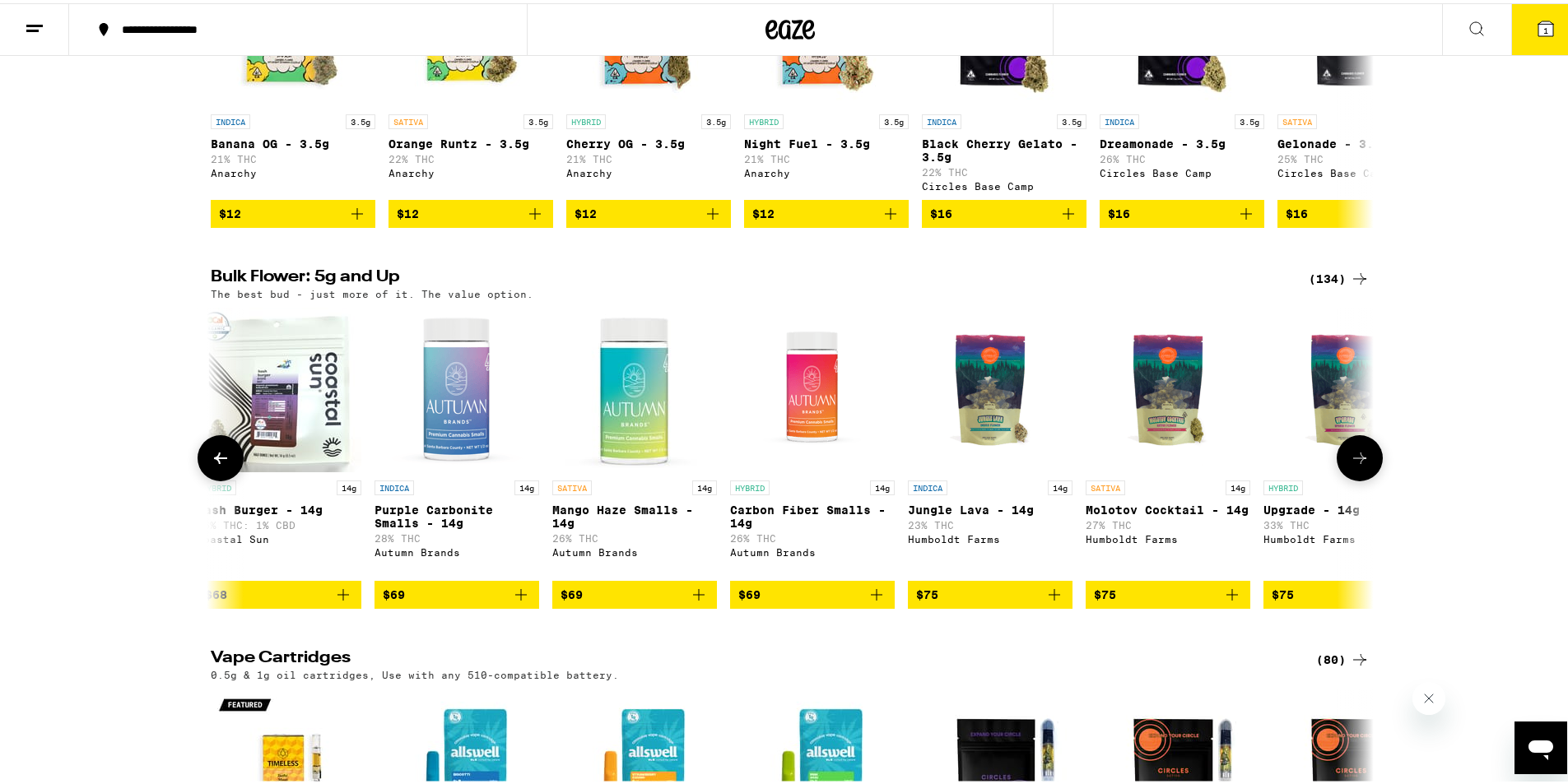
scroll to position [0, 13715]
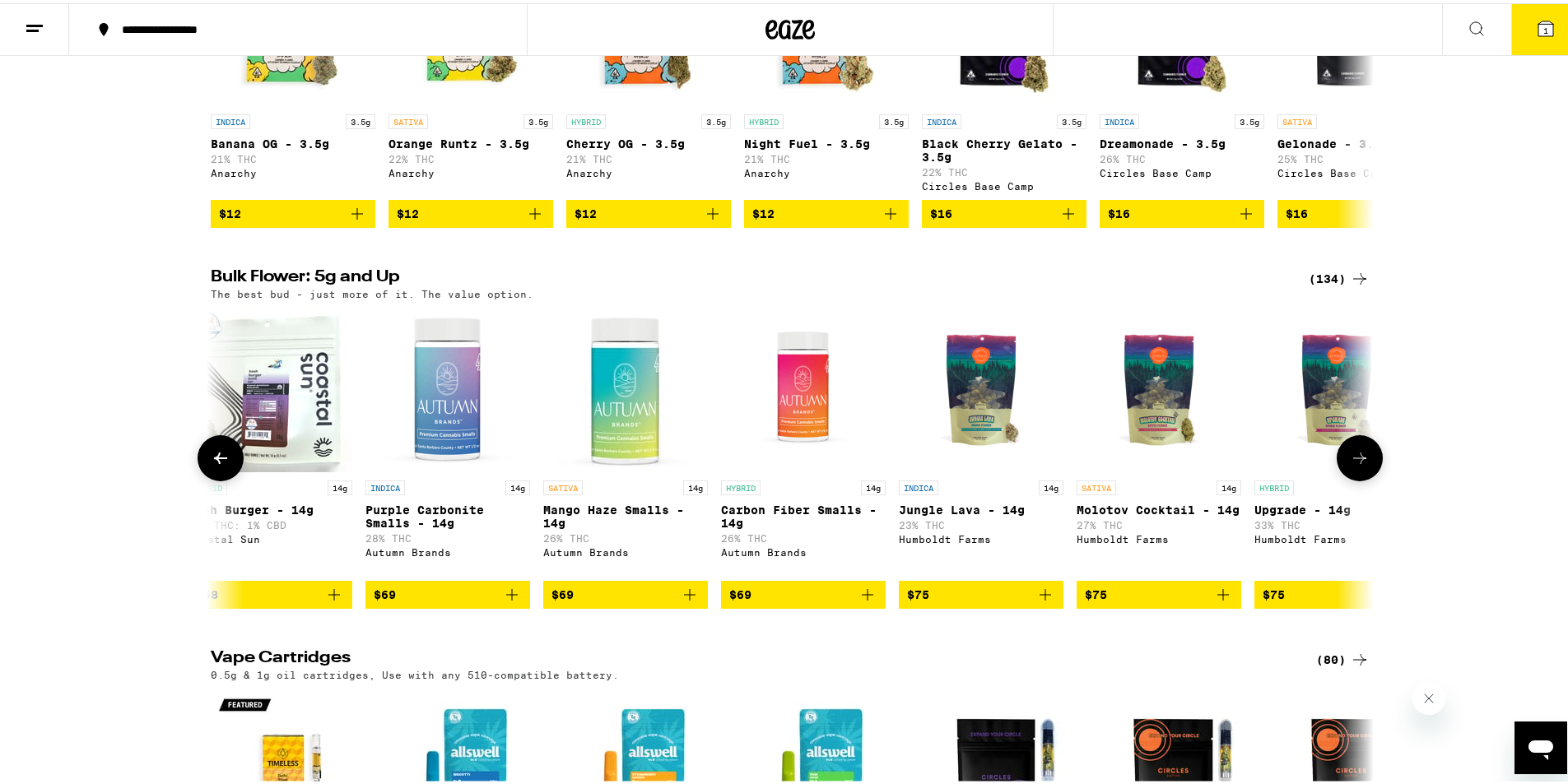
click at [1349, 478] on button at bounding box center [1360, 455] width 46 height 46
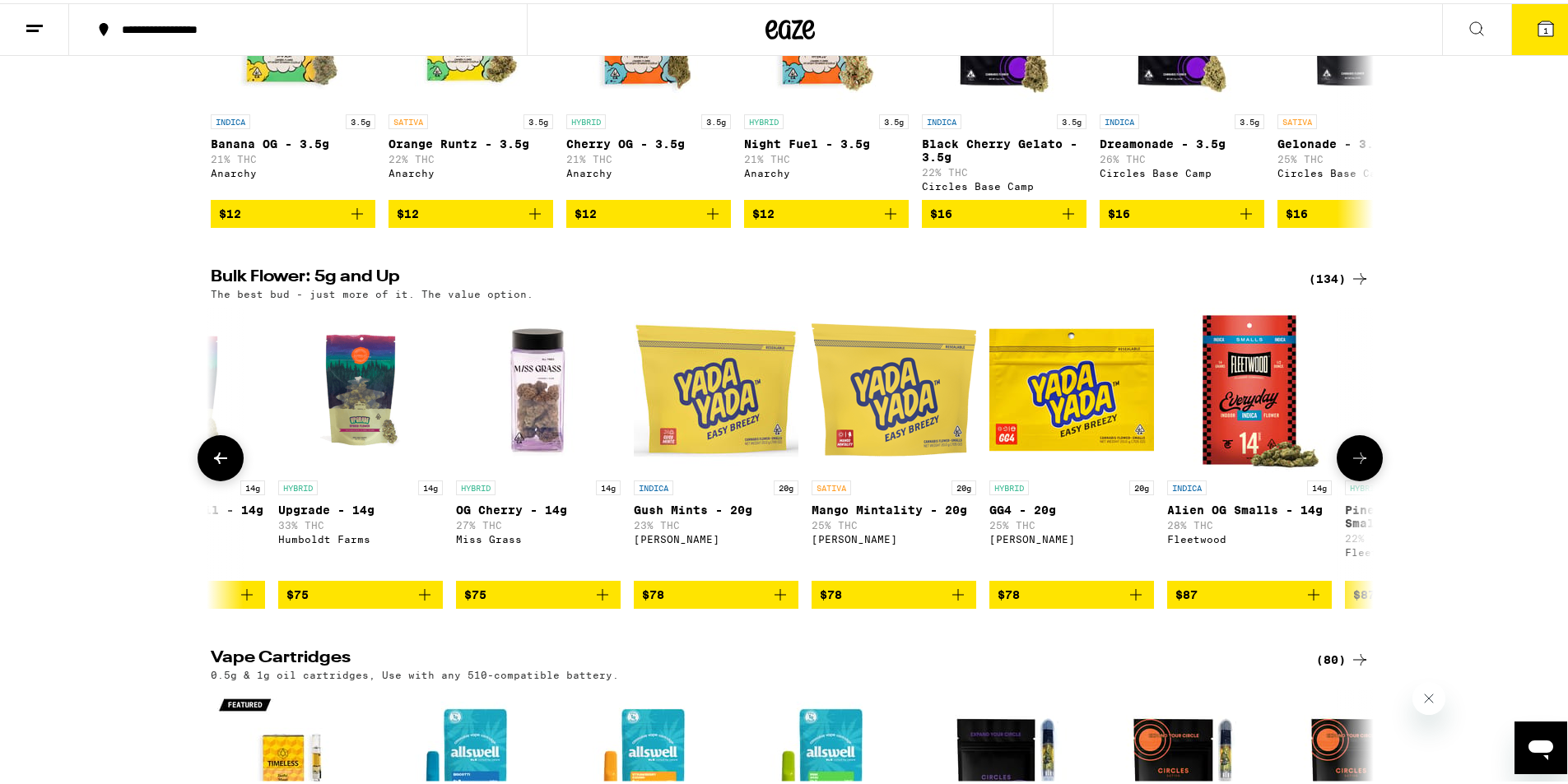
scroll to position [0, 14695]
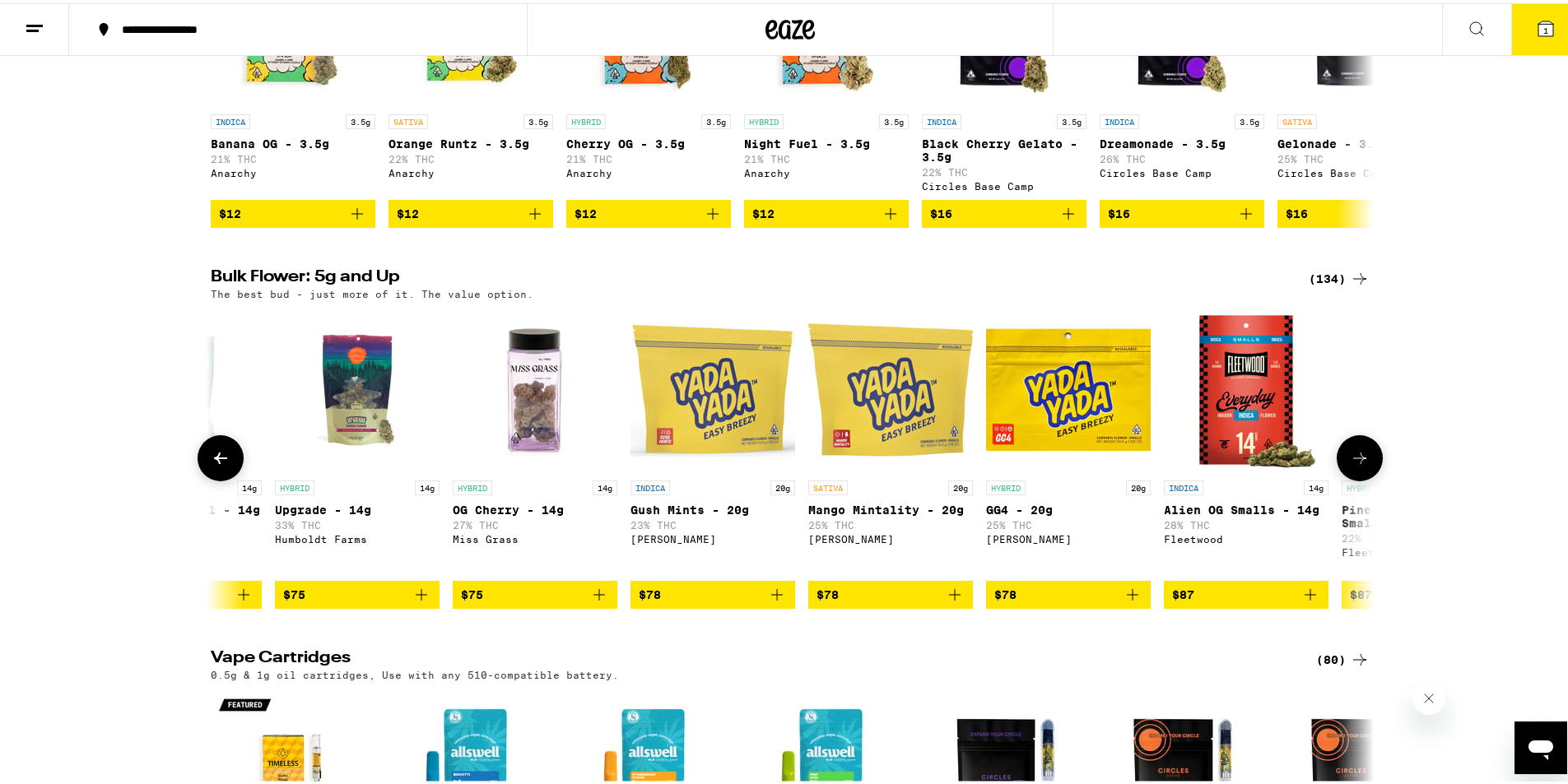
click at [1349, 478] on button at bounding box center [1360, 455] width 46 height 46
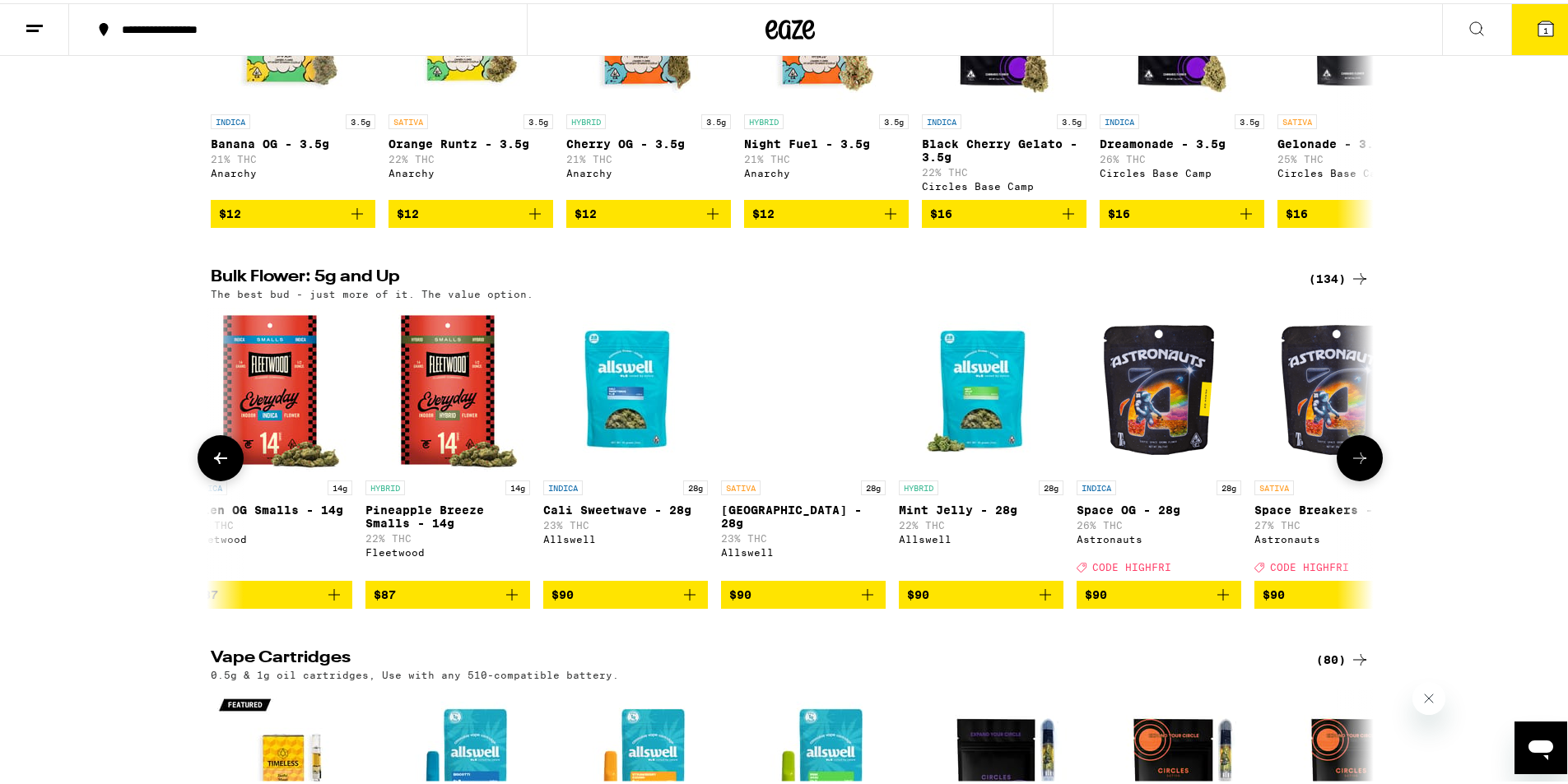
scroll to position [0, 15675]
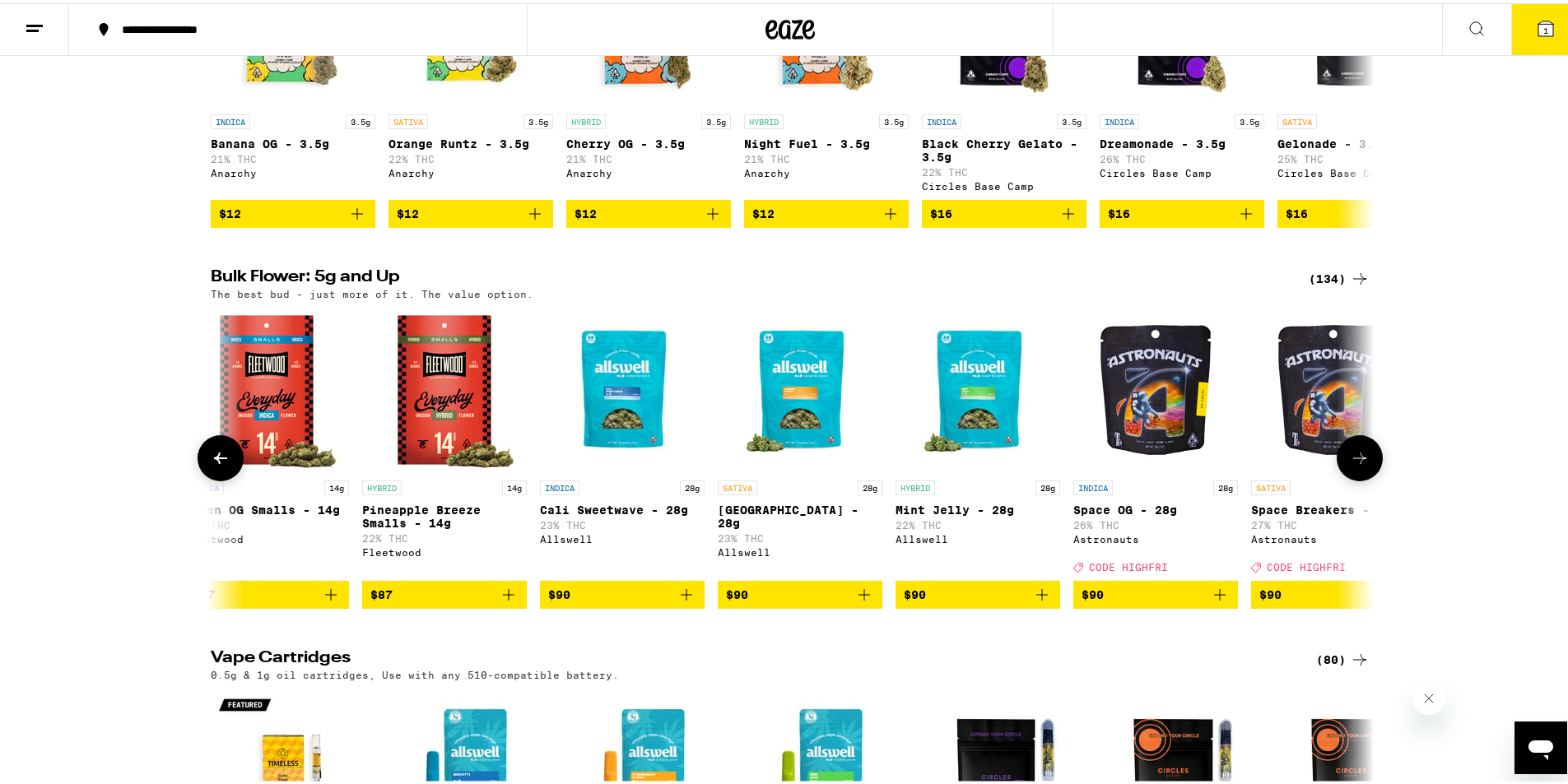
click at [1349, 478] on button at bounding box center [1360, 455] width 46 height 46
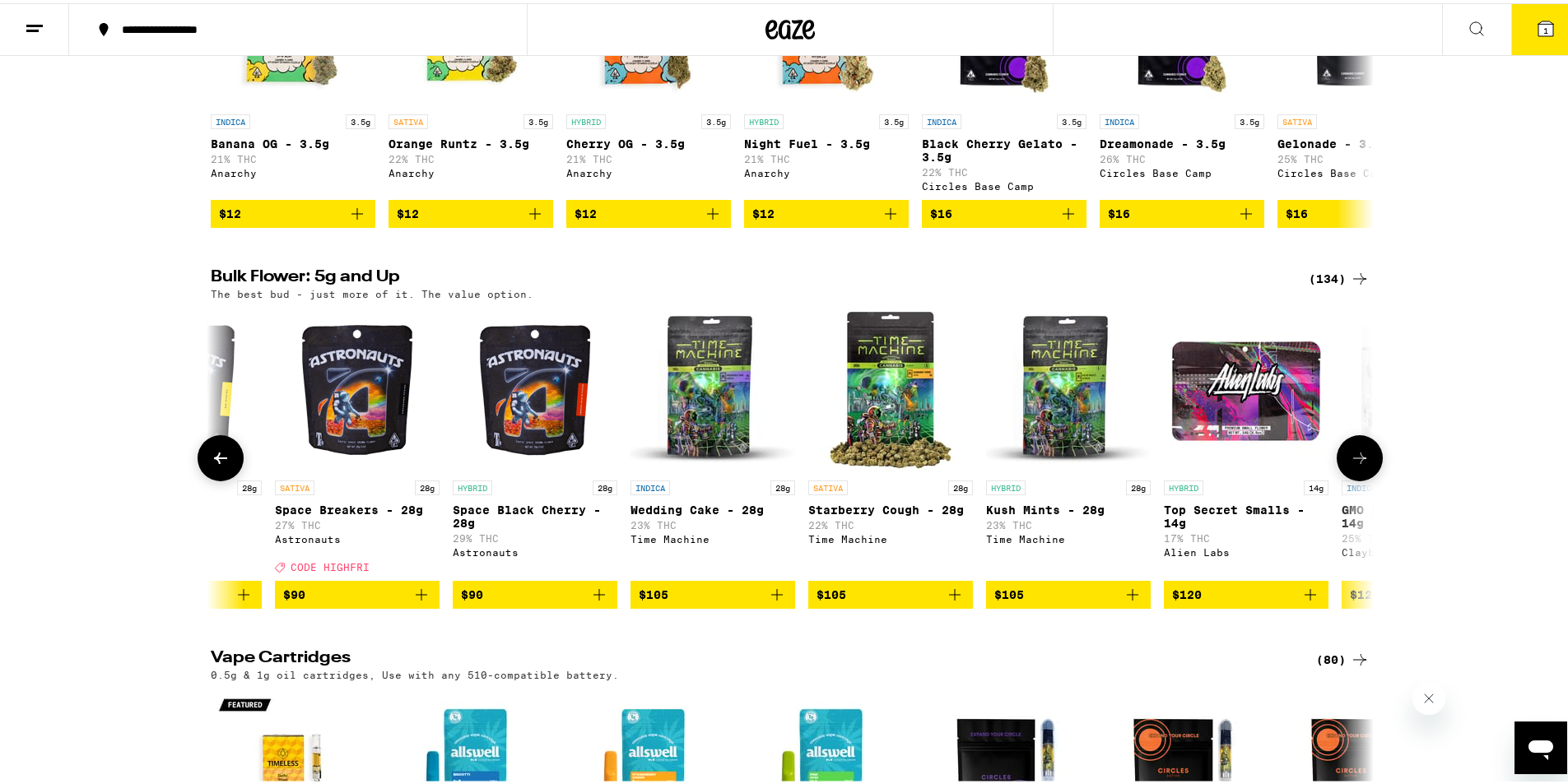
scroll to position [0, 16655]
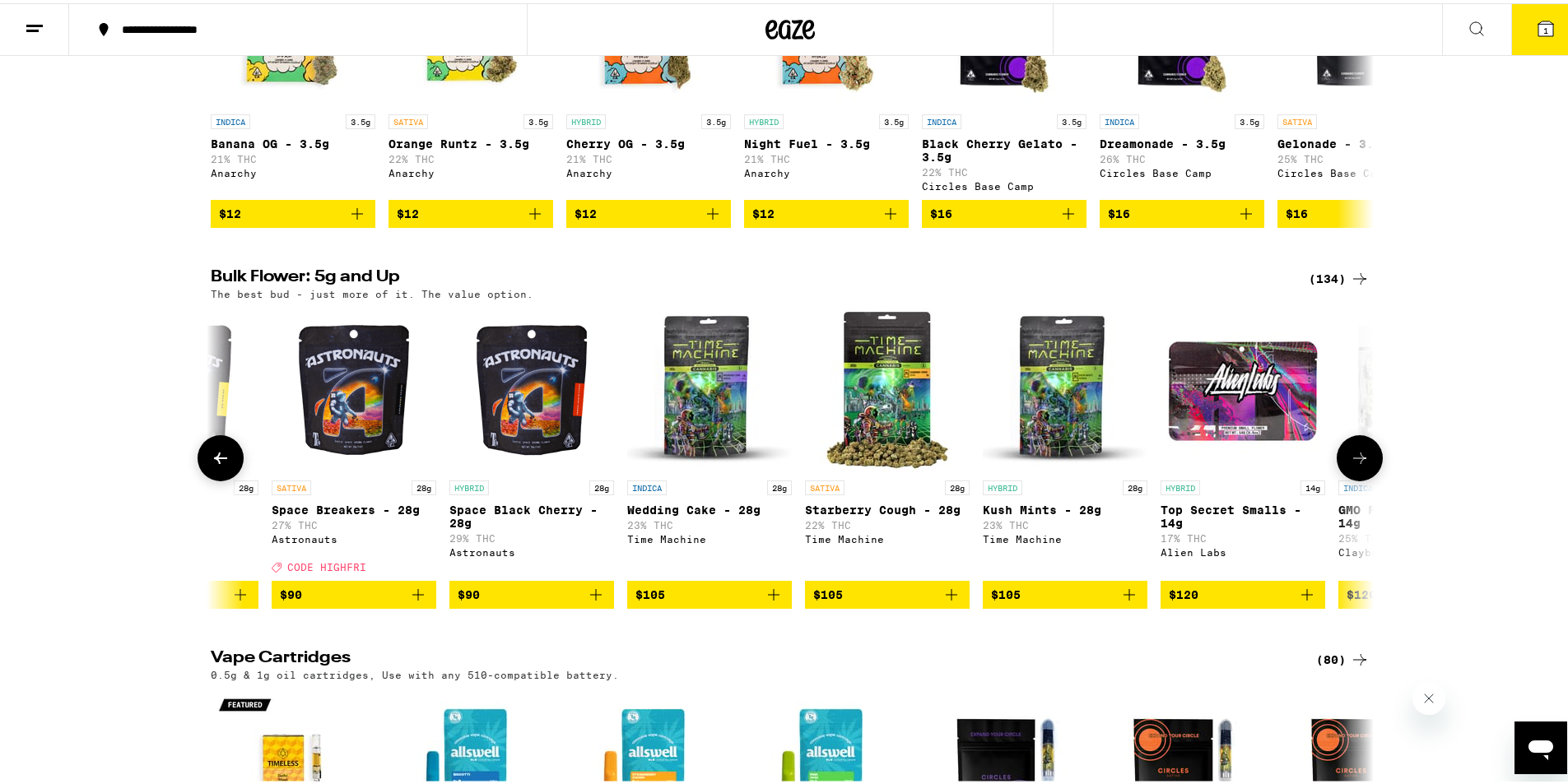
click at [1349, 478] on button at bounding box center [1360, 455] width 46 height 46
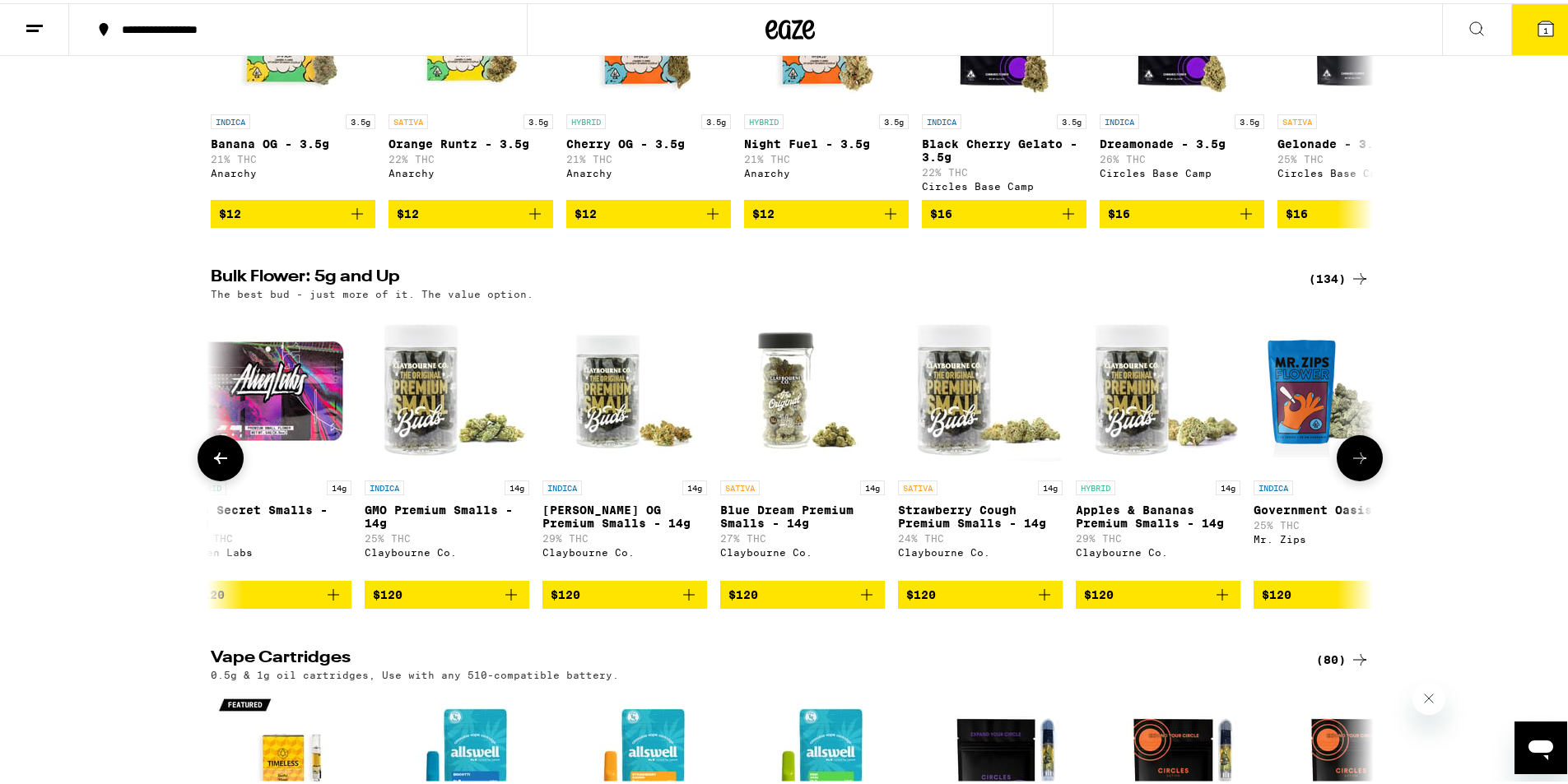
scroll to position [0, 17634]
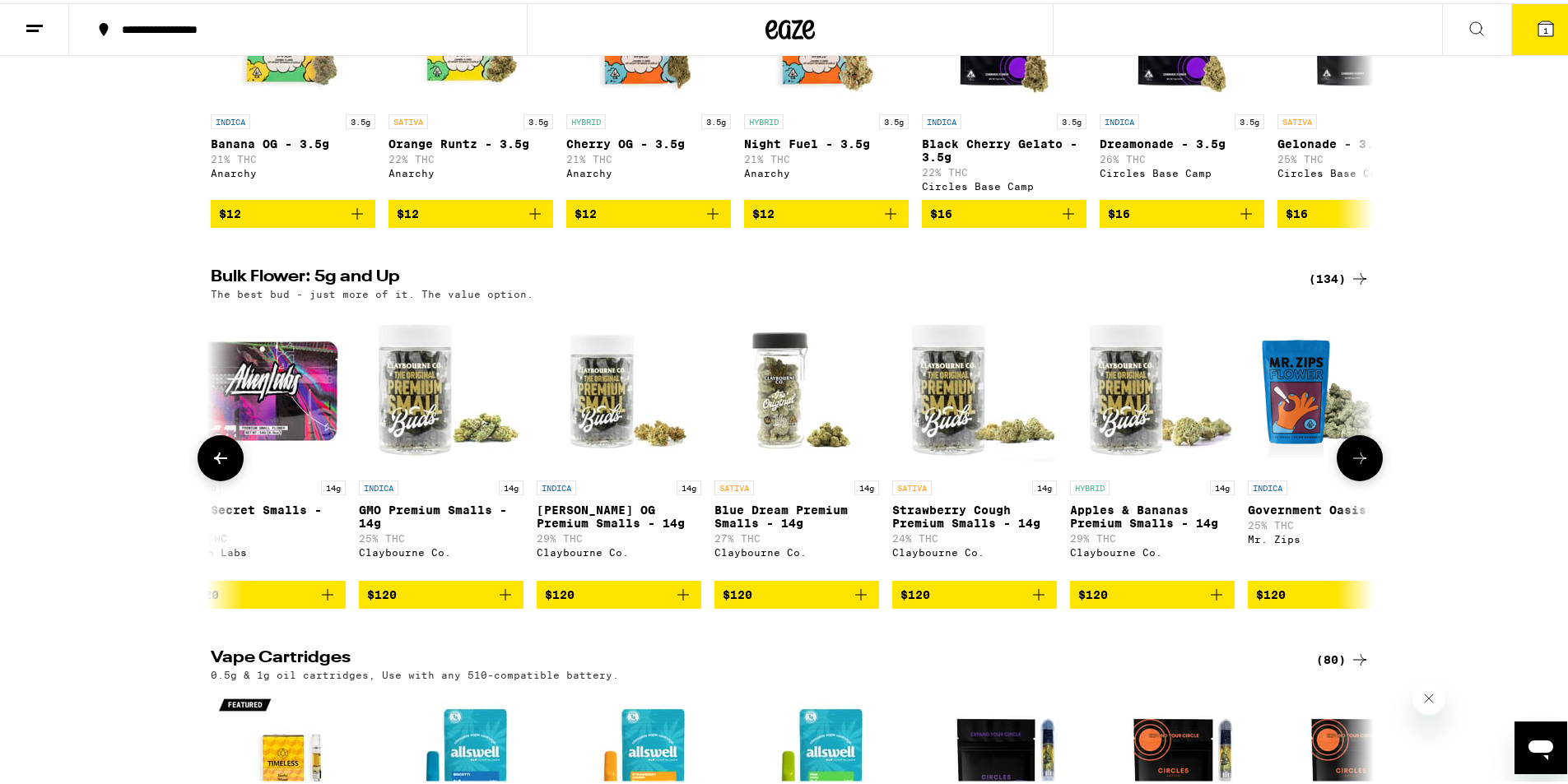
click at [1349, 478] on button at bounding box center [1360, 455] width 46 height 46
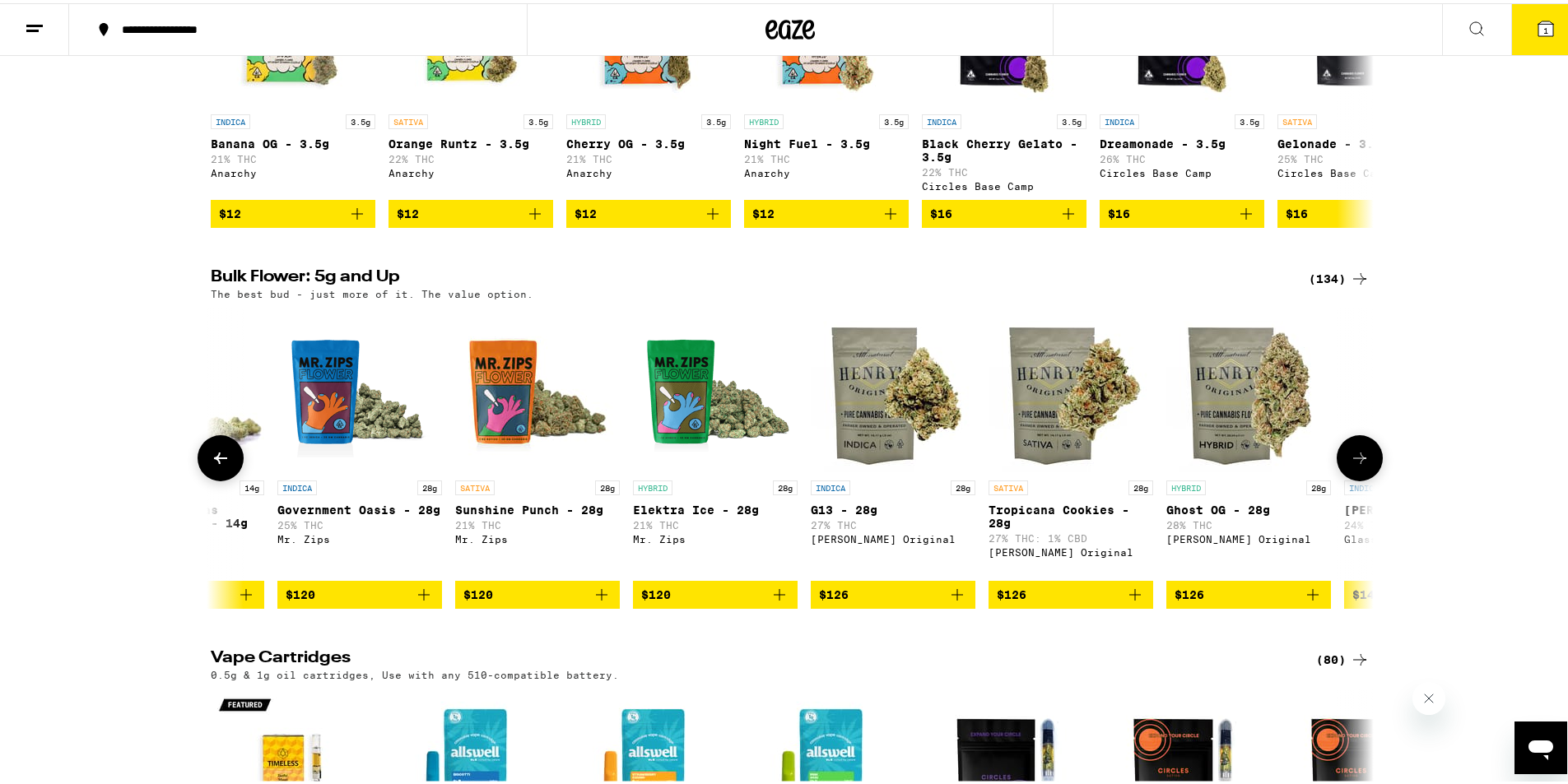
scroll to position [0, 18613]
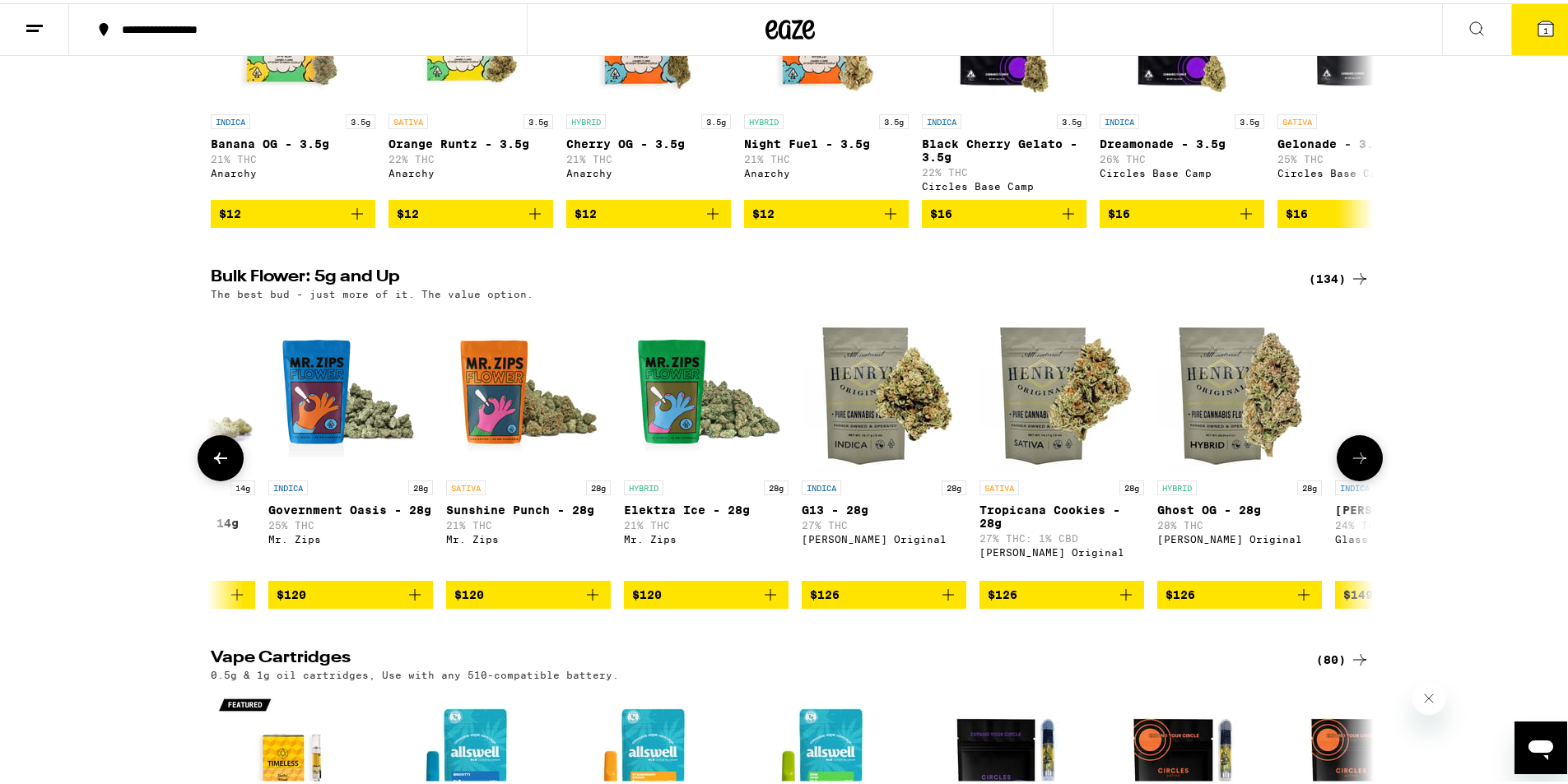
click at [1349, 478] on button at bounding box center [1360, 455] width 46 height 46
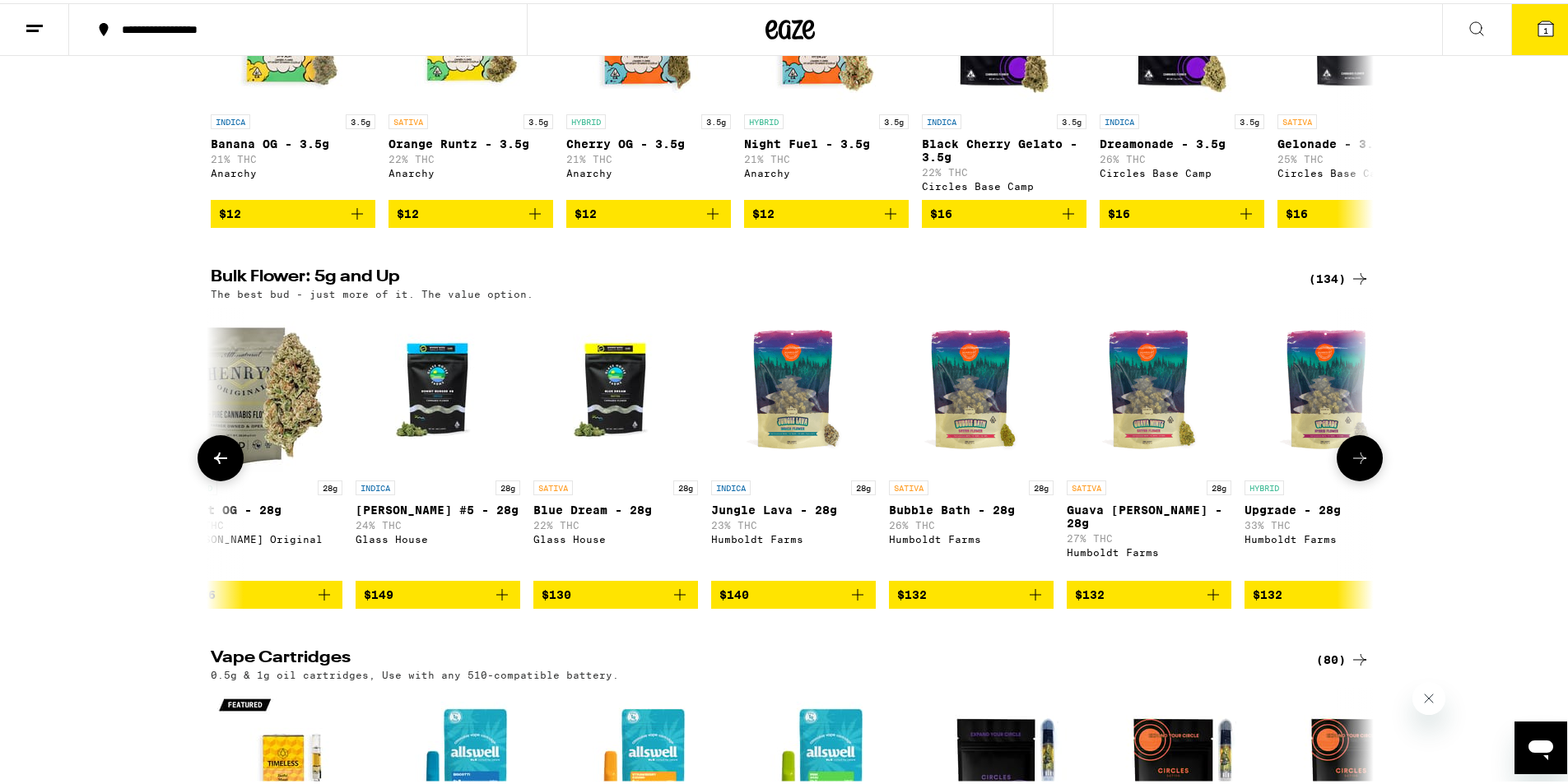
click at [1349, 478] on button at bounding box center [1360, 455] width 46 height 46
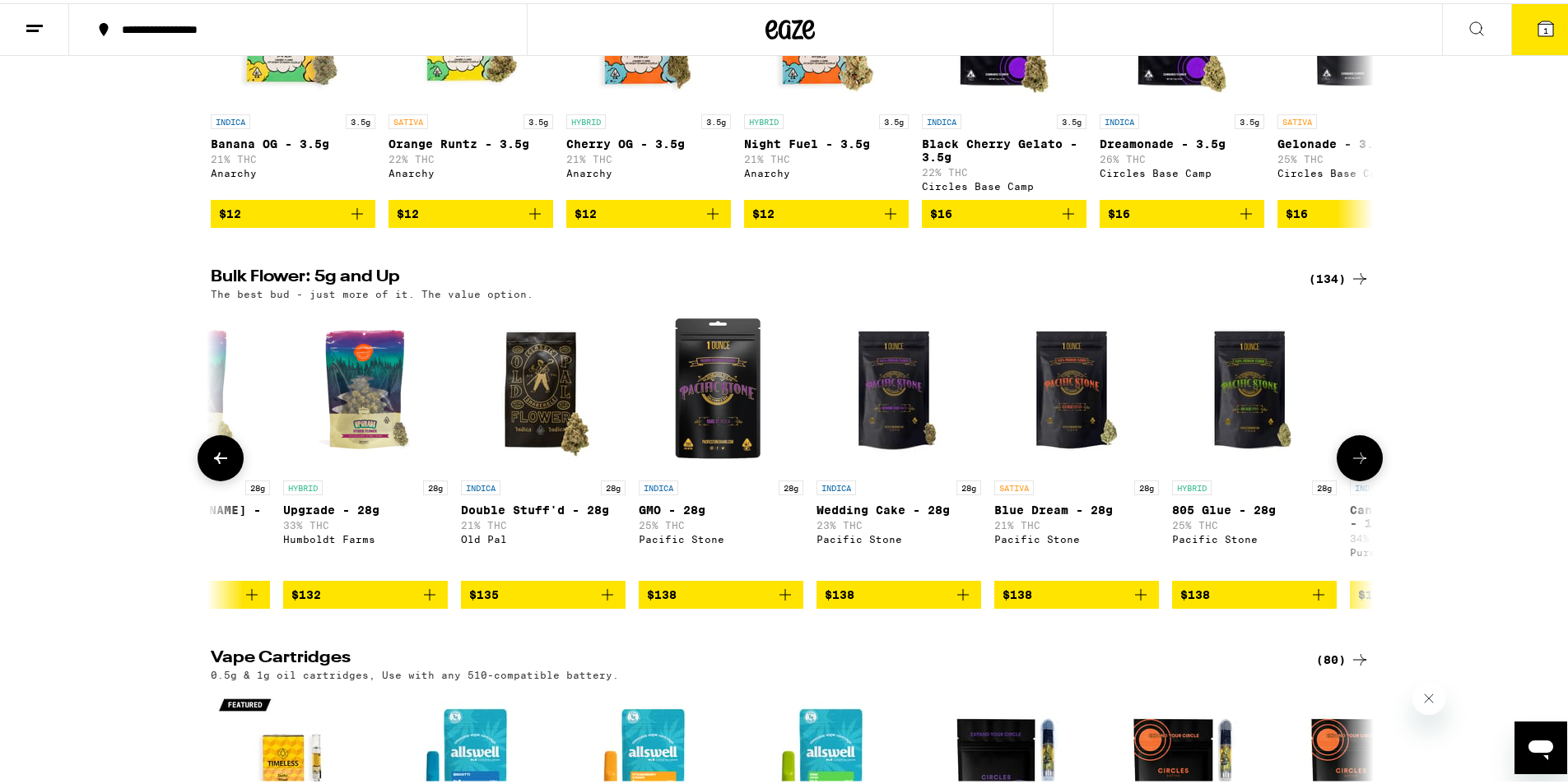
scroll to position [0, 20573]
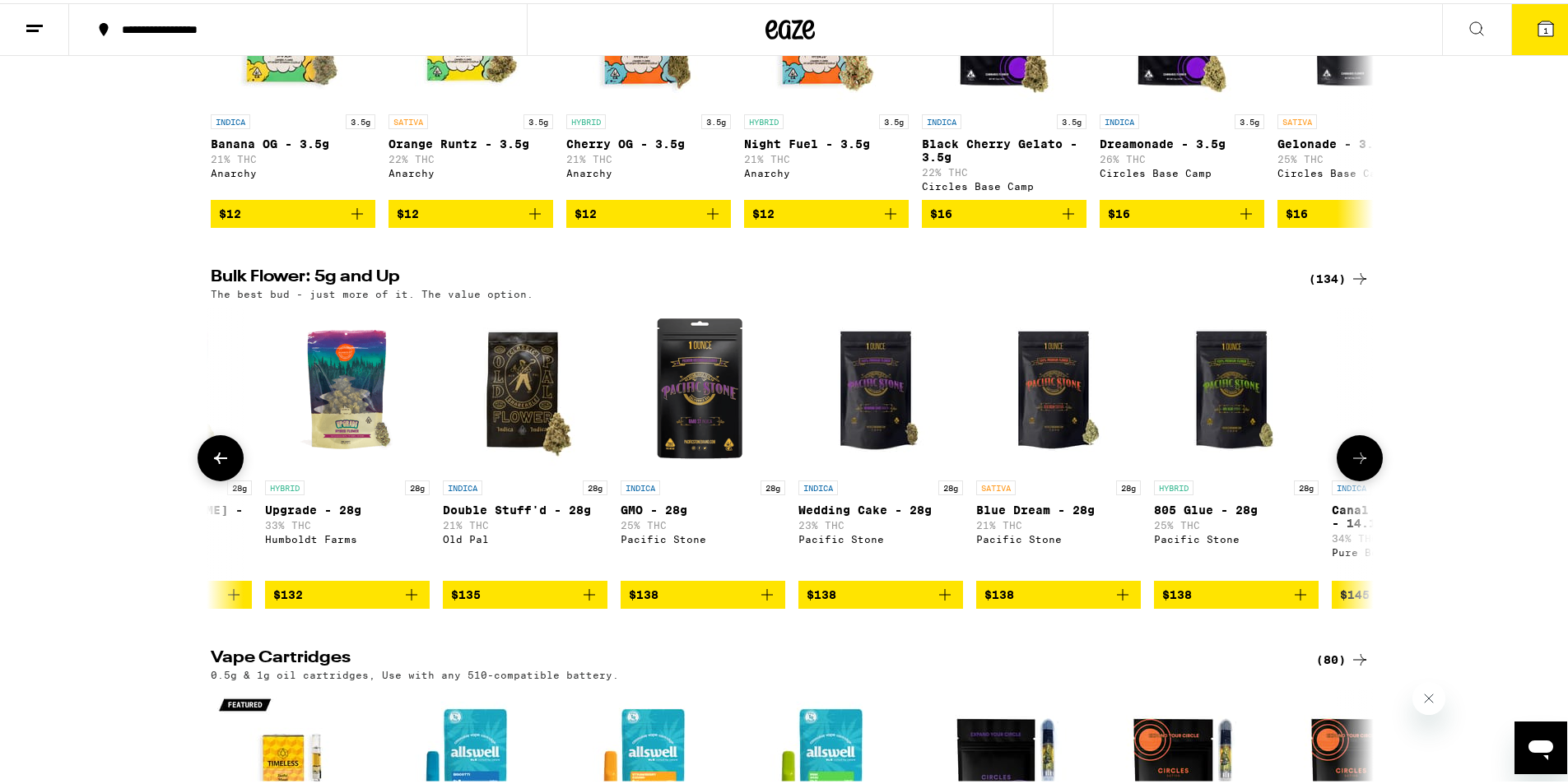
click at [1349, 478] on button at bounding box center [1360, 455] width 46 height 46
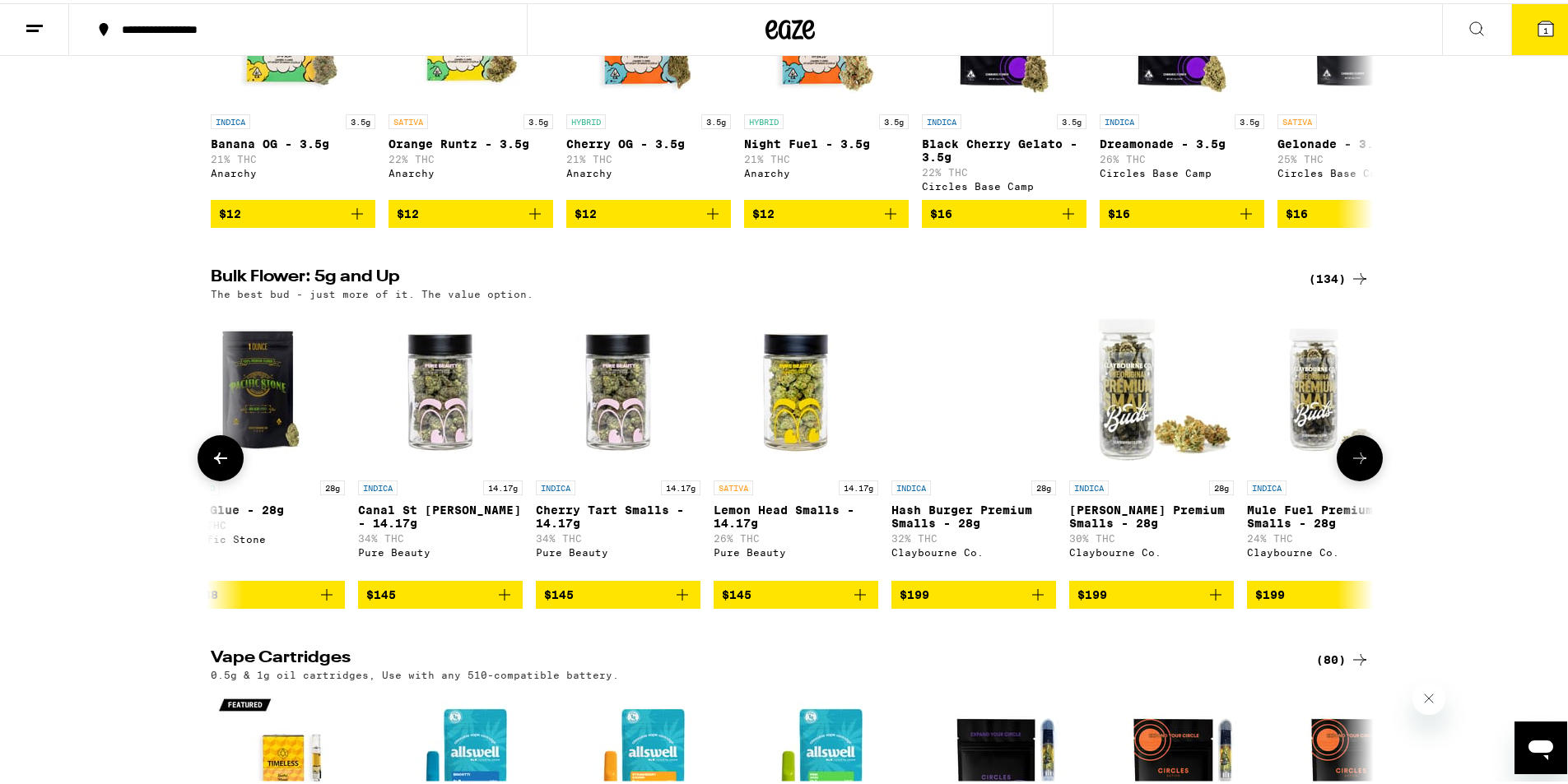
scroll to position [0, 21552]
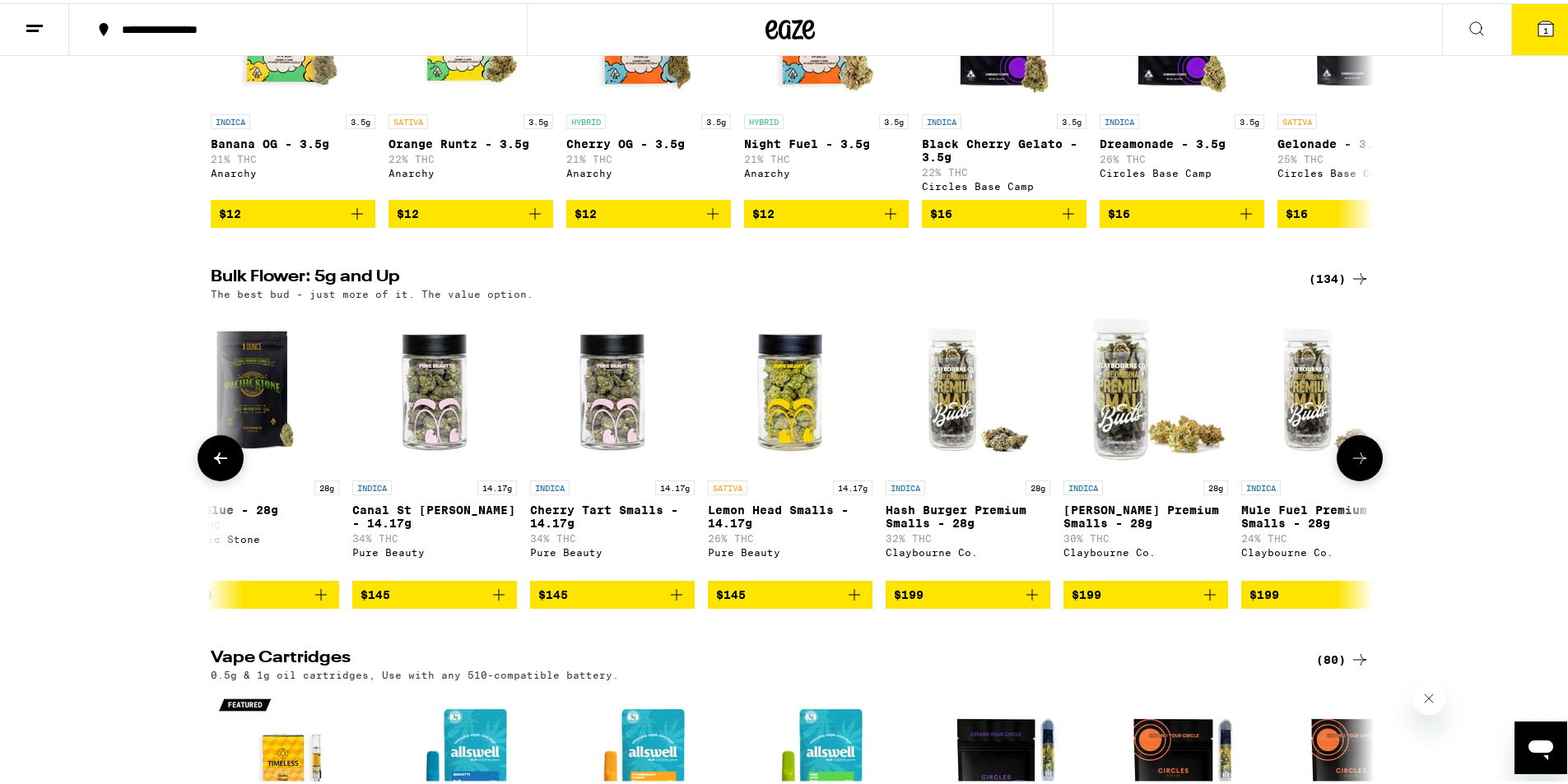
click at [1349, 478] on button at bounding box center [1360, 455] width 46 height 46
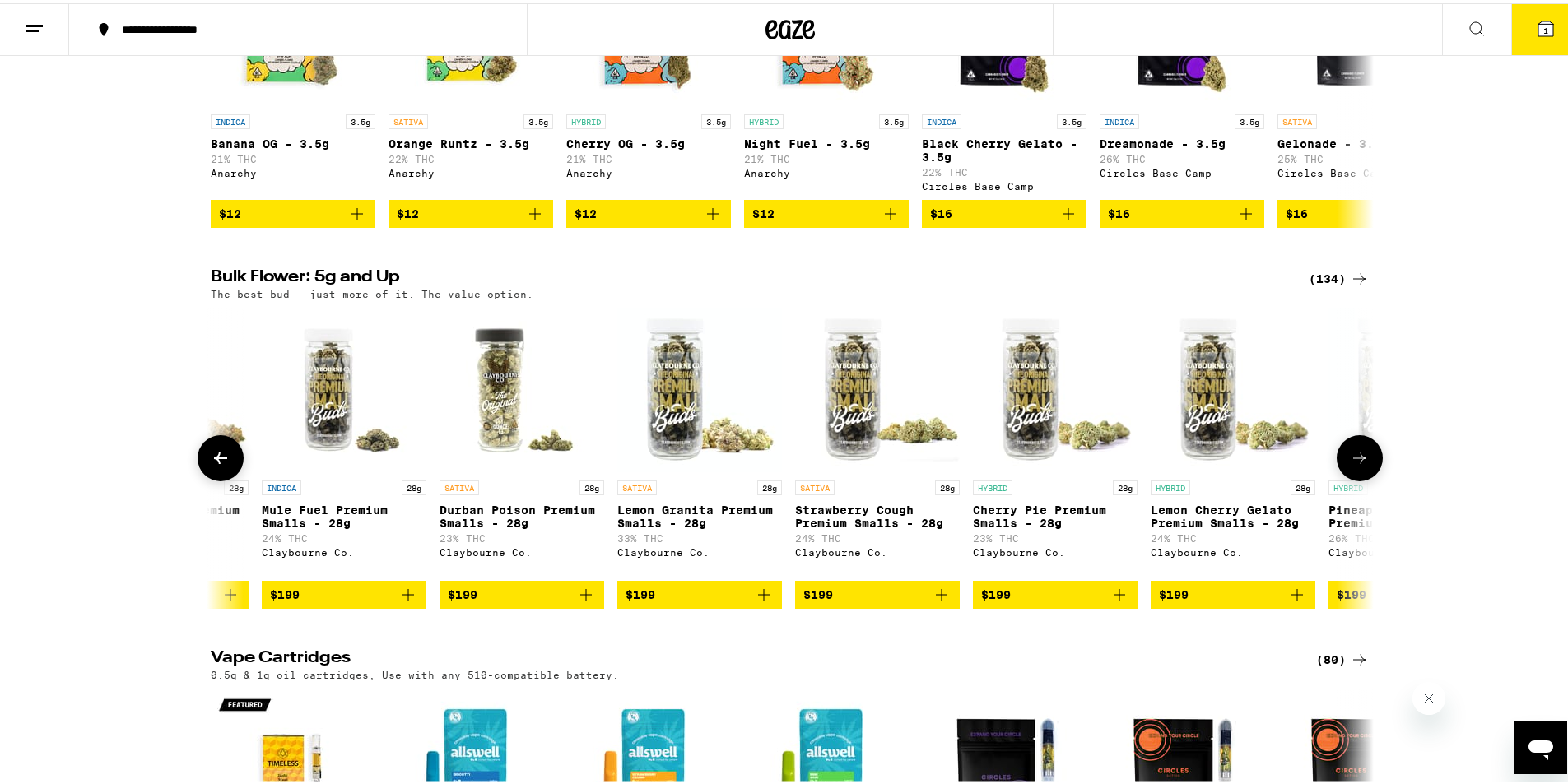
click at [1349, 478] on button at bounding box center [1360, 455] width 46 height 46
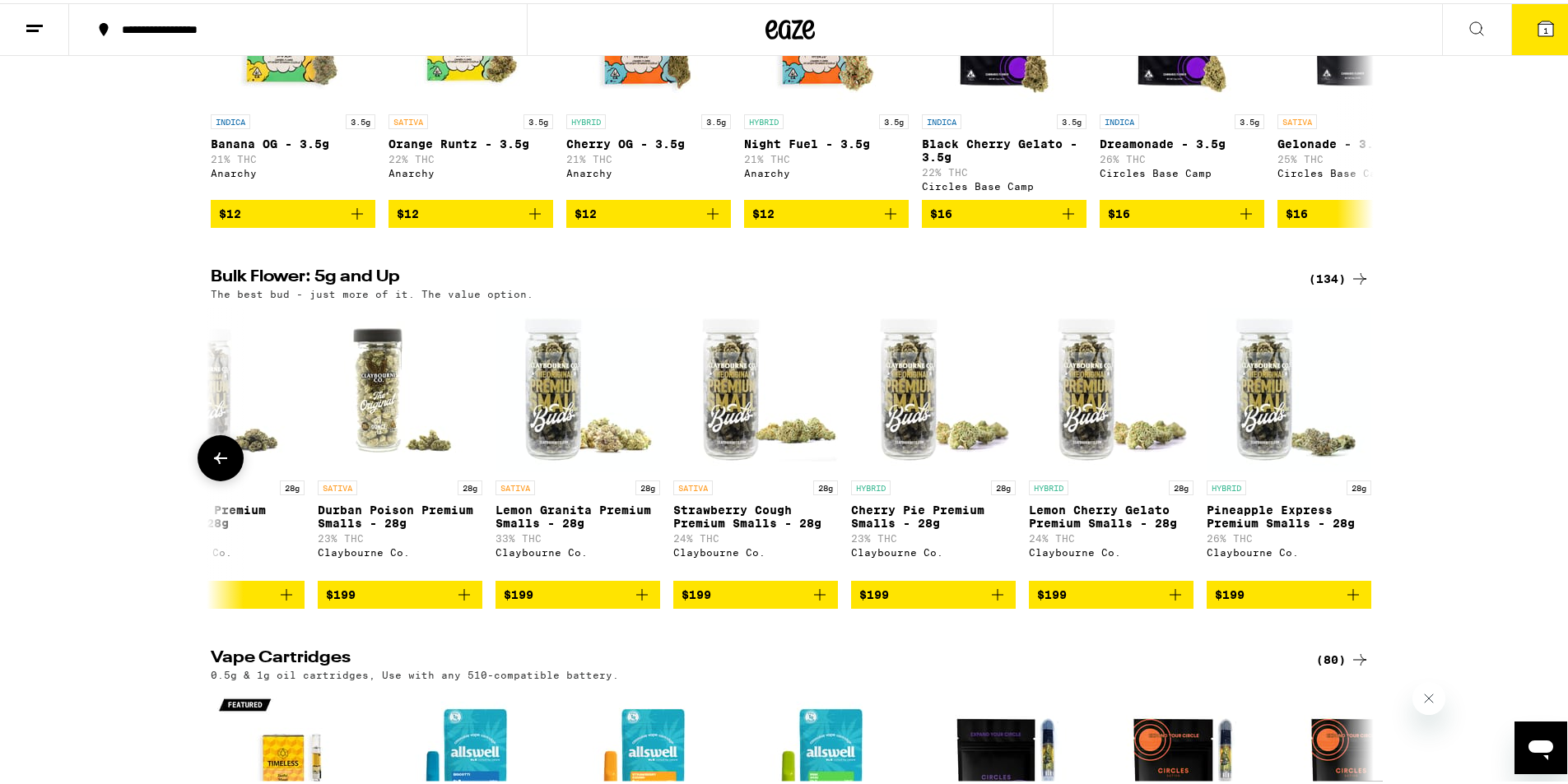
scroll to position [0, 22669]
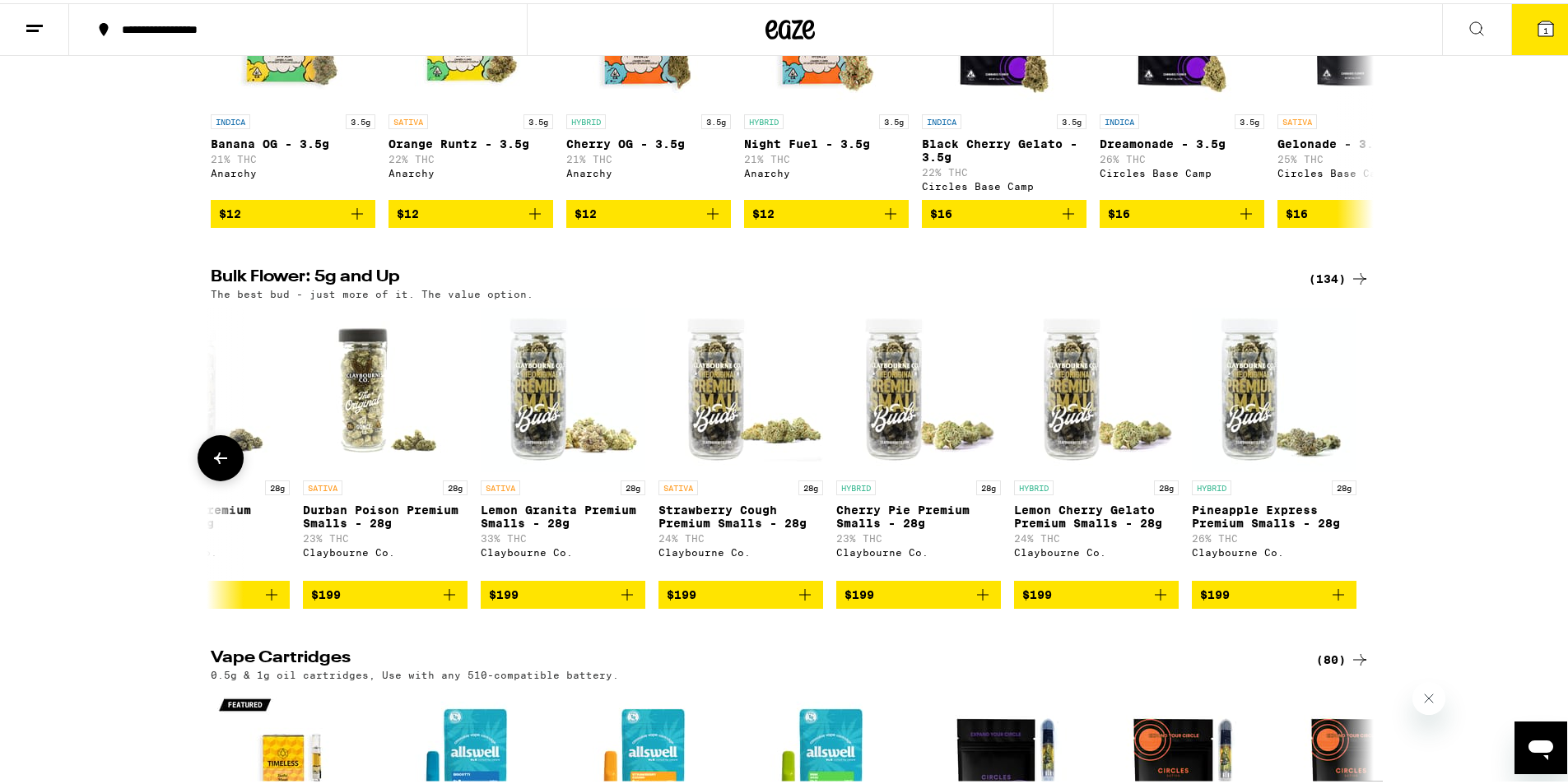
click at [1349, 478] on div at bounding box center [1360, 455] width 46 height 46
click at [1353, 91] on icon at bounding box center [1360, 82] width 20 height 20
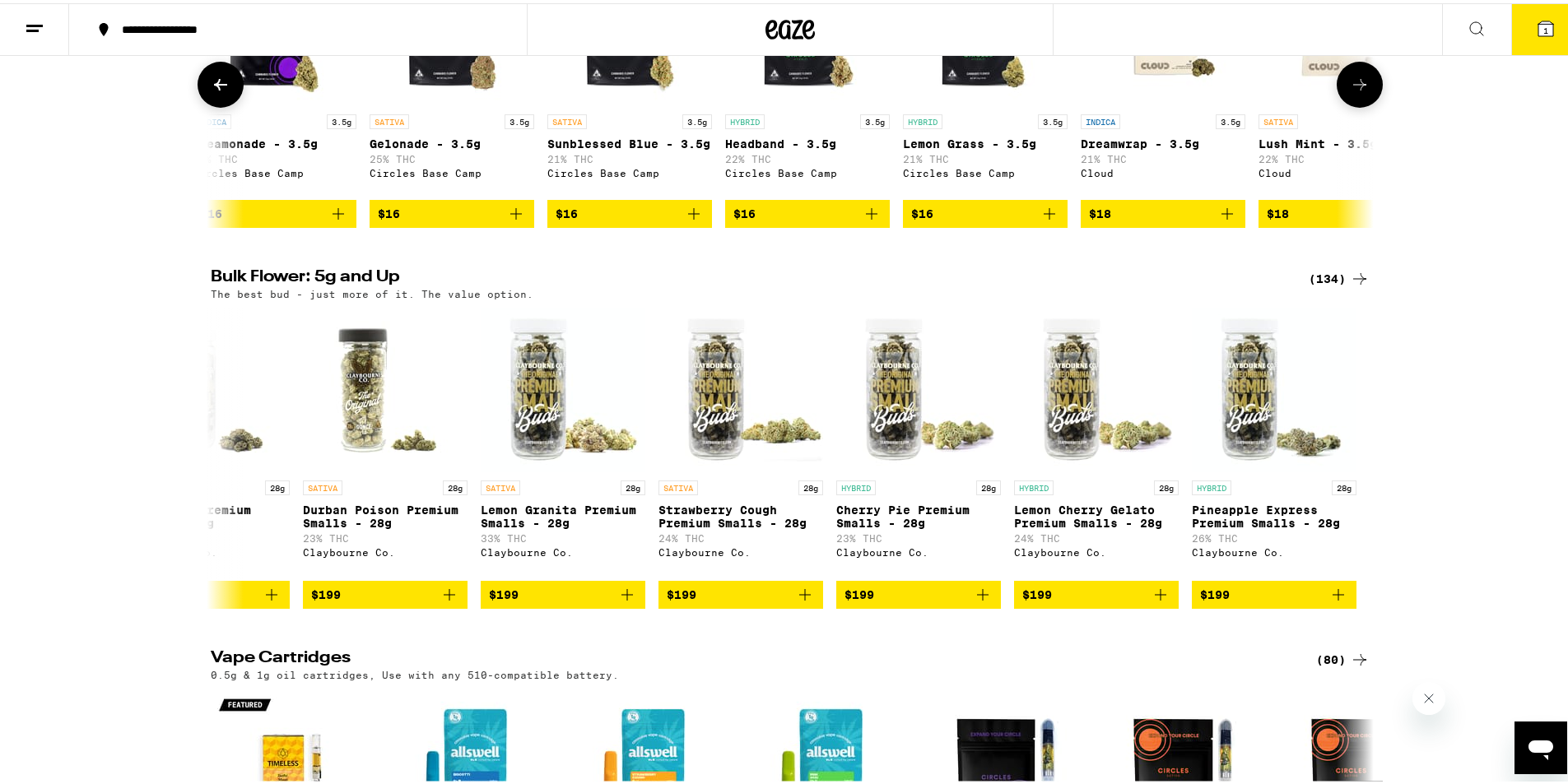
scroll to position [0, 980]
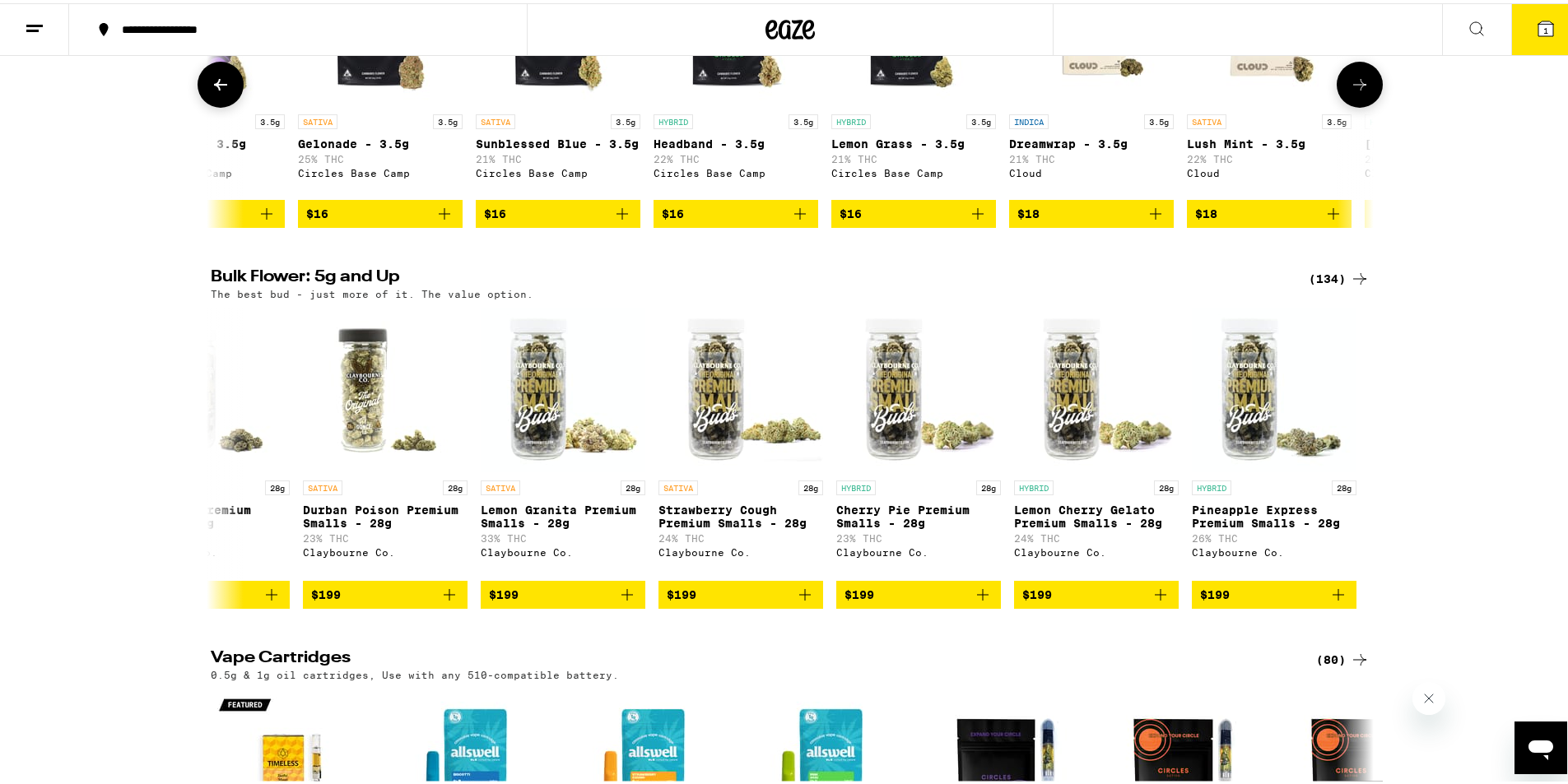
click at [1353, 91] on icon at bounding box center [1360, 82] width 20 height 20
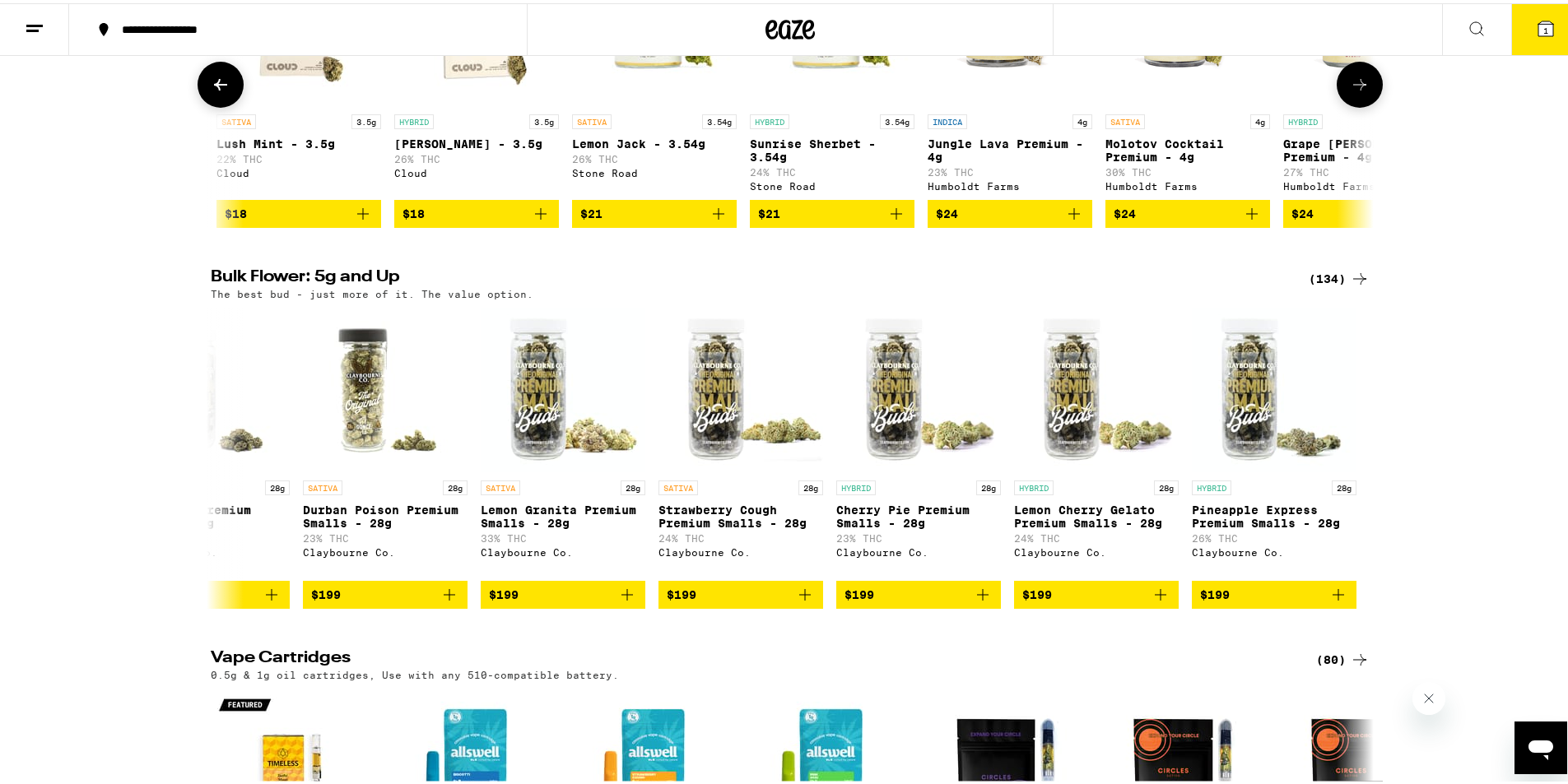
scroll to position [0, 1959]
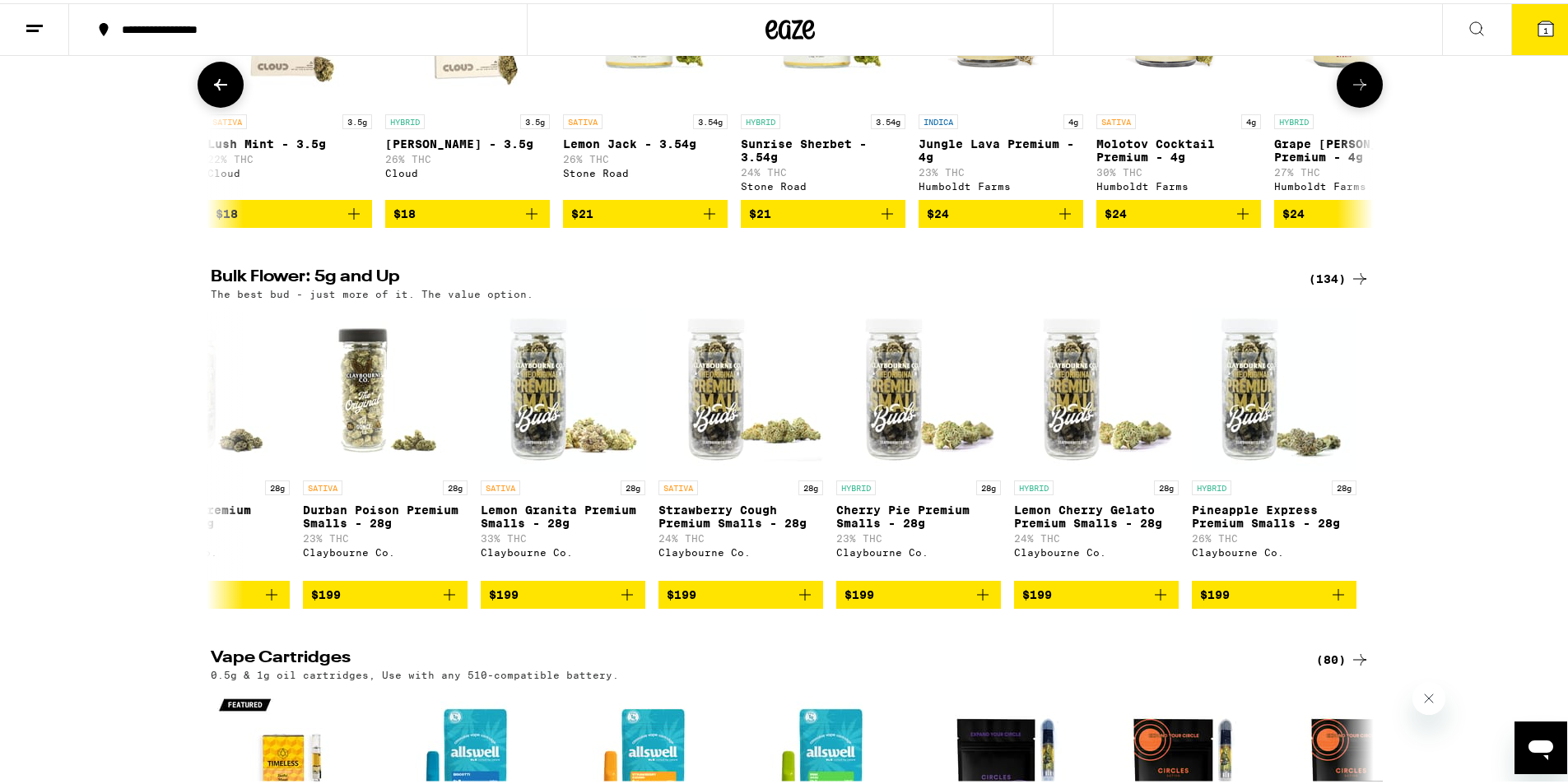
click at [1353, 91] on icon at bounding box center [1360, 82] width 20 height 20
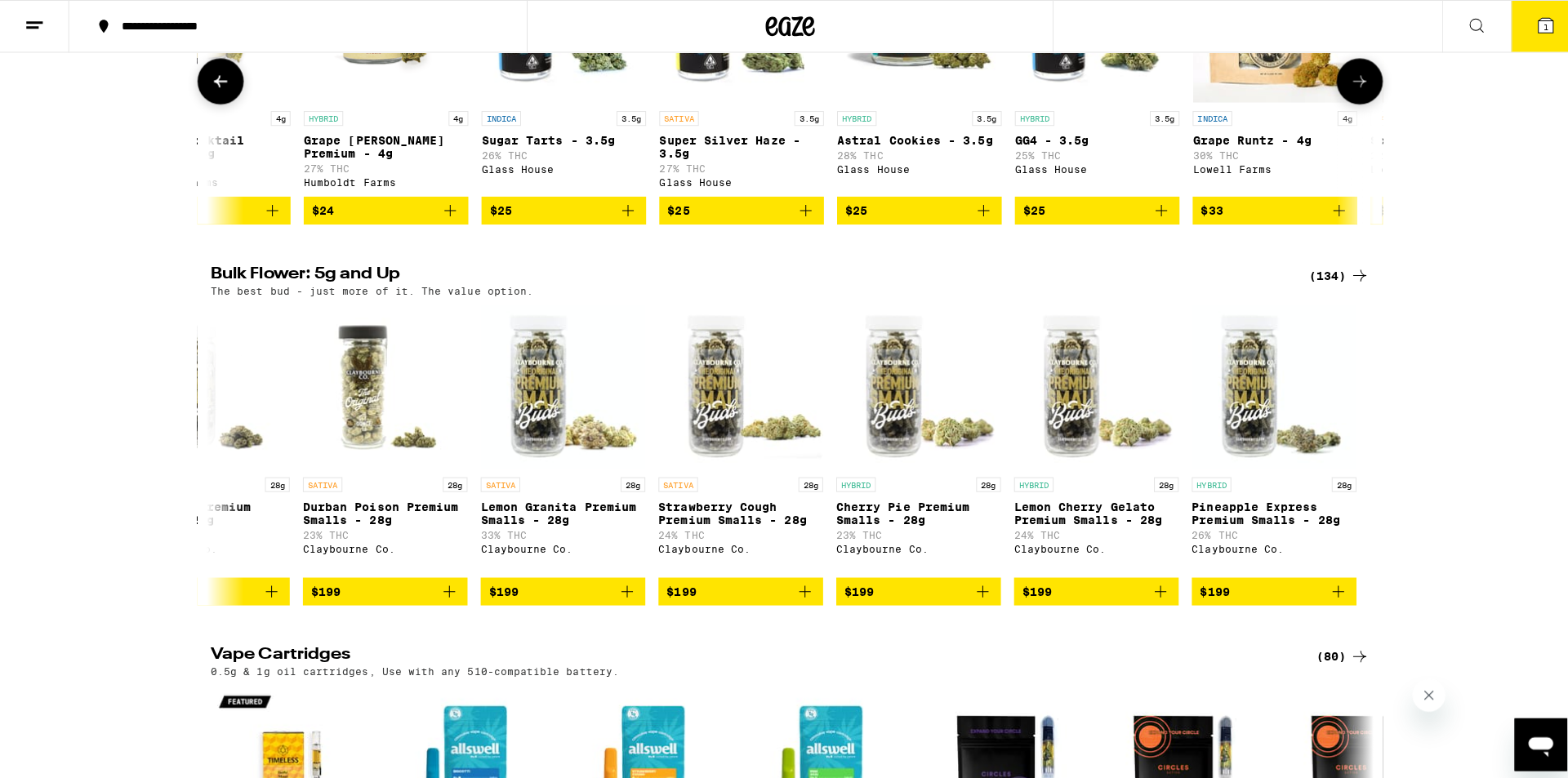
scroll to position [0, 2916]
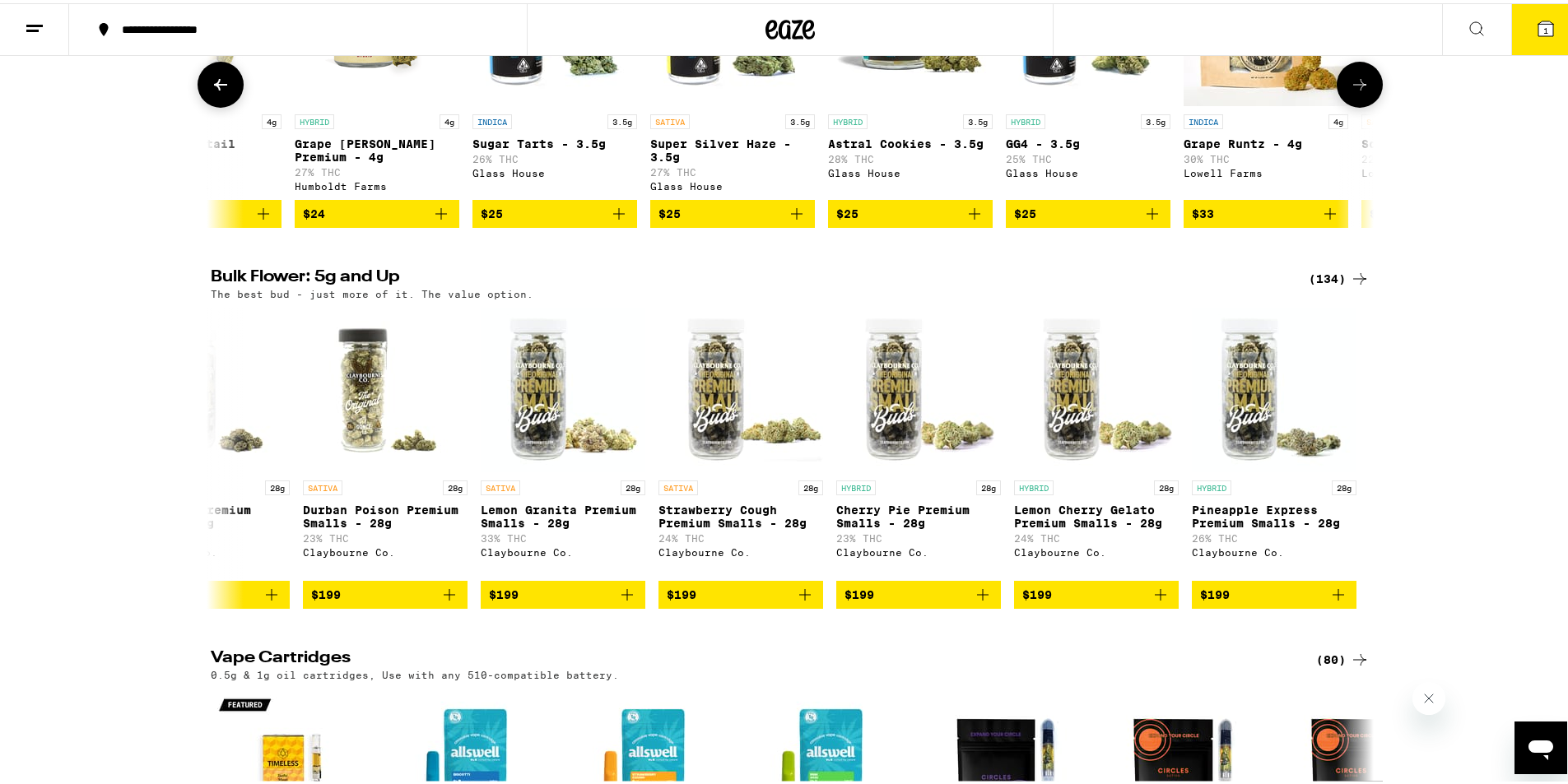
click at [1026, 147] on p "GG4 - 3.5g" at bounding box center [1087, 140] width 164 height 13
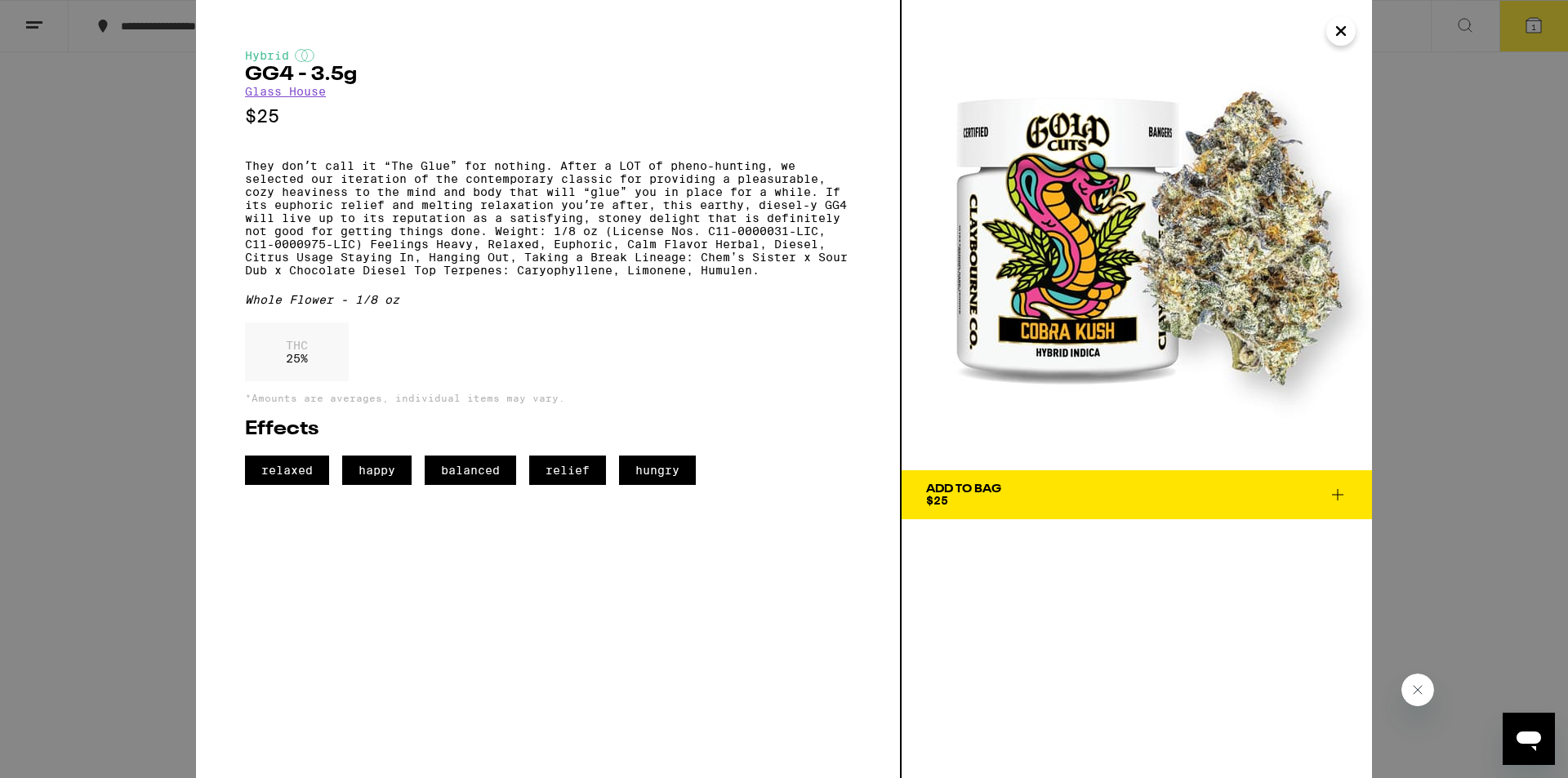
click at [1216, 493] on span "Add To Bag $25" at bounding box center [1137, 495] width 421 height 23
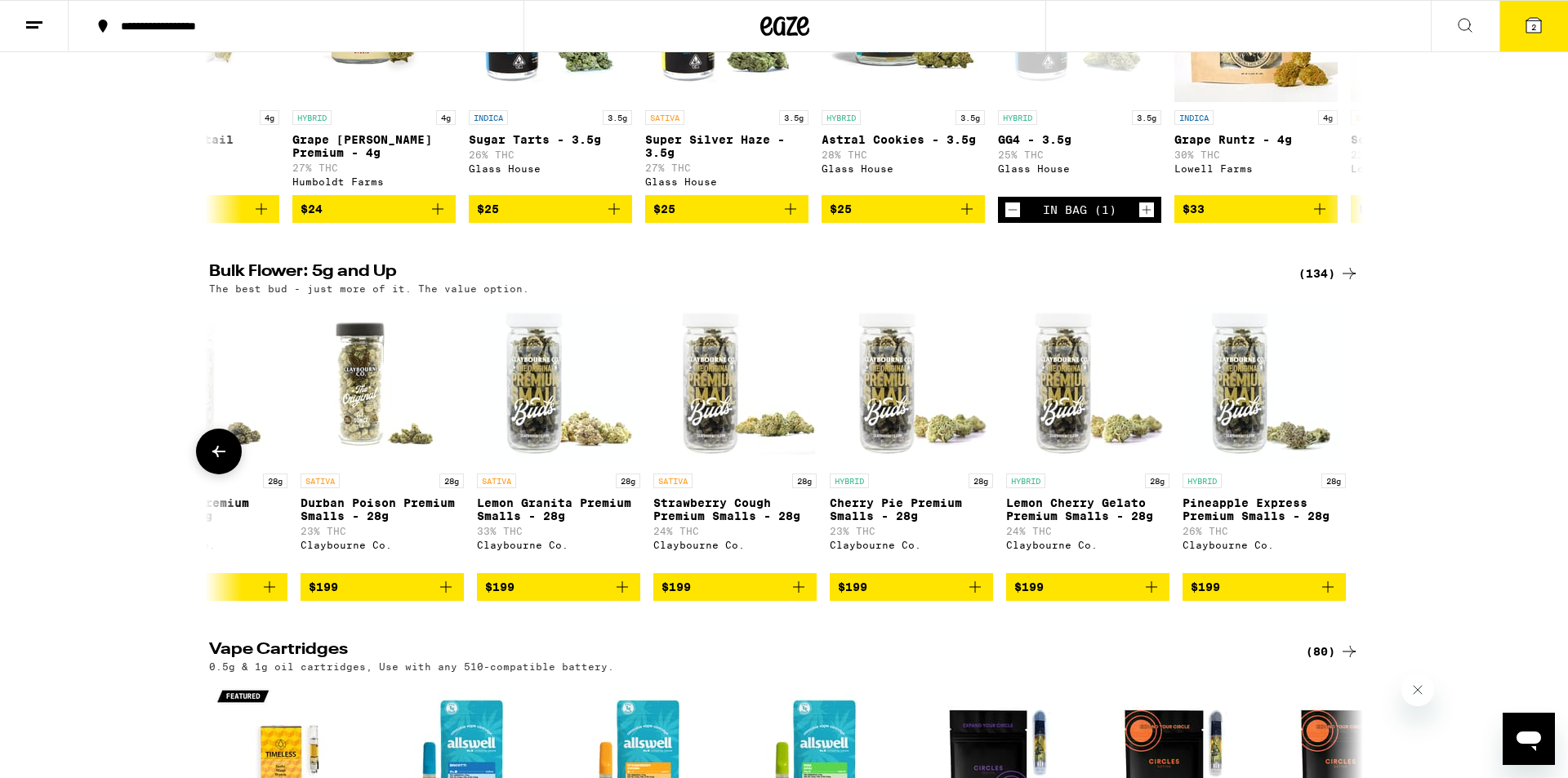
scroll to position [1857, 0]
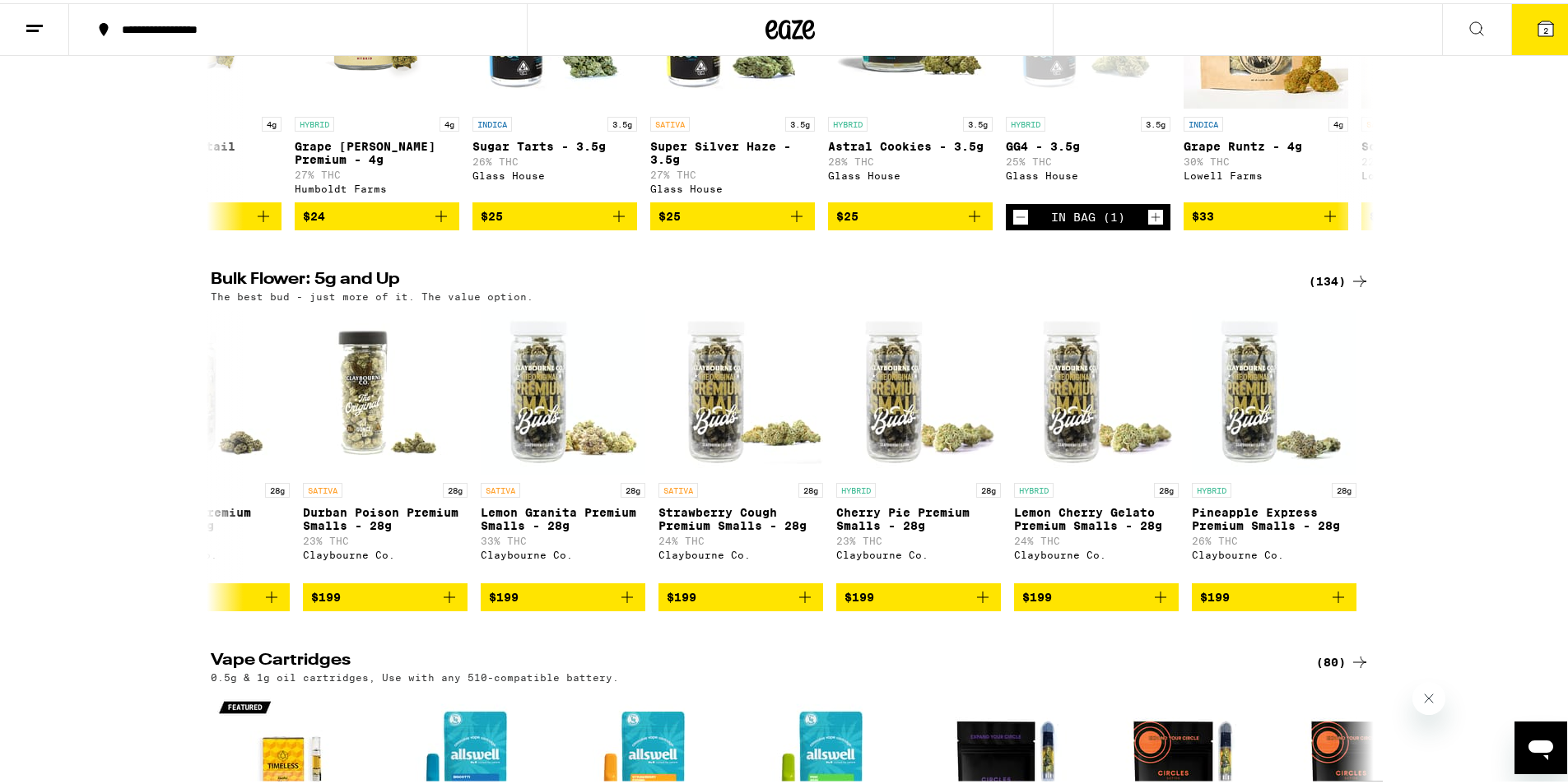
click at [1539, 22] on icon at bounding box center [1546, 25] width 15 height 15
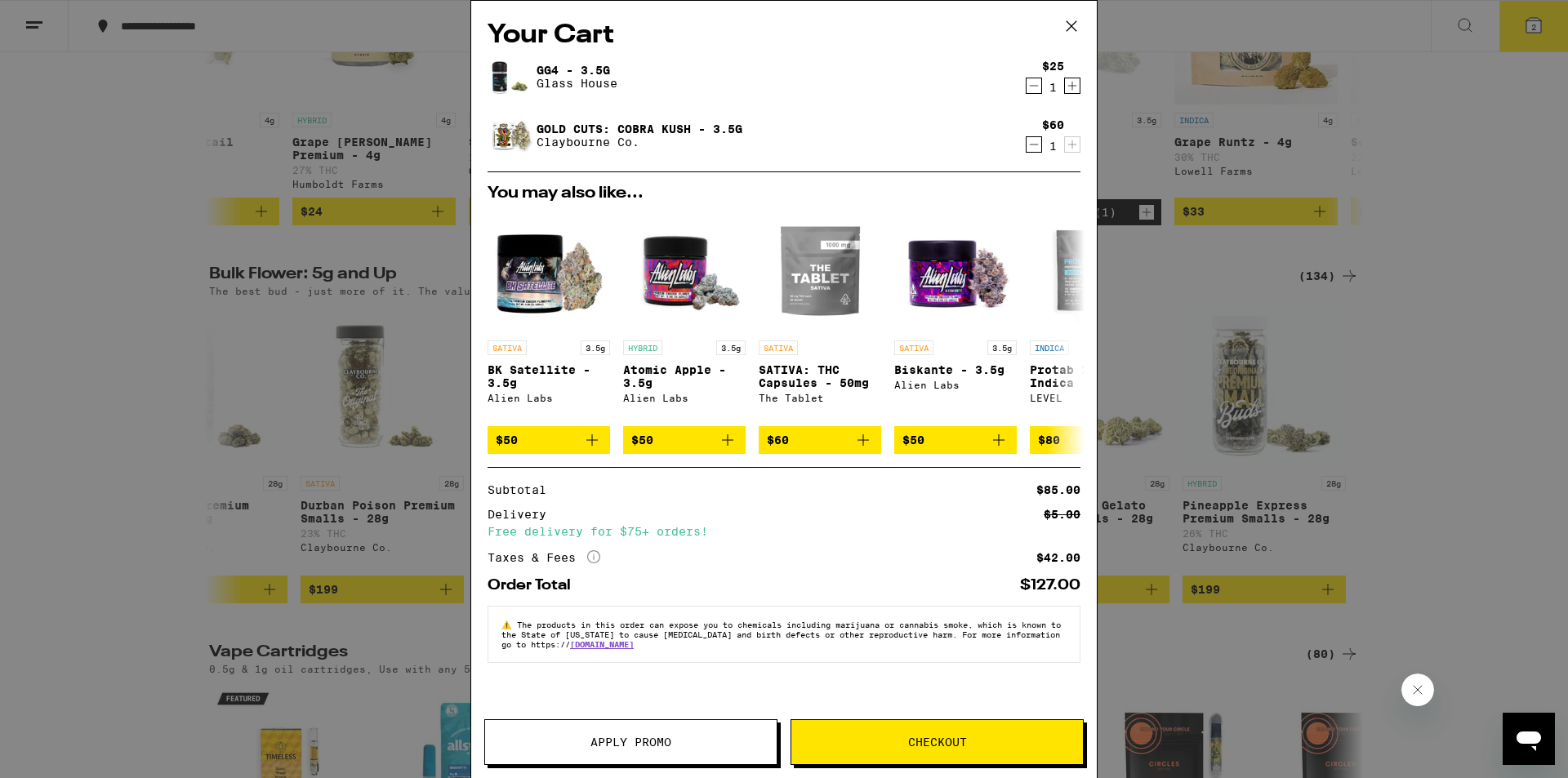
click at [552, 63] on link "GG4 - 3.5g" at bounding box center [577, 70] width 81 height 13
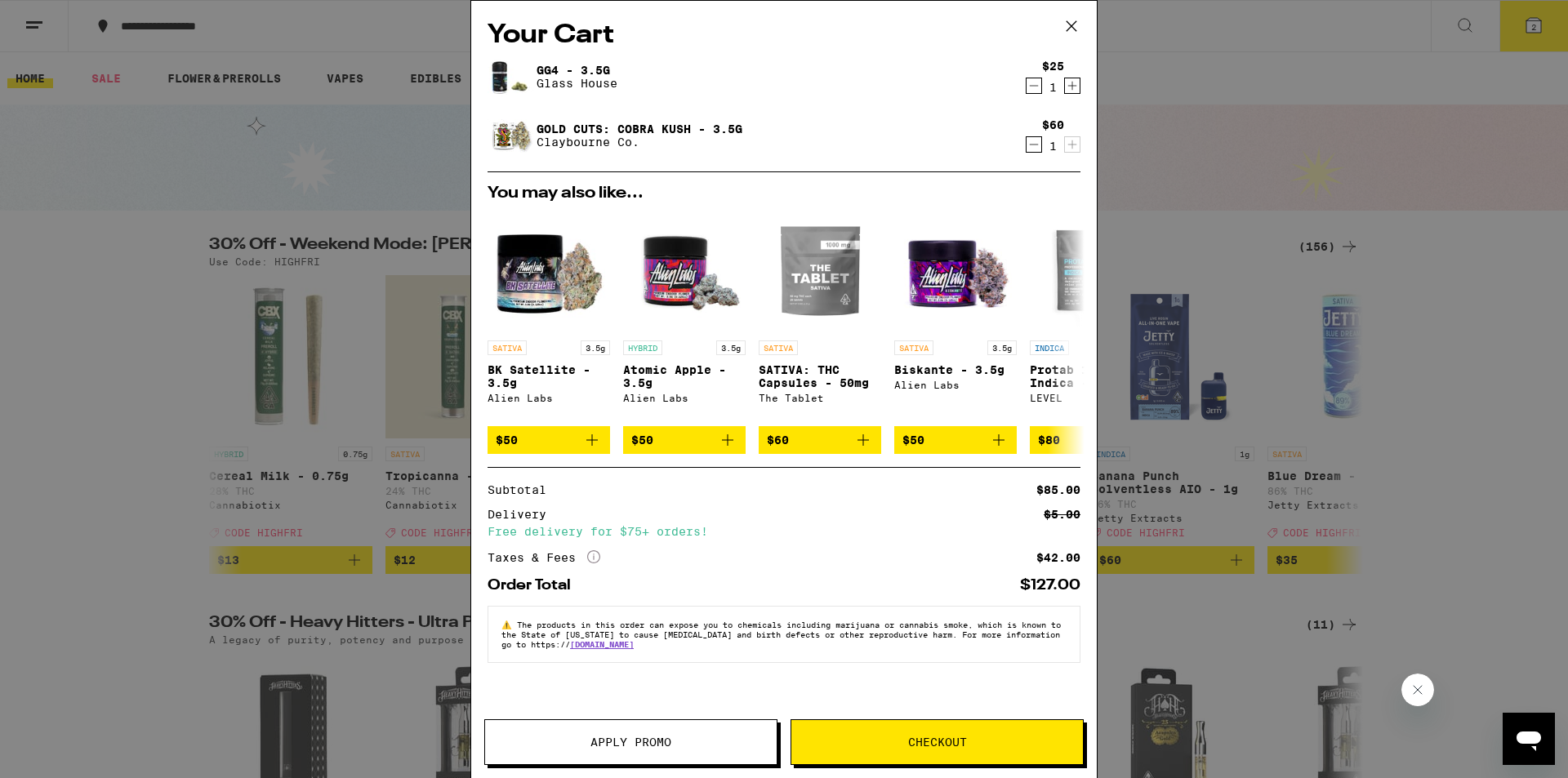
scroll to position [1857, 0]
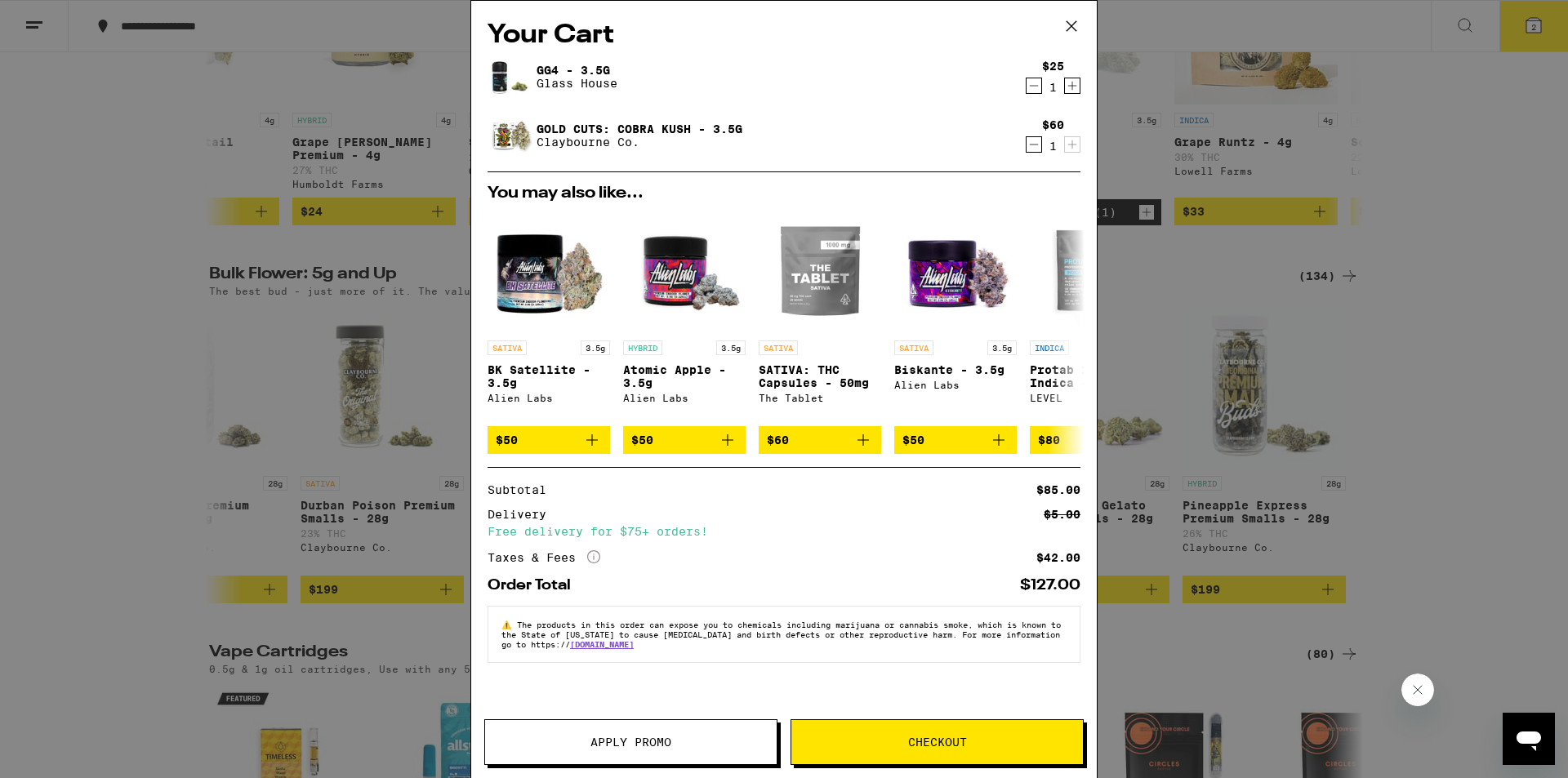
click at [1035, 81] on icon "Decrement" at bounding box center [1034, 85] width 15 height 19
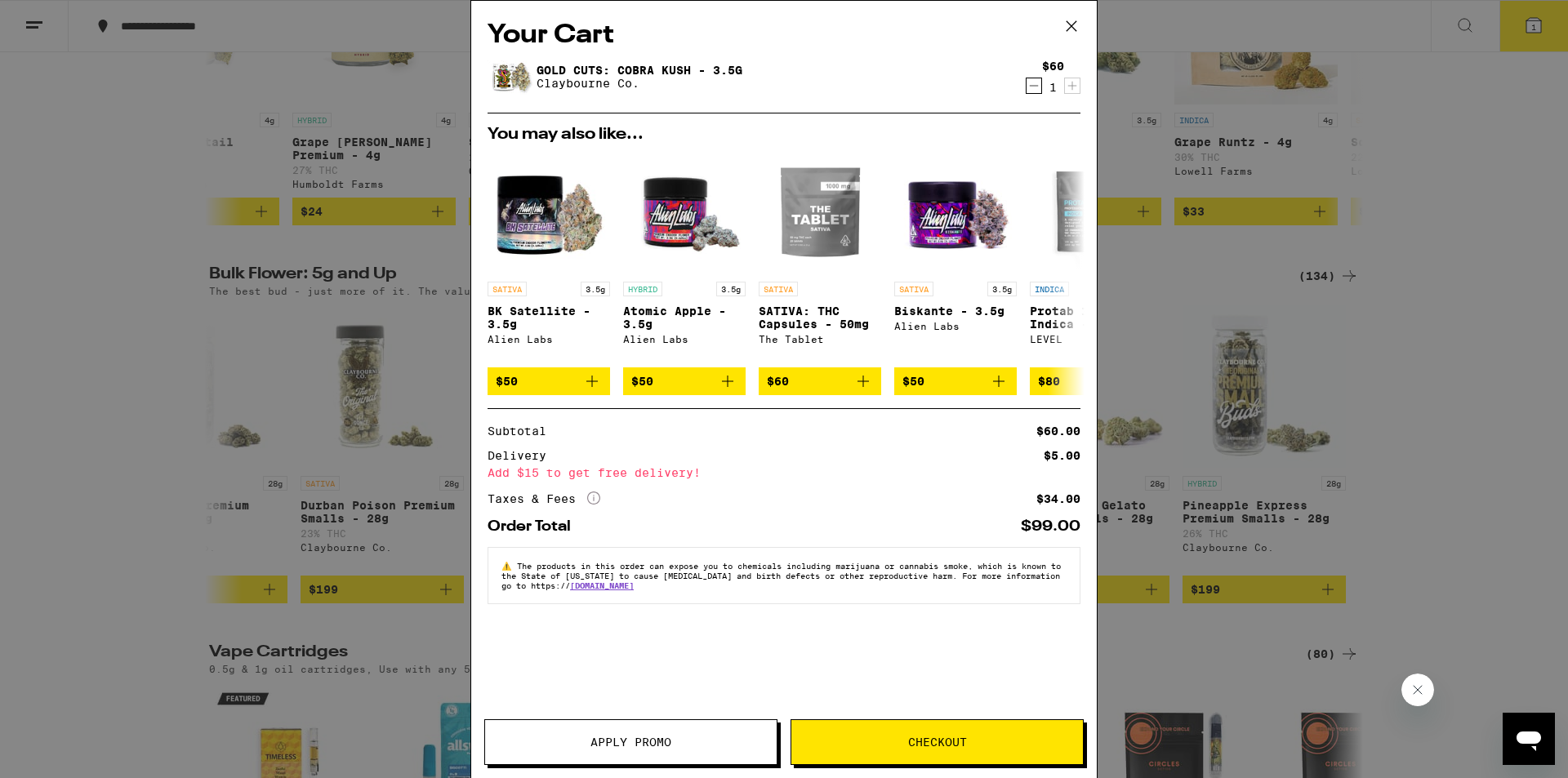
click at [918, 742] on span "Checkout" at bounding box center [937, 742] width 59 height 11
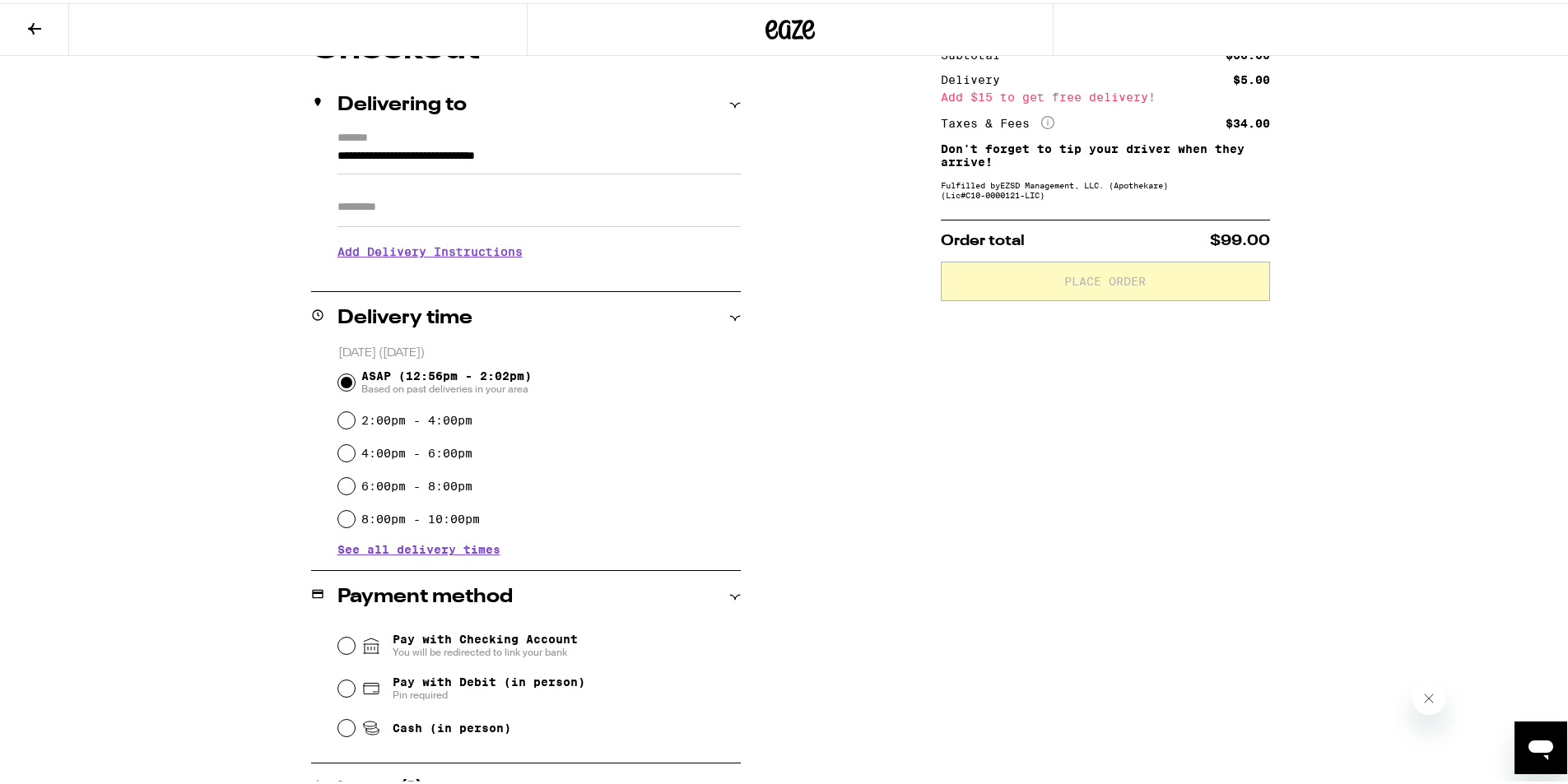
scroll to position [173, 0]
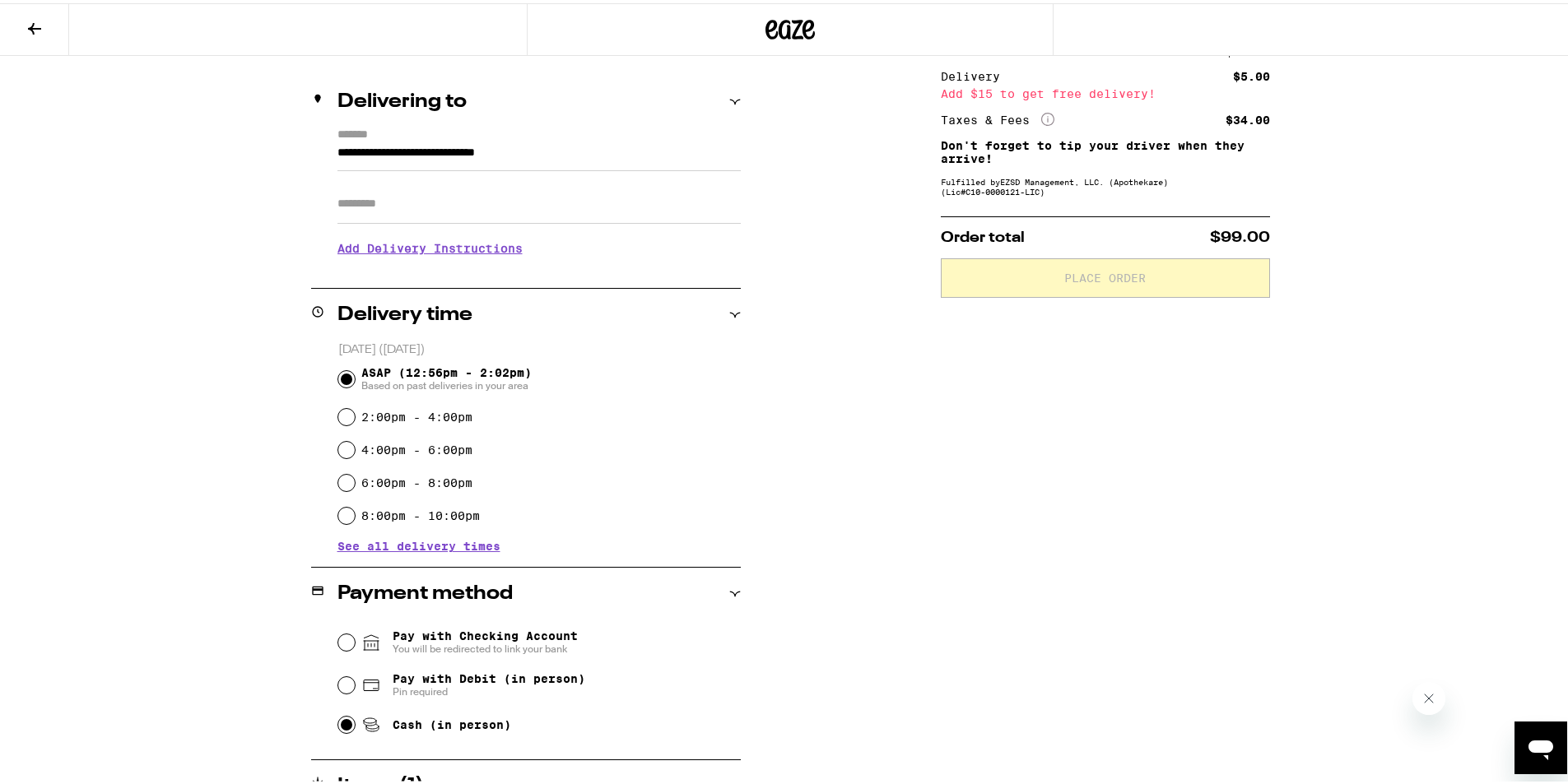
click at [343, 727] on input "Cash (in person)" at bounding box center [346, 721] width 17 height 17
radio input "true"
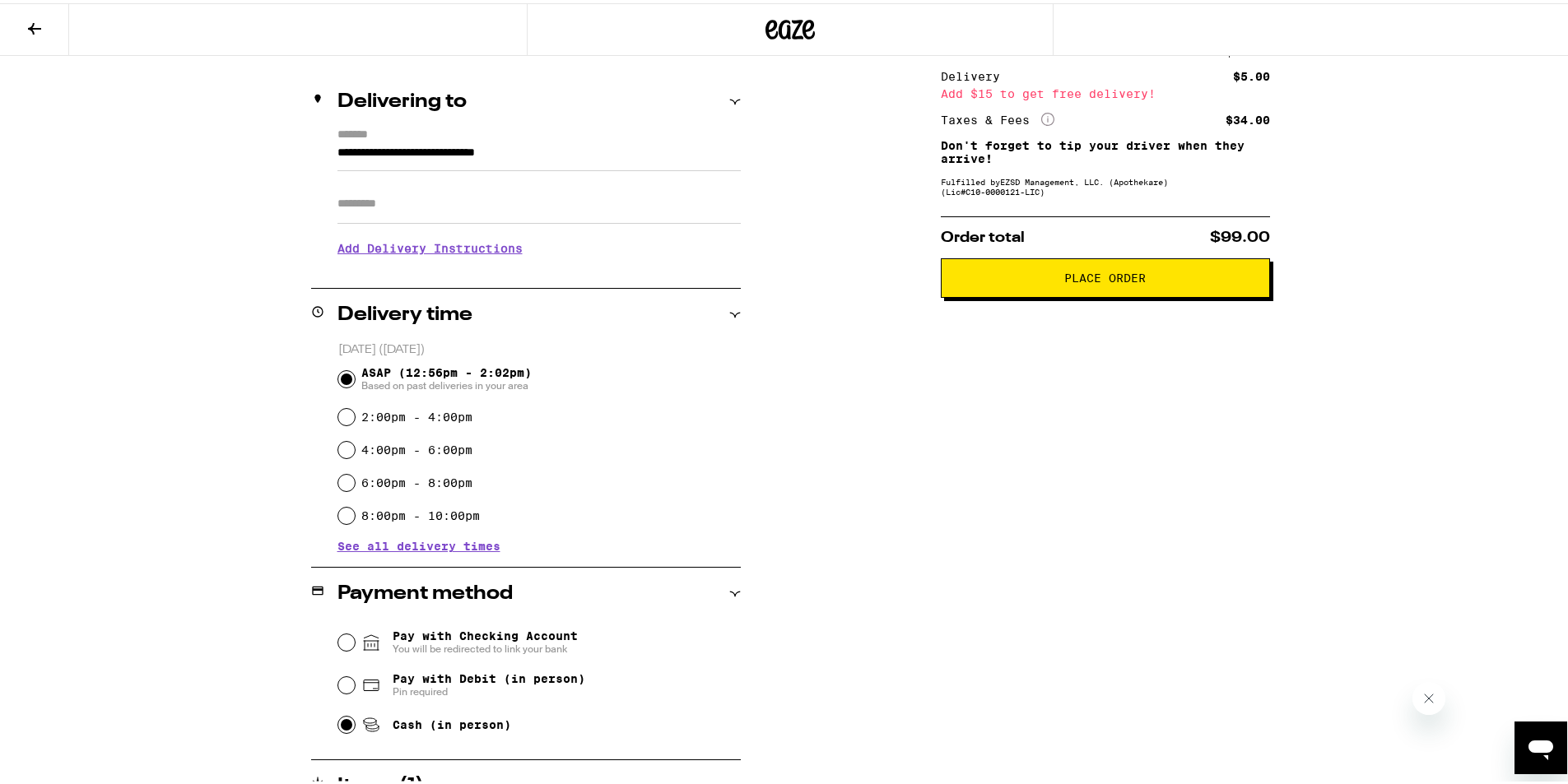
click at [1094, 281] on span "Place Order" at bounding box center [1105, 274] width 82 height 12
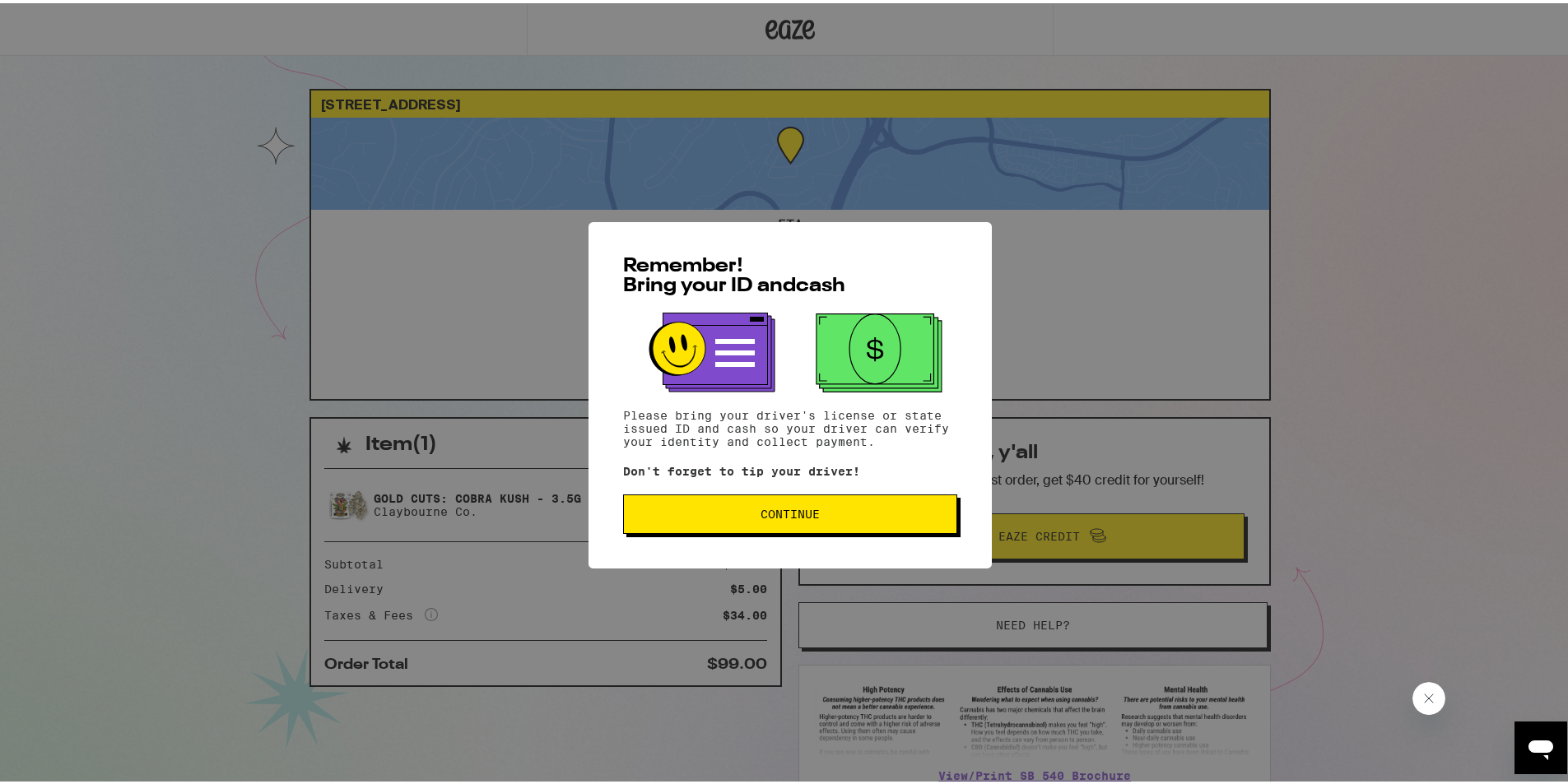
click at [770, 502] on button "Continue" at bounding box center [790, 511] width 334 height 39
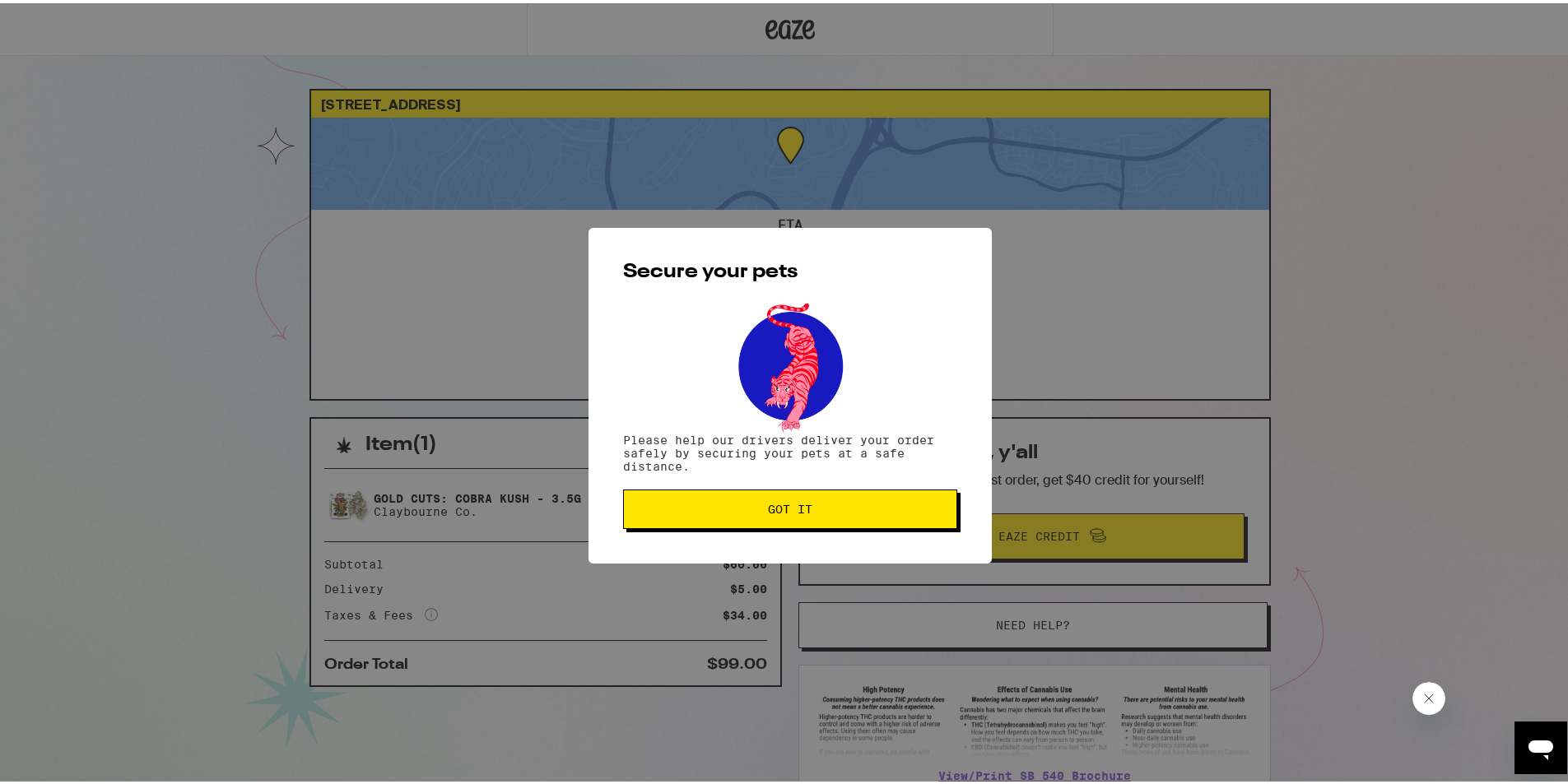
click at [770, 502] on span "Got it" at bounding box center [791, 505] width 44 height 12
